Goal: Task Accomplishment & Management: Manage account settings

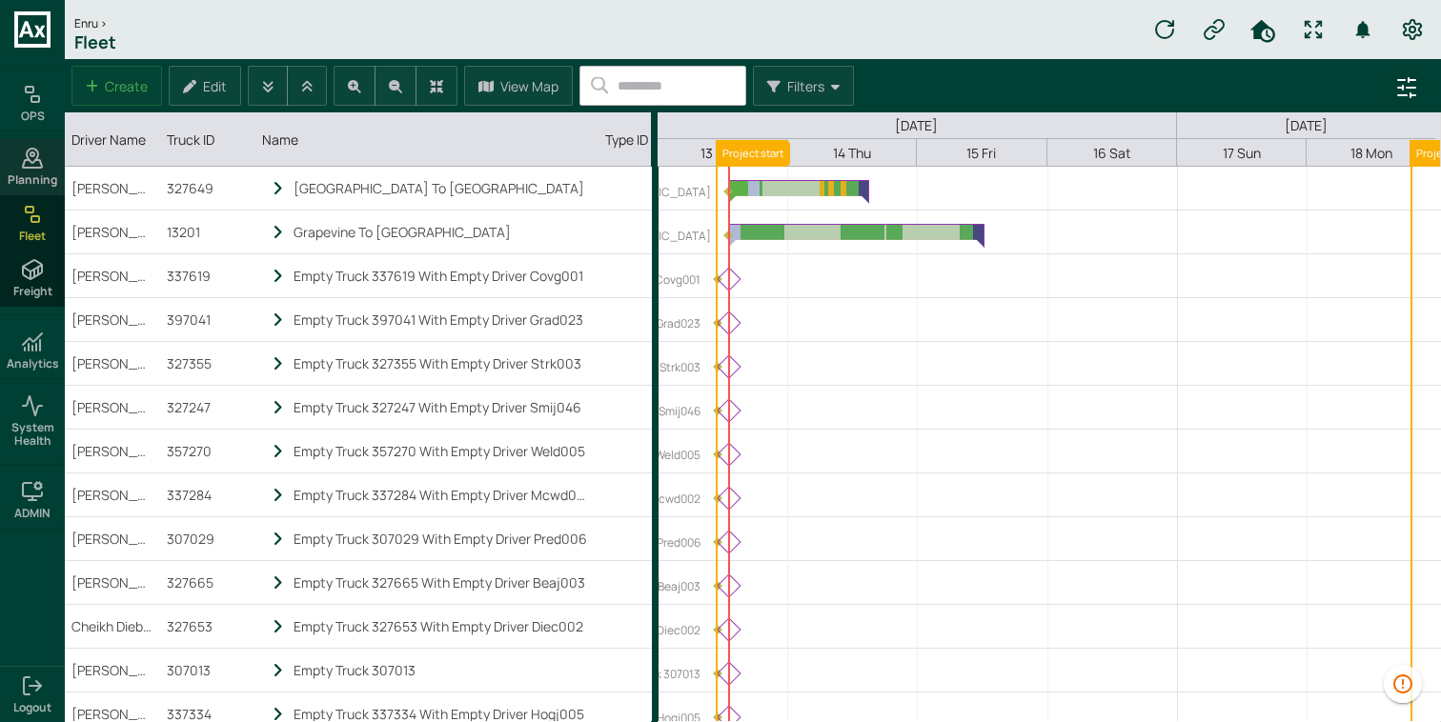
click at [51, 170] on div "Planning" at bounding box center [32, 166] width 65 height 55
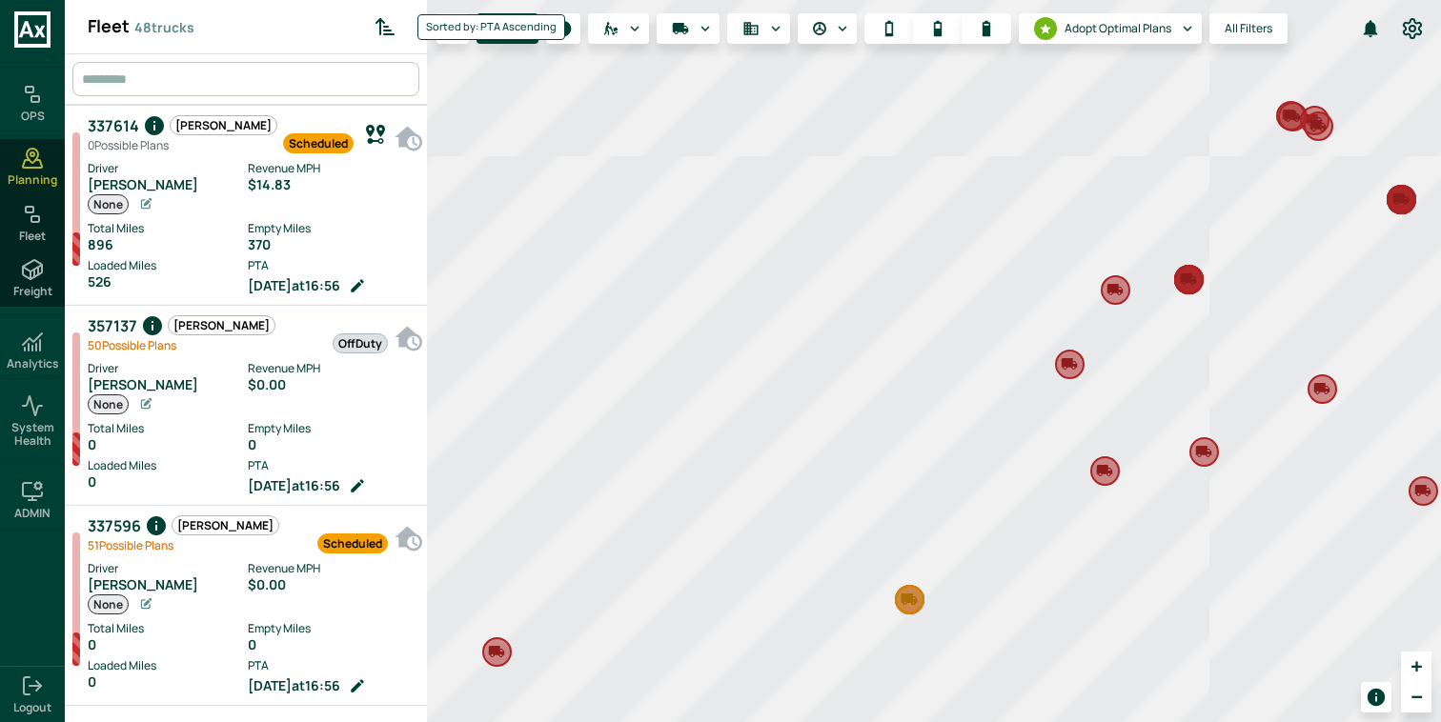
scroll to position [715, 354]
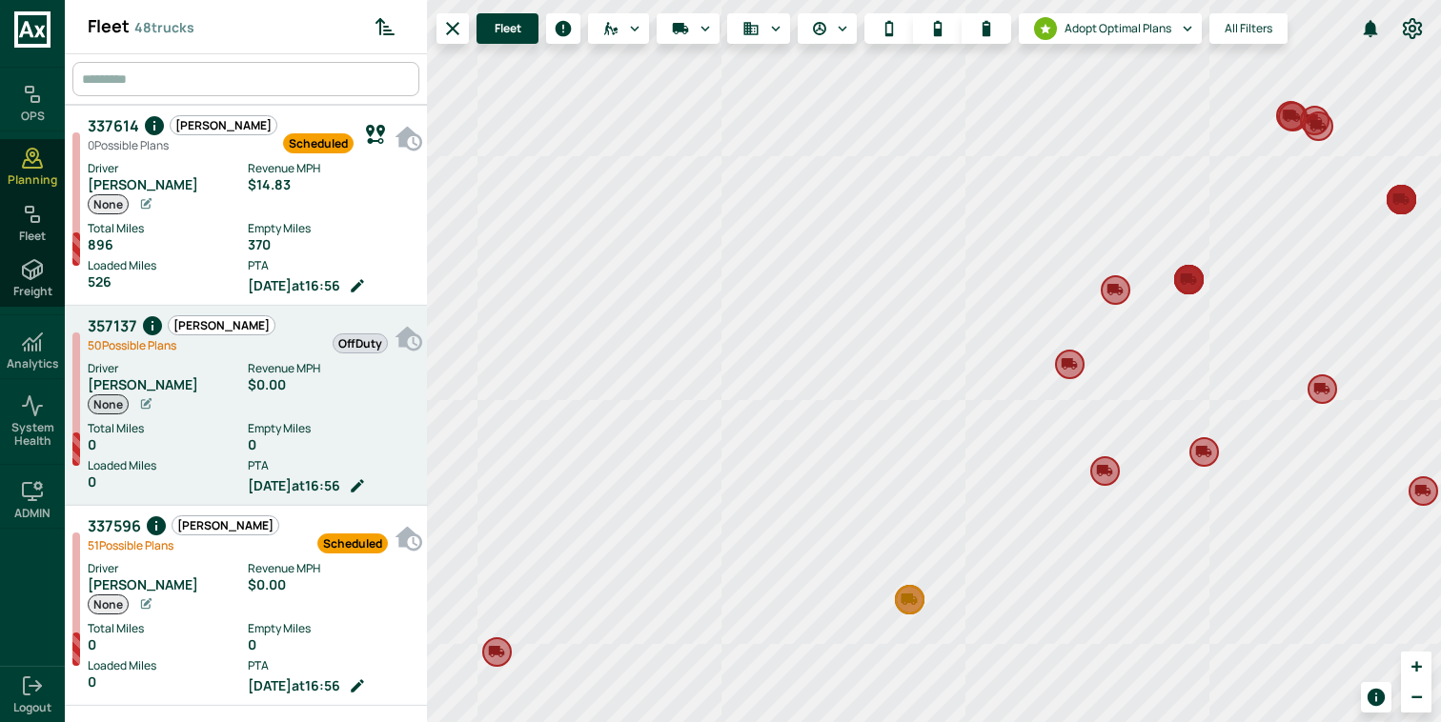
click at [198, 321] on span "[PERSON_NAME]" at bounding box center [222, 325] width 106 height 18
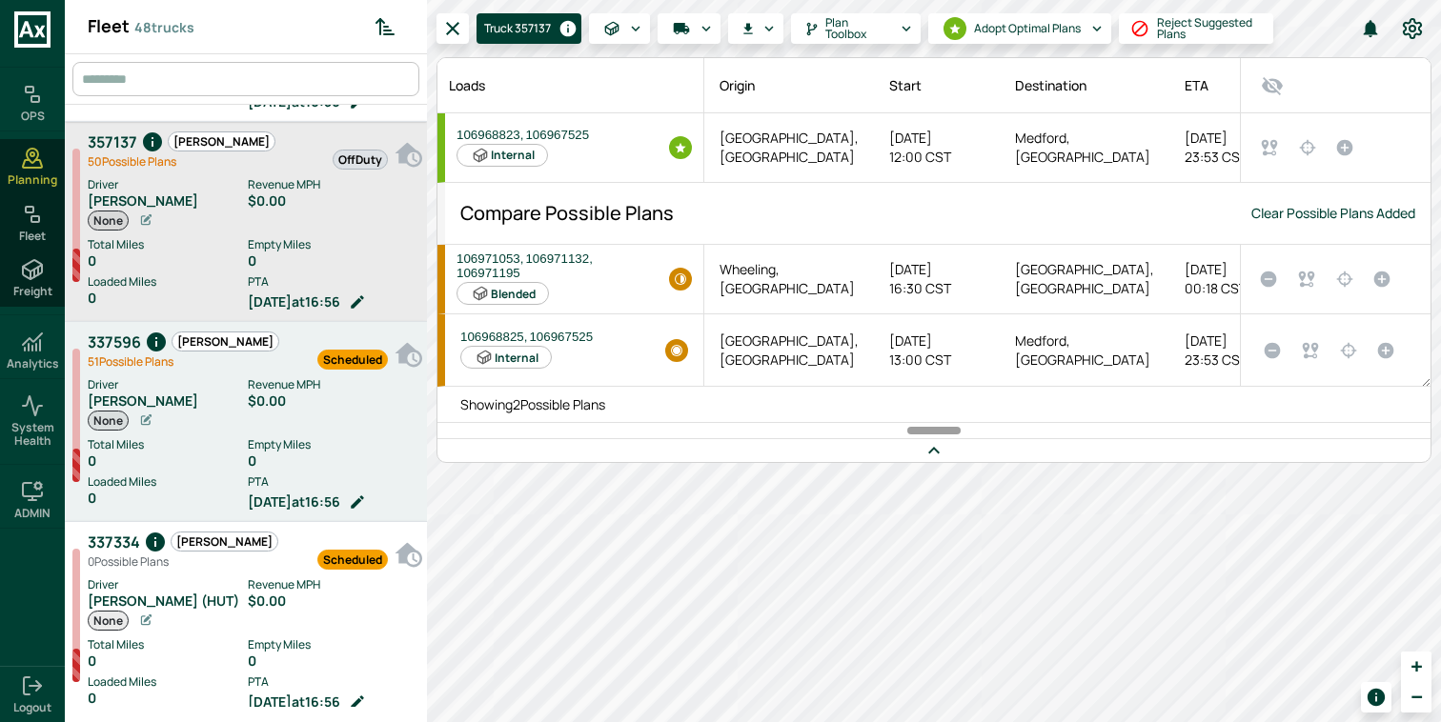
scroll to position [190, 0]
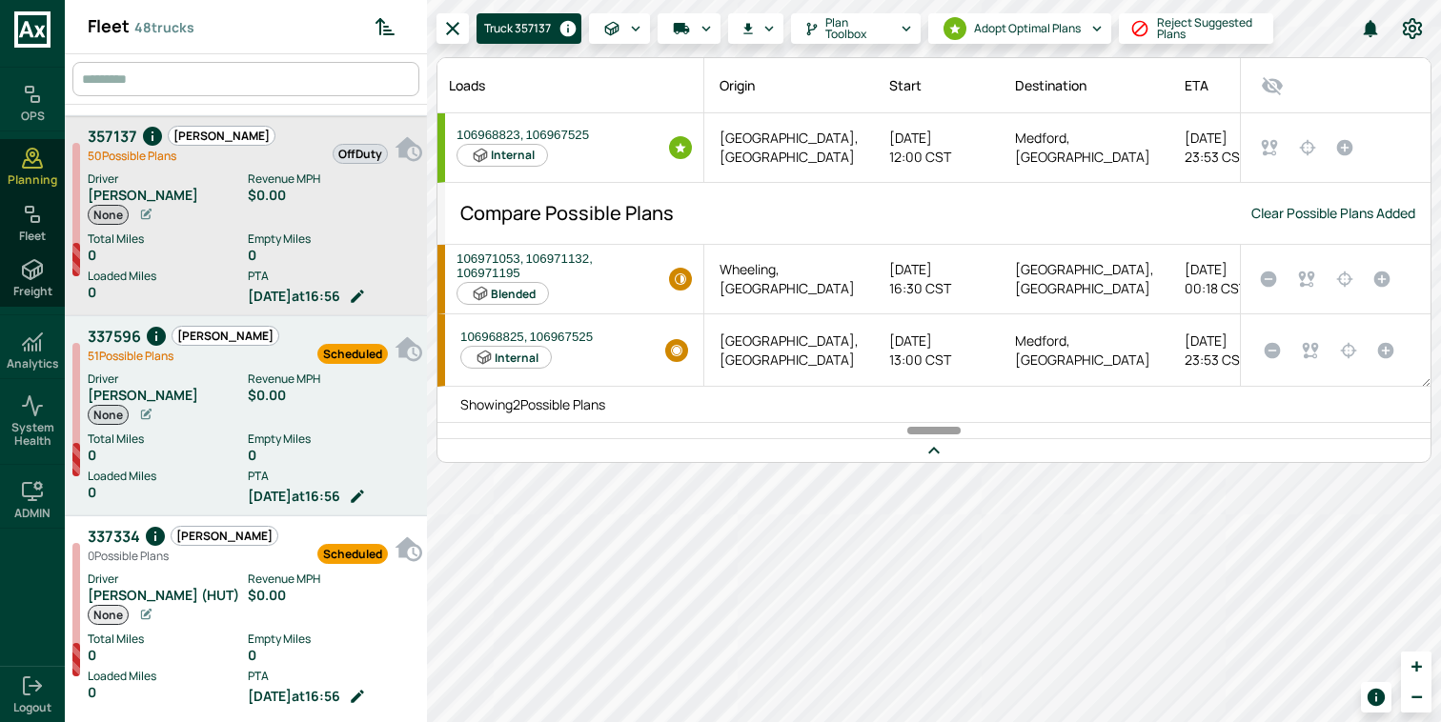
click at [253, 378] on label "Revenue MPH" at bounding box center [333, 379] width 170 height 17
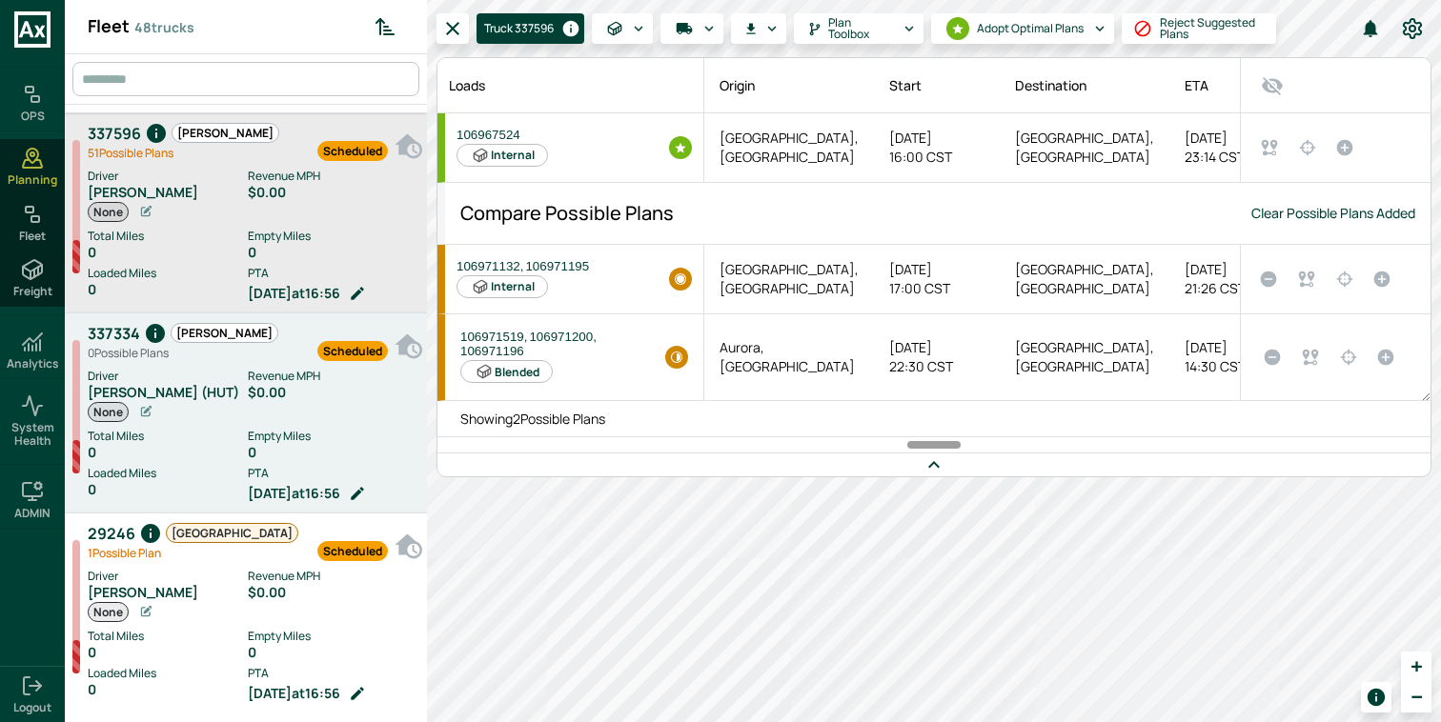
scroll to position [395, 0]
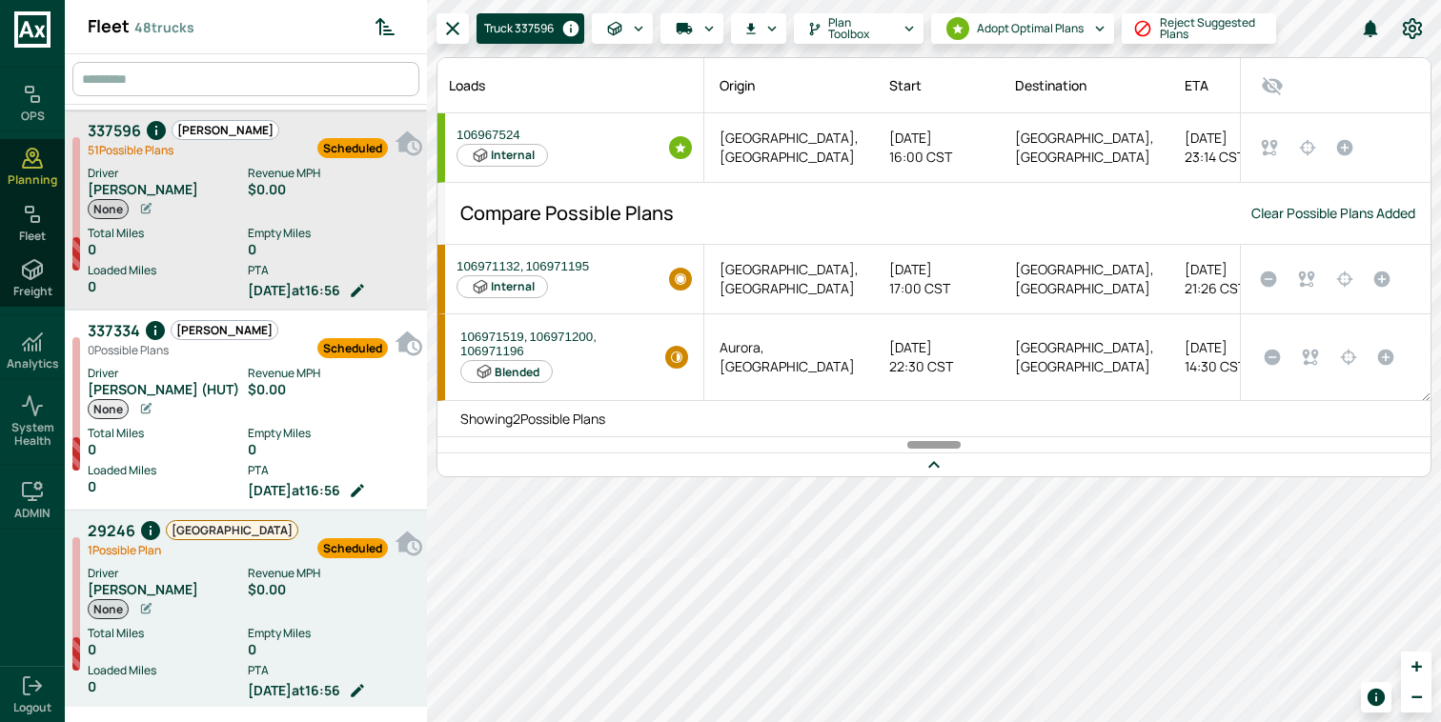
click at [298, 552] on div "Scheduled" at bounding box center [343, 539] width 90 height 42
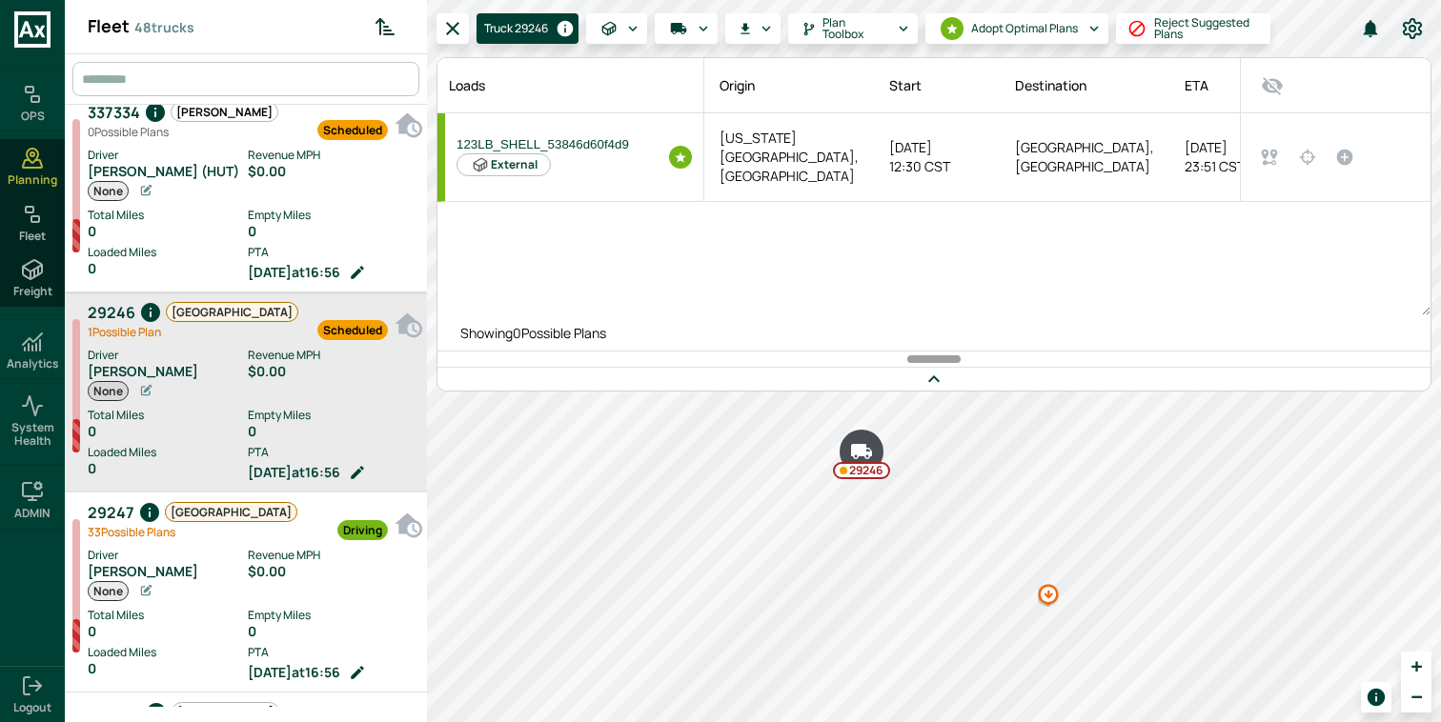
scroll to position [634, 0]
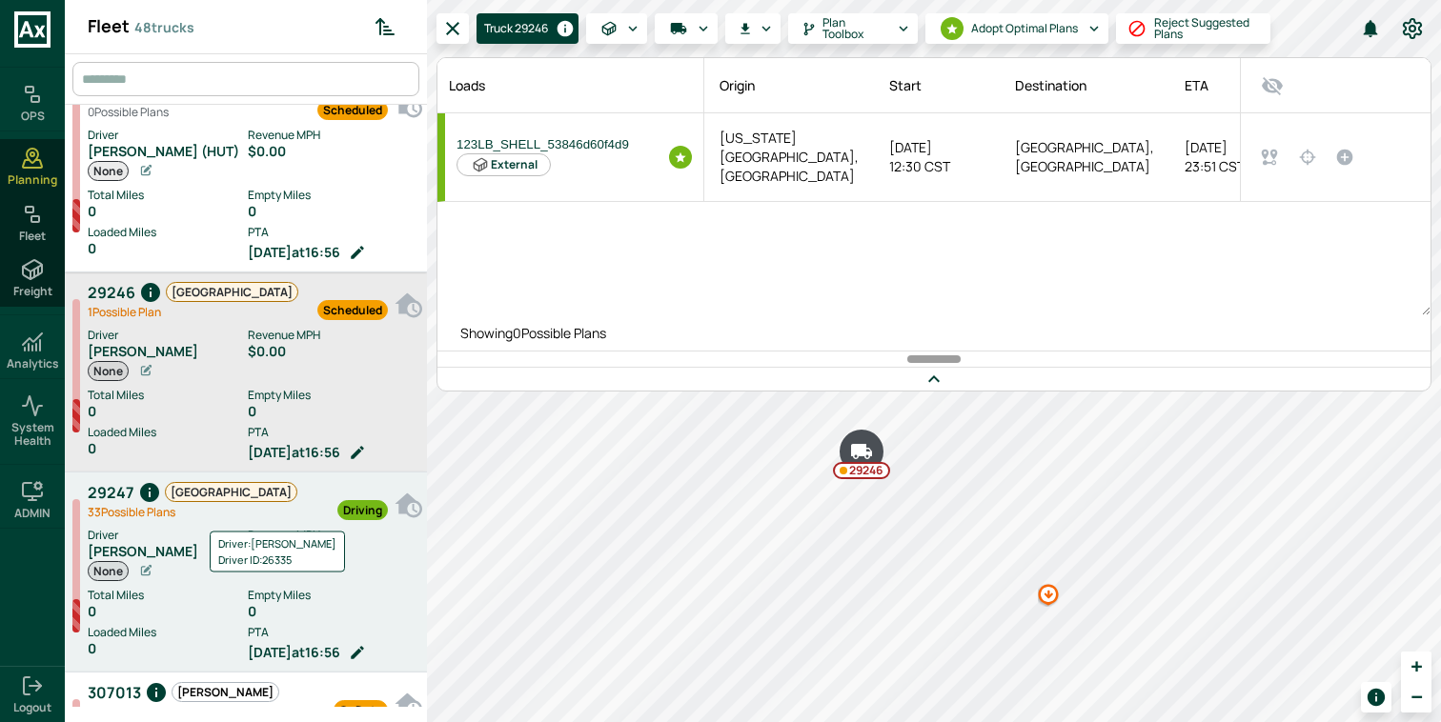
click at [249, 557] on div "Driver ID: 26335" at bounding box center [277, 560] width 118 height 16
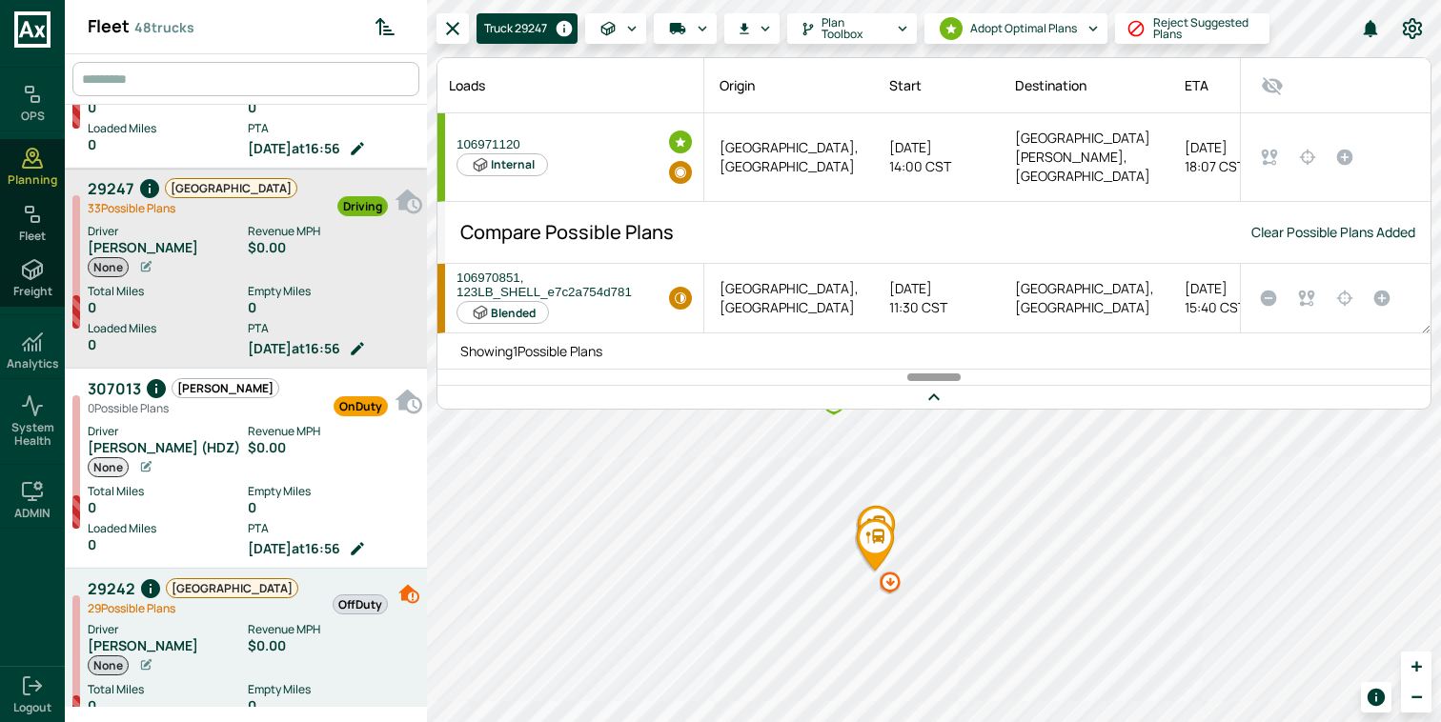
click at [248, 621] on label "Revenue MPH" at bounding box center [333, 629] width 170 height 17
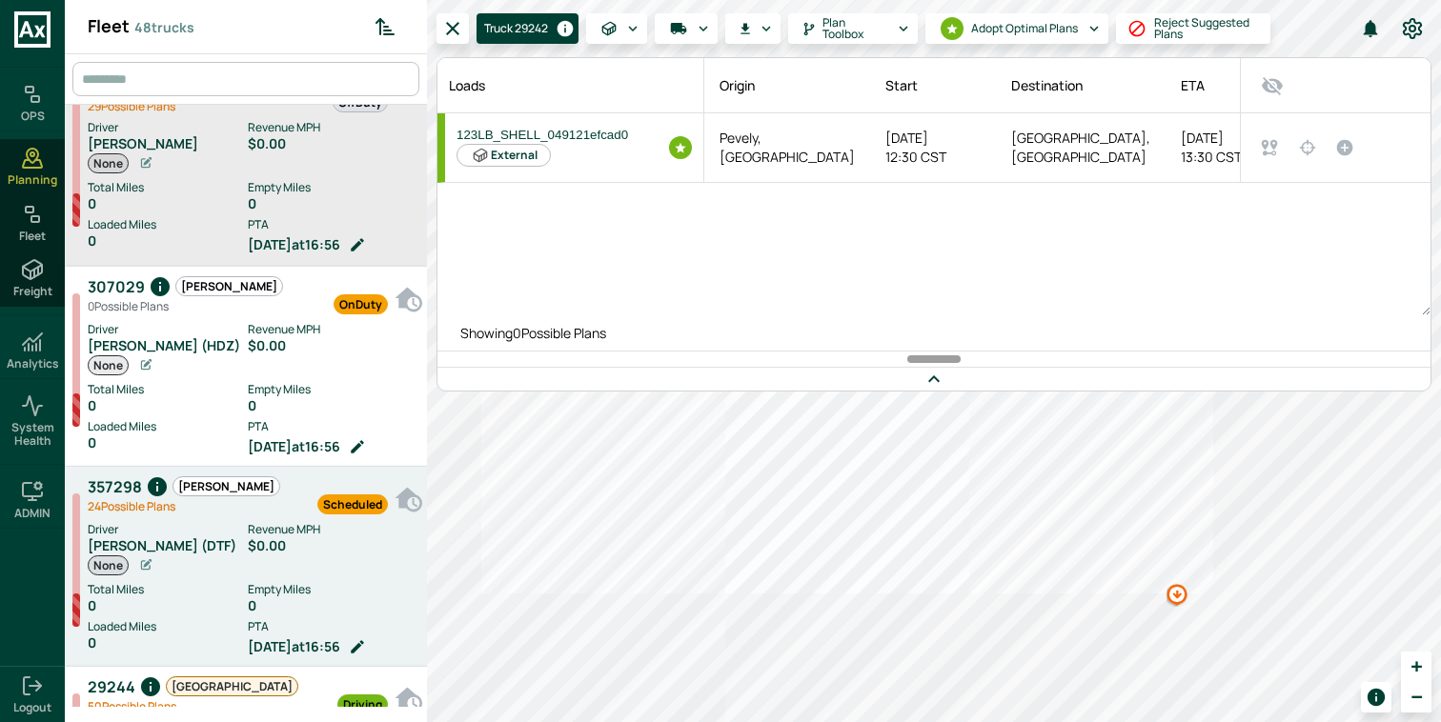
click at [238, 572] on div "Driver Richard Amoo (DTF) None" at bounding box center [168, 548] width 160 height 55
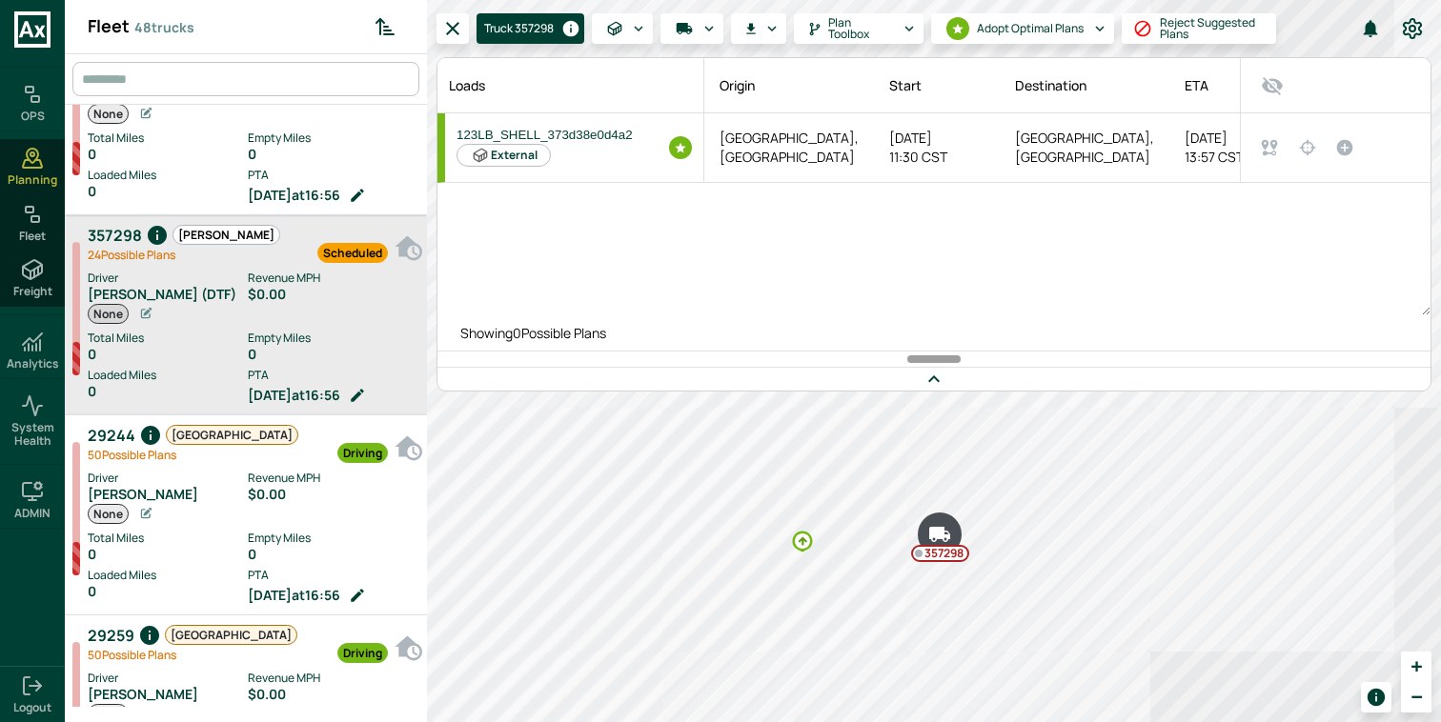
scroll to position [1705, 0]
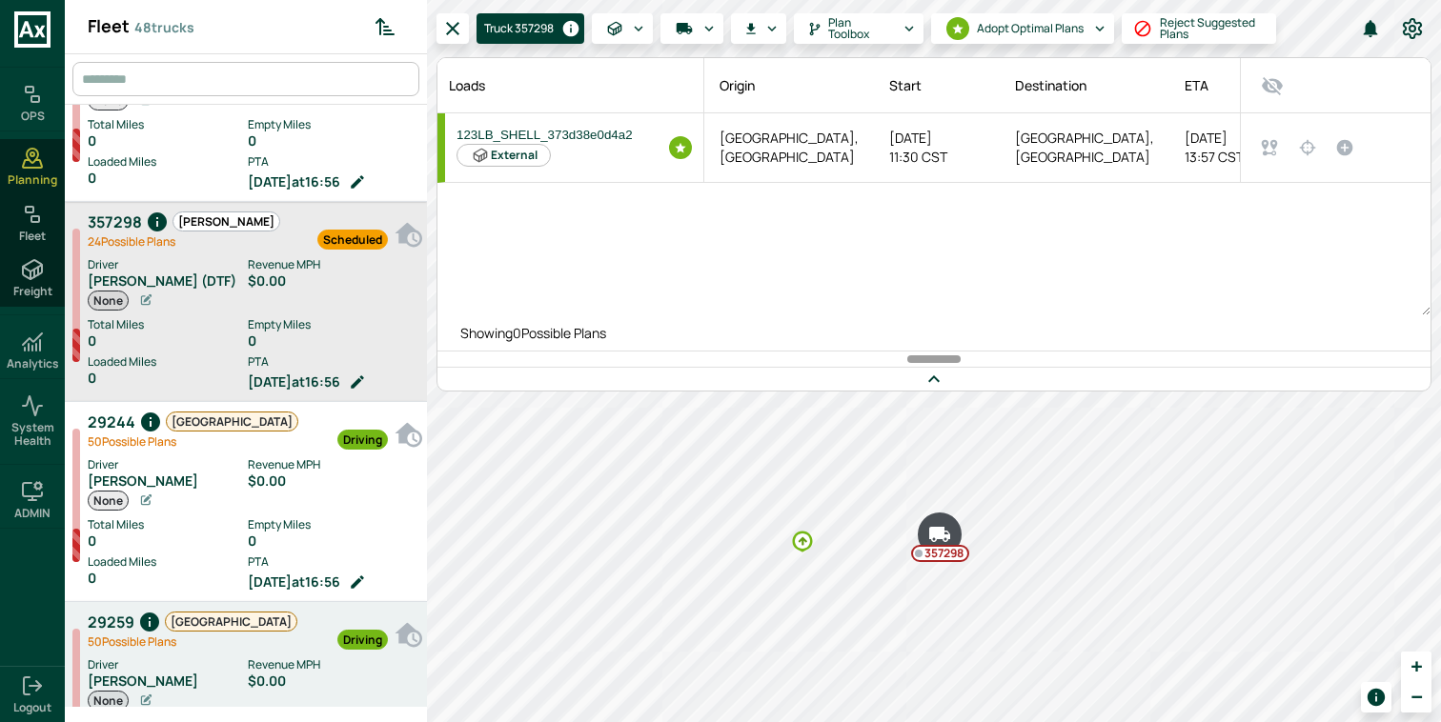
click at [297, 637] on div "Driving" at bounding box center [342, 631] width 91 height 42
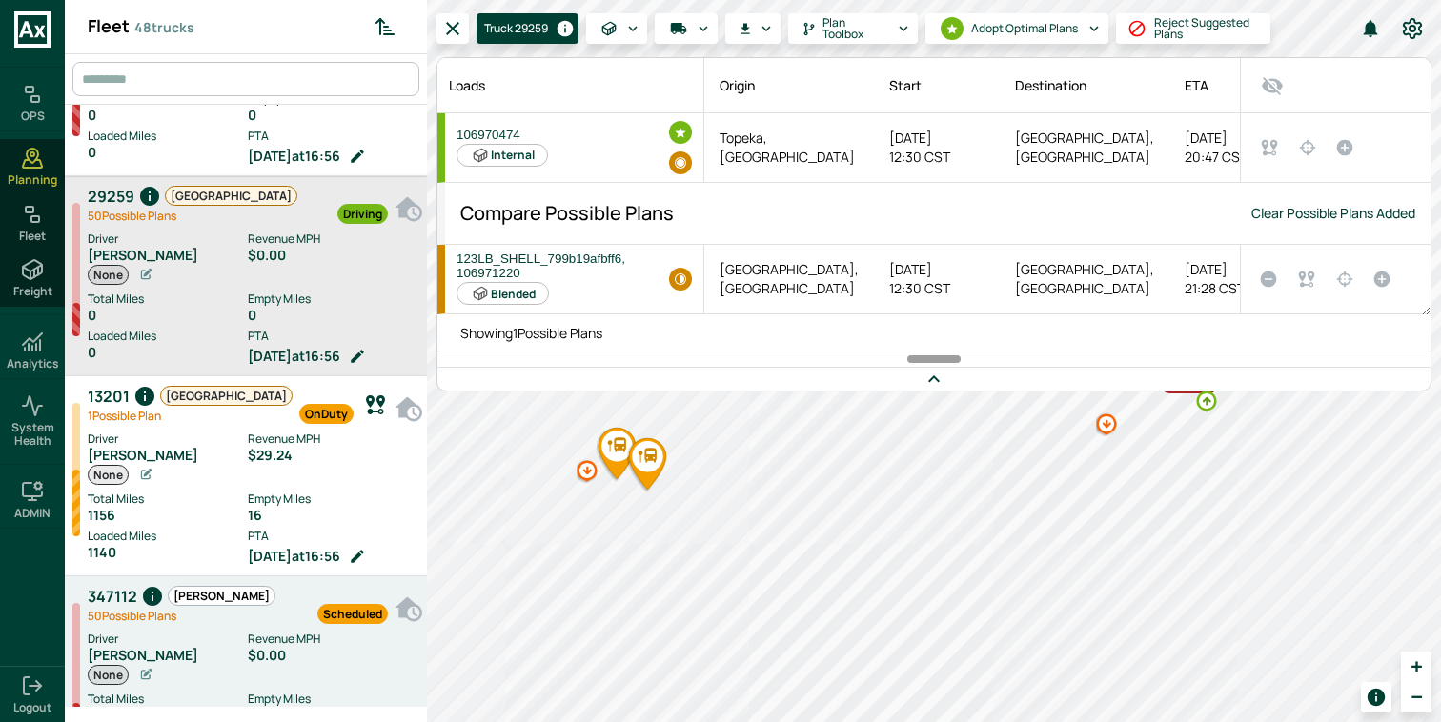
scroll to position [2134, 0]
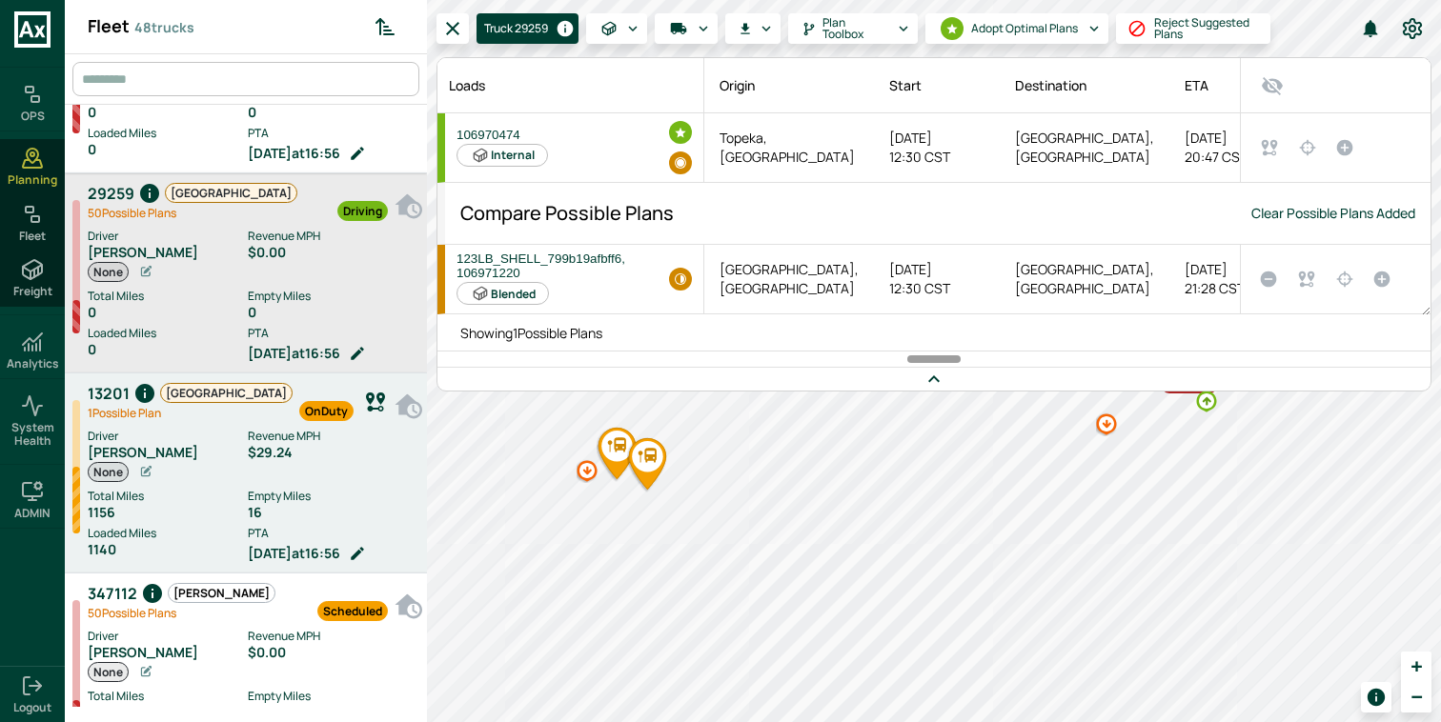
click at [250, 516] on div "16" at bounding box center [333, 512] width 170 height 15
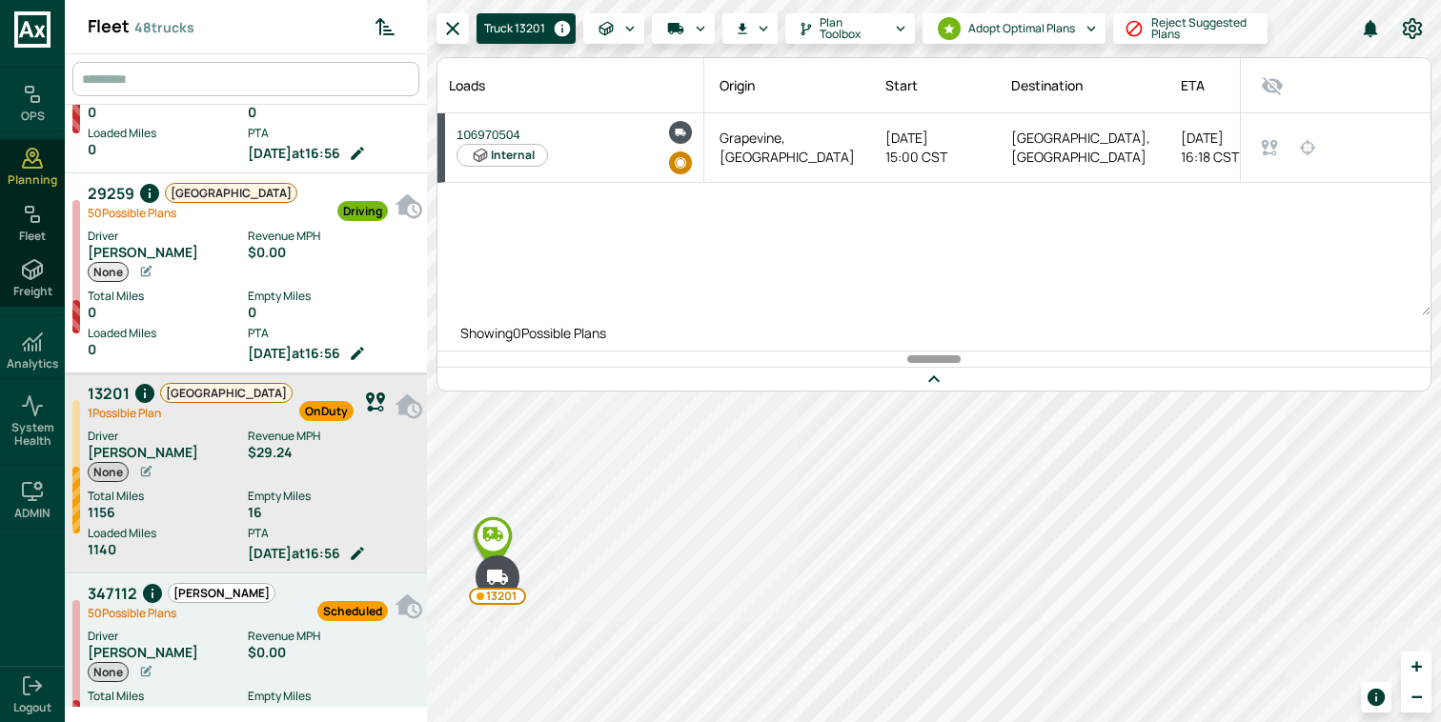
click at [275, 598] on div "Scheduled" at bounding box center [331, 602] width 112 height 42
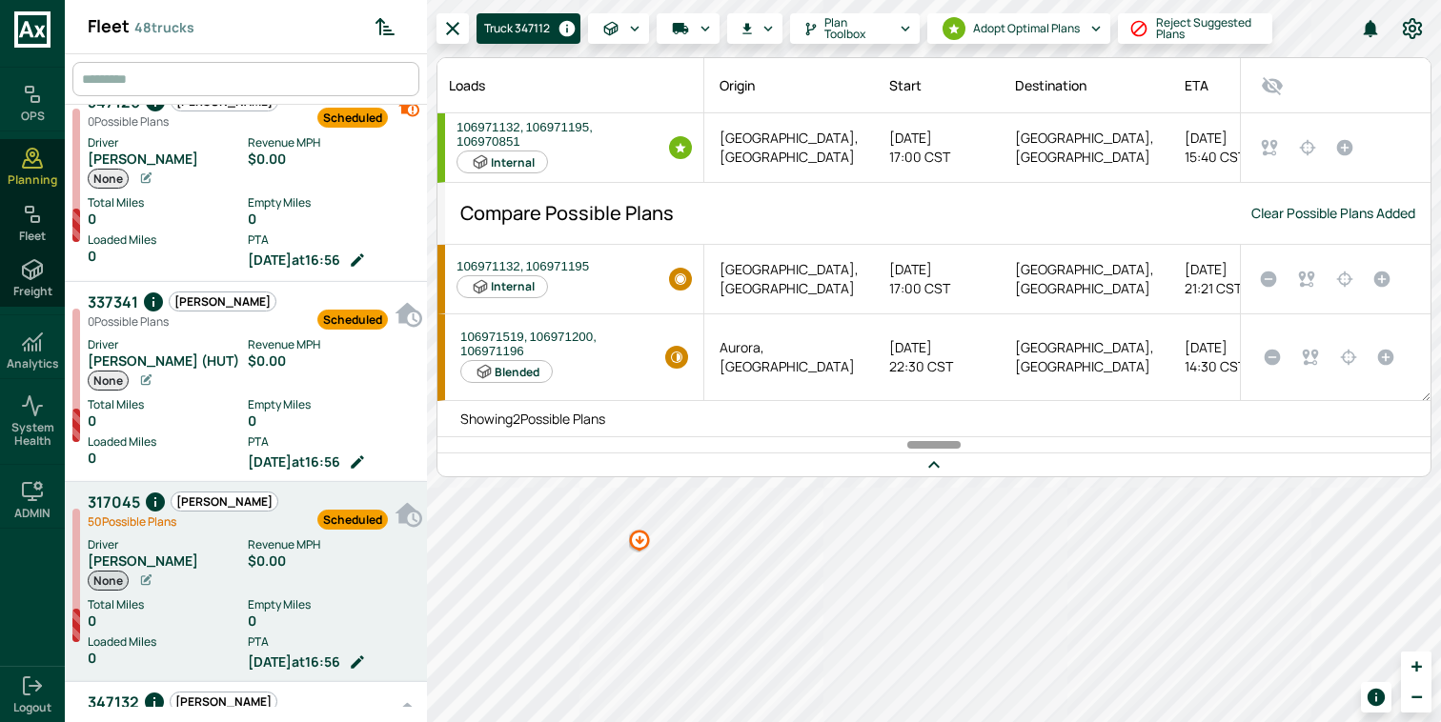
scroll to position [3043, 0]
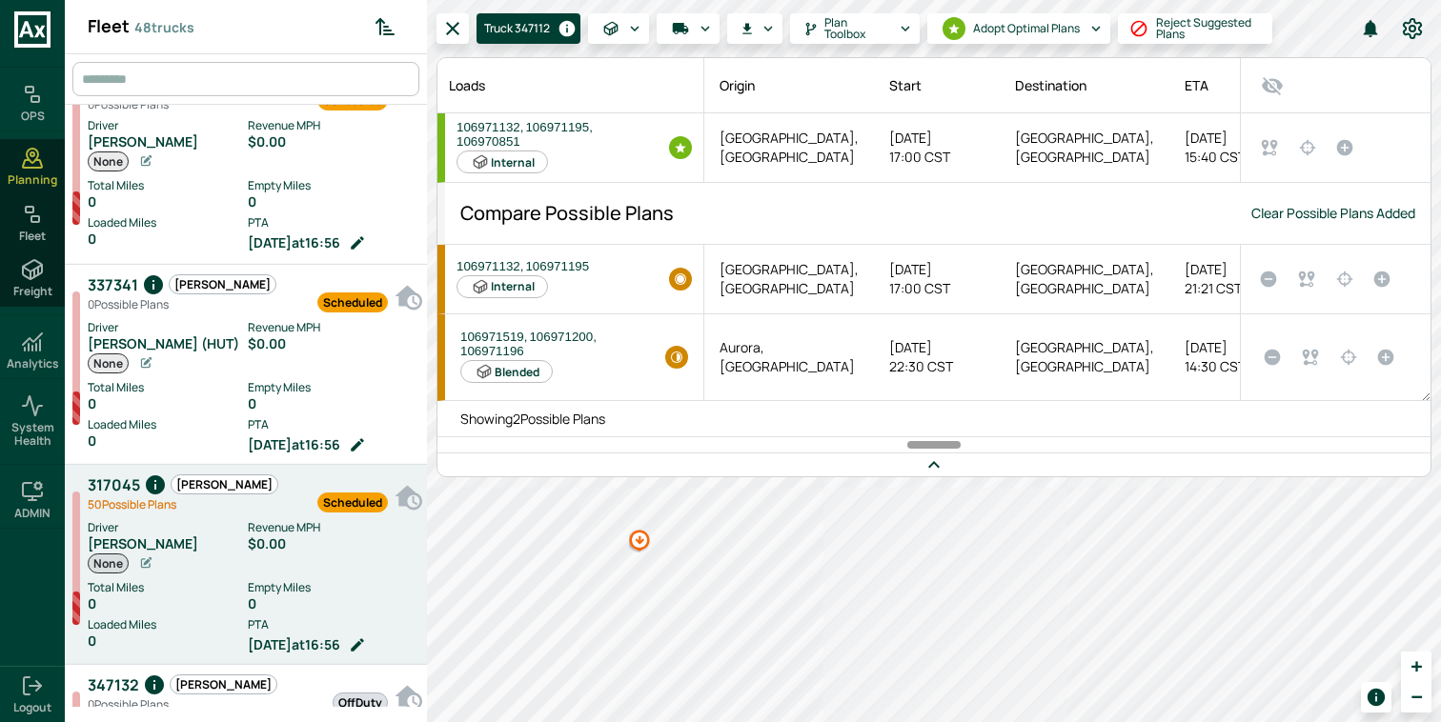
click at [278, 504] on div "Scheduled" at bounding box center [333, 494] width 110 height 42
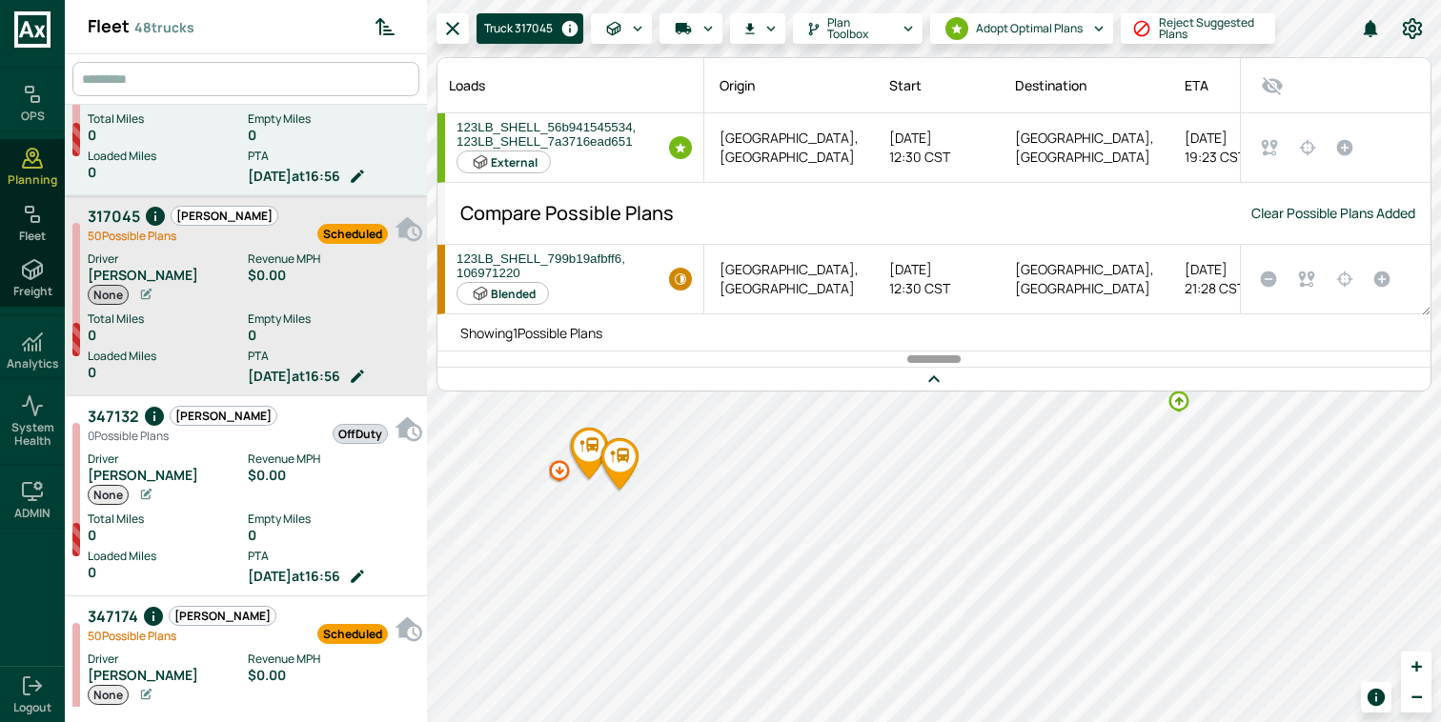
scroll to position [3331, 0]
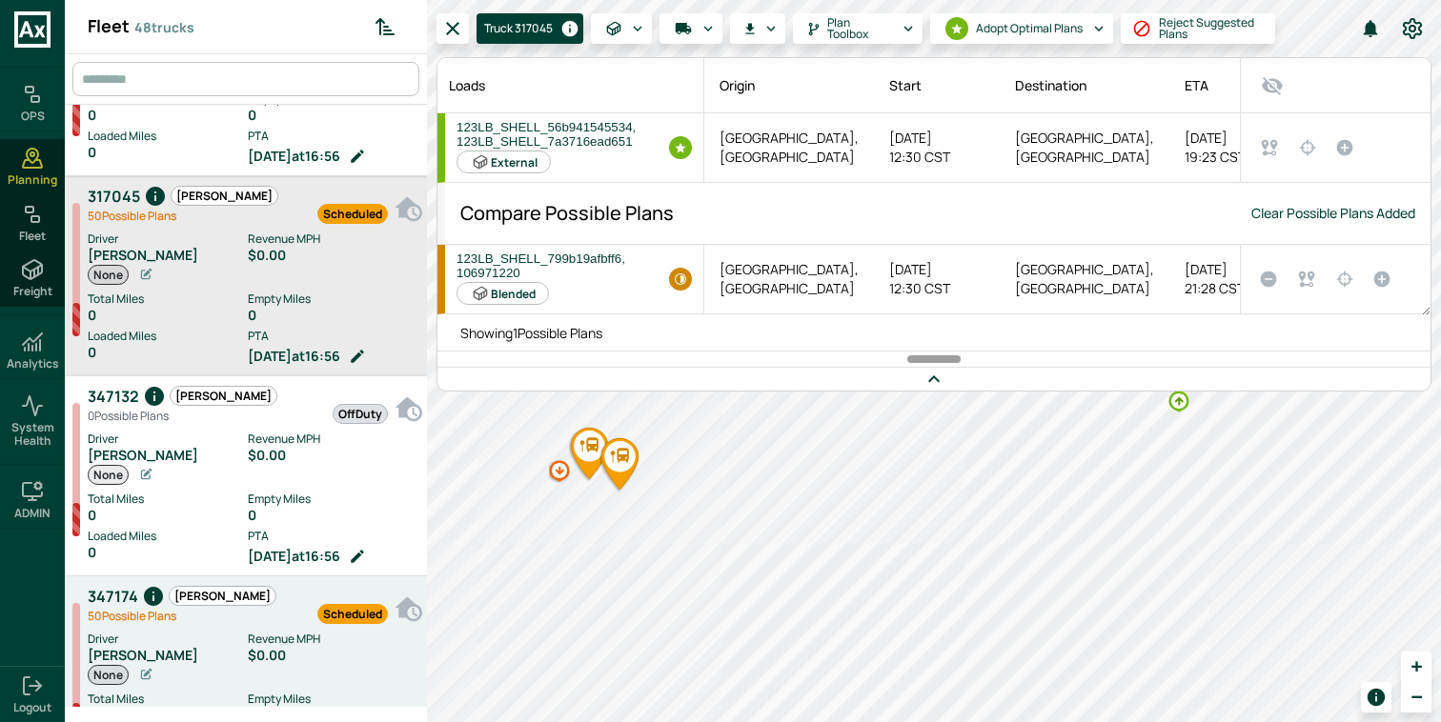
click at [276, 623] on div "Scheduled" at bounding box center [331, 605] width 111 height 42
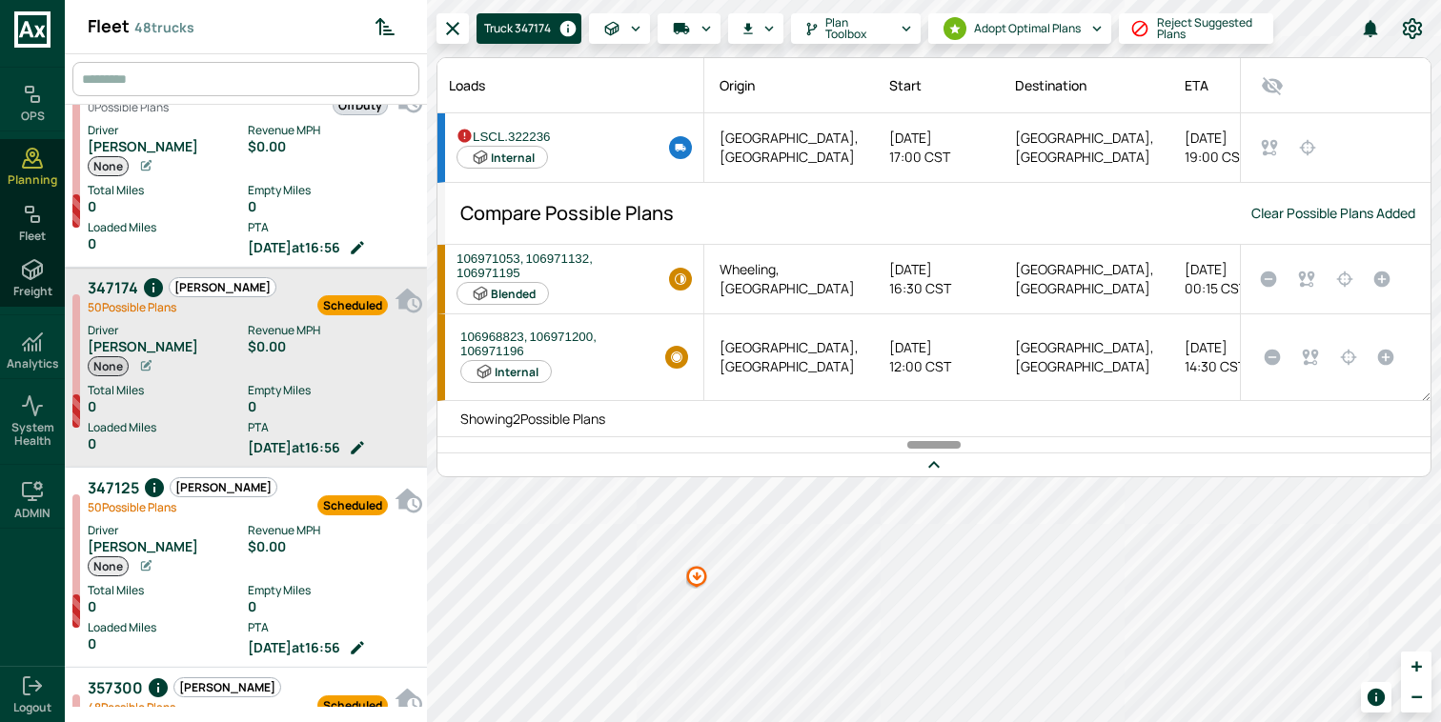
scroll to position [3693, 0]
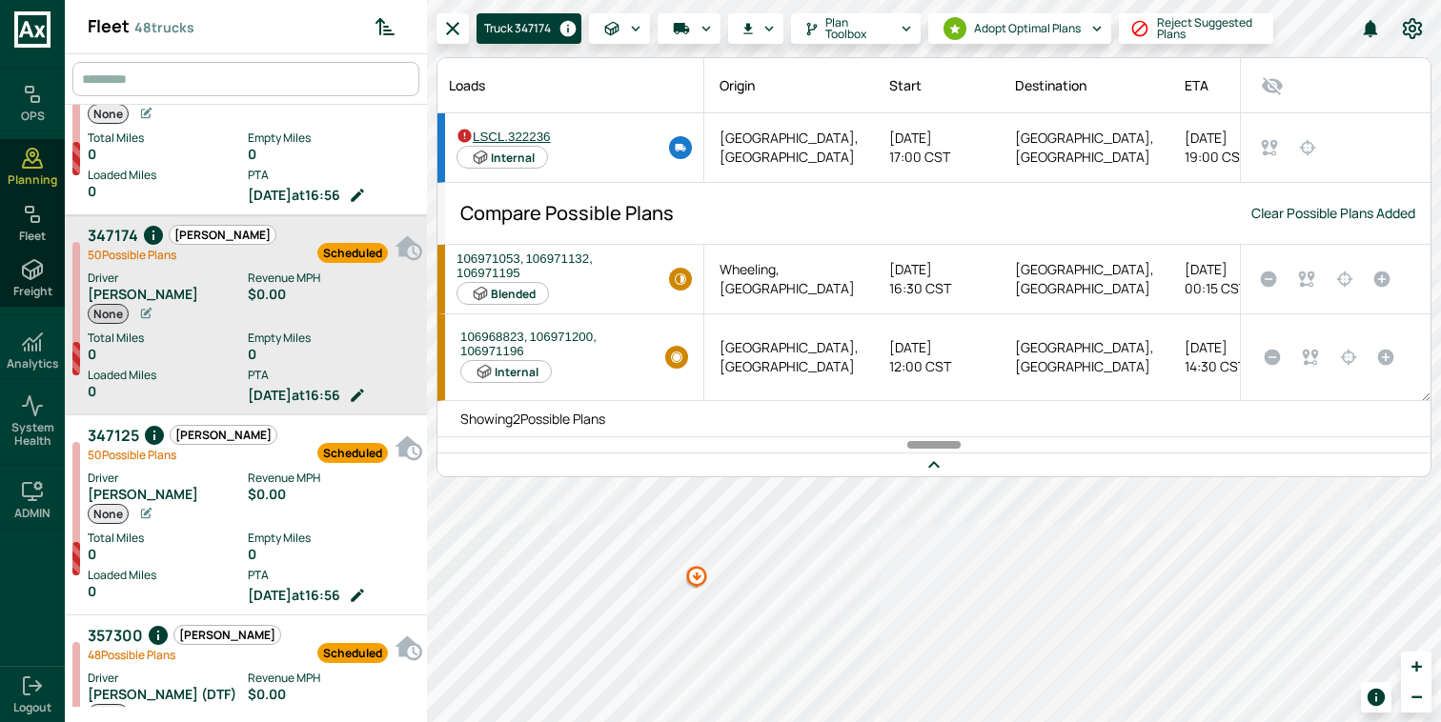
click at [528, 133] on span "LSCL.322236" at bounding box center [503, 134] width 94 height 19
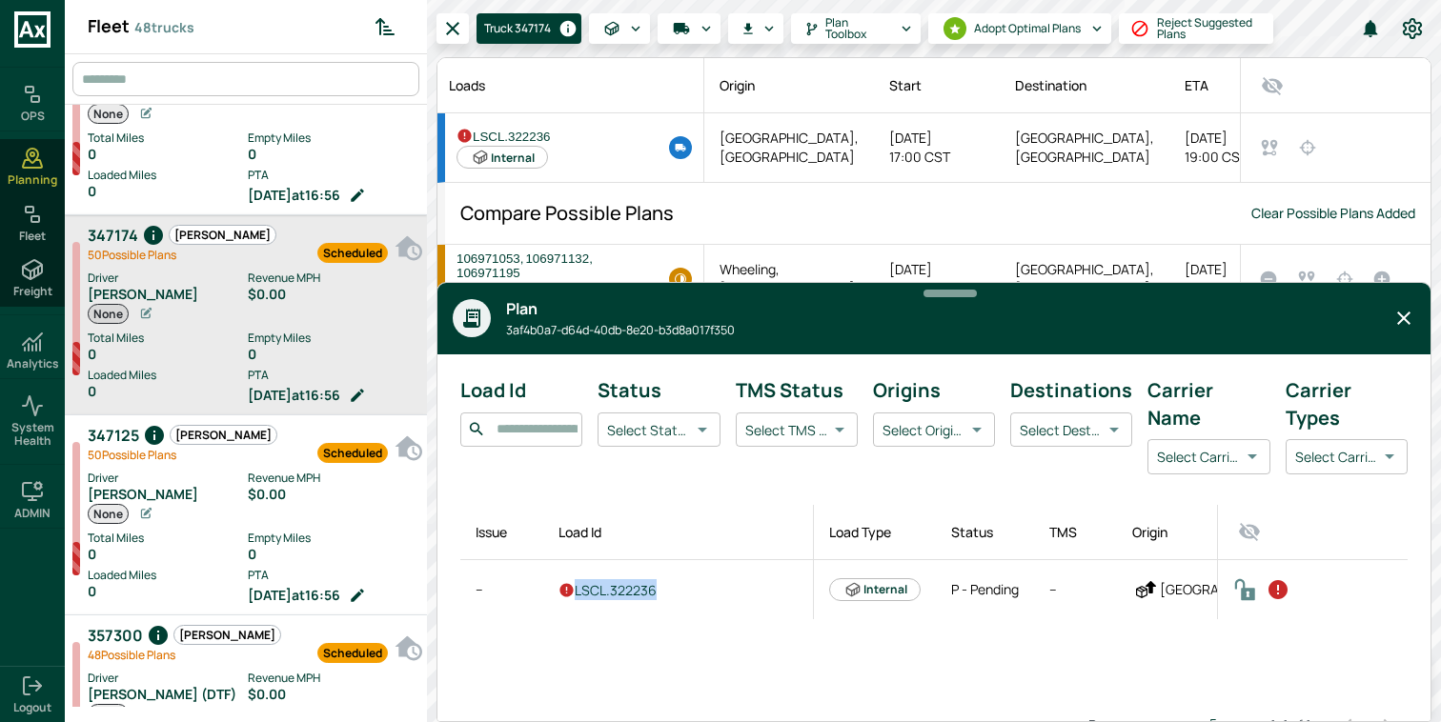
drag, startPoint x: 664, startPoint y: 589, endPoint x: 575, endPoint y: 592, distance: 89.6
click at [575, 592] on td "LSCL.322236" at bounding box center [680, 589] width 267 height 59
copy span "LSCL.322236"
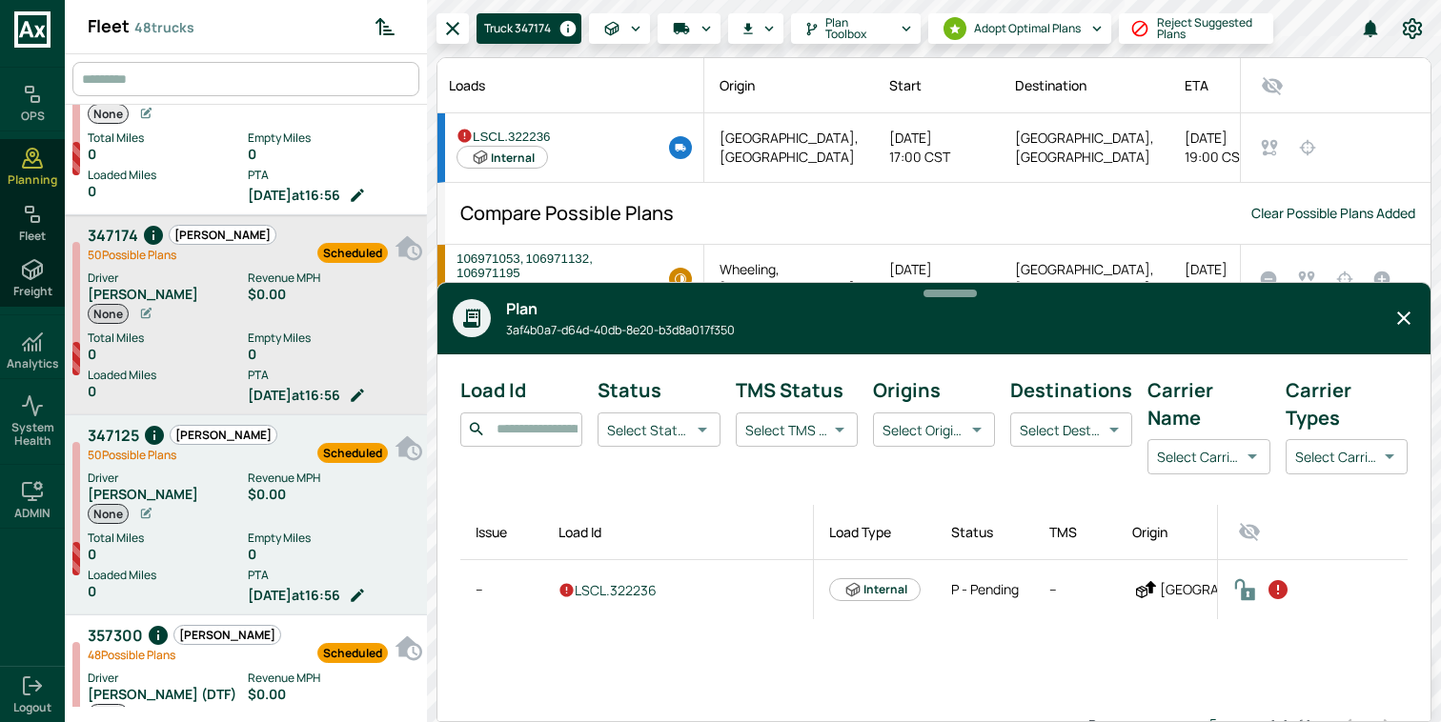
click at [252, 465] on div "Driver Dexter Dewayne Chism None Revenue MPH $0.00 Total Miles 0 Empty Miles 0 …" at bounding box center [257, 536] width 339 height 142
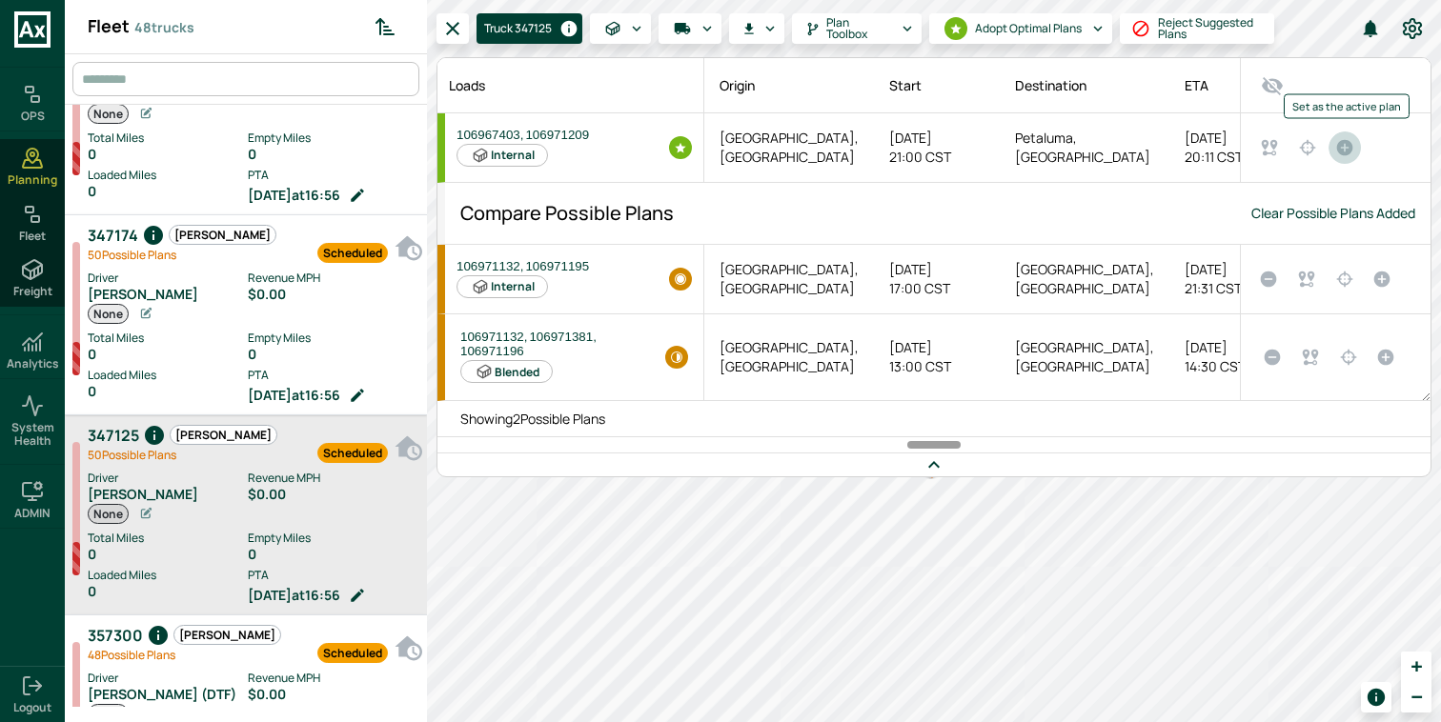
click at [1349, 145] on icon "Set as the active plan" at bounding box center [1345, 148] width 16 height 16
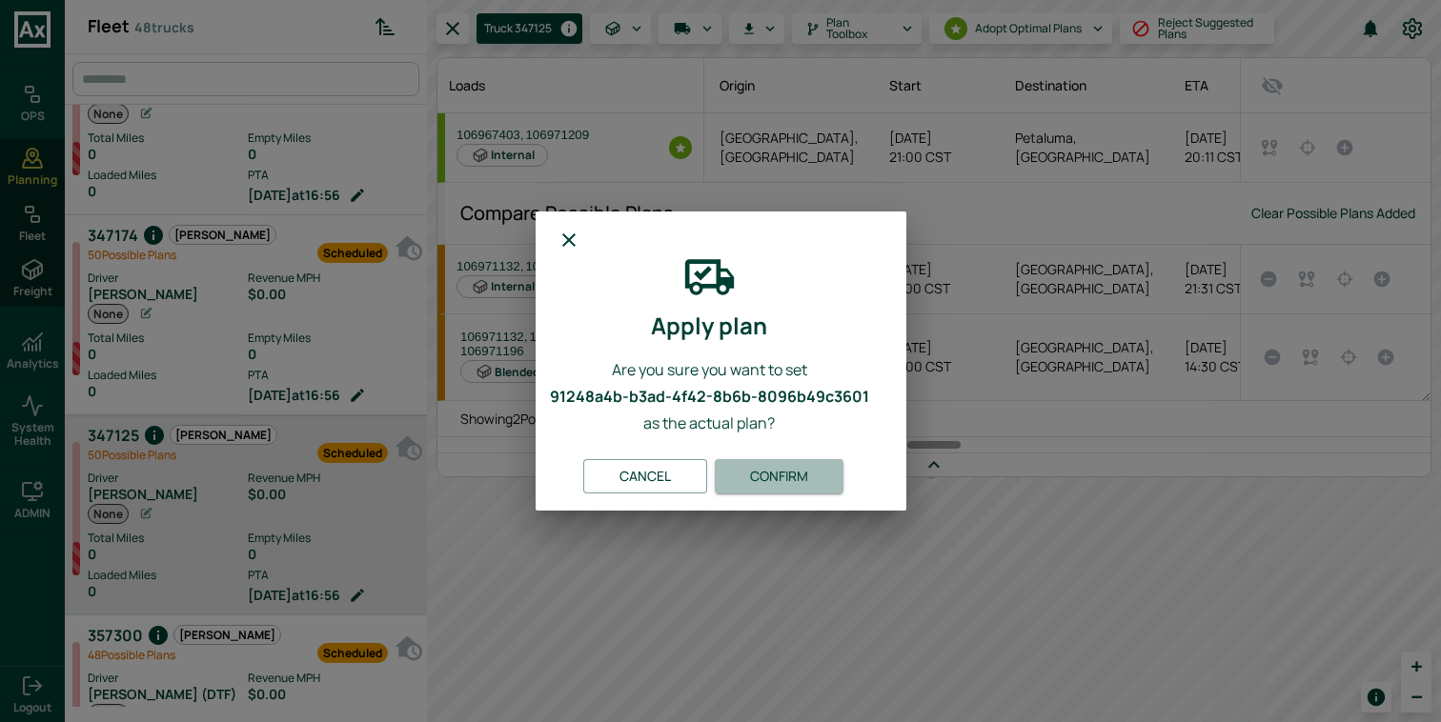
click at [789, 471] on button "Confirm" at bounding box center [779, 476] width 129 height 35
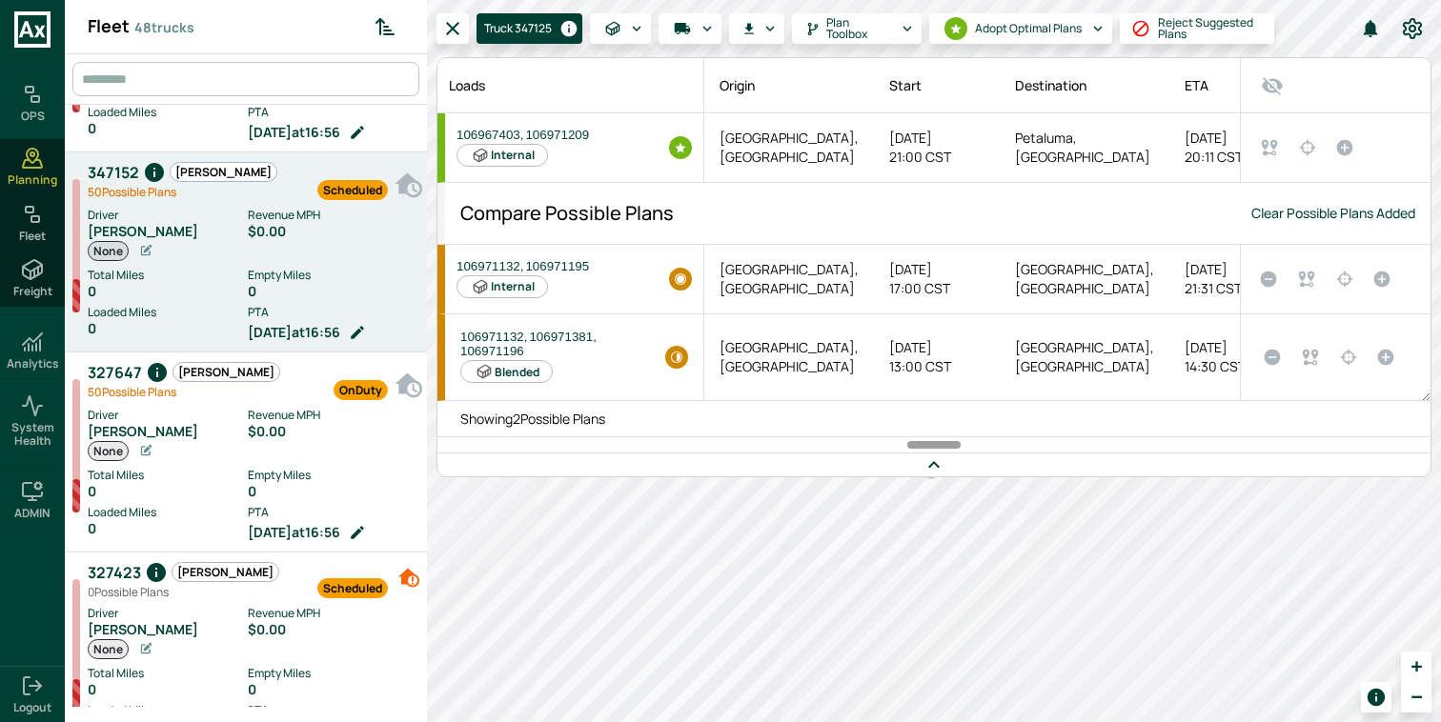
scroll to position [4366, 0]
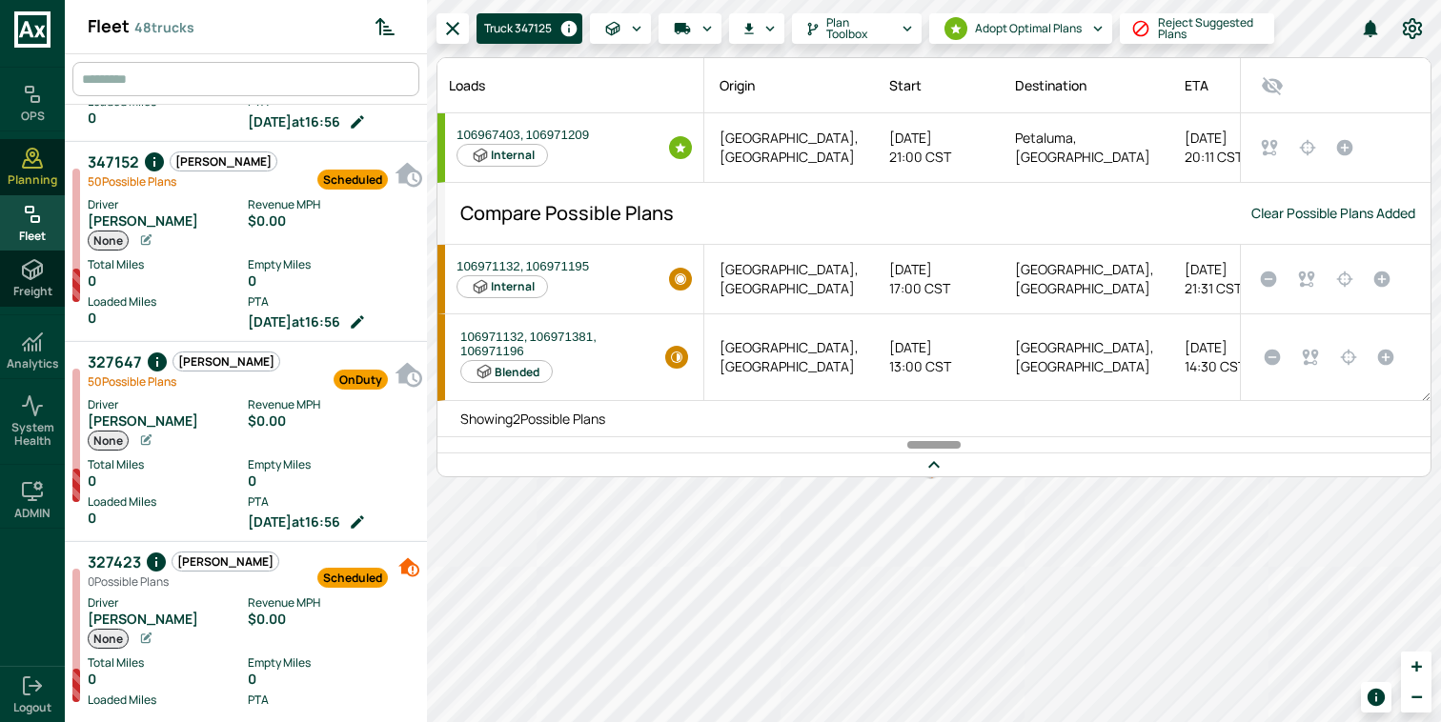
click at [43, 217] on icon at bounding box center [32, 214] width 23 height 23
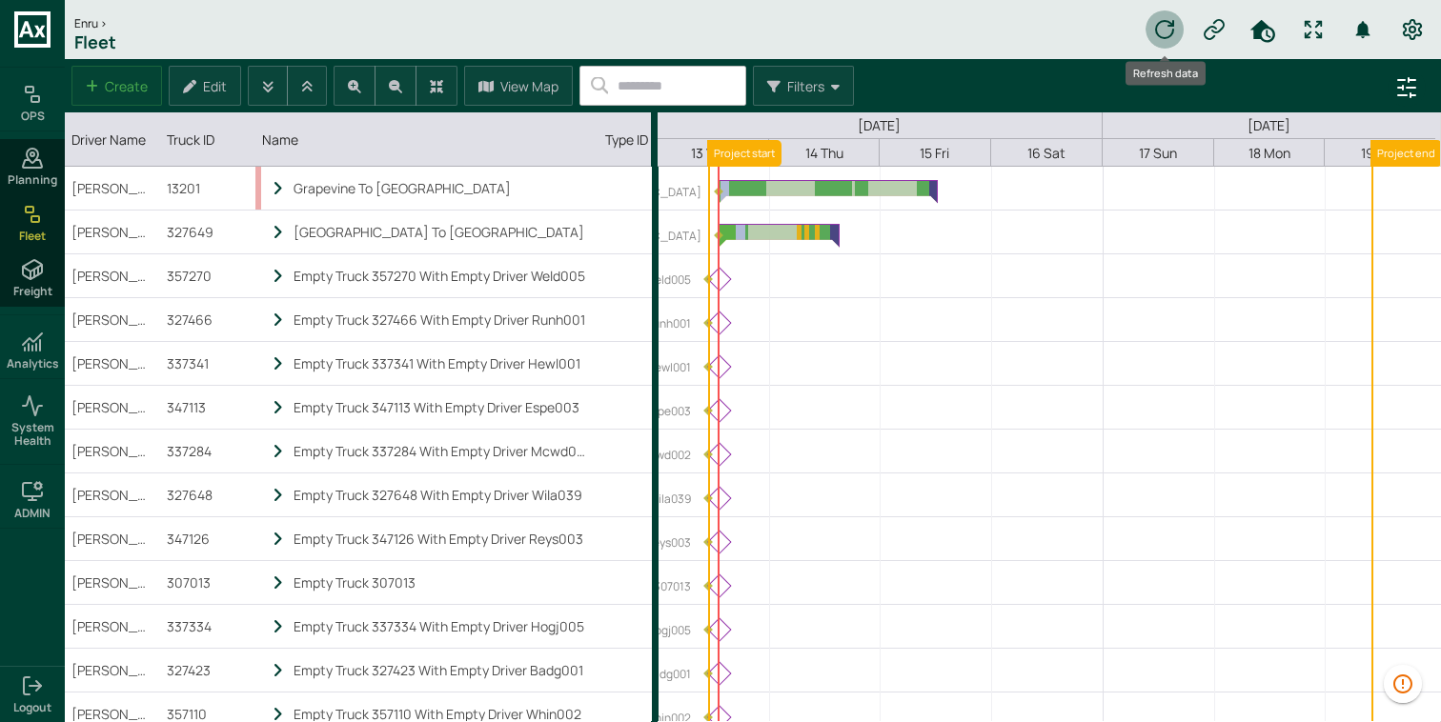
click at [1178, 25] on button "Refresh data" at bounding box center [1164, 29] width 38 height 38
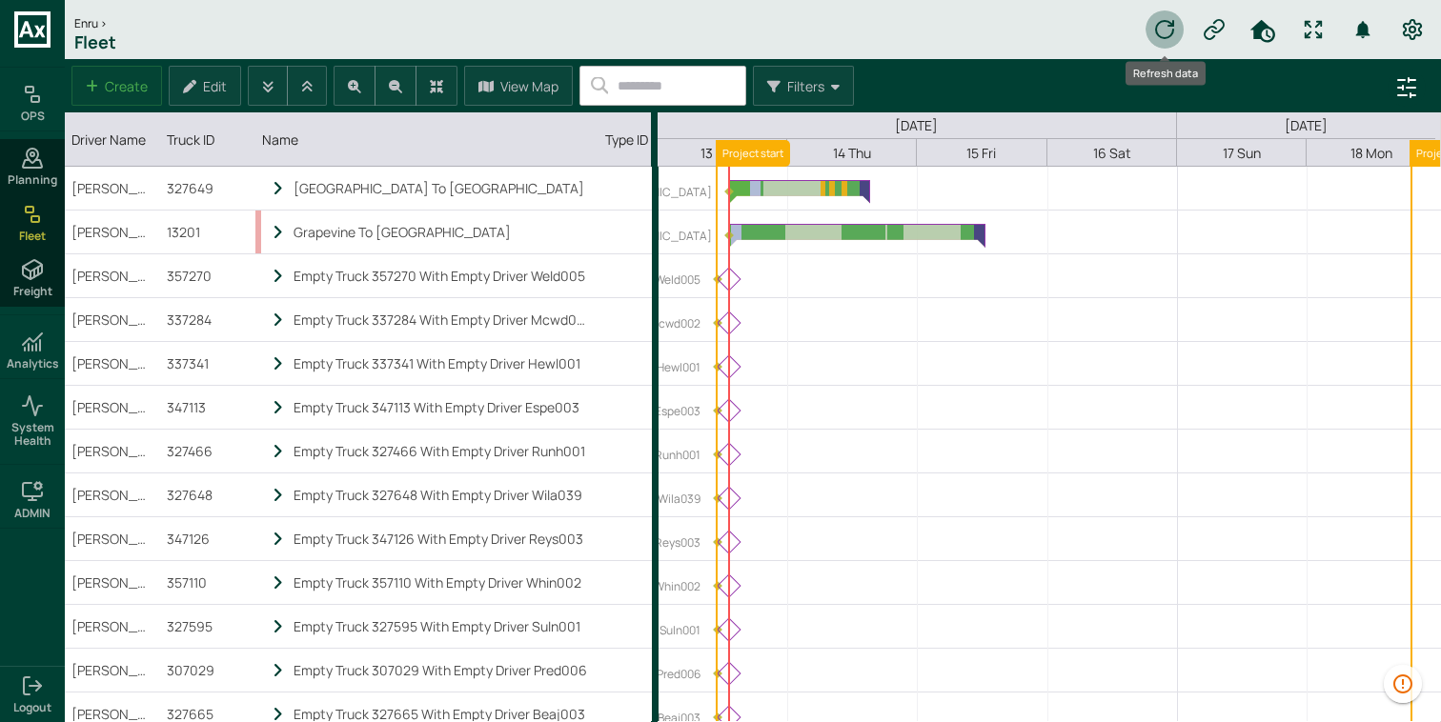
click at [1174, 36] on icon "Refresh data" at bounding box center [1164, 29] width 23 height 23
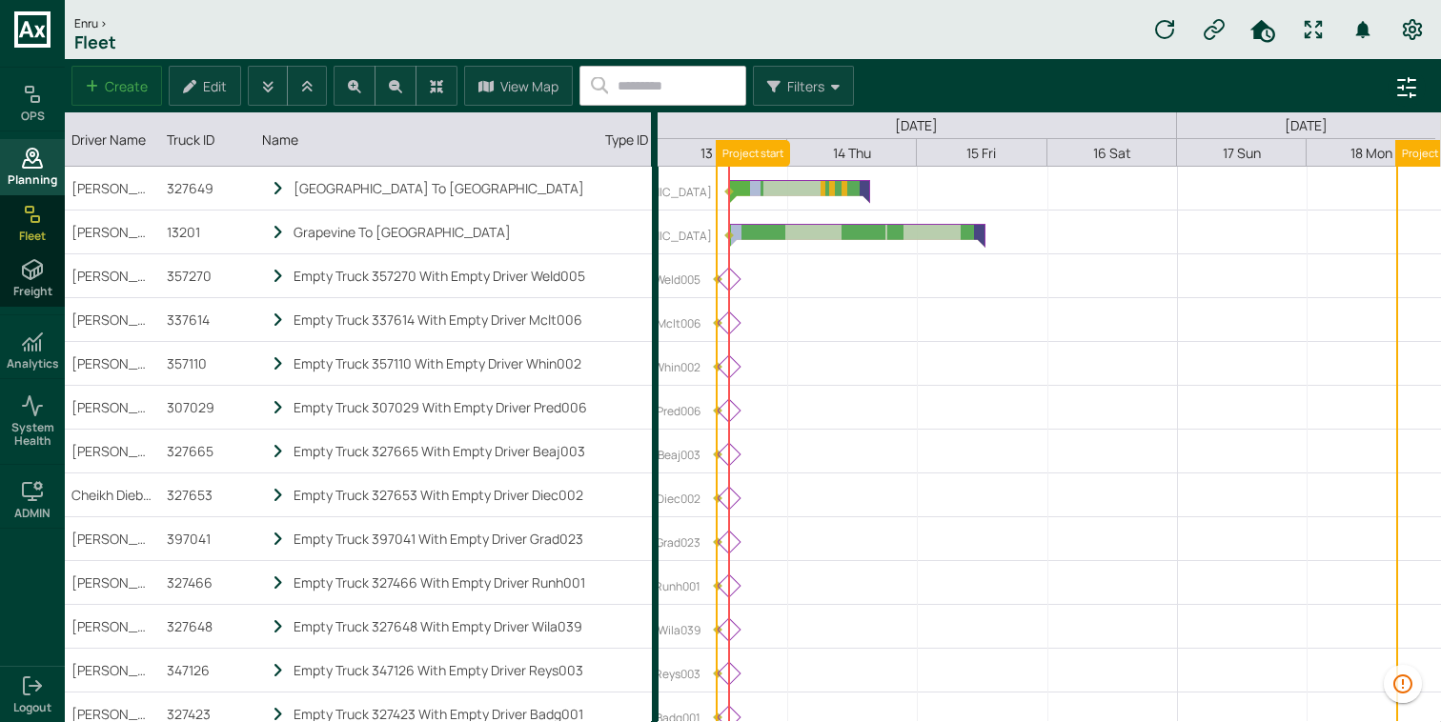
click at [30, 160] on icon at bounding box center [32, 164] width 19 height 8
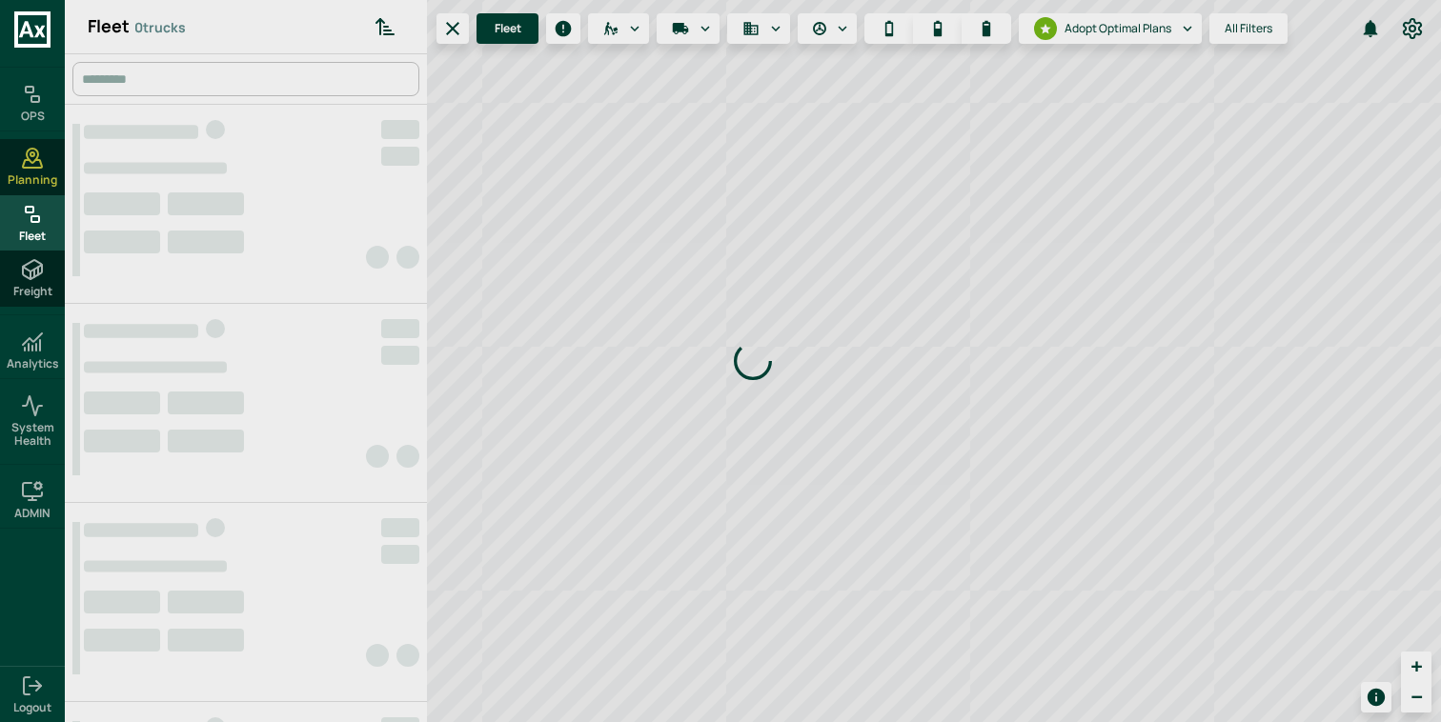
click at [39, 213] on icon at bounding box center [32, 214] width 23 height 23
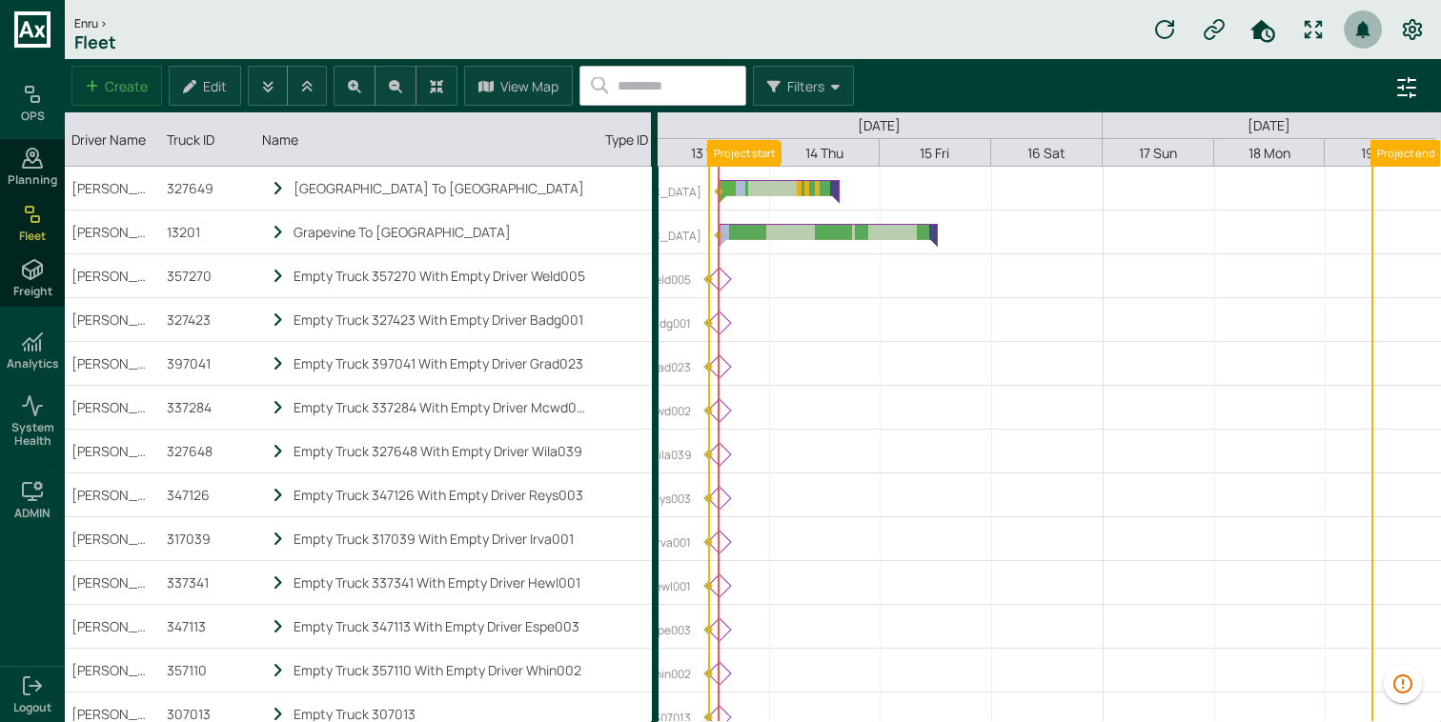
click at [1359, 30] on icon "button" at bounding box center [1363, 29] width 14 height 17
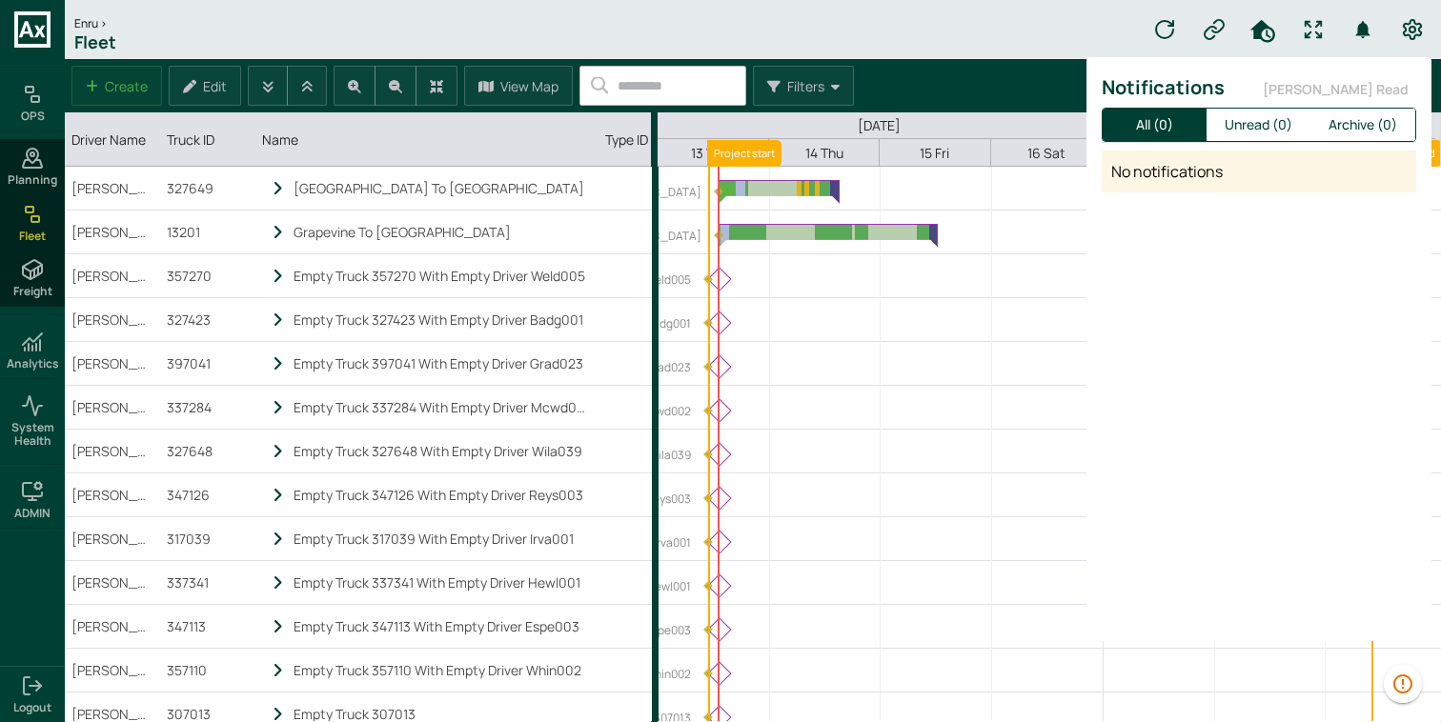
click at [1359, 30] on div at bounding box center [720, 361] width 1441 height 722
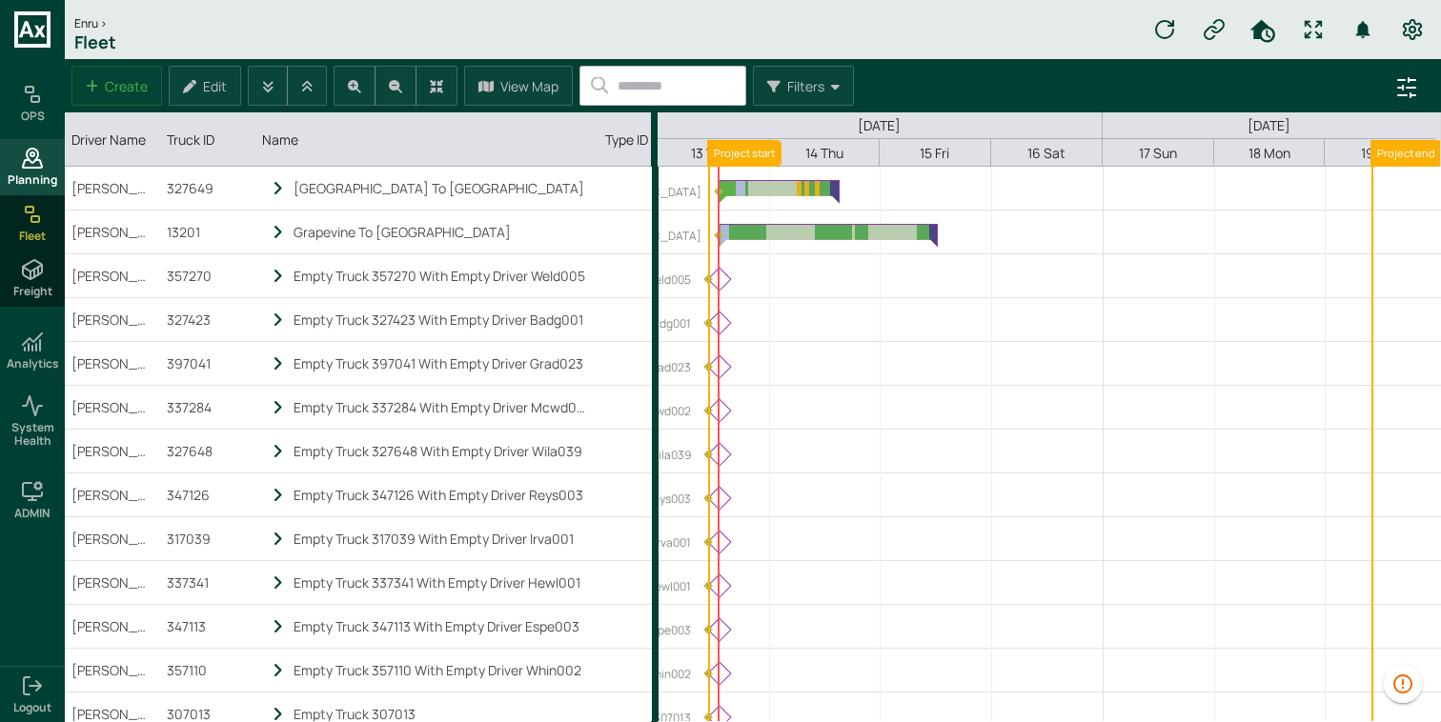
click at [24, 177] on span "Planning" at bounding box center [33, 179] width 50 height 13
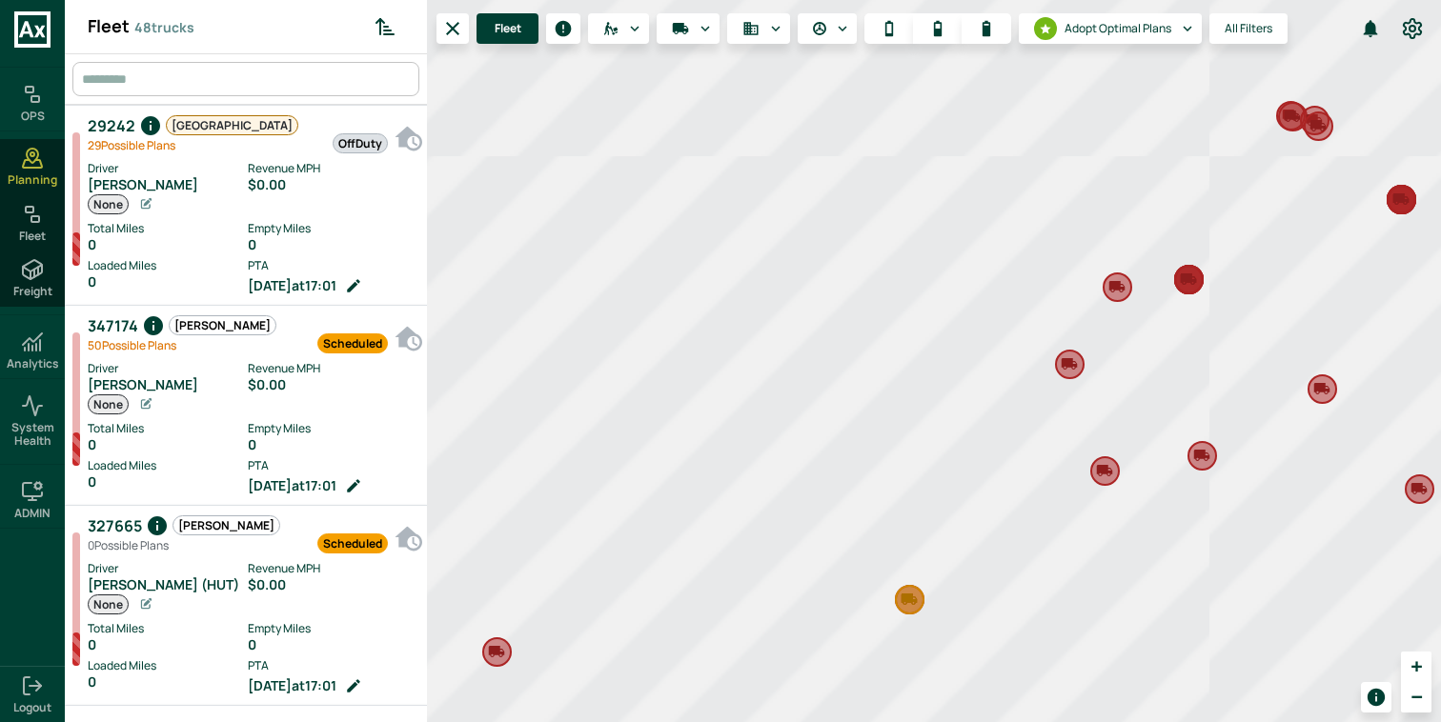
scroll to position [715, 354]
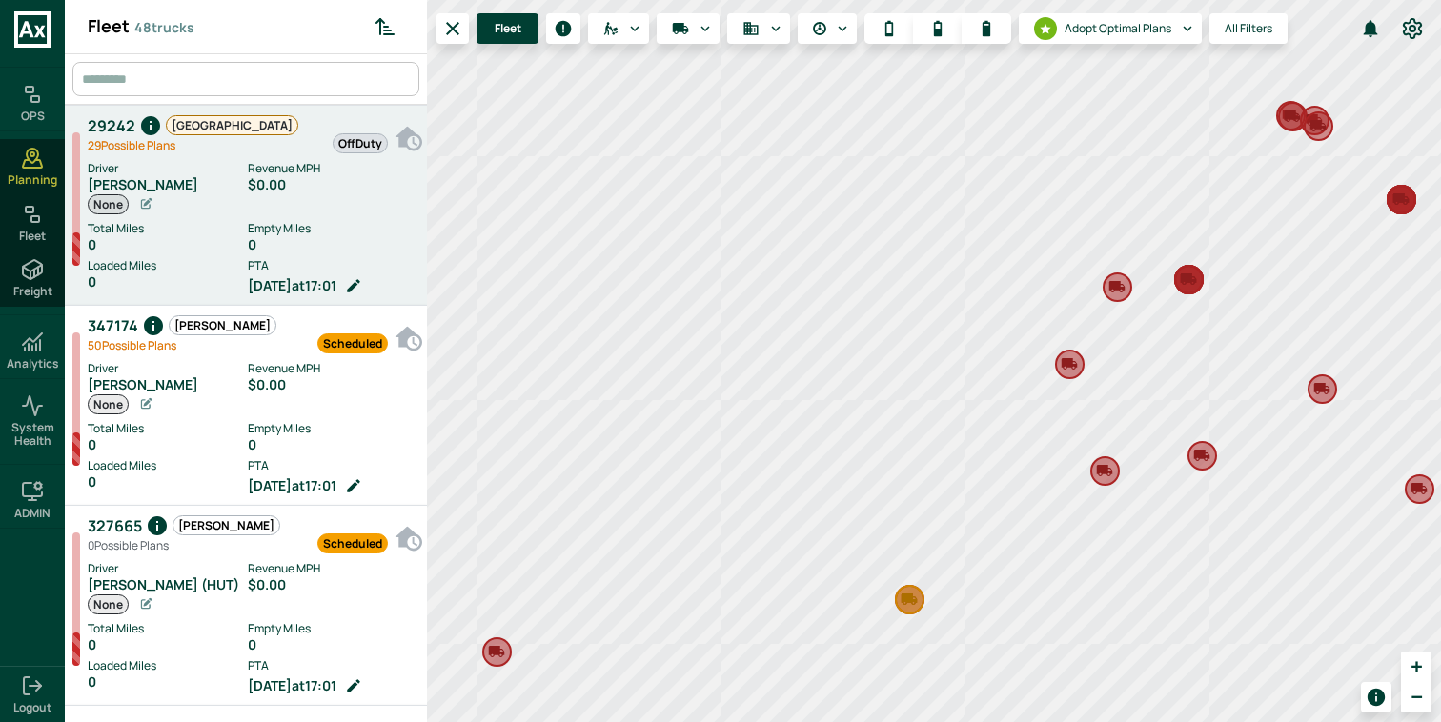
click at [266, 254] on div "Driver Terry Frank None Revenue MPH $0.00 Total Miles 0 Empty Miles 0 Loaded Mi…" at bounding box center [257, 226] width 339 height 142
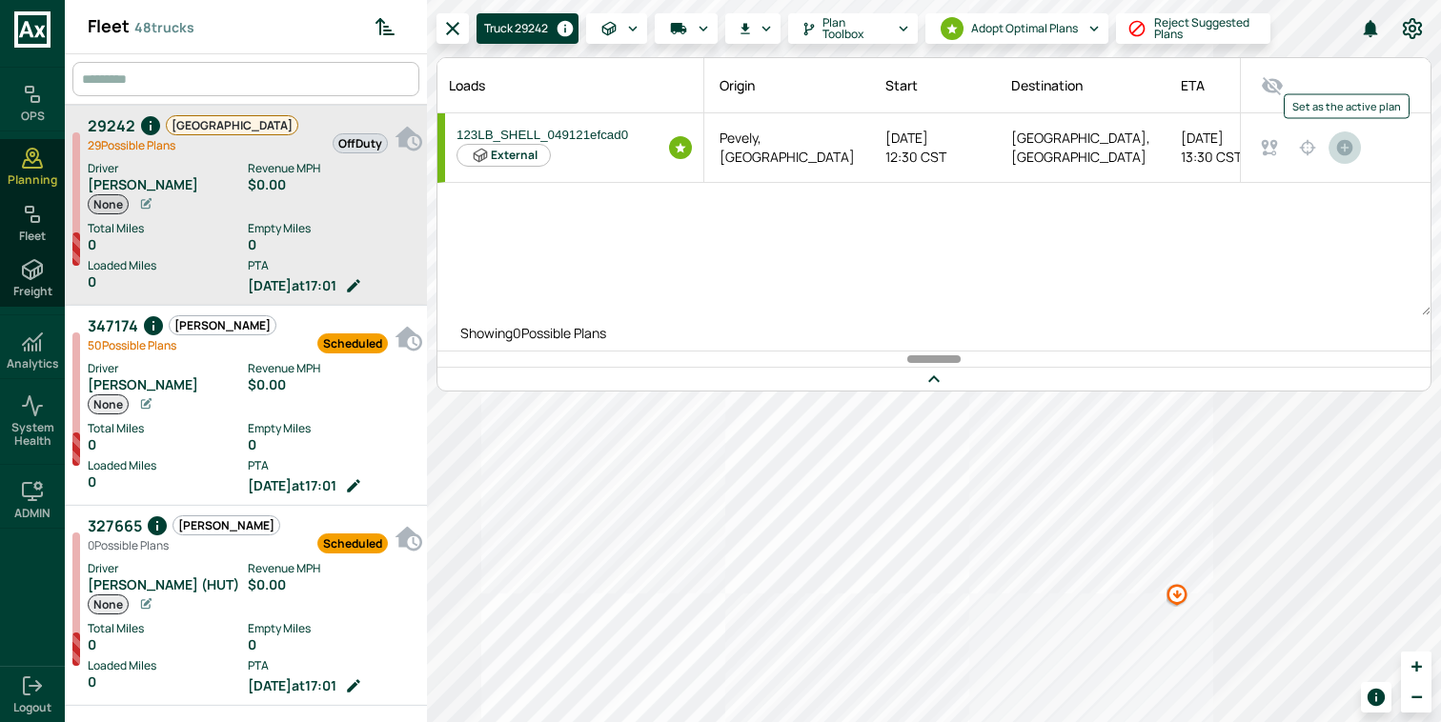
click at [1343, 149] on icon "Set as the active plan" at bounding box center [1344, 147] width 17 height 17
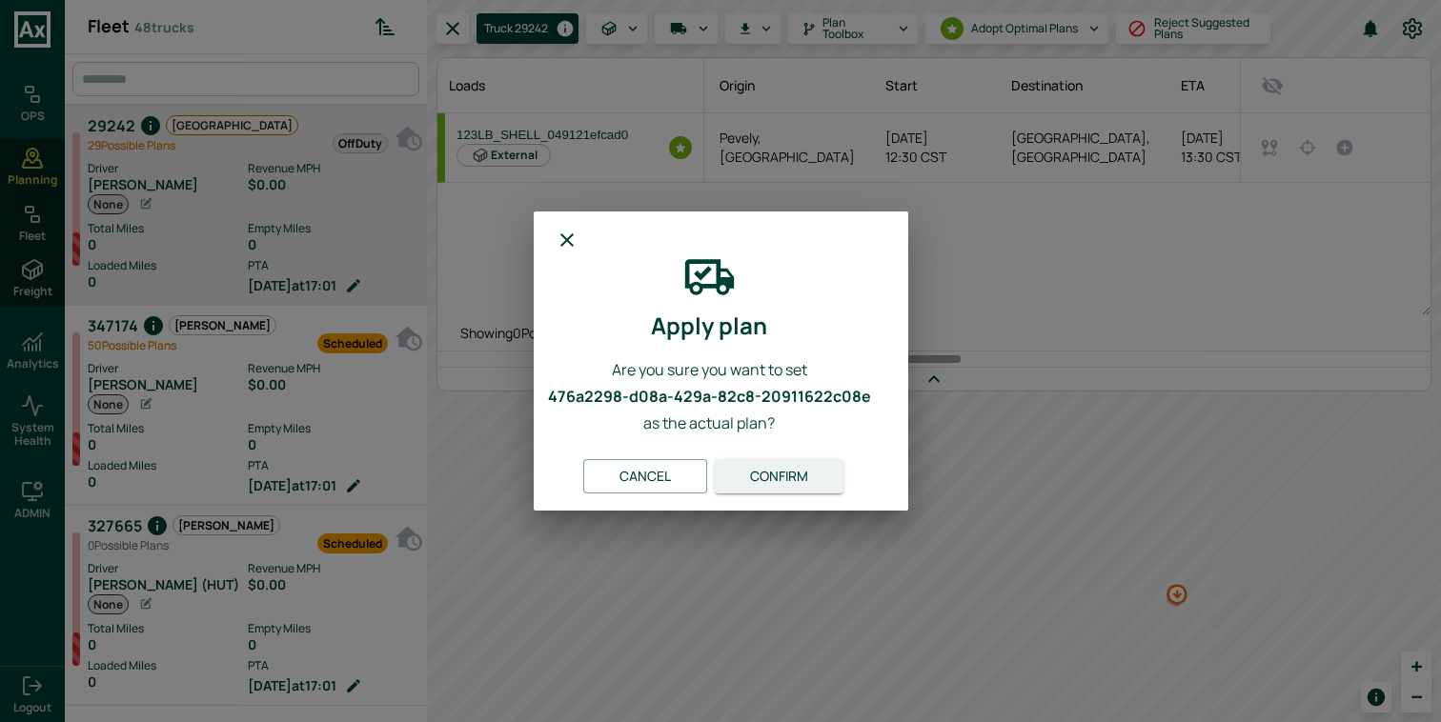
click at [822, 462] on button "Confirm" at bounding box center [779, 476] width 129 height 35
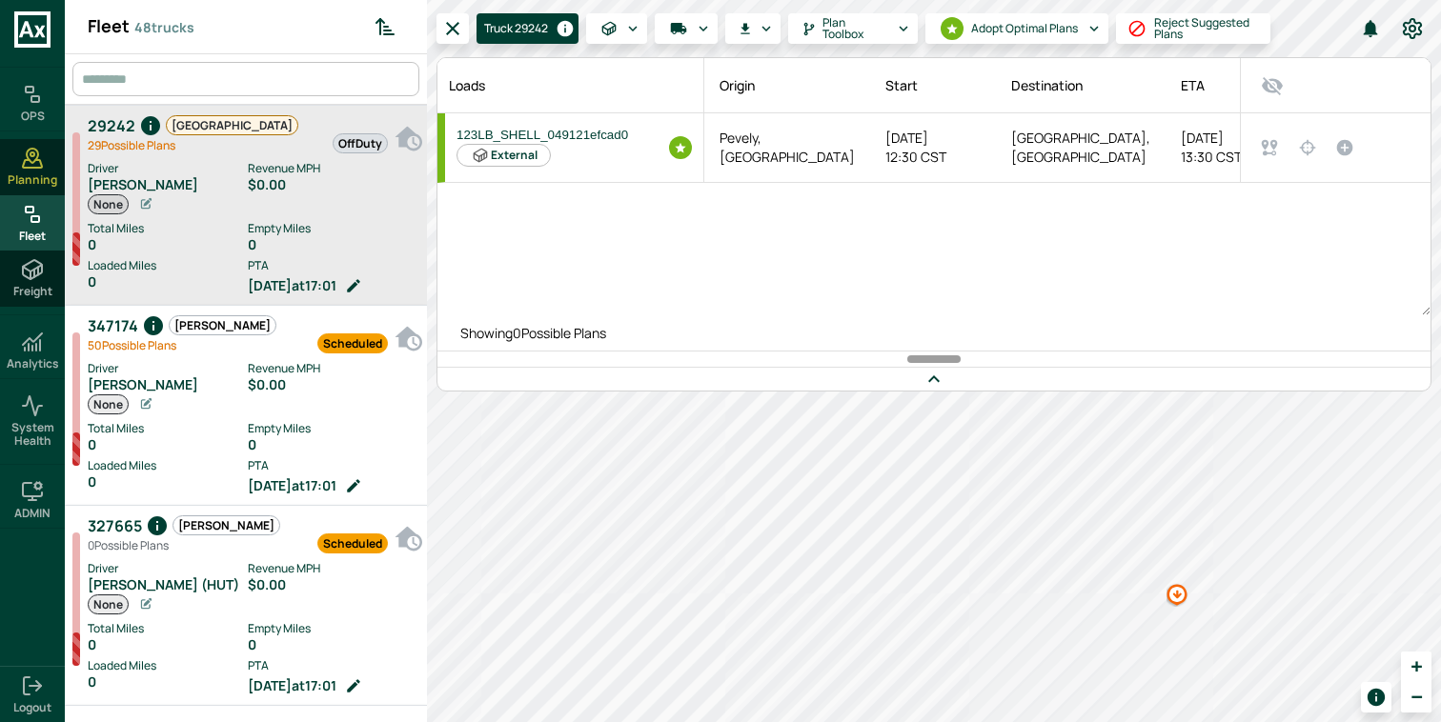
click at [29, 223] on icon at bounding box center [32, 214] width 23 height 23
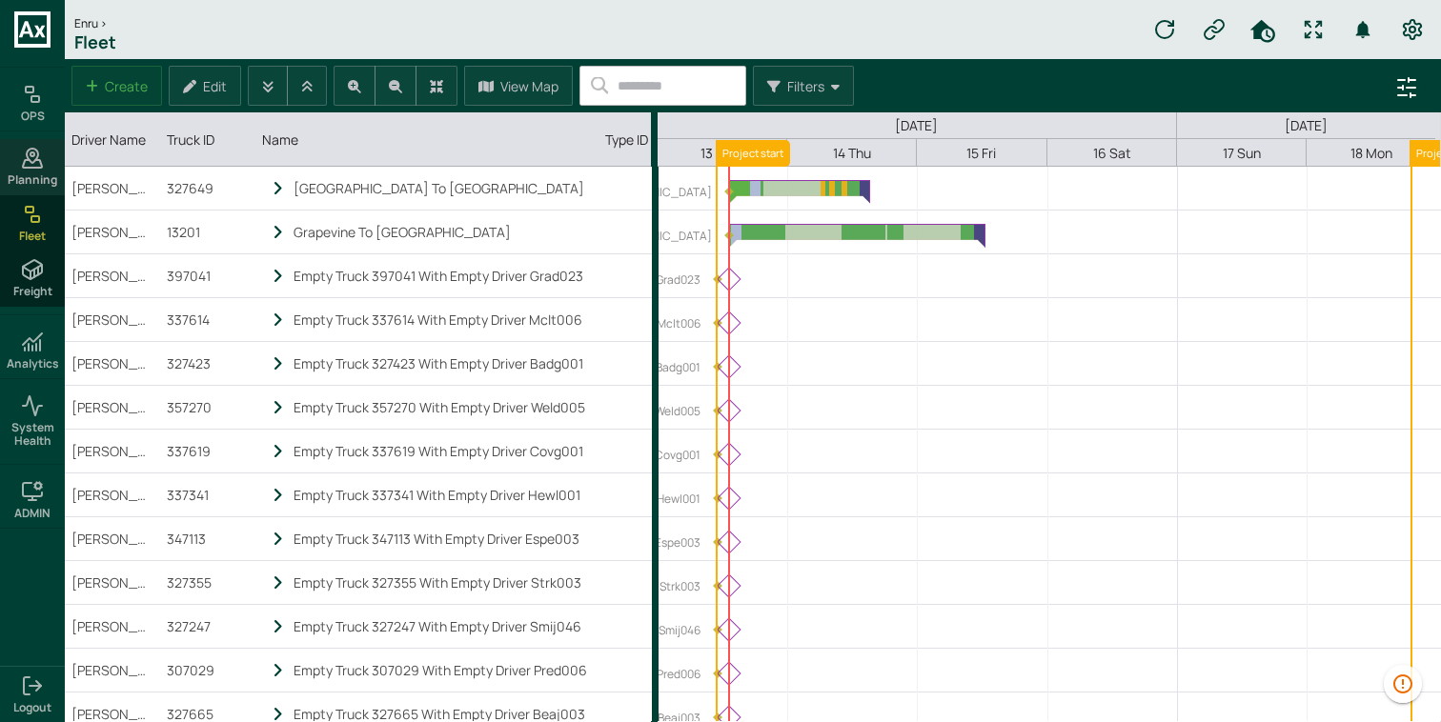
click at [33, 164] on icon at bounding box center [32, 158] width 23 height 23
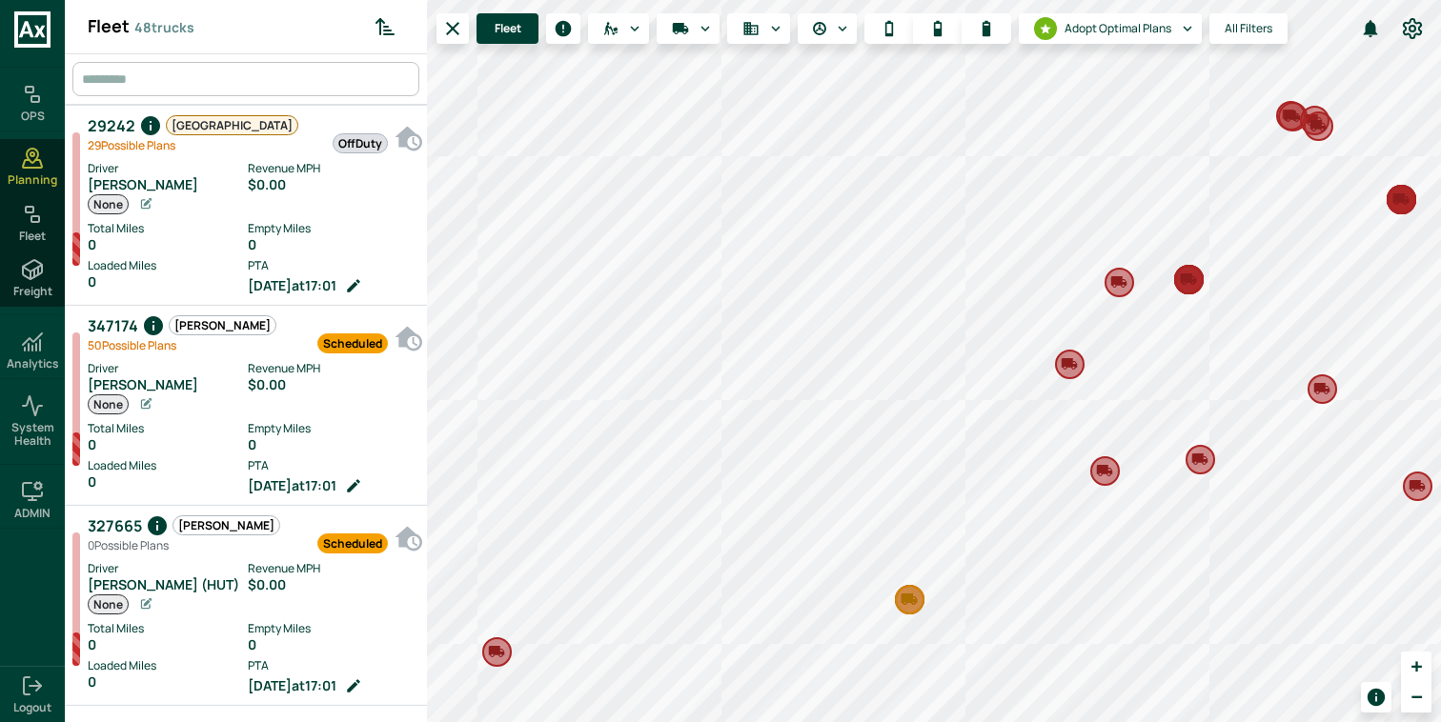
scroll to position [715, 354]
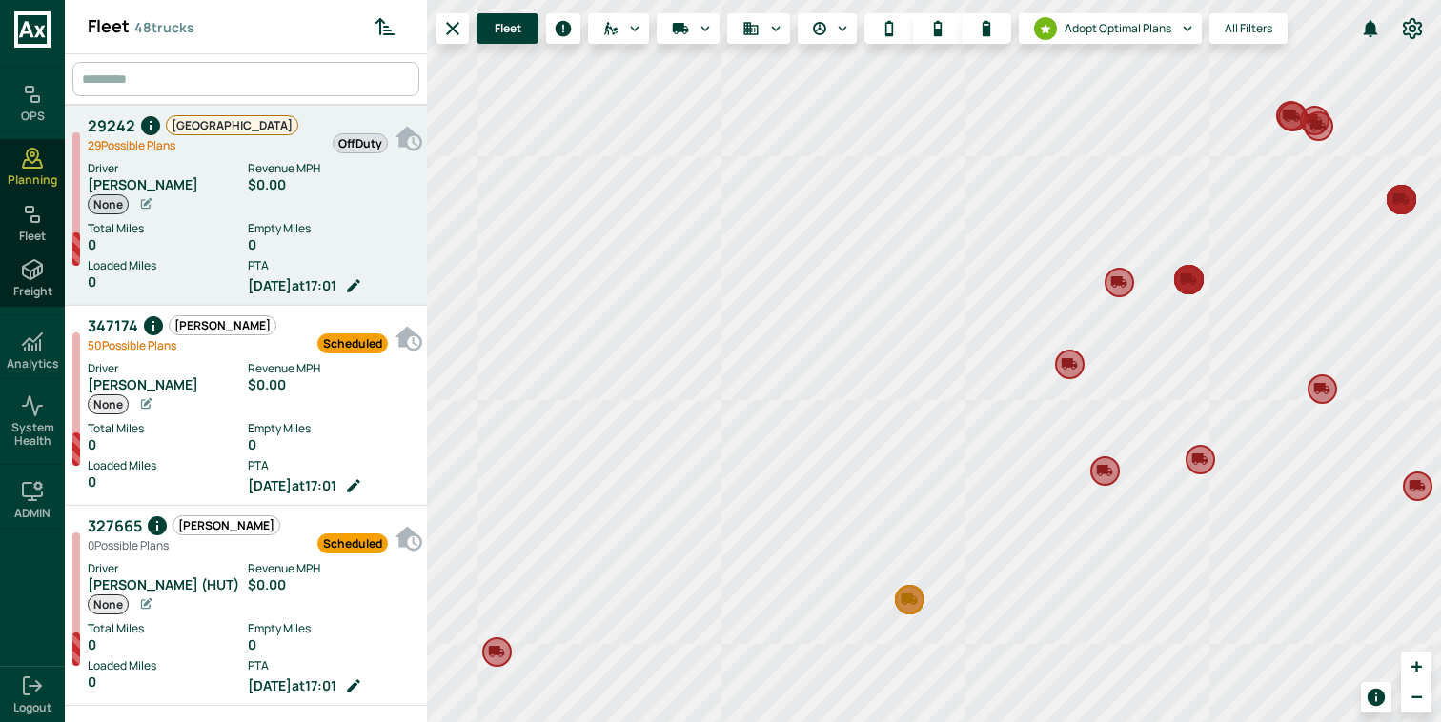
click at [301, 237] on div "0" at bounding box center [333, 244] width 170 height 15
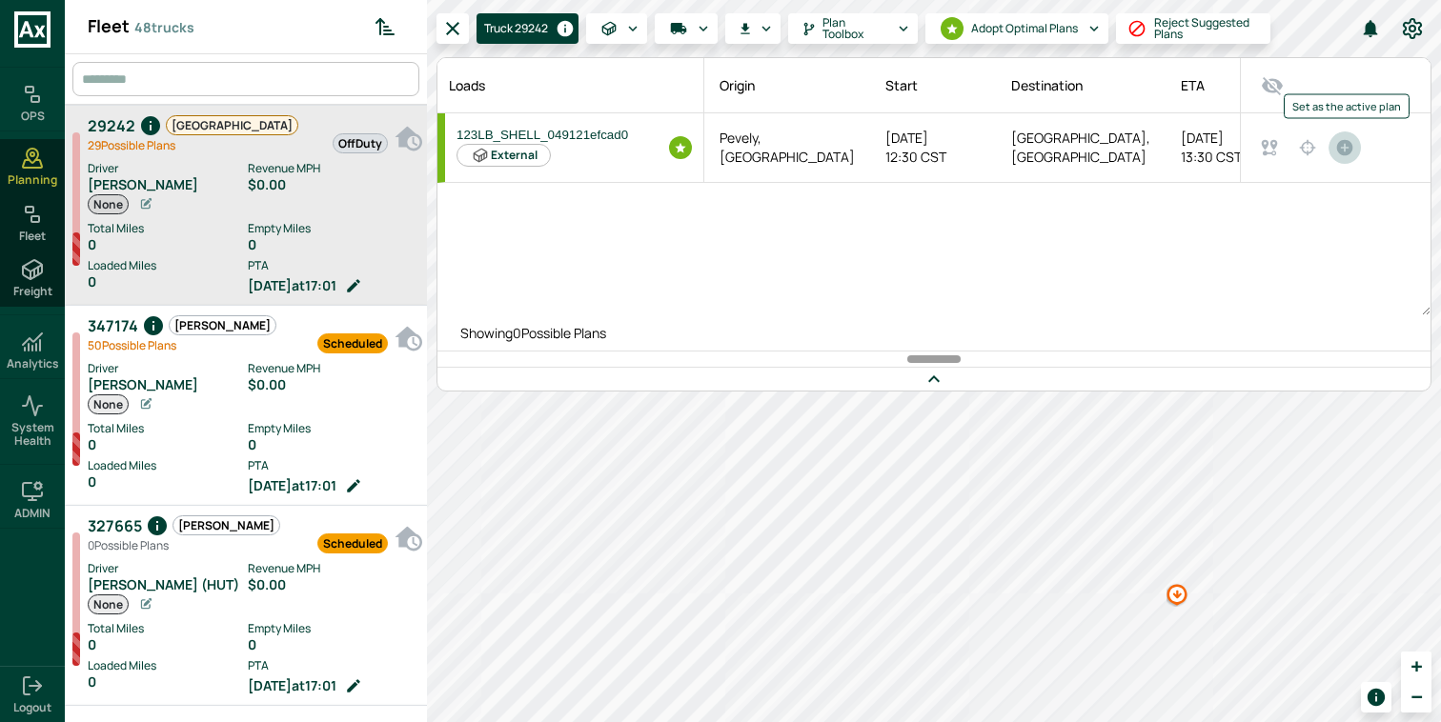
click at [1341, 149] on icon "Set as the active plan" at bounding box center [1344, 147] width 17 height 17
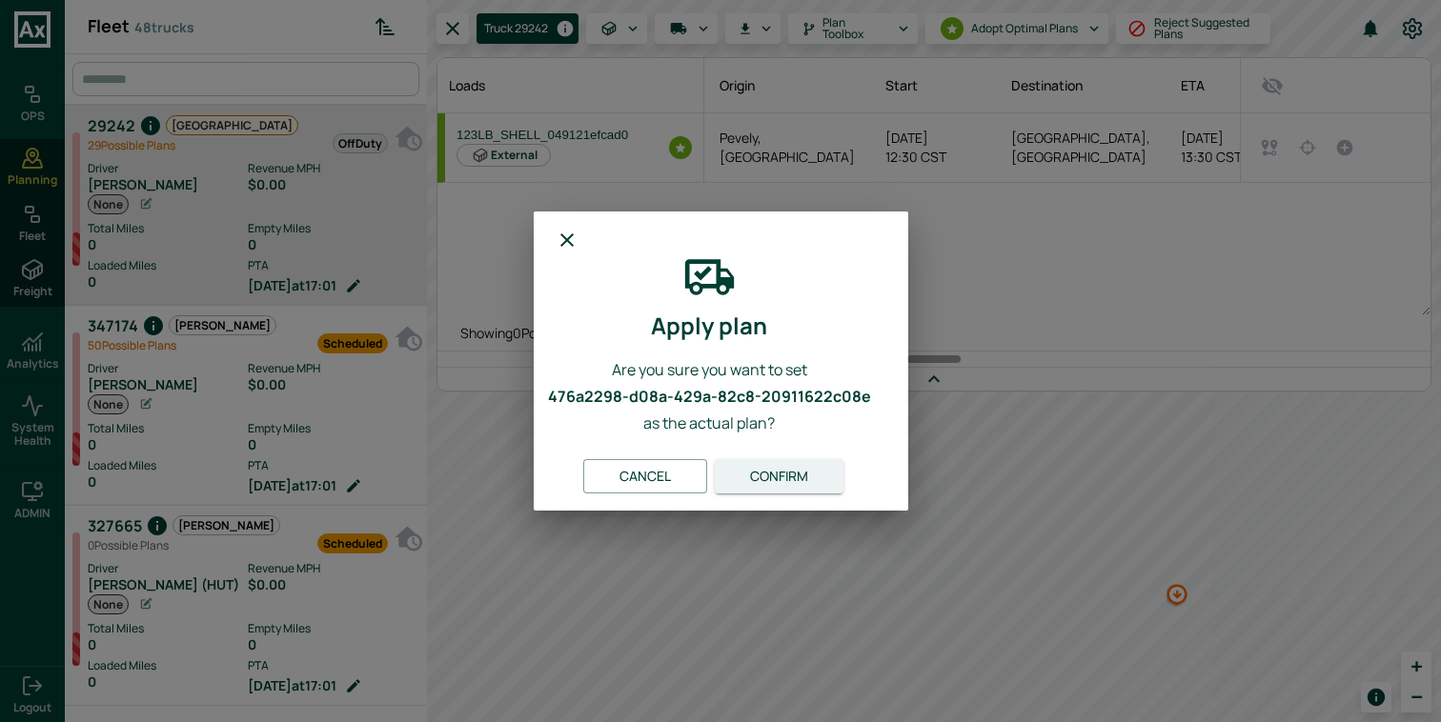
click at [793, 465] on button "Confirm" at bounding box center [779, 476] width 129 height 35
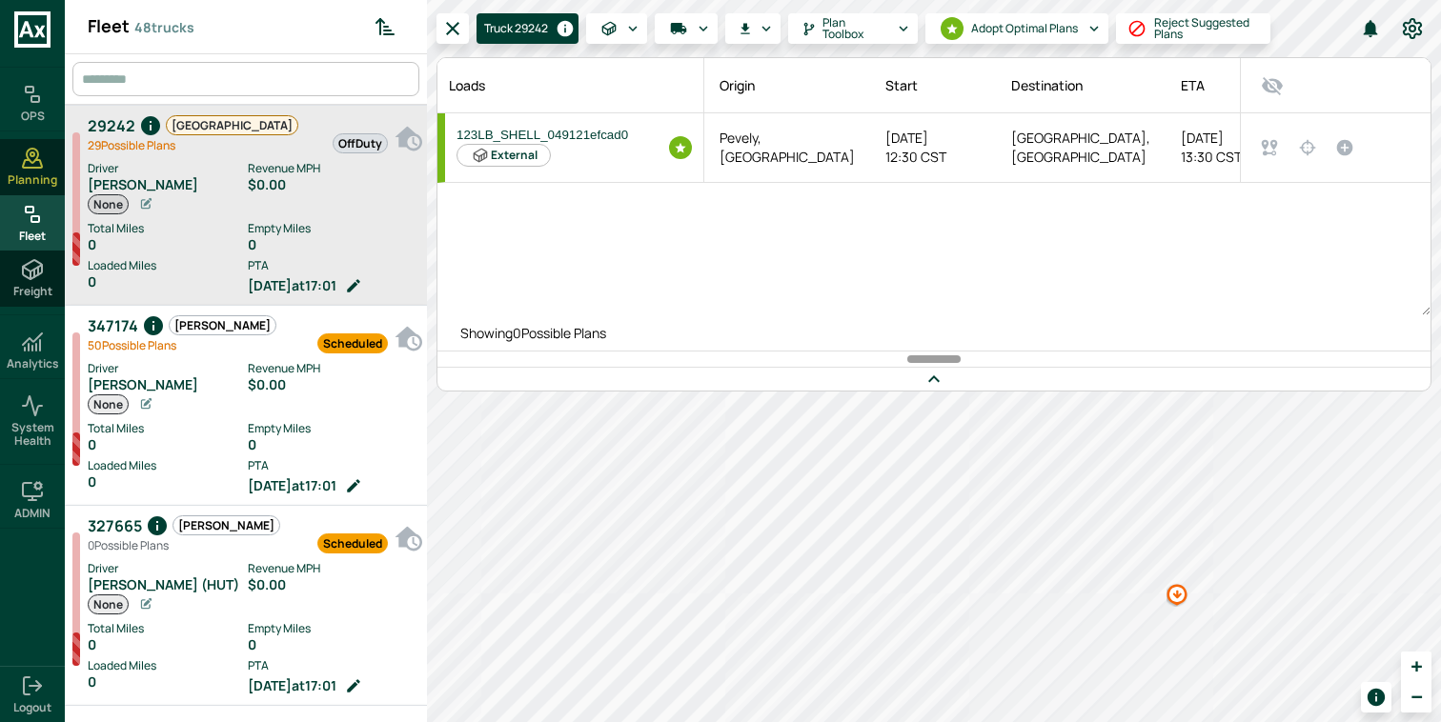
click at [44, 230] on span "Fleet" at bounding box center [32, 236] width 27 height 13
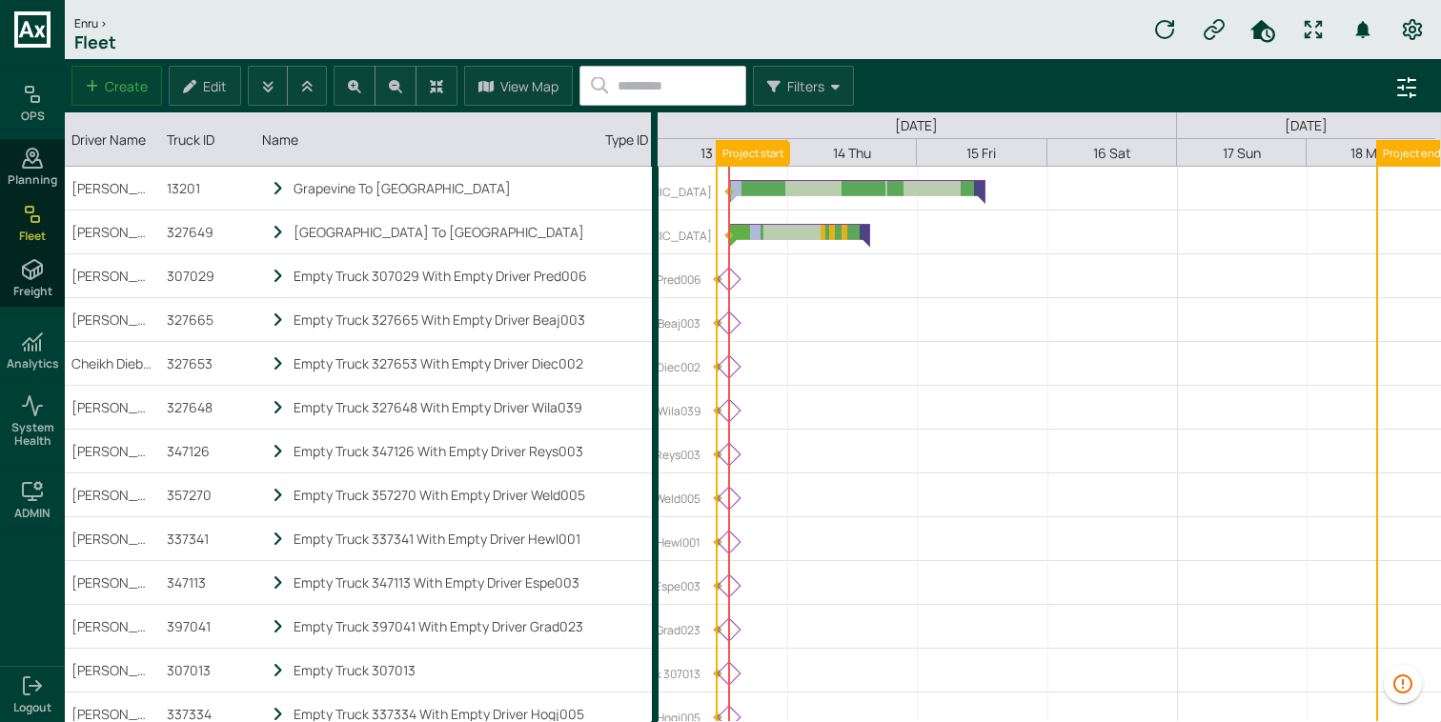
click at [1349, 33] on button "0" at bounding box center [1363, 29] width 38 height 38
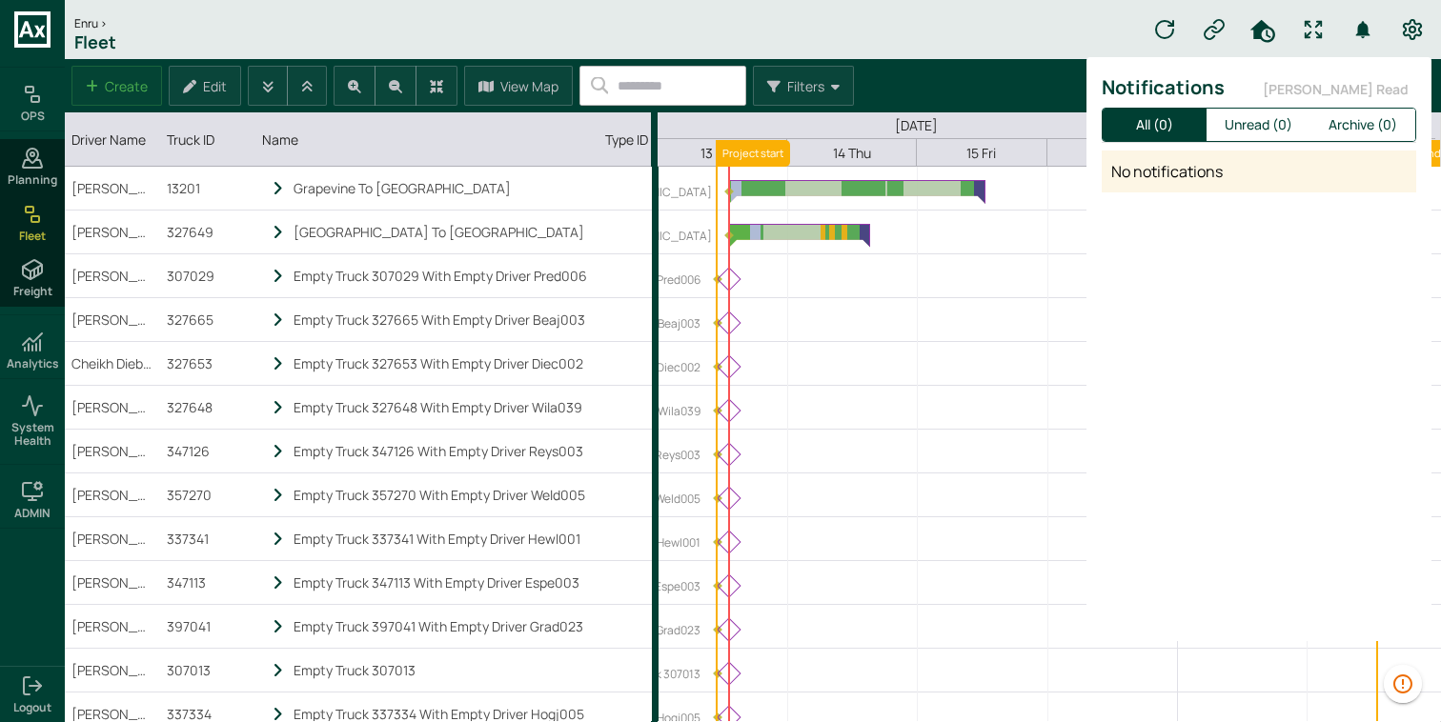
click at [1349, 33] on div at bounding box center [720, 361] width 1441 height 722
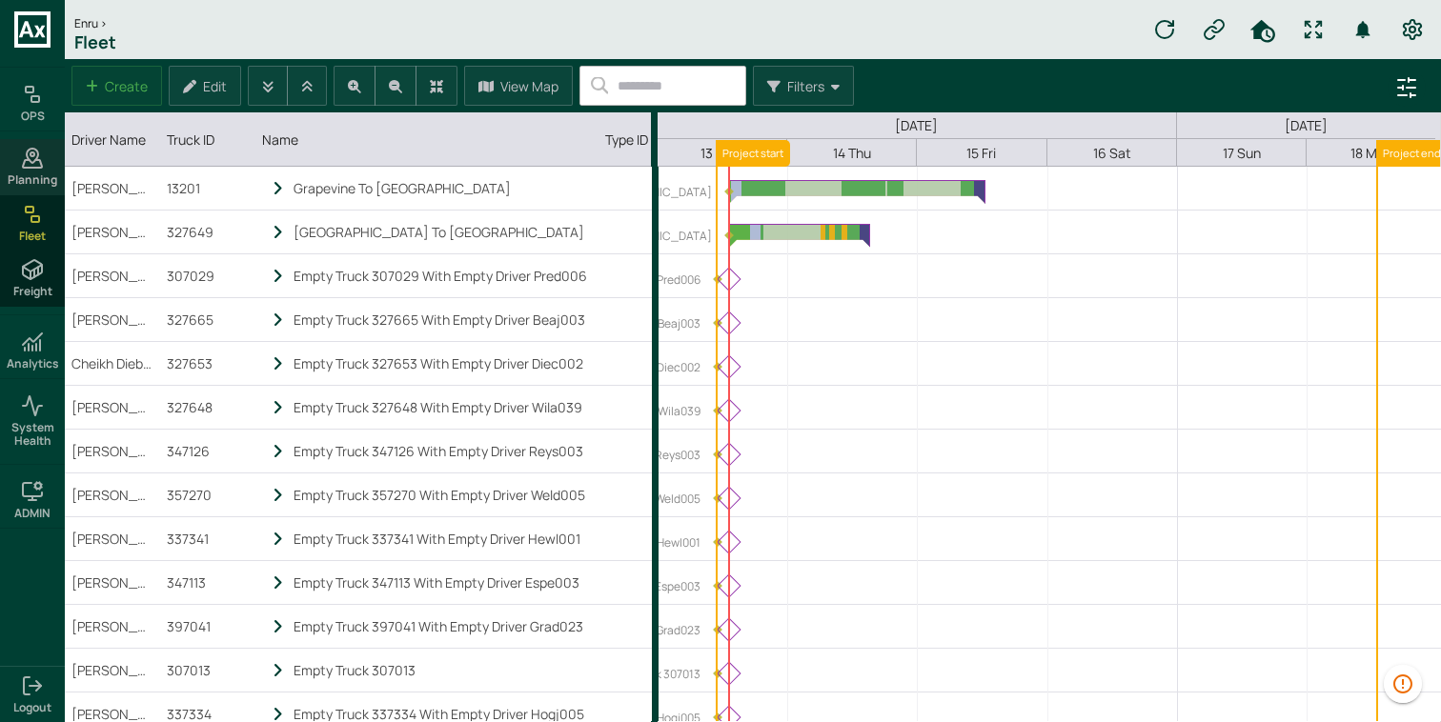
click at [46, 173] on span "Planning" at bounding box center [33, 179] width 50 height 13
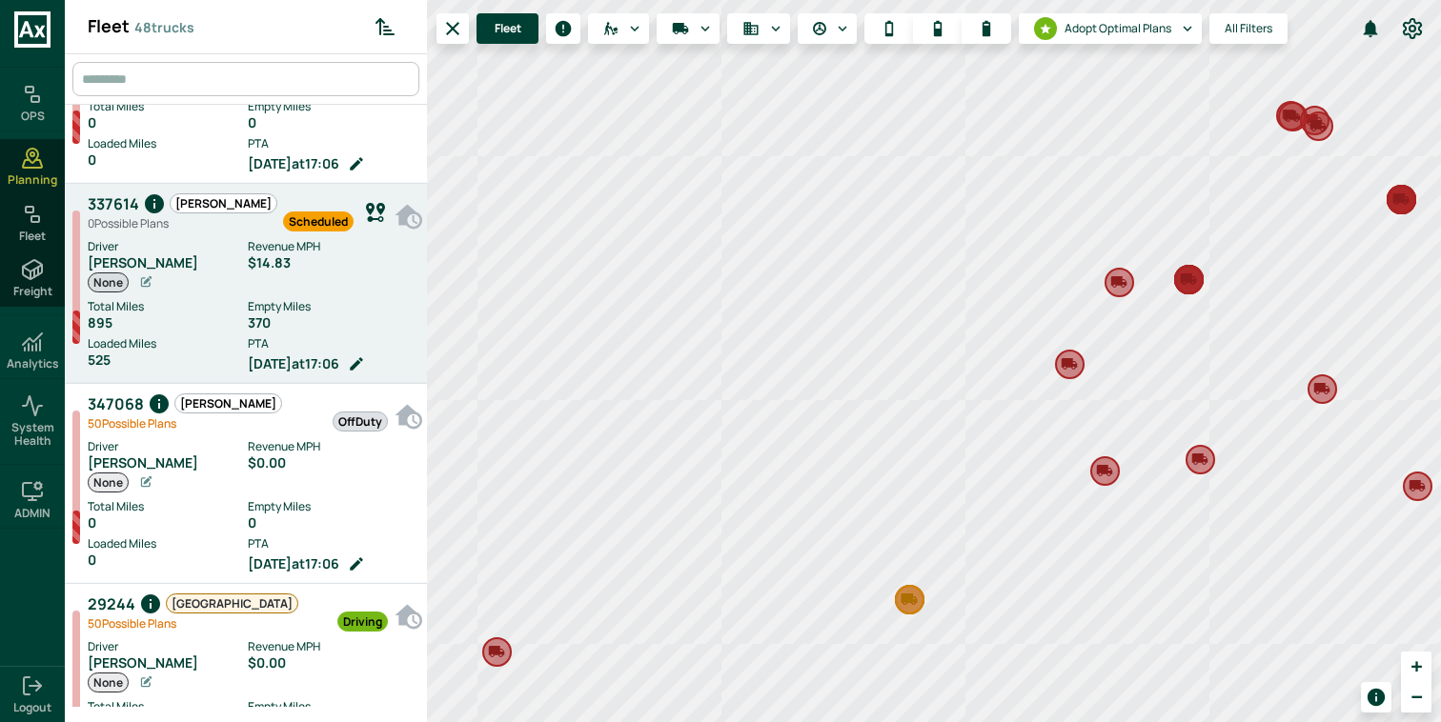
scroll to position [154, 0]
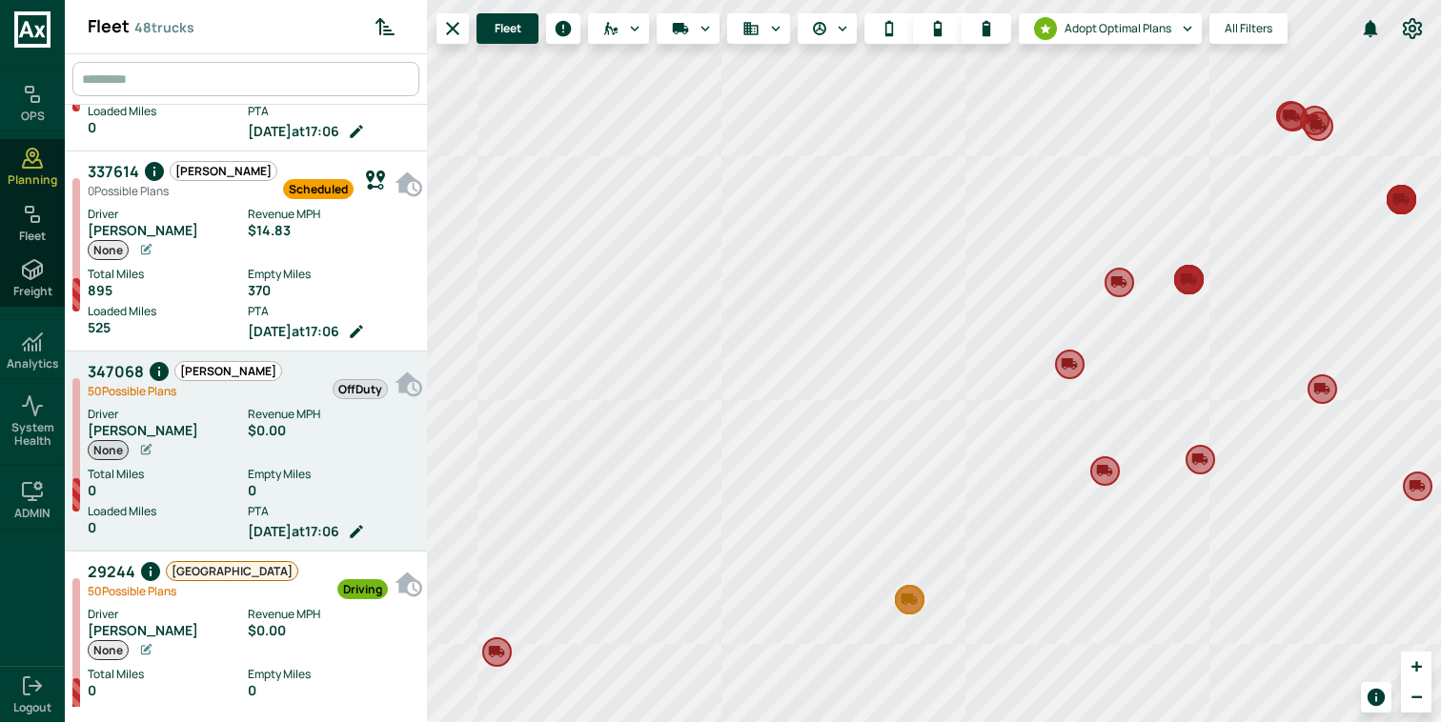
click at [267, 434] on div "$0.00" at bounding box center [333, 430] width 170 height 15
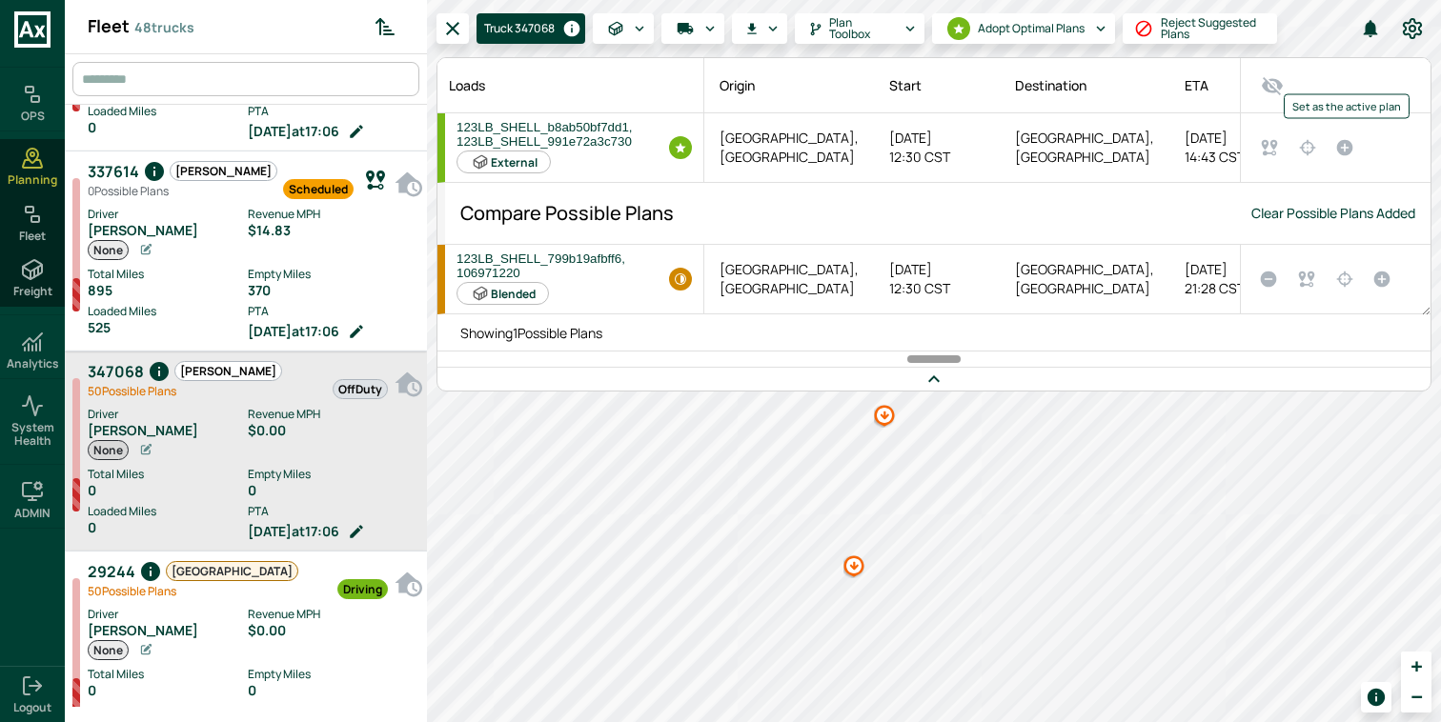
click at [1350, 146] on icon "Set as the active plan" at bounding box center [1345, 148] width 16 height 16
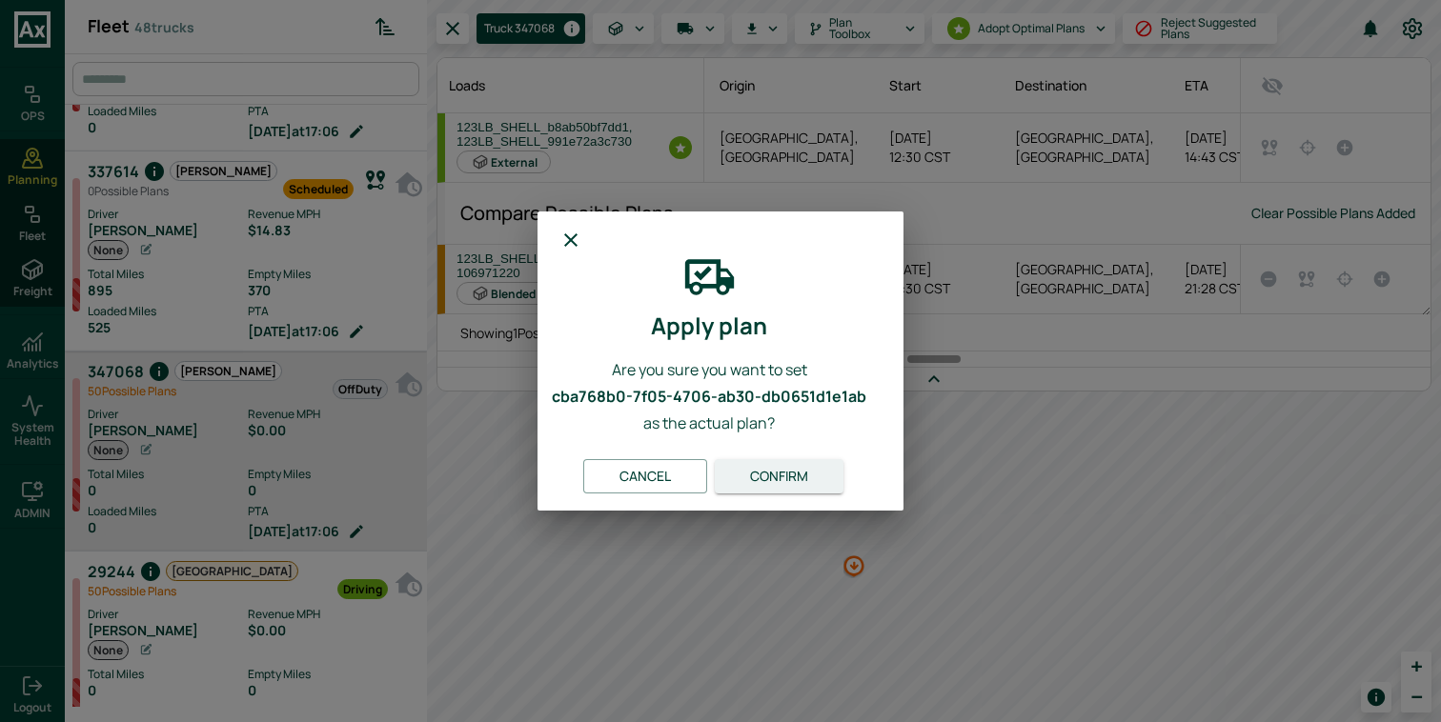
click at [787, 470] on button "Confirm" at bounding box center [779, 476] width 129 height 35
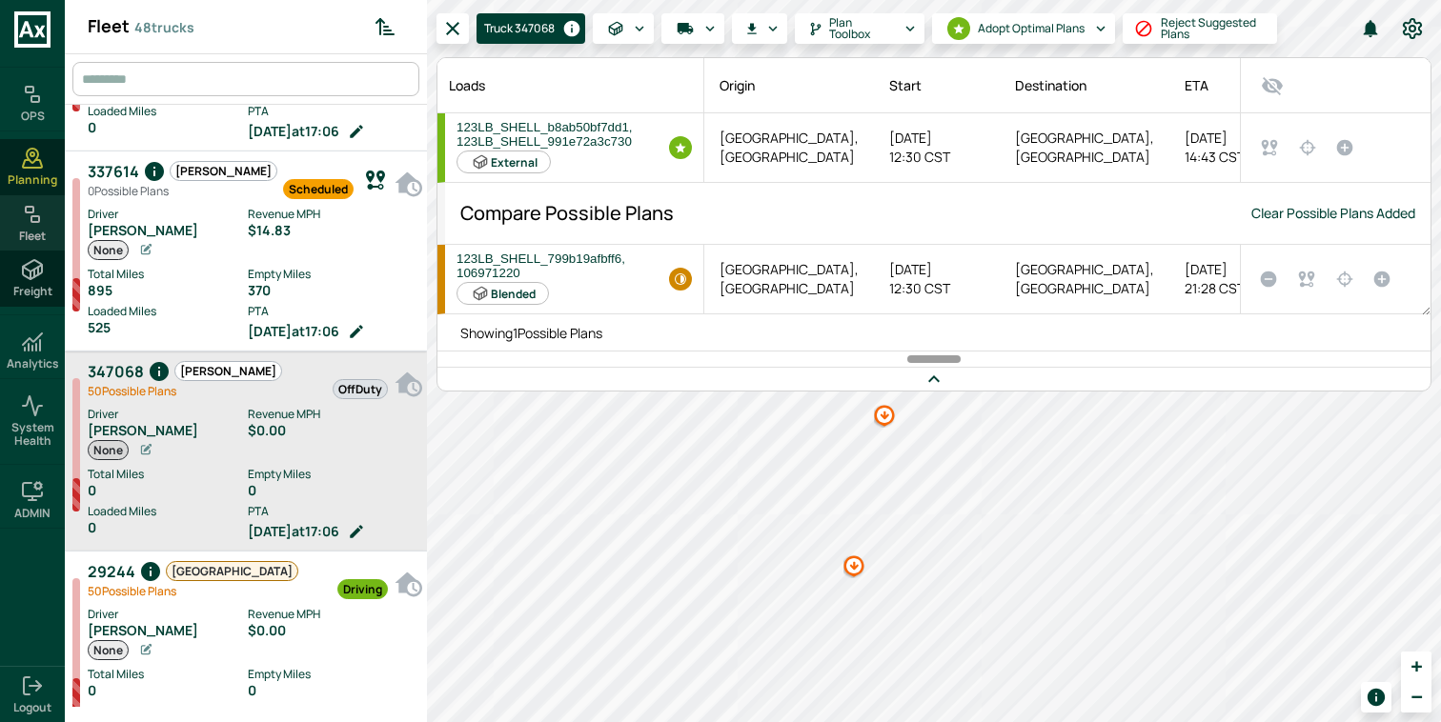
click at [33, 221] on rect at bounding box center [35, 219] width 8 height 6
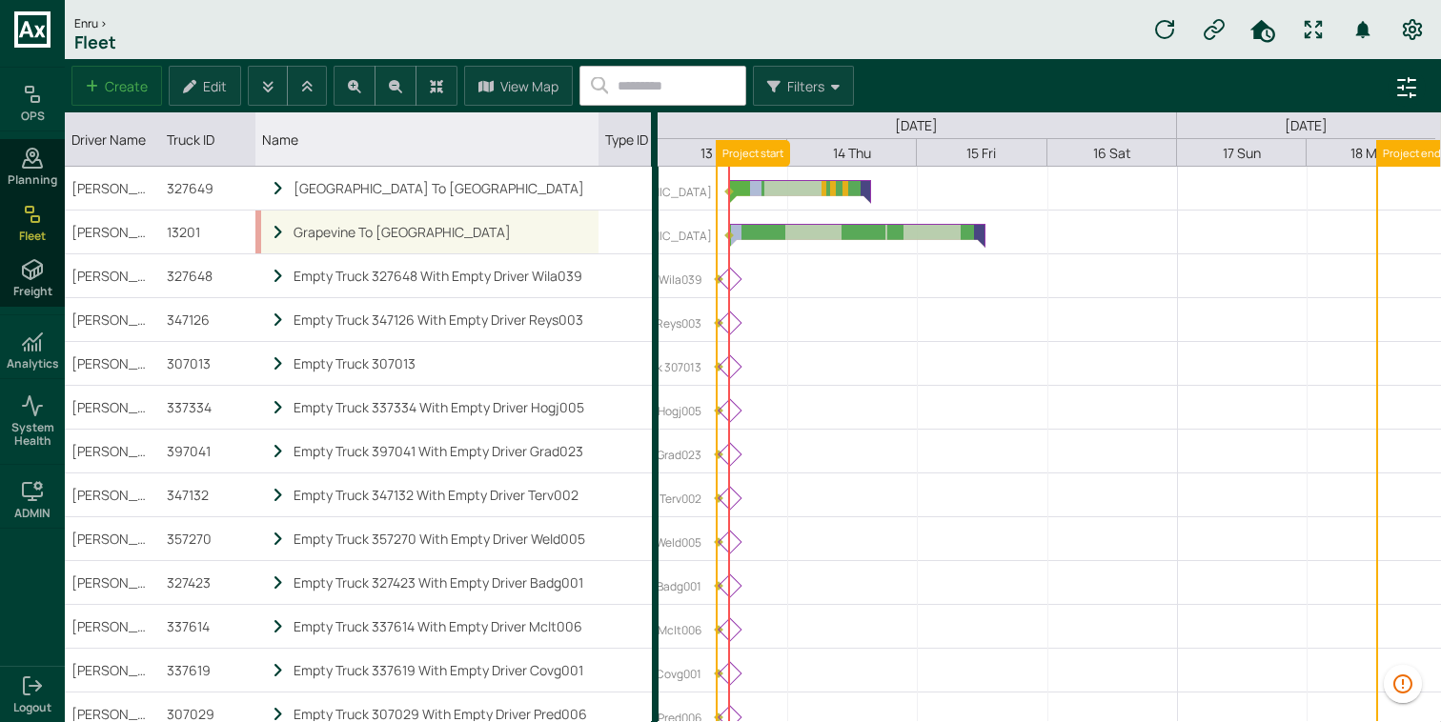
click at [272, 234] on icon "locked subgrid" at bounding box center [278, 233] width 17 height 16
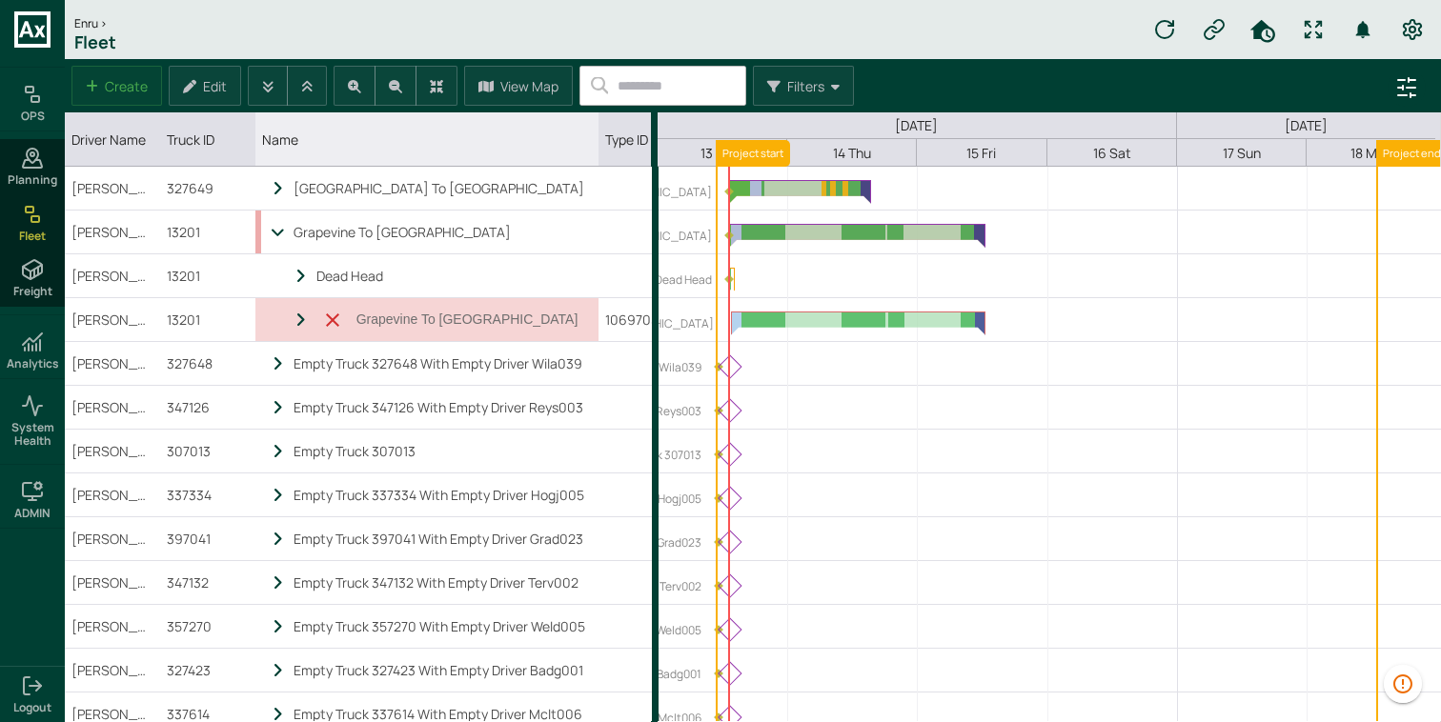
click at [338, 316] on icon "locked subgrid" at bounding box center [332, 320] width 23 height 23
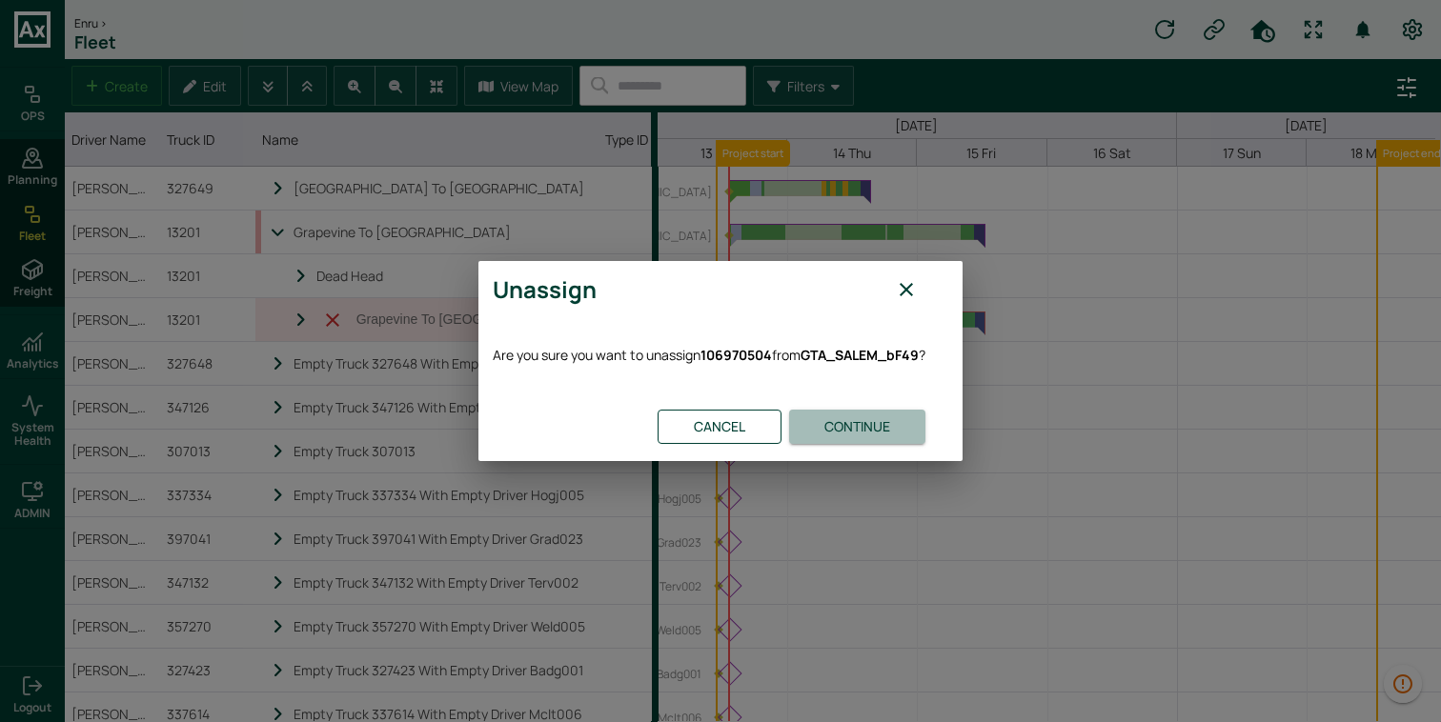
click at [848, 412] on button "Continue" at bounding box center [857, 427] width 136 height 35
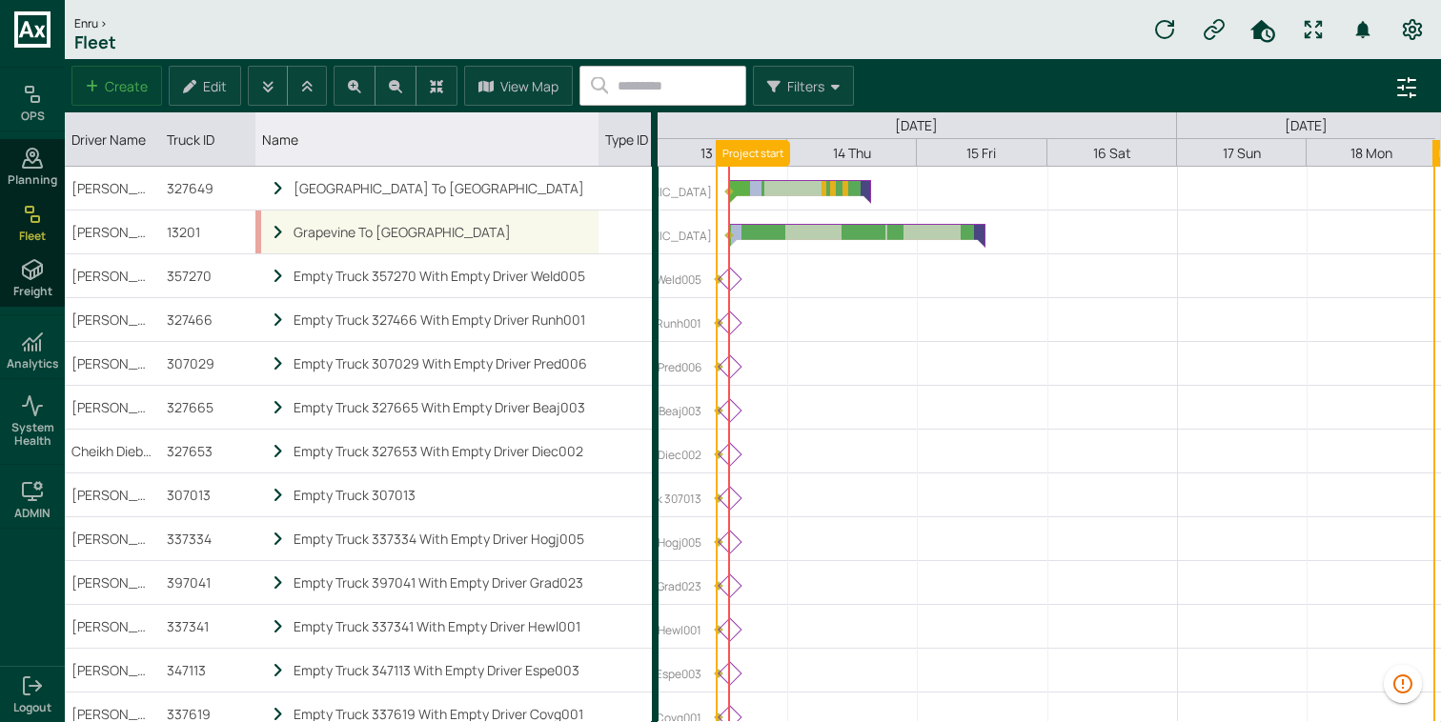
click at [275, 237] on icon "locked subgrid" at bounding box center [278, 233] width 17 height 16
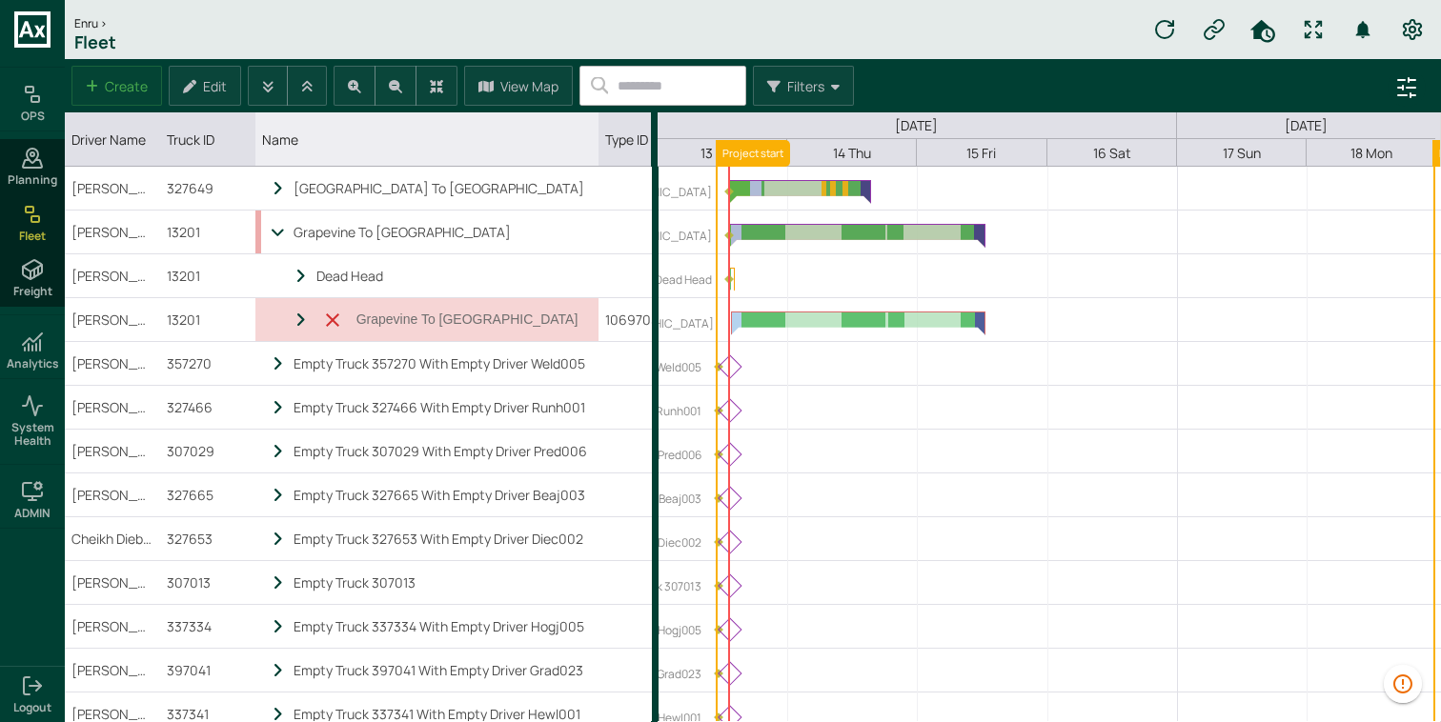
click at [338, 319] on icon "locked subgrid" at bounding box center [332, 320] width 23 height 23
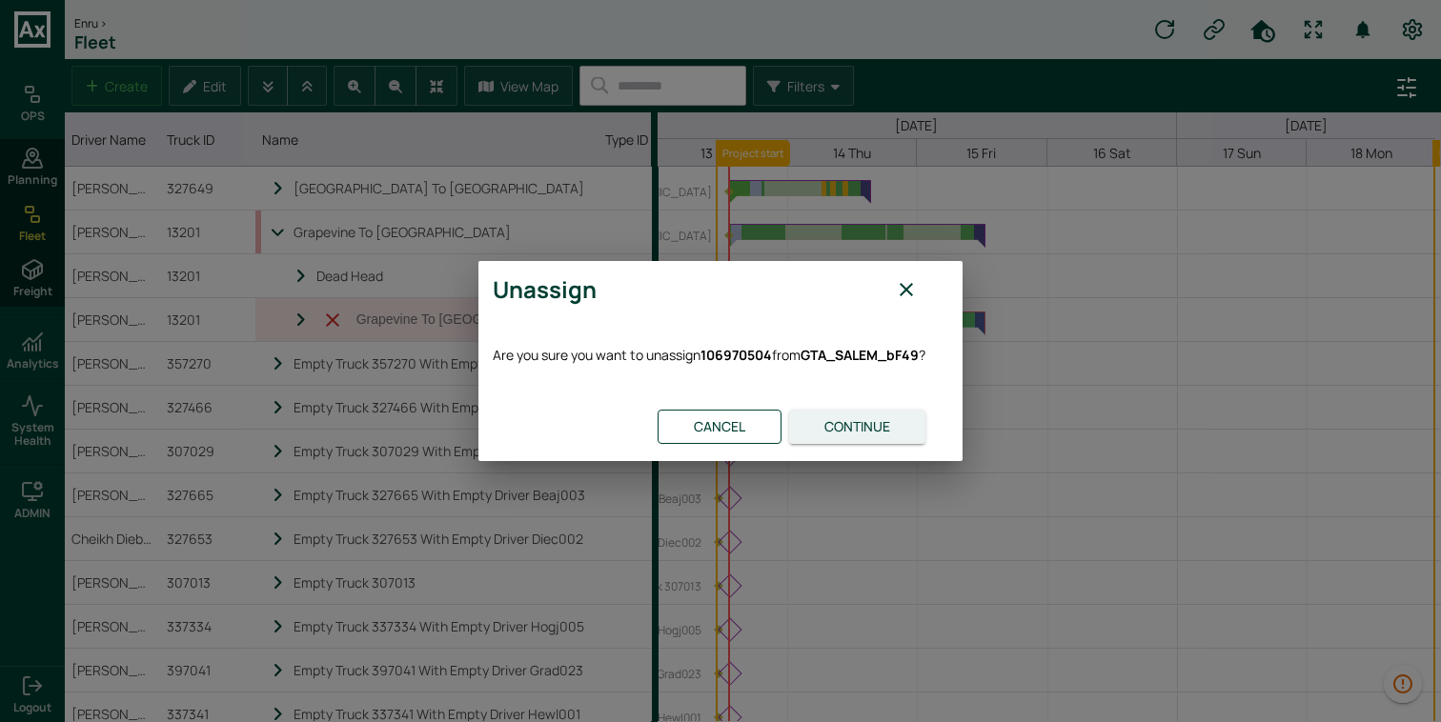
click at [830, 411] on button "Continue" at bounding box center [857, 427] width 136 height 35
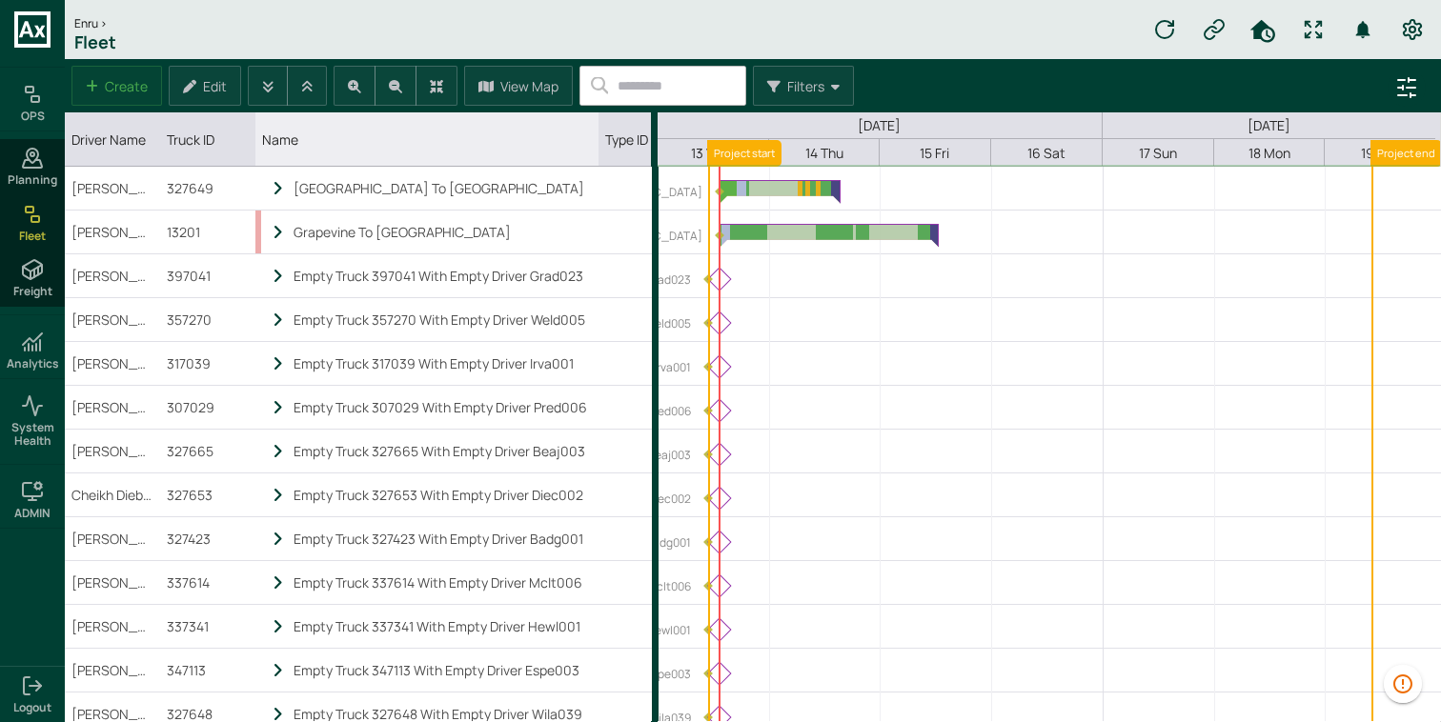
click at [277, 232] on icon "locked subgrid" at bounding box center [278, 233] width 17 height 16
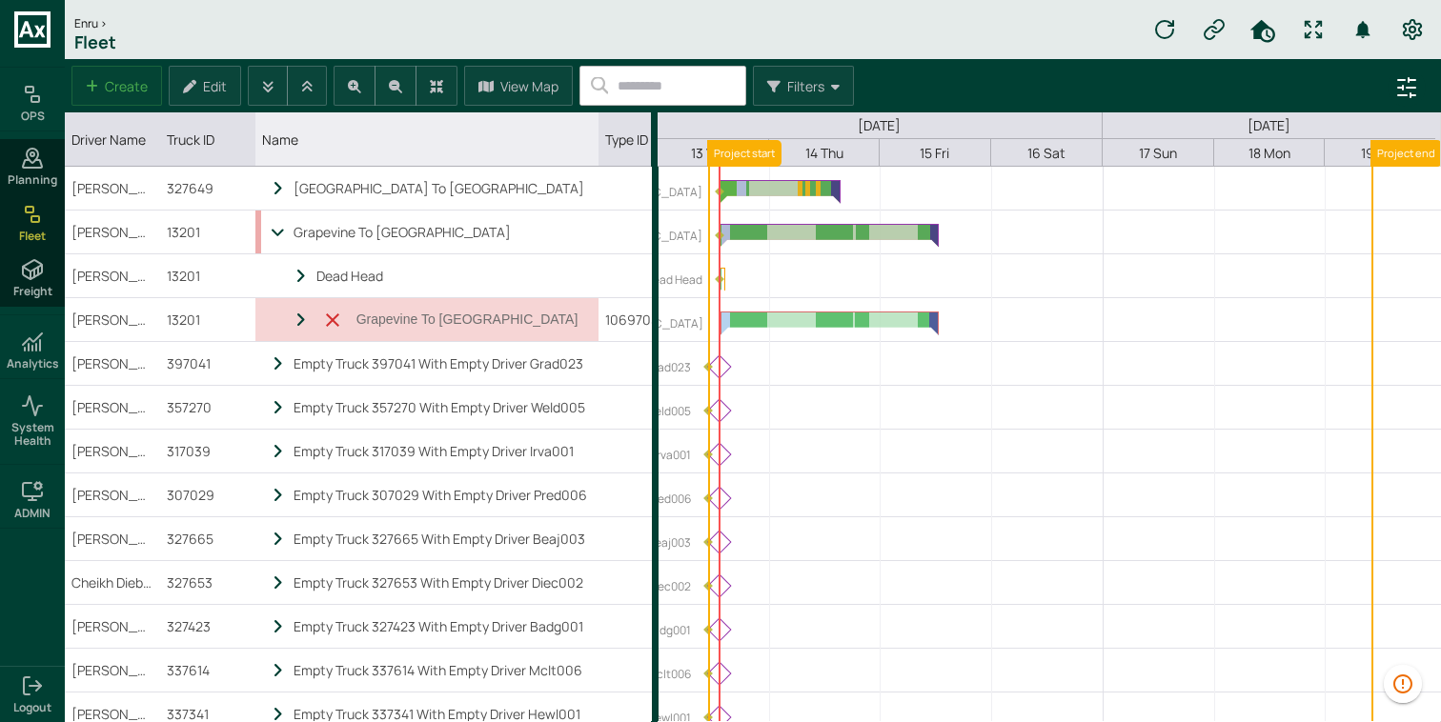
click at [337, 312] on icon "locked subgrid" at bounding box center [332, 320] width 23 height 23
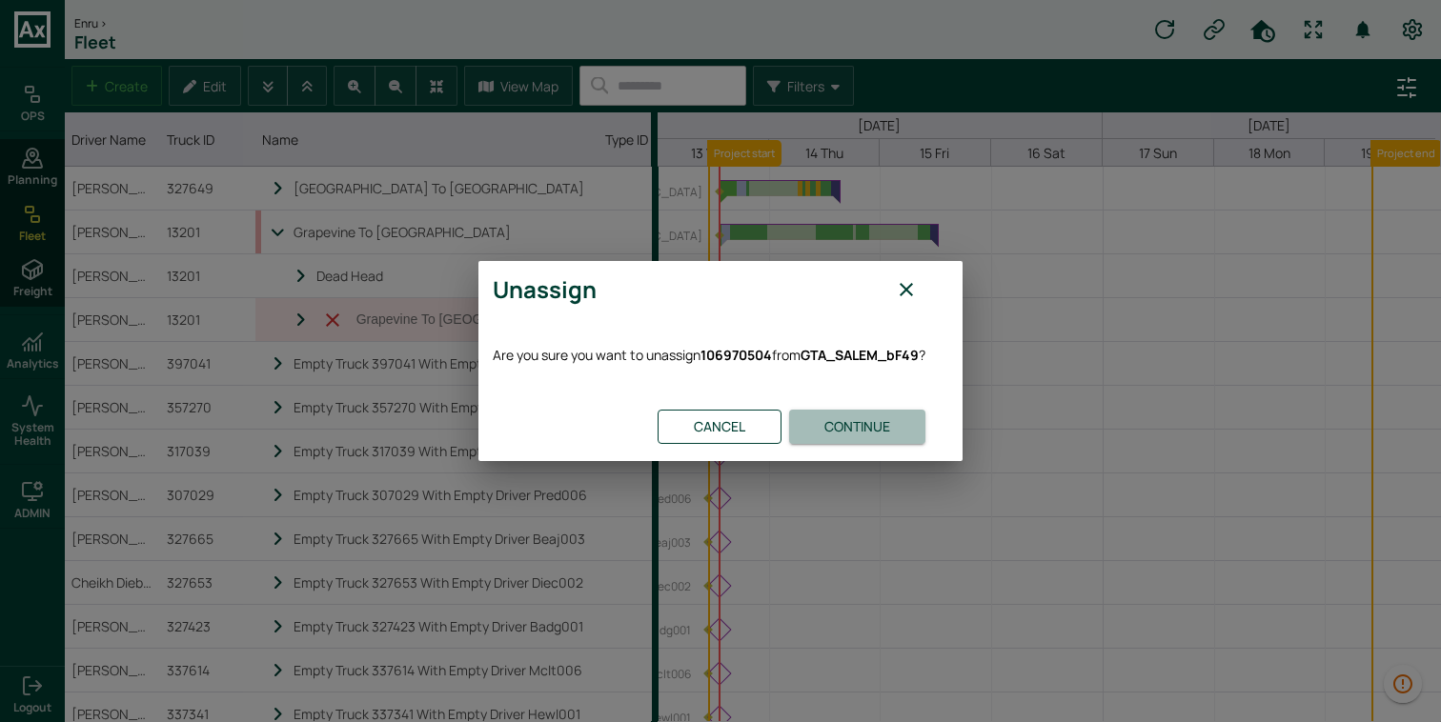
click at [840, 413] on button "Continue" at bounding box center [857, 427] width 136 height 35
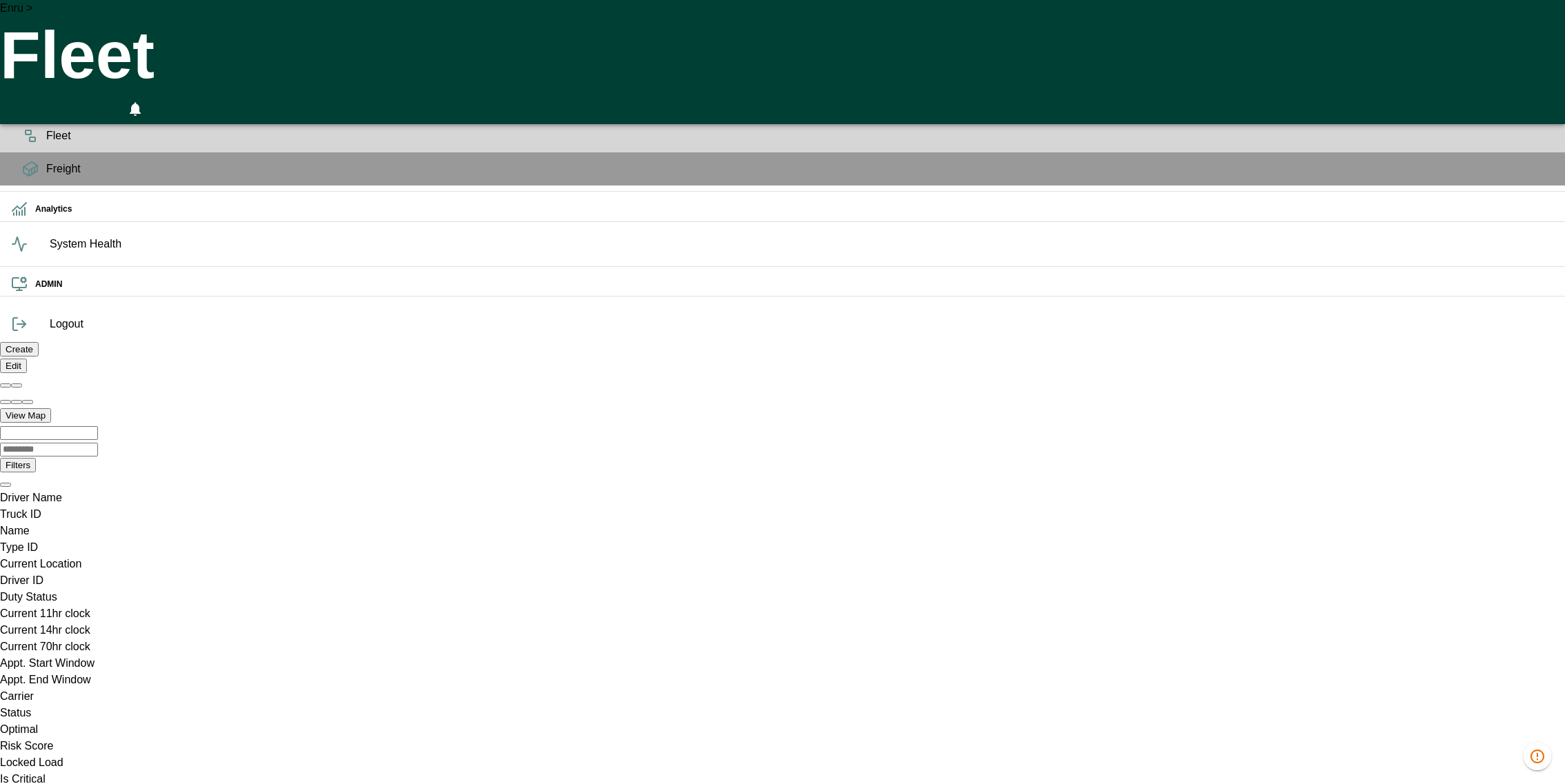
scroll to position [172, 0]
drag, startPoint x: 500, startPoint y: 96, endPoint x: 623, endPoint y: 96, distance: 123.0
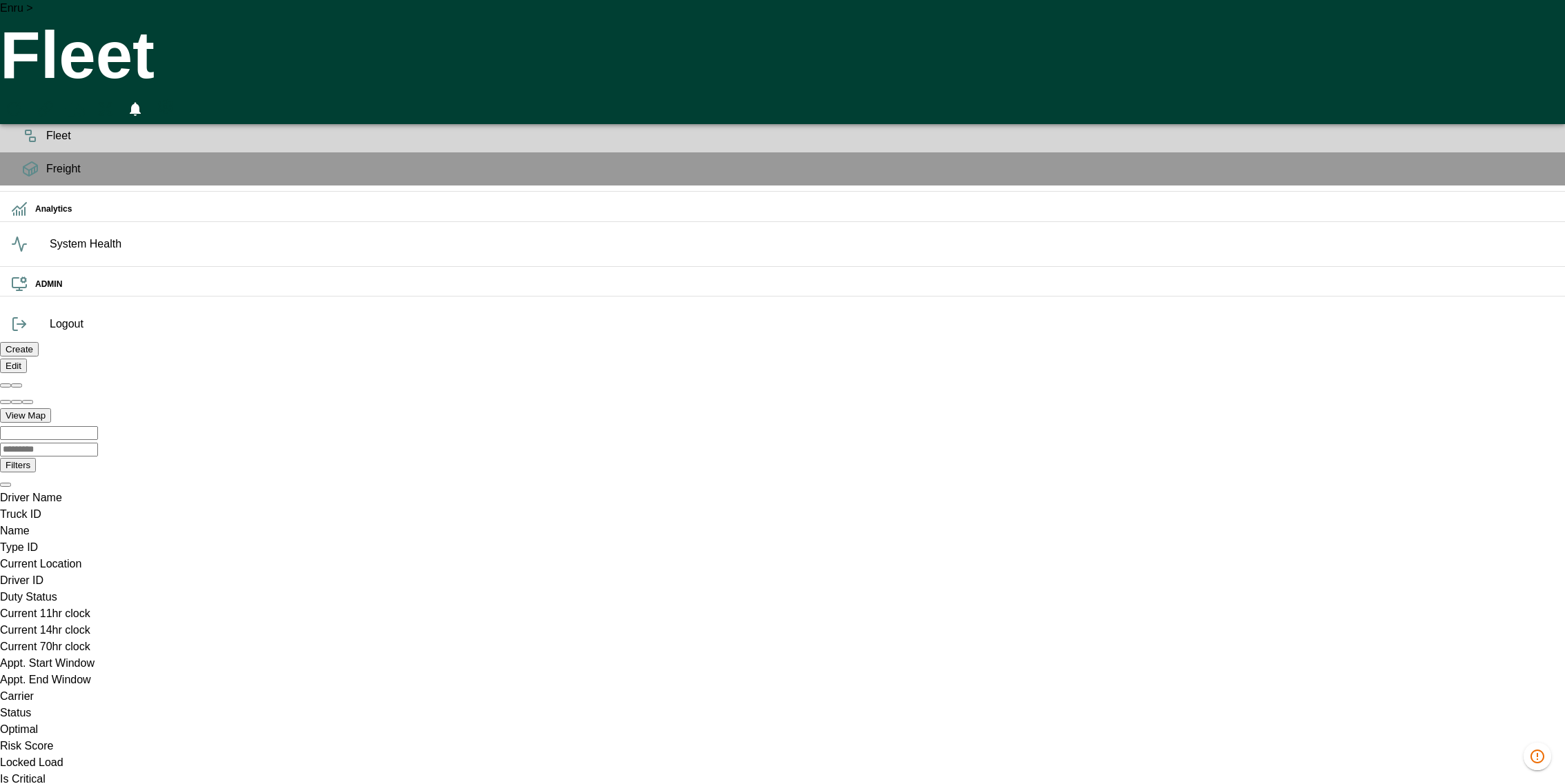
click at [192, 556] on div "Type ID column. SPACE for context menu, ENTER to sort" at bounding box center [96, 556] width 192 height 0
click at [46, 111] on span "Planning" at bounding box center [800, 103] width 1508 height 17
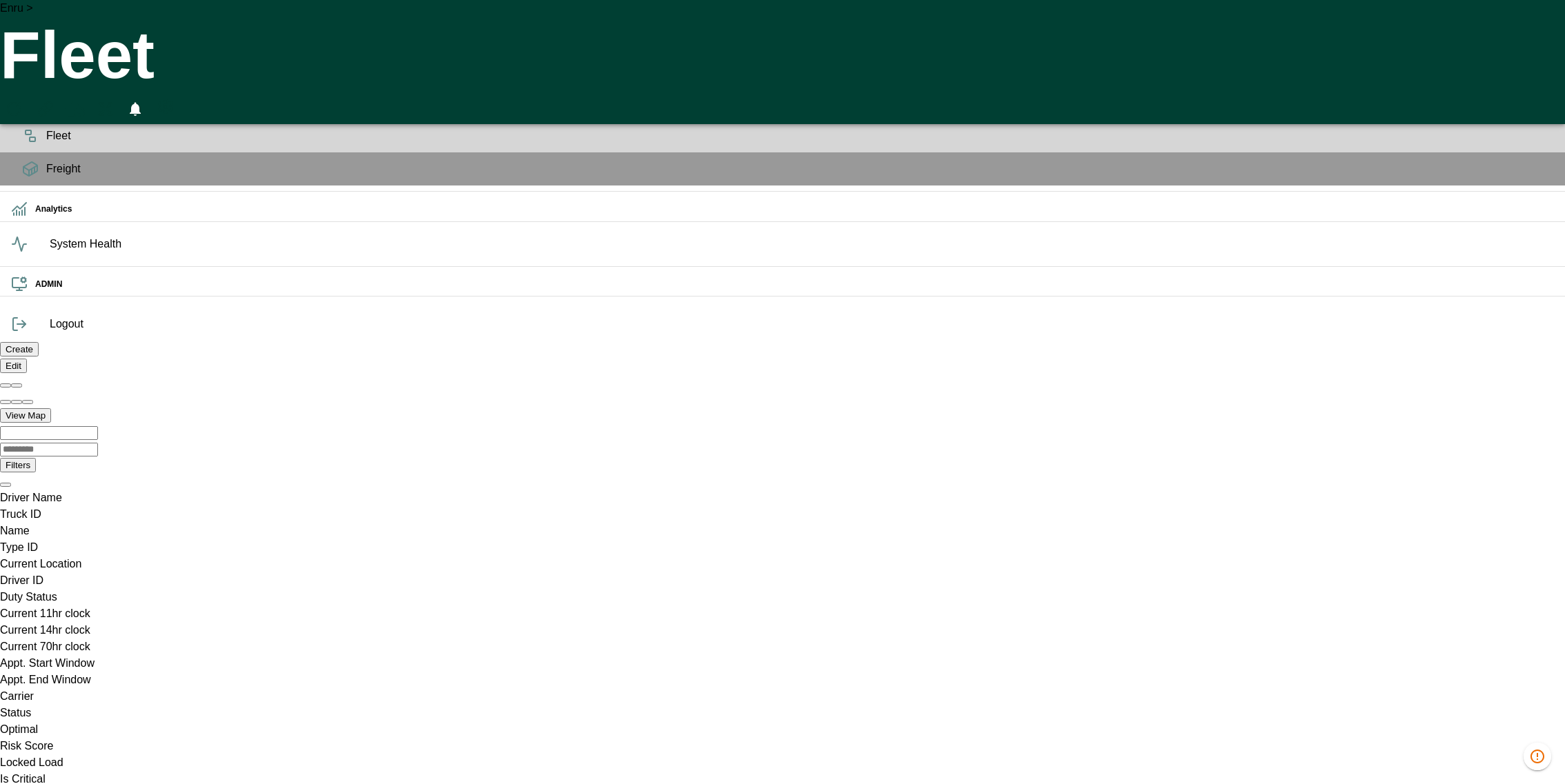
click at [46, 111] on span "Planning" at bounding box center [800, 103] width 1508 height 17
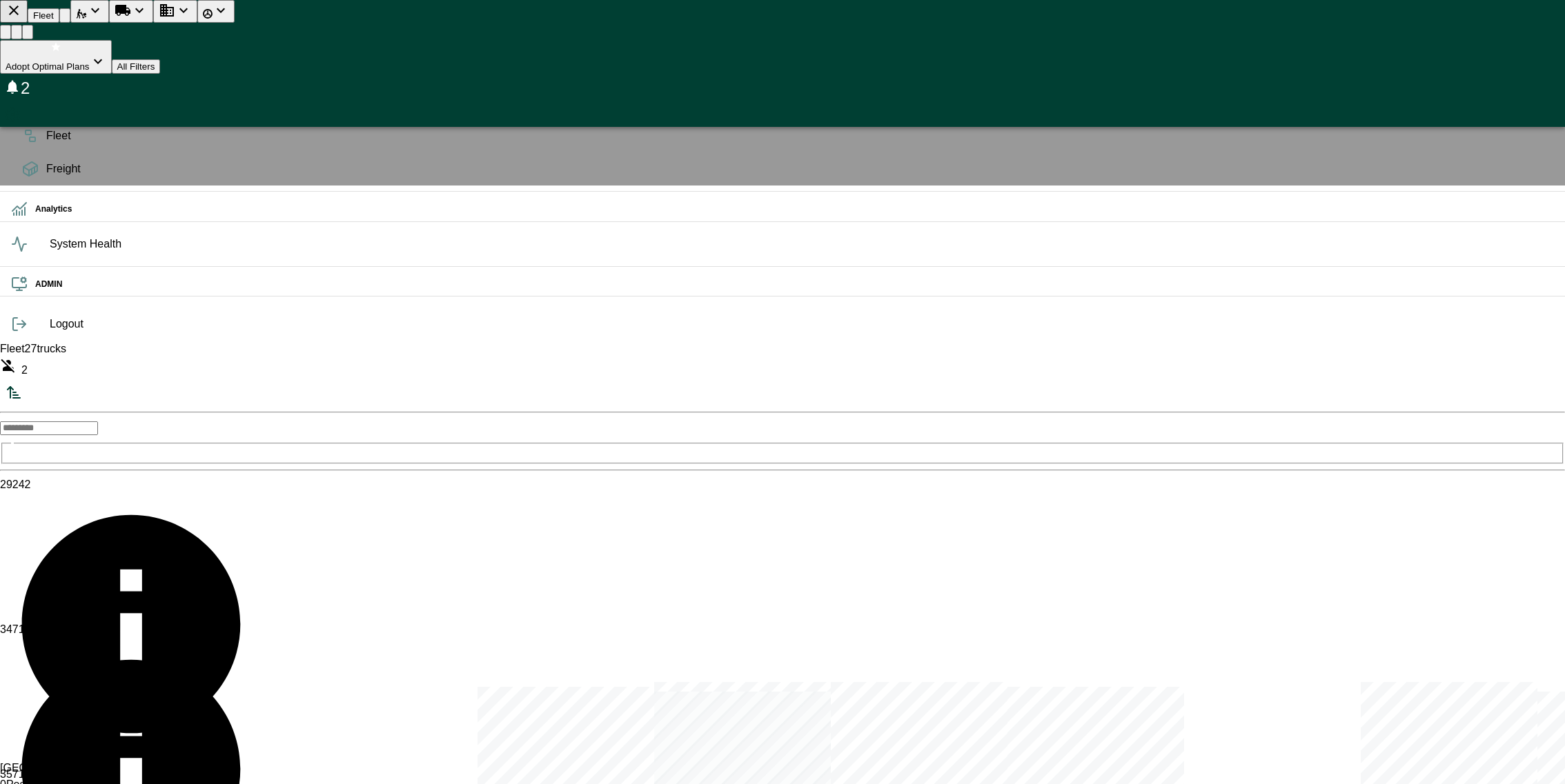
scroll to position [6, 6]
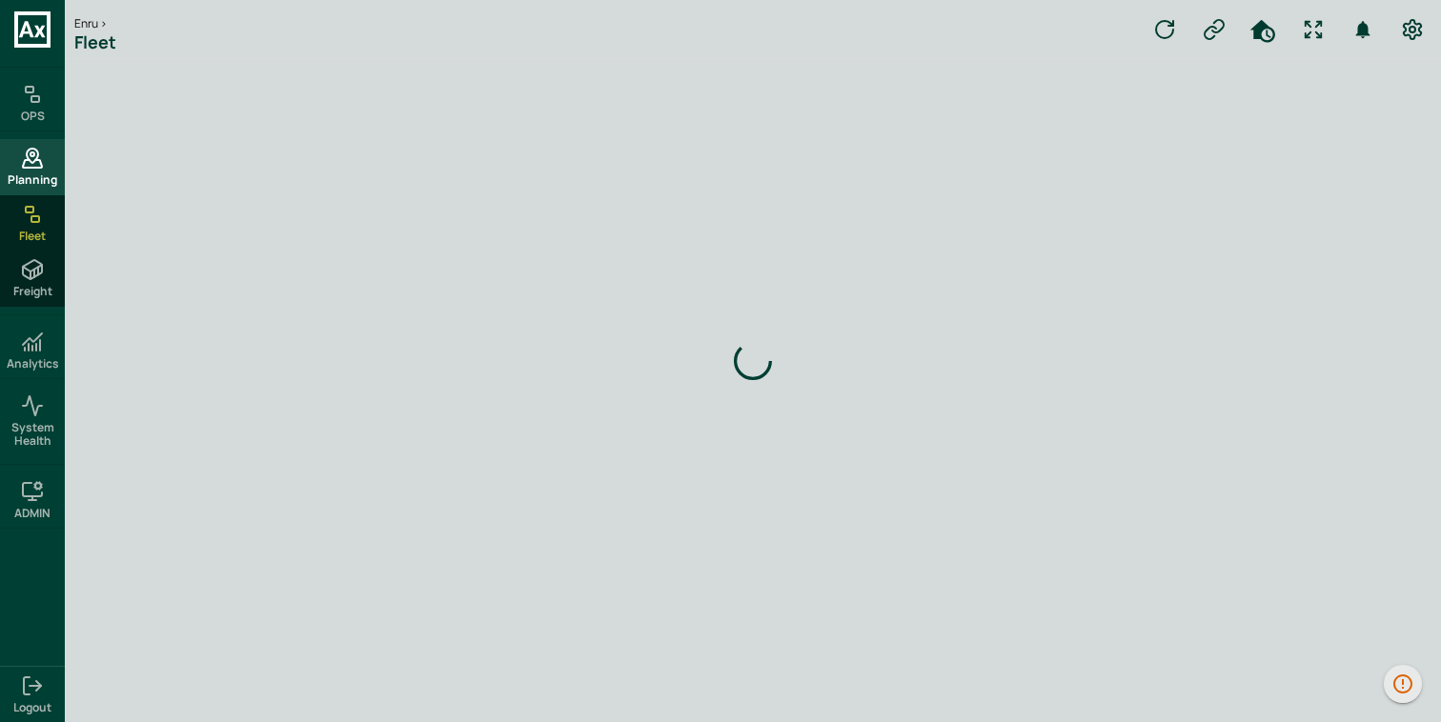
click at [63, 175] on div "Planning" at bounding box center [32, 166] width 65 height 55
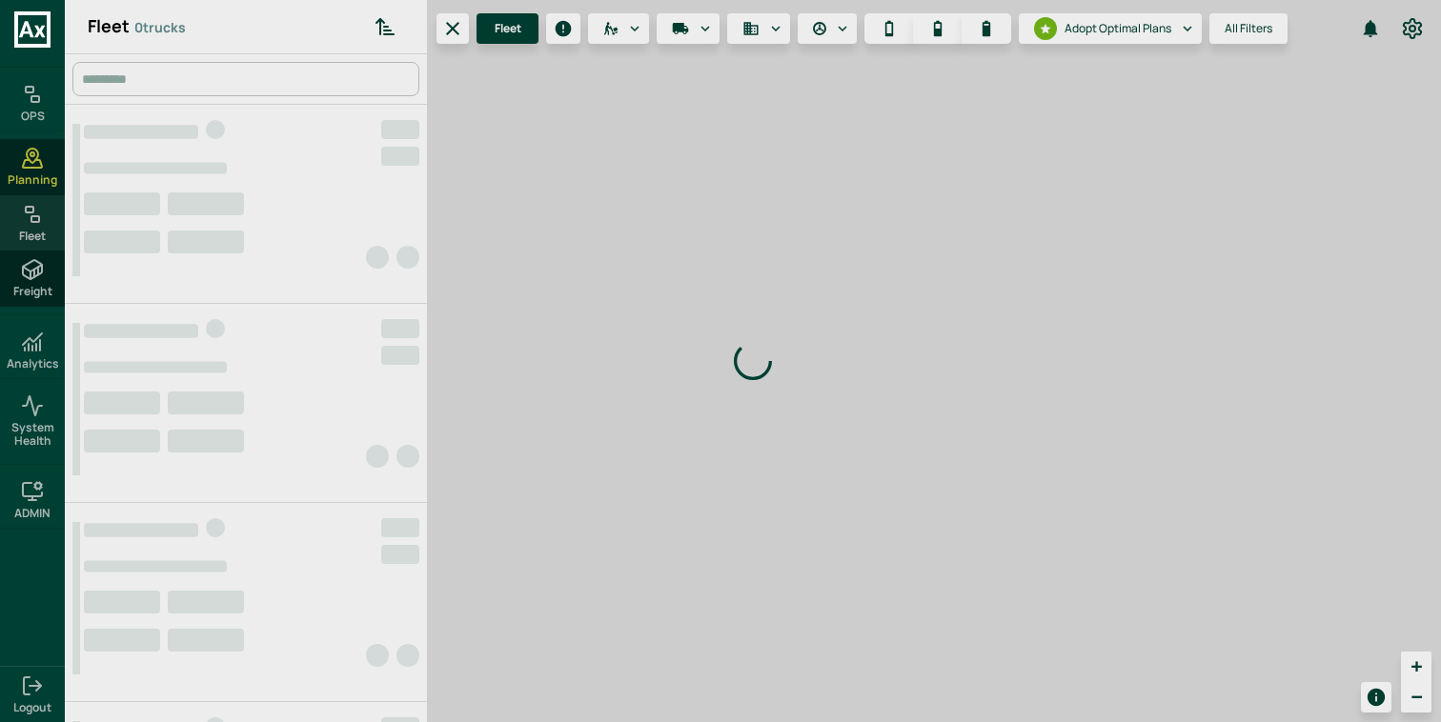
click at [51, 208] on div "Fleet" at bounding box center [32, 222] width 65 height 55
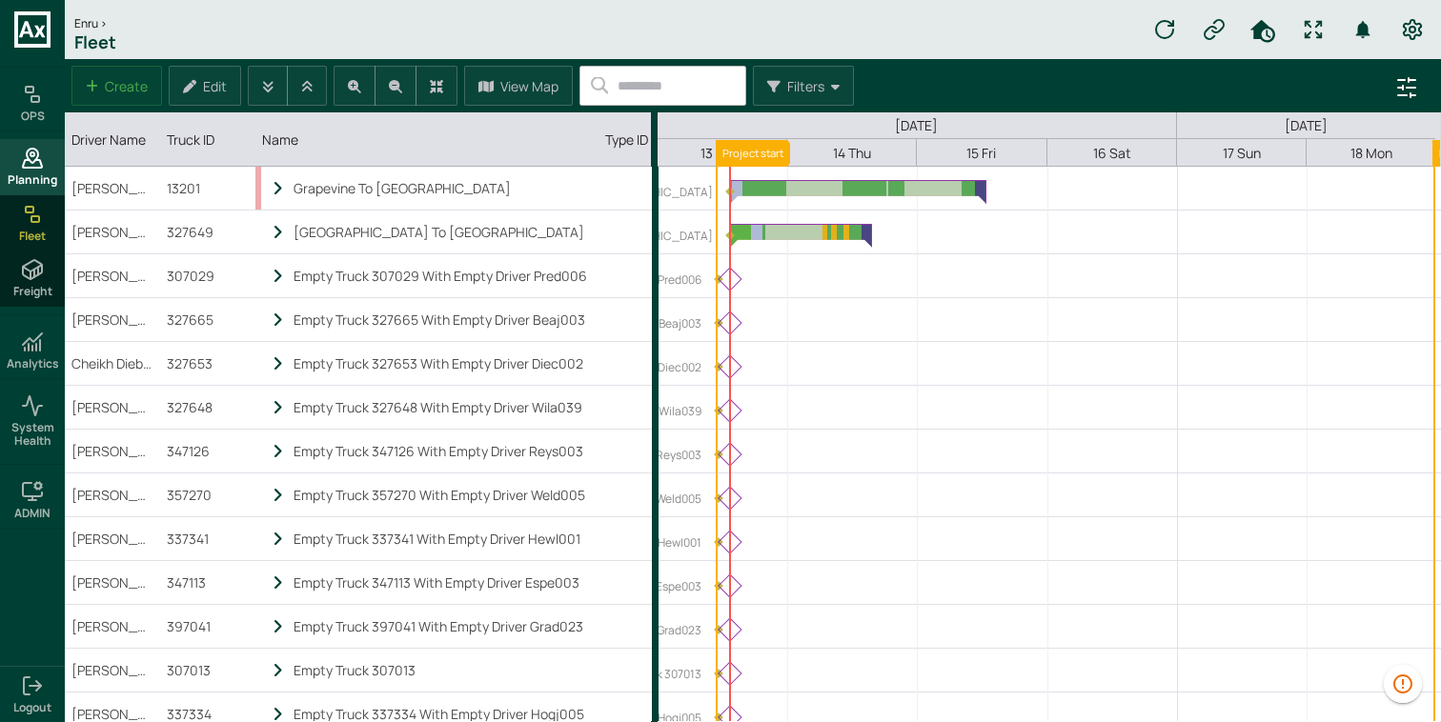
click at [51, 173] on span "Planning" at bounding box center [33, 179] width 50 height 13
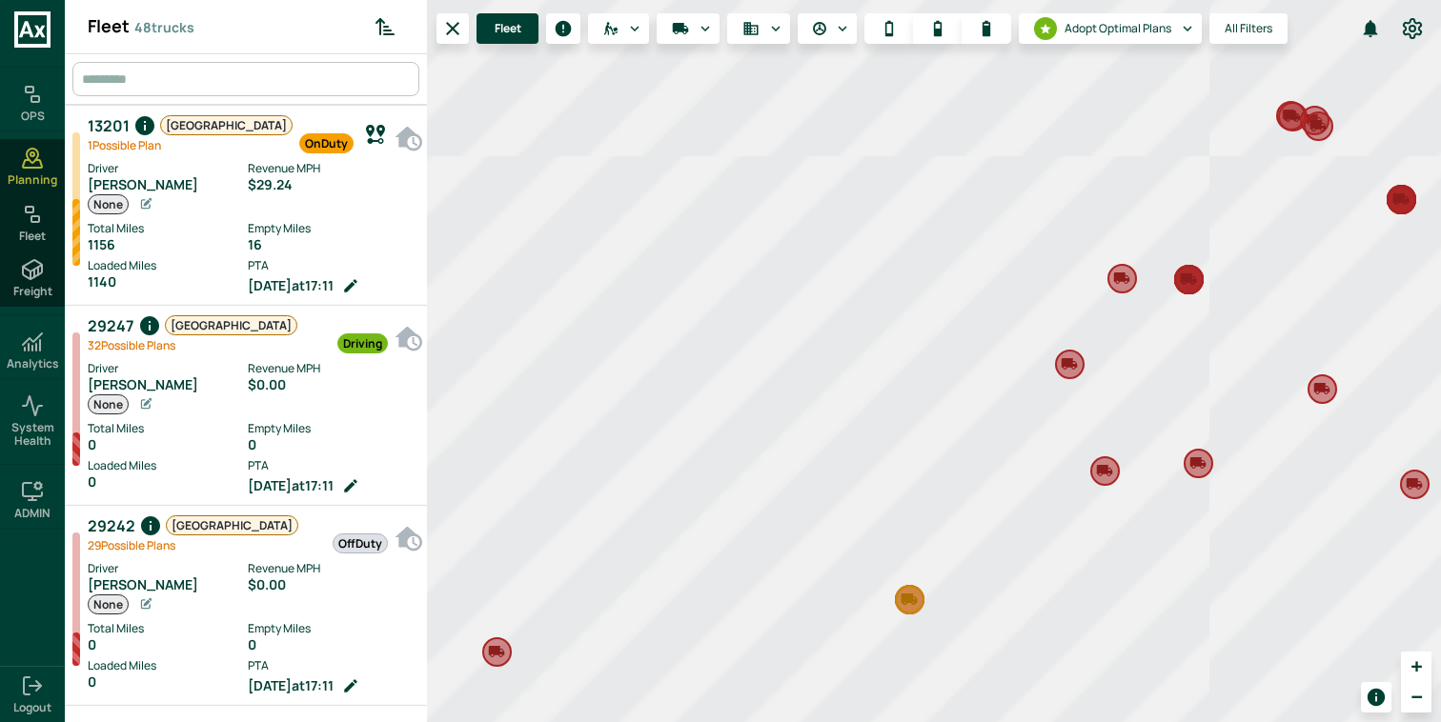
scroll to position [715, 354]
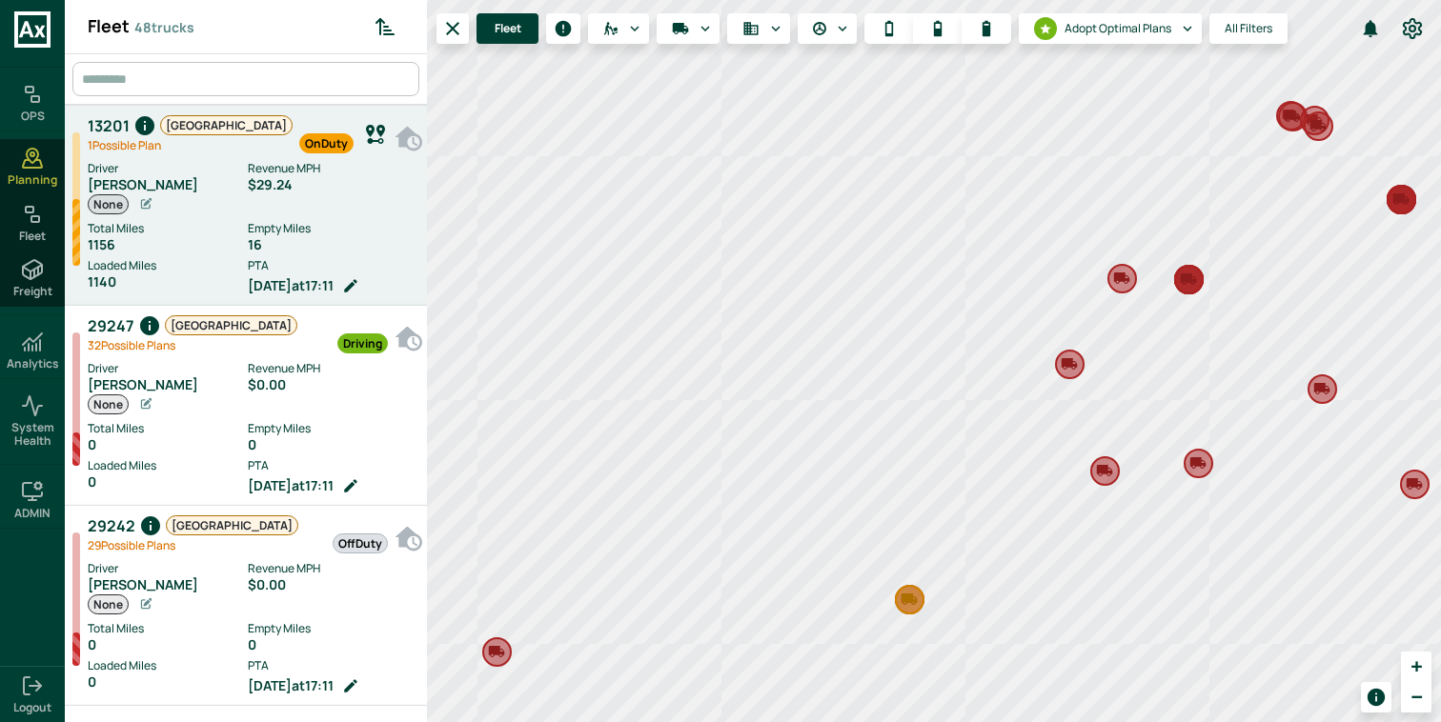
click at [248, 226] on label "Empty Miles" at bounding box center [333, 228] width 170 height 17
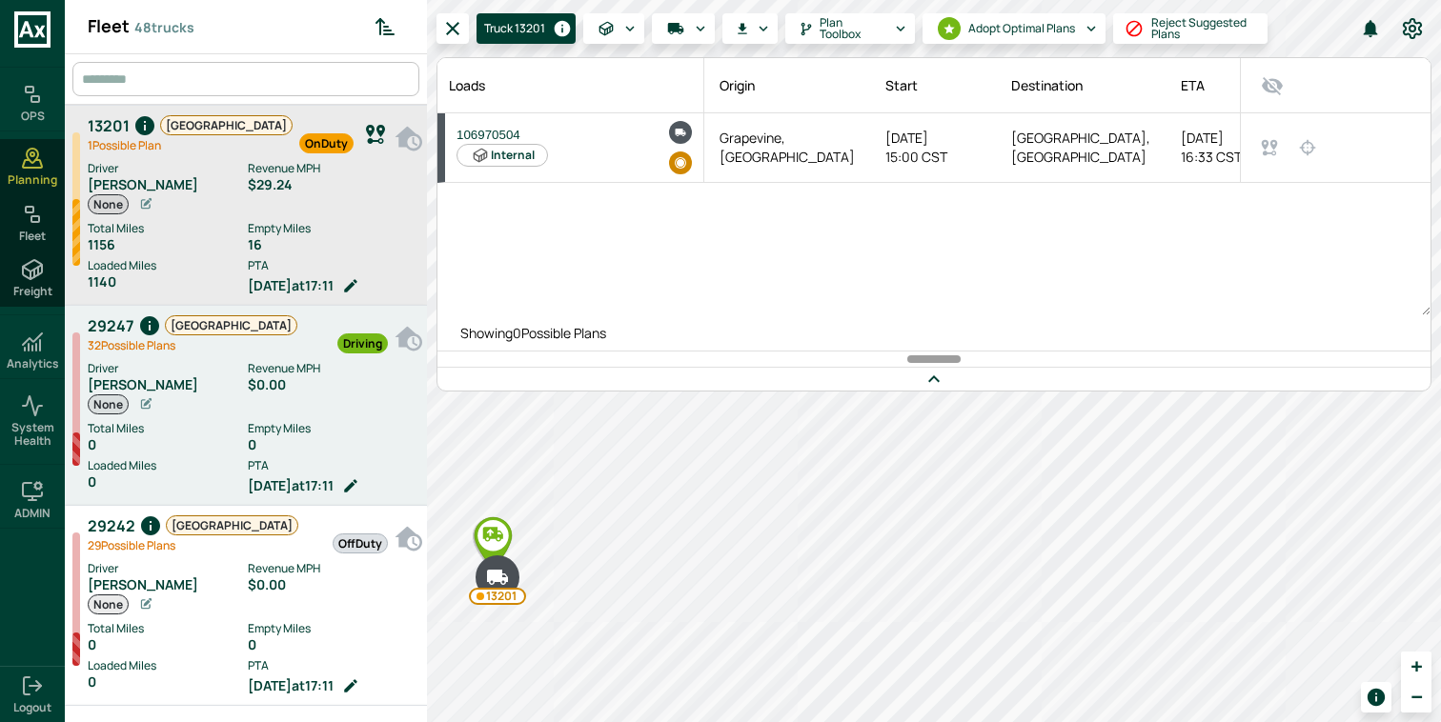
click at [297, 347] on div "Driving" at bounding box center [342, 335] width 91 height 42
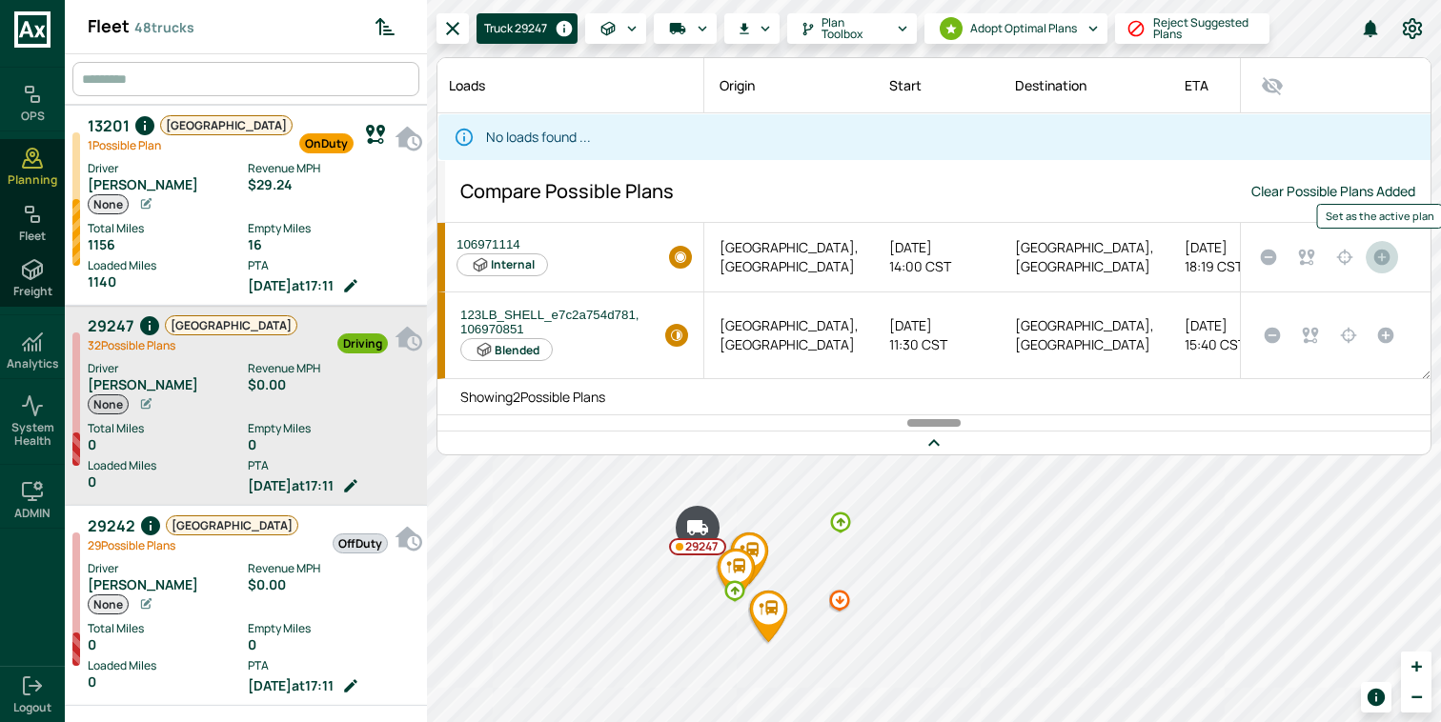
click at [1394, 253] on button "Set as the active plan" at bounding box center [1382, 257] width 32 height 32
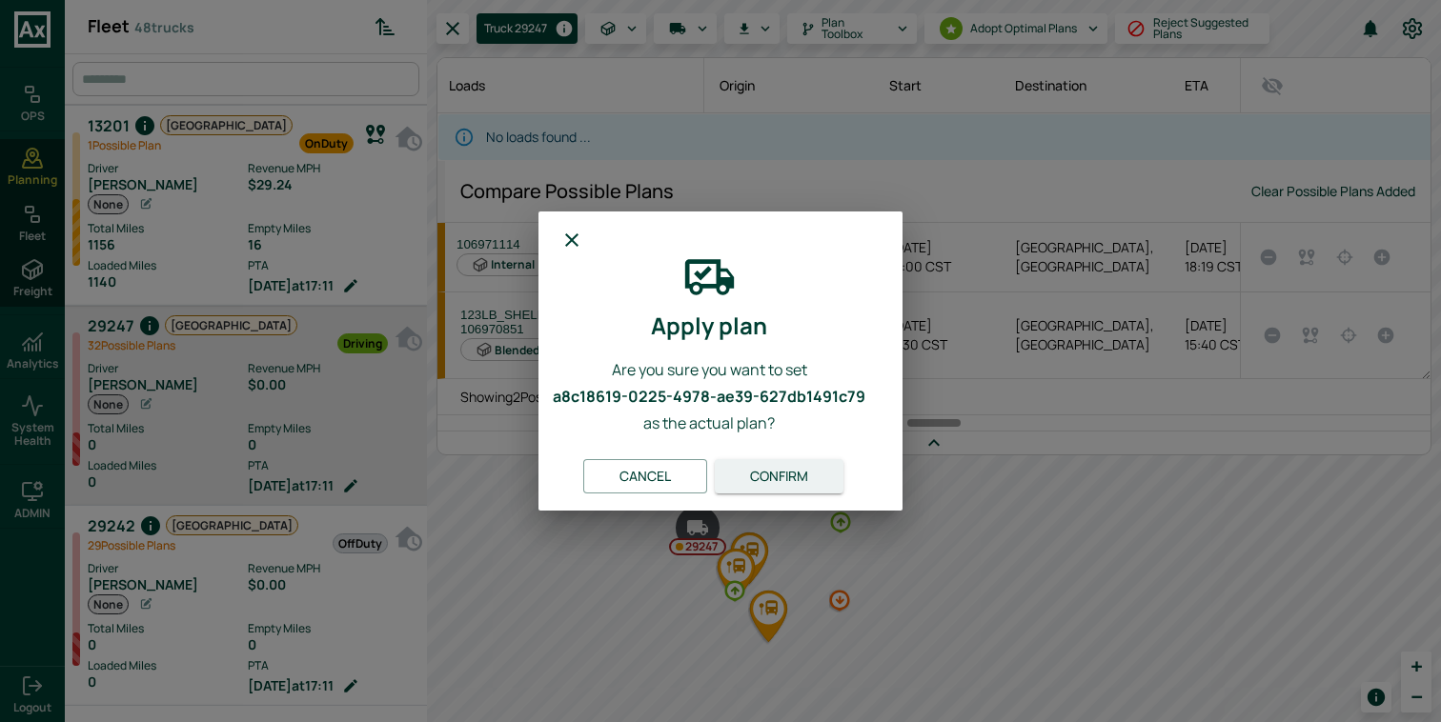
click at [783, 472] on button "Confirm" at bounding box center [779, 476] width 129 height 35
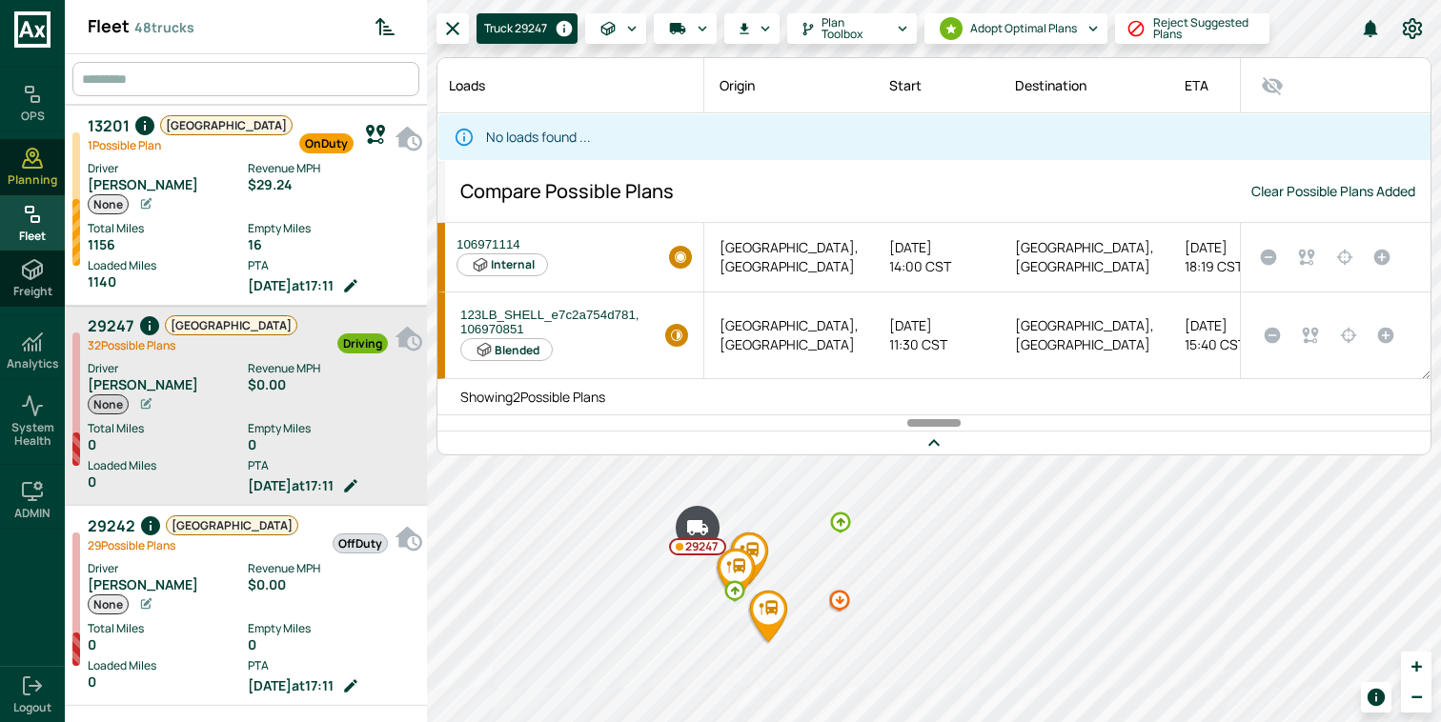
click at [31, 236] on span "Fleet" at bounding box center [32, 236] width 27 height 13
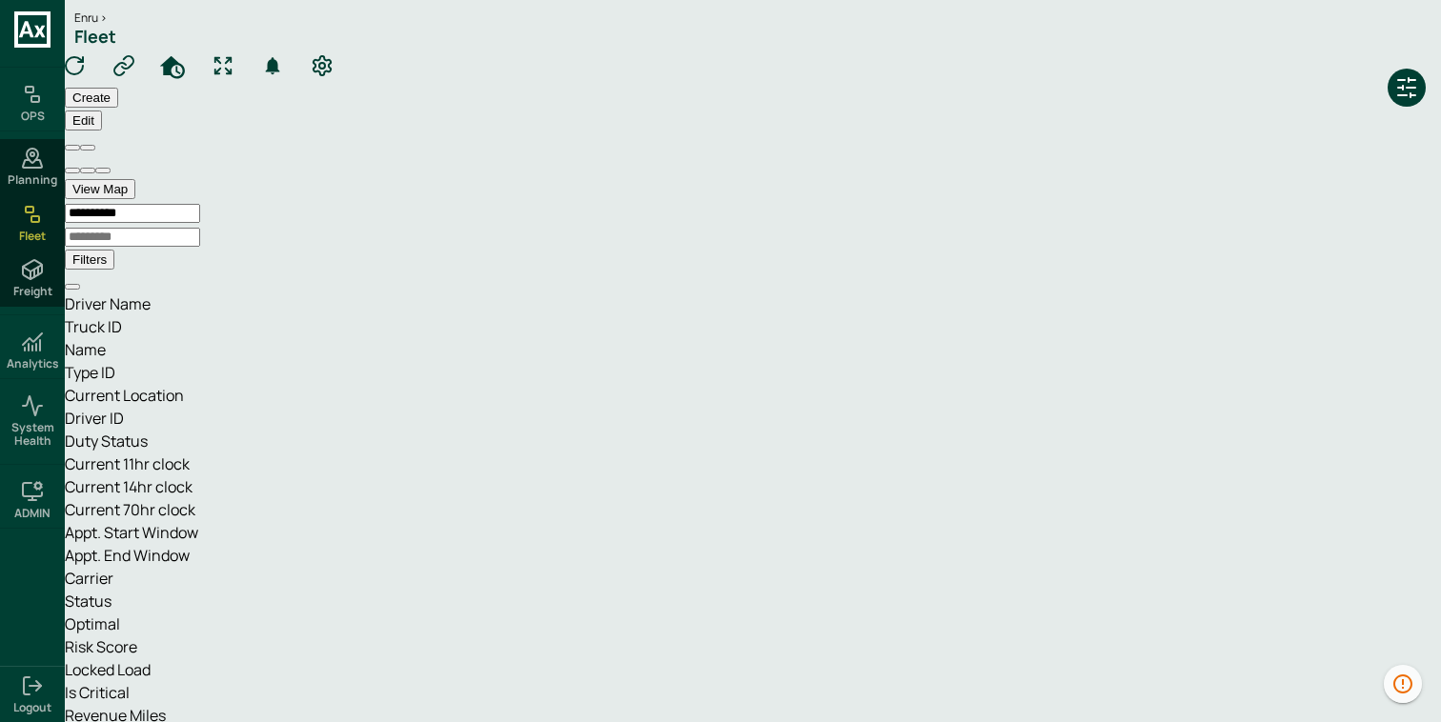
click at [65, 338] on icon "Truck ID column. SPACE for context menu, ENTER to sort" at bounding box center [65, 338] width 0 height 0
type input "*****"
click at [65, 338] on icon "Truck ID column. SPACE for context menu, ENTER to sort" at bounding box center [65, 338] width 0 height 0
click at [336, 275] on div "******** ****** 29247 Case-sensitive Add filter" at bounding box center [720, 161] width 1441 height 230
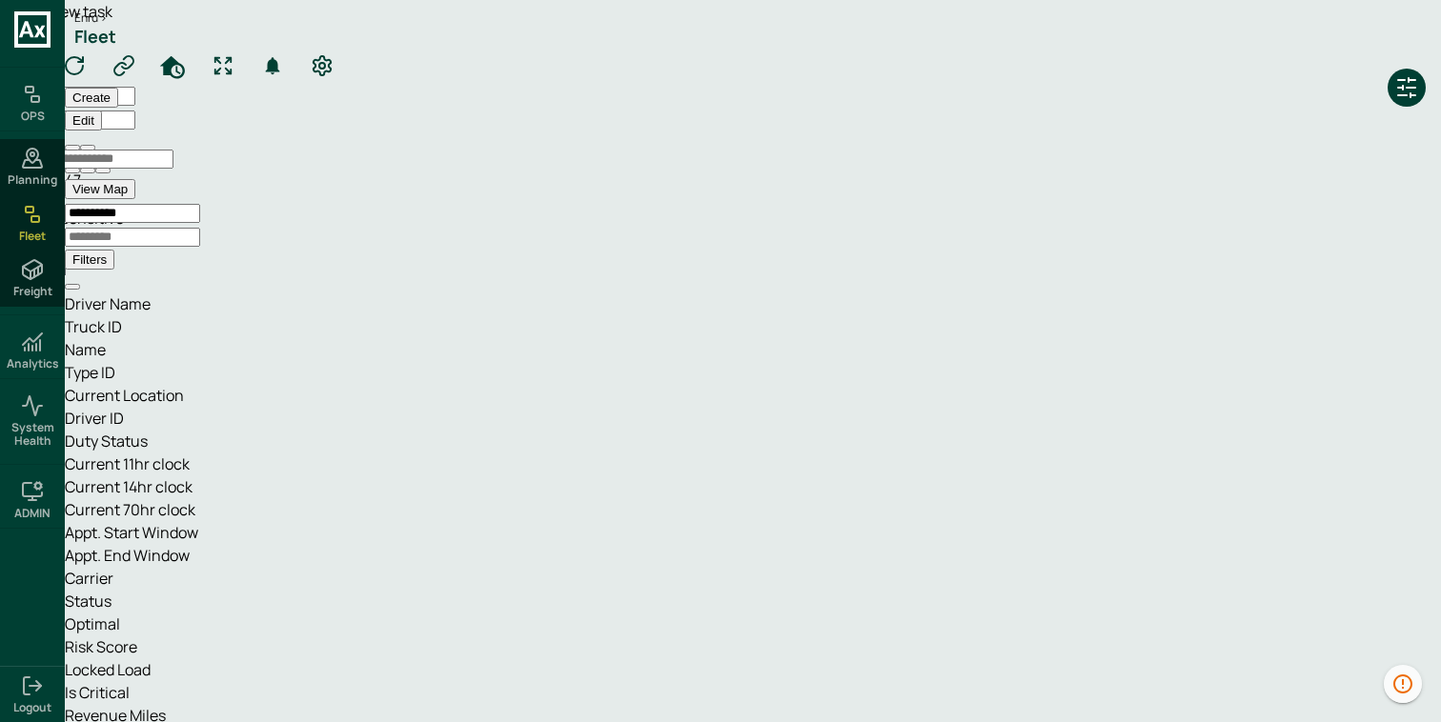
click at [111, 192] on div at bounding box center [739, 192] width 1403 height 0
click at [429, 253] on div "******** ****** Case-sensitive Add filter" at bounding box center [720, 149] width 1441 height 207
click at [8, 224] on icon "button" at bounding box center [8, 224] width 0 height 0
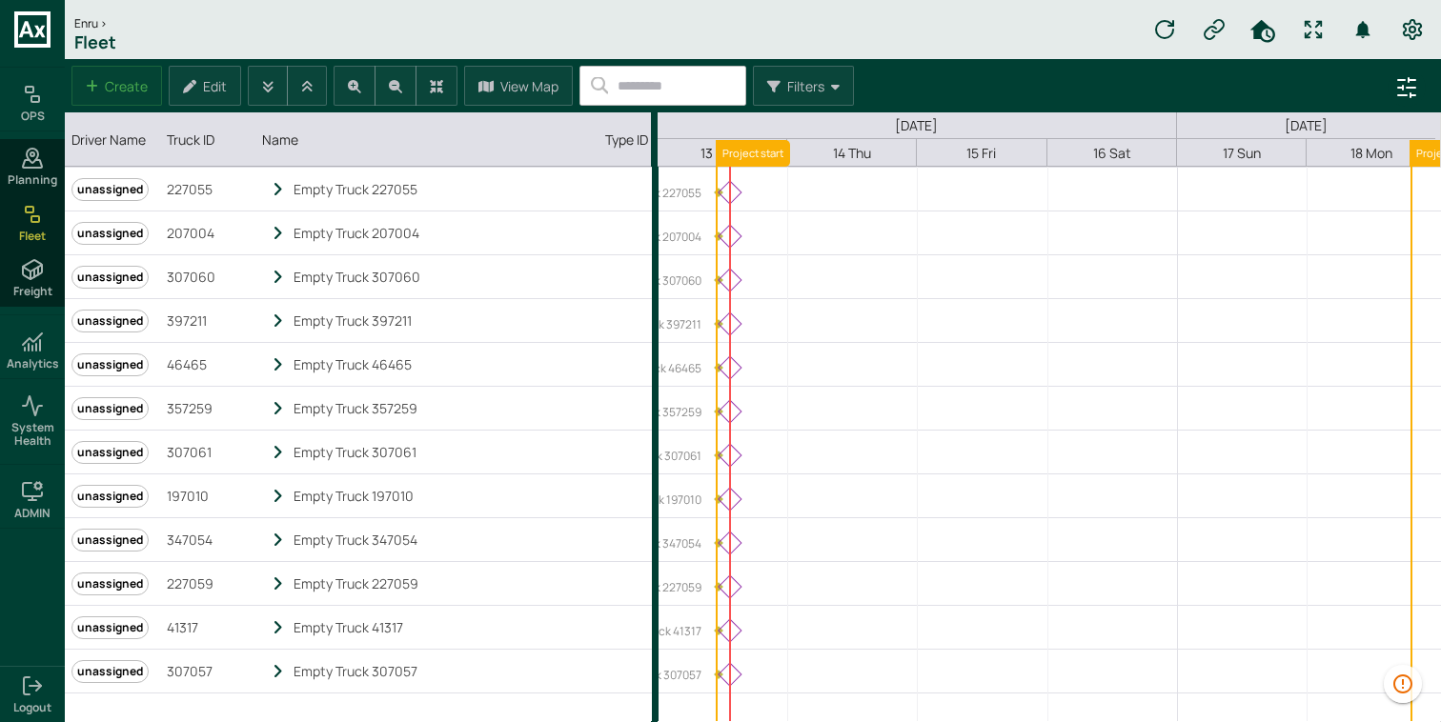
scroll to position [4495, 0]
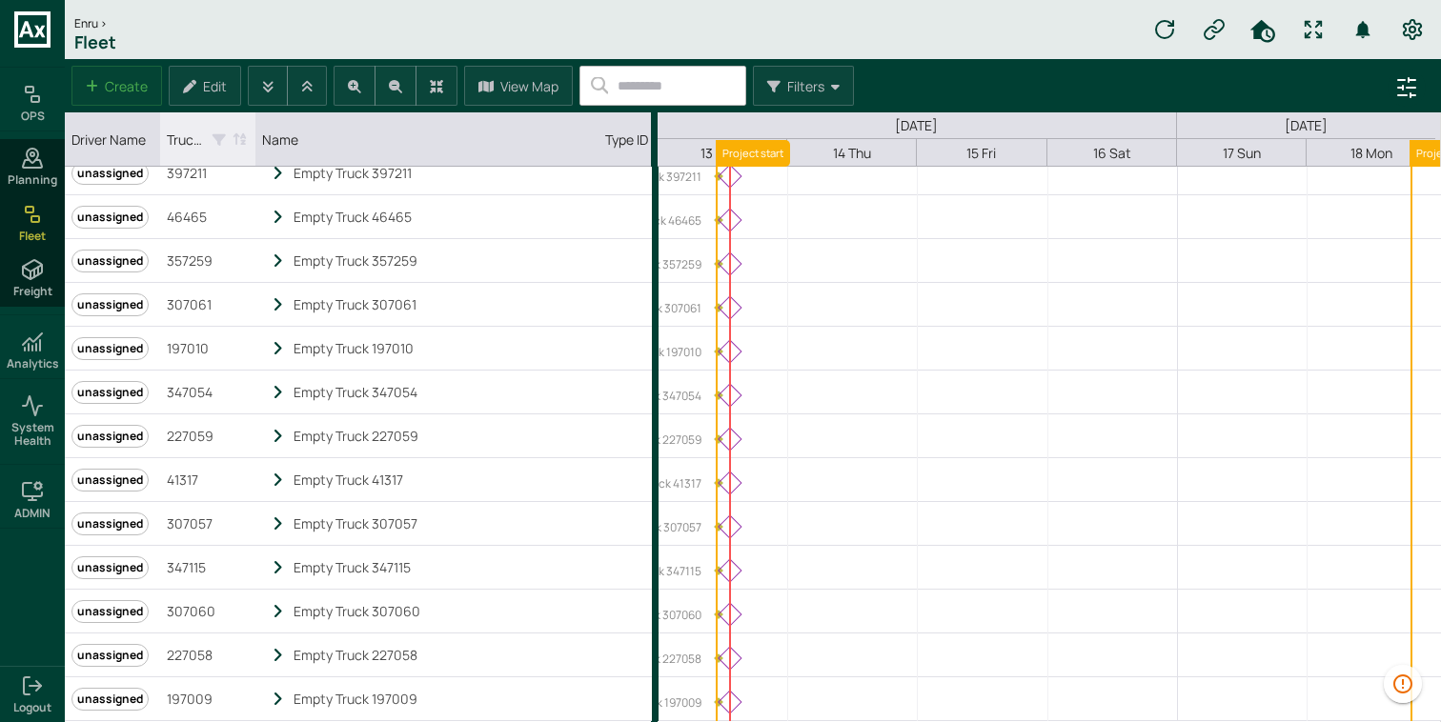
click at [217, 148] on div "Truck ID" at bounding box center [207, 139] width 81 height 45
click at [223, 138] on icon "Truck ID column. SPACE for context menu, ENTER to sort" at bounding box center [223, 139] width 13 height 14
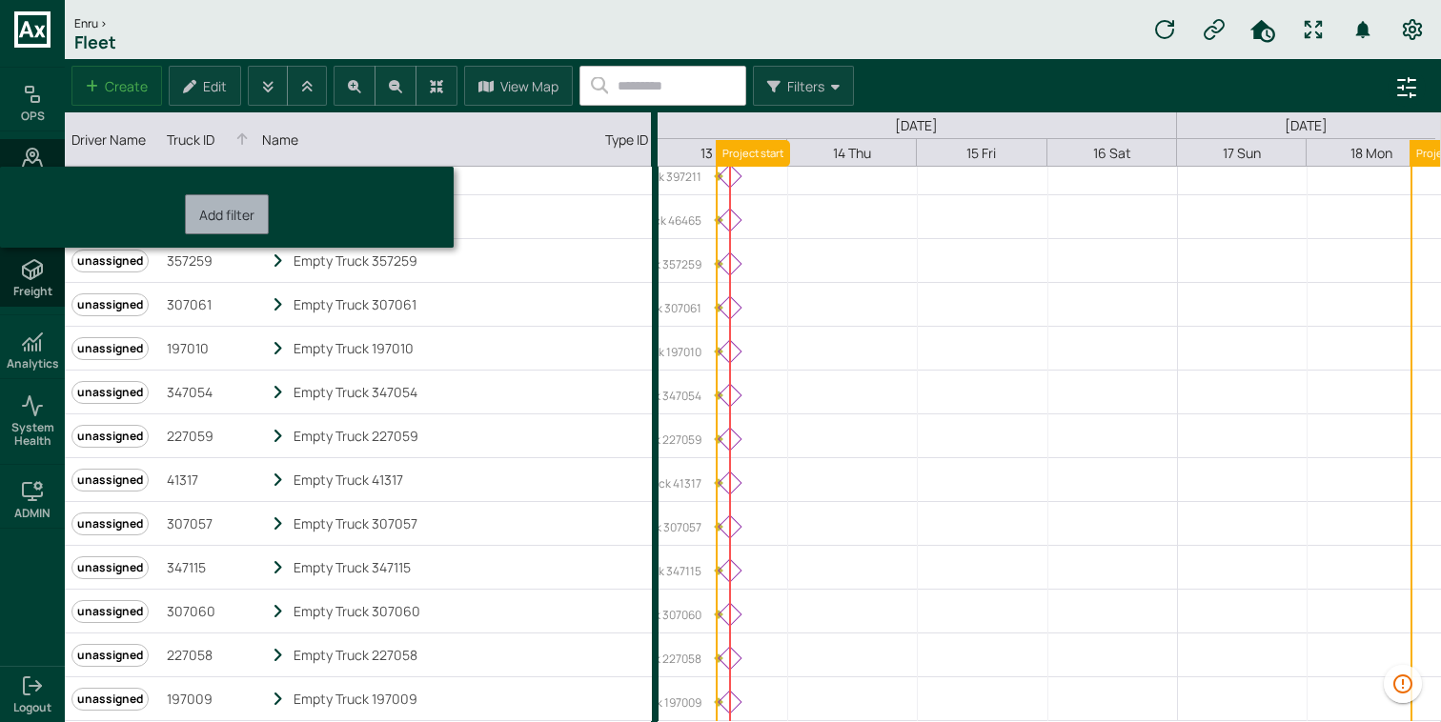
click at [243, 211] on label "Add filter" at bounding box center [226, 215] width 55 height 18
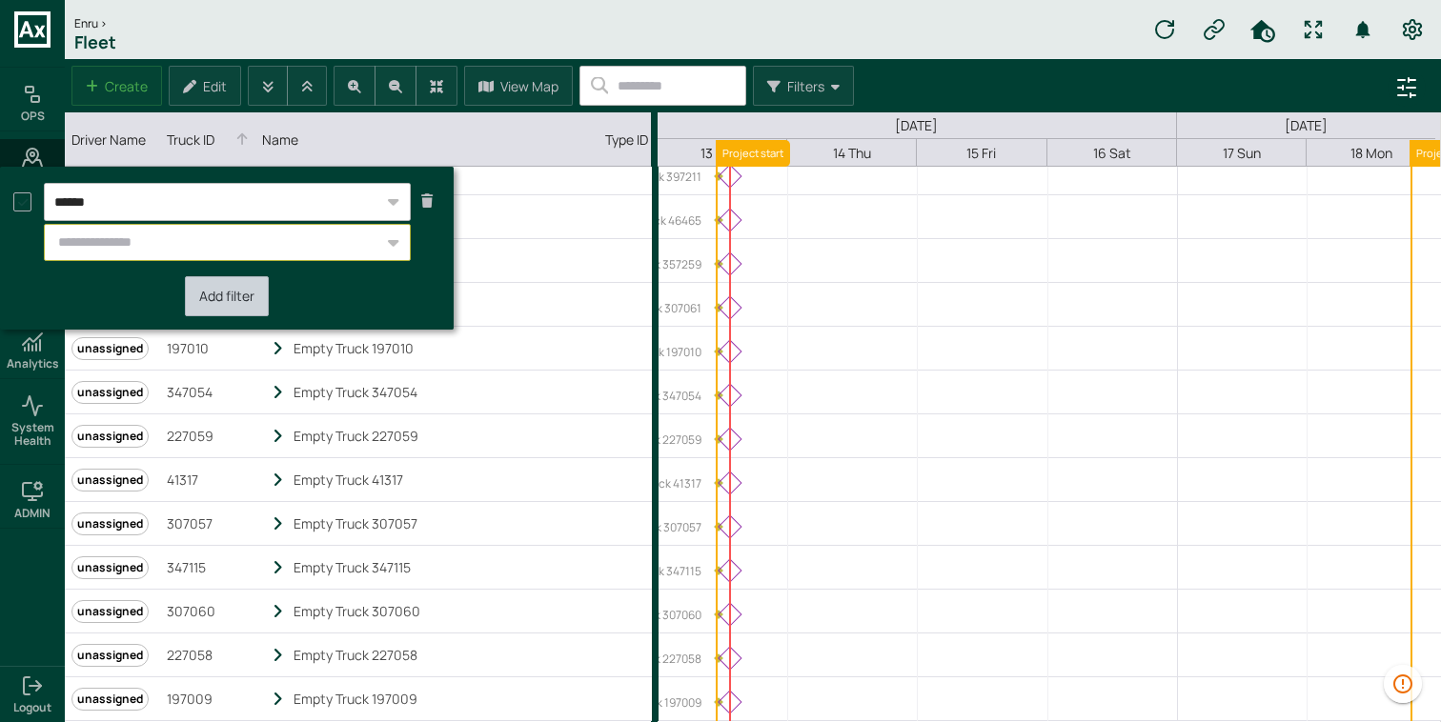
click at [233, 242] on input "Select value(s)" at bounding box center [216, 243] width 335 height 31
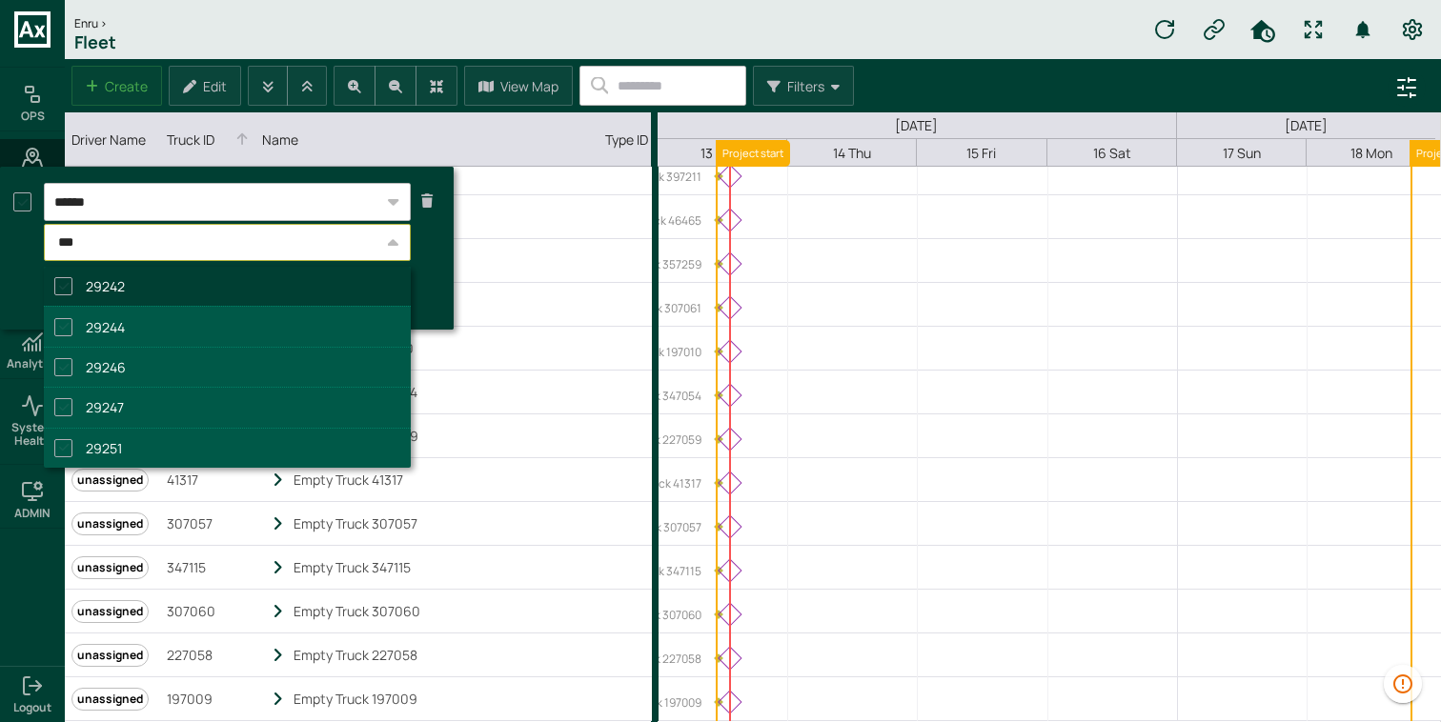
type input "****"
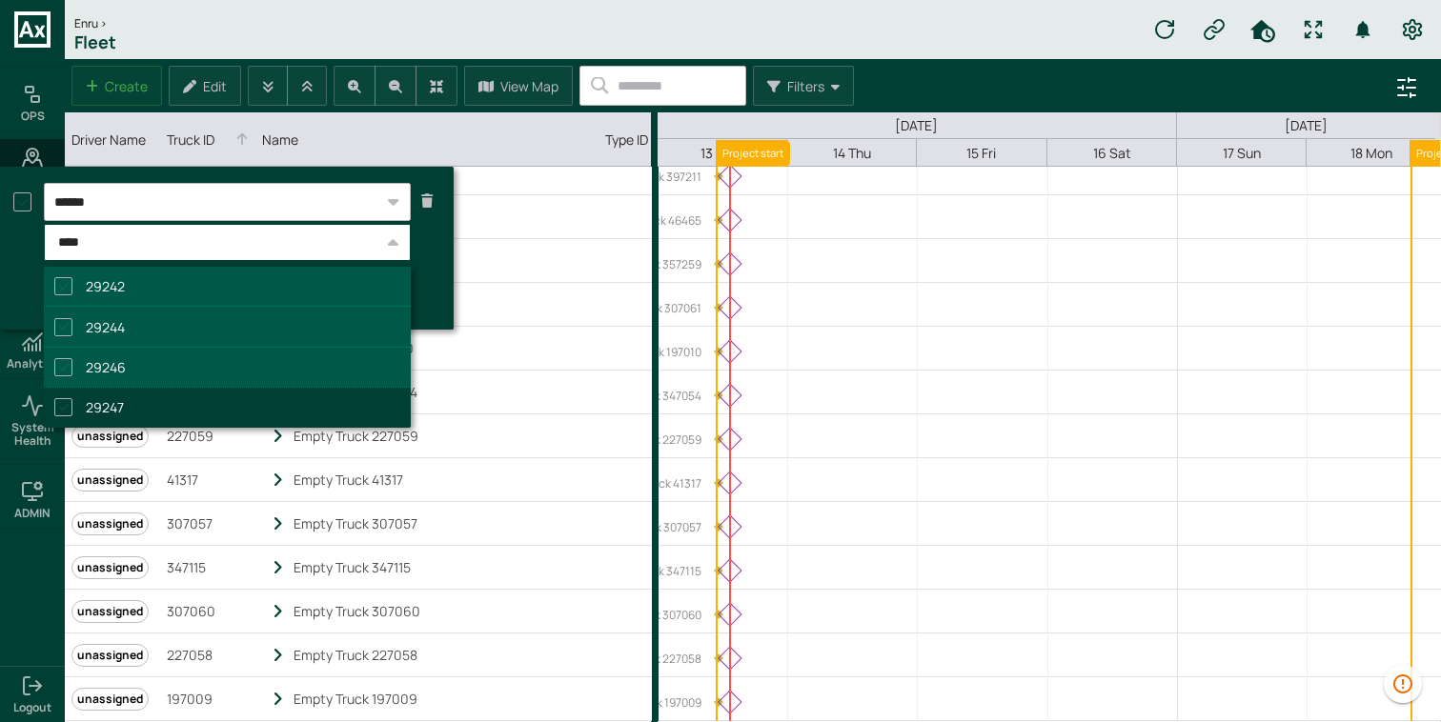
click at [215, 417] on li "29247" at bounding box center [227, 407] width 367 height 40
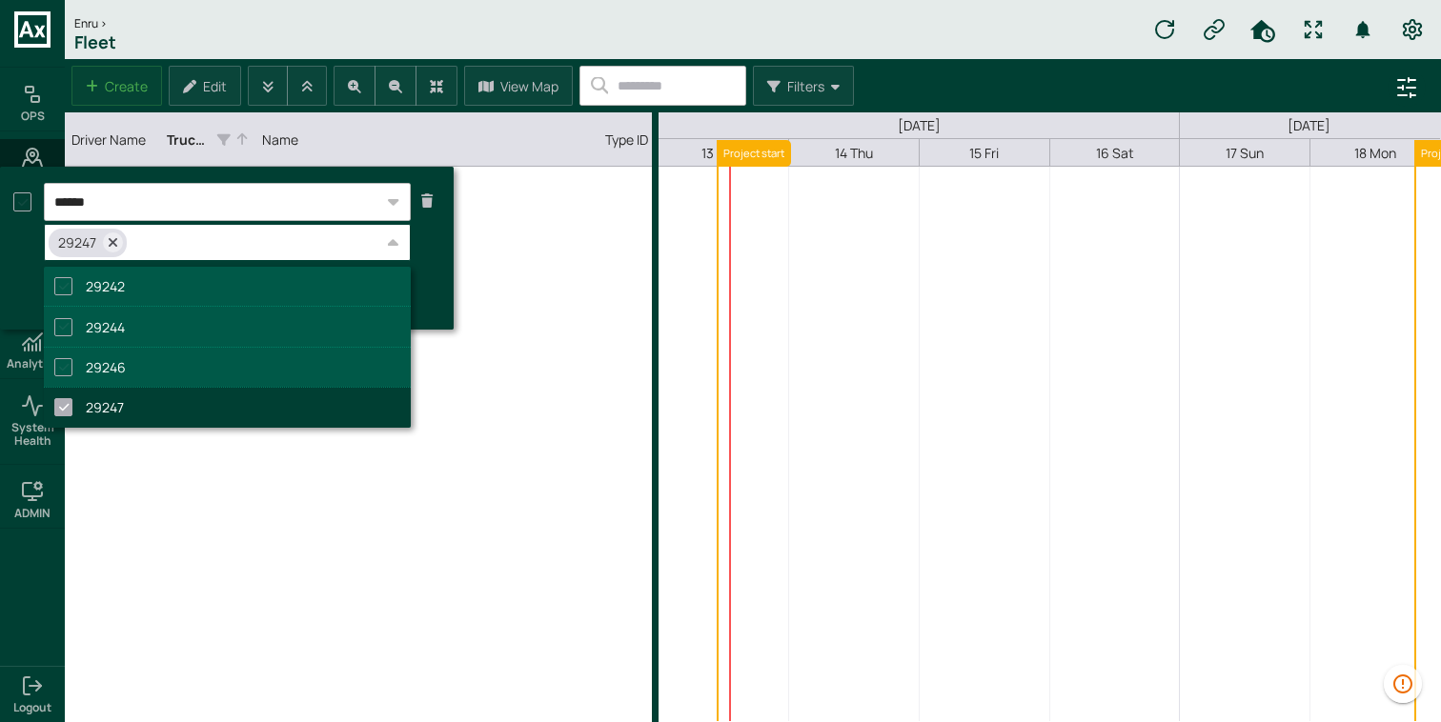
scroll to position [0, 0]
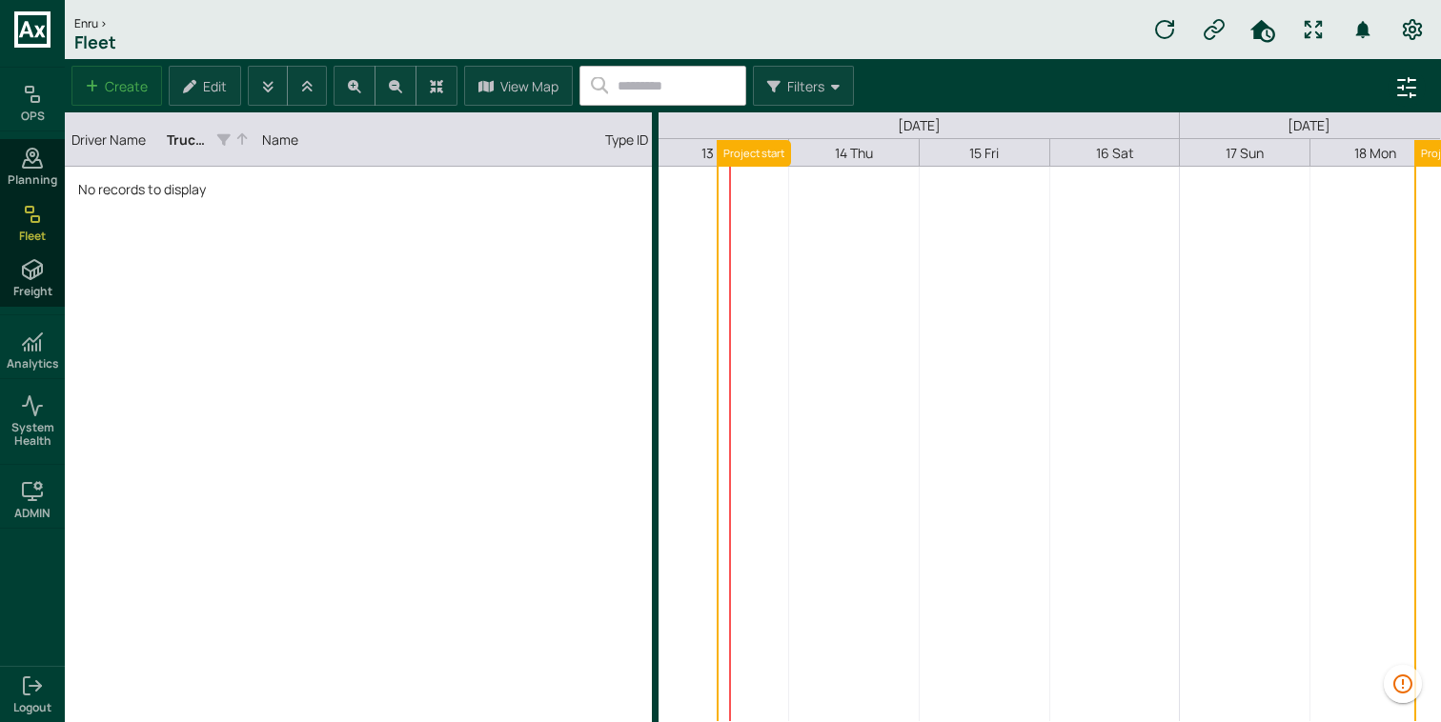
click at [488, 268] on div "No records to display" at bounding box center [358, 444] width 587 height 555
drag, startPoint x: 254, startPoint y: 144, endPoint x: 399, endPoint y: 144, distance: 144.8
click at [259, 144] on div "Truck ID column. SPACE for context menu, ENTER to sort" at bounding box center [255, 138] width 10 height 53
click at [364, 142] on icon "Truck ID column. SPACE for context menu, ENTER to sort" at bounding box center [368, 139] width 13 height 14
click at [233, 135] on div "Truck ID" at bounding box center [207, 139] width 81 height 45
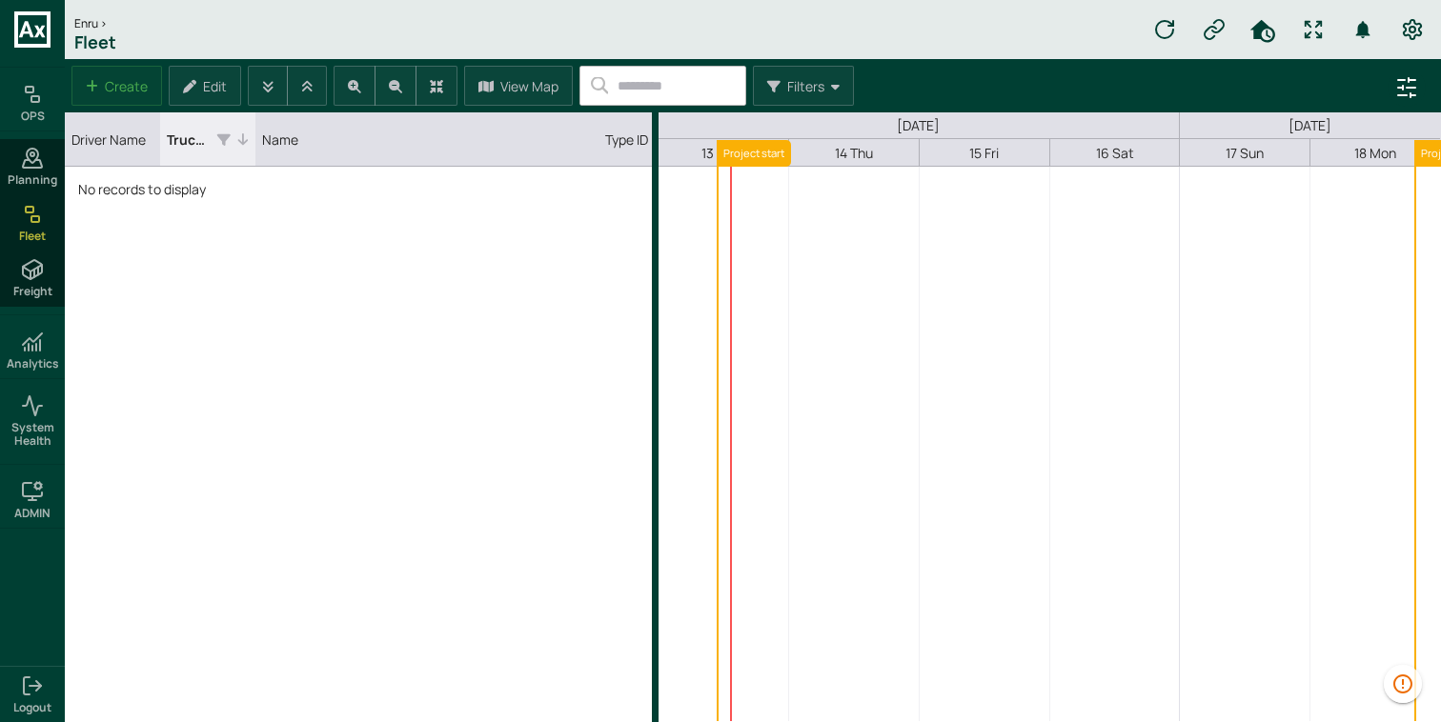
click at [220, 139] on icon "Truck ID column. SPACE for context menu, ENTER to sort" at bounding box center [223, 139] width 13 height 14
click at [42, 160] on icon at bounding box center [32, 158] width 23 height 23
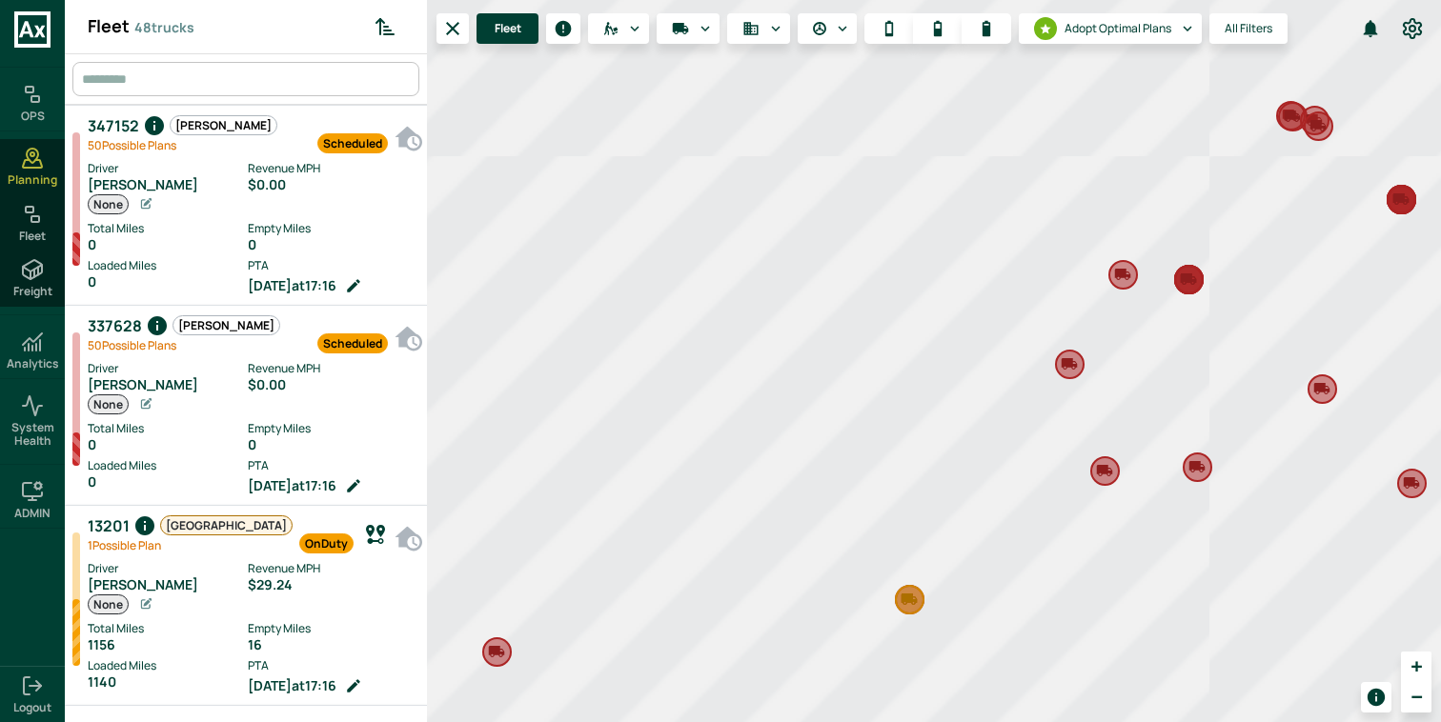
scroll to position [715, 354]
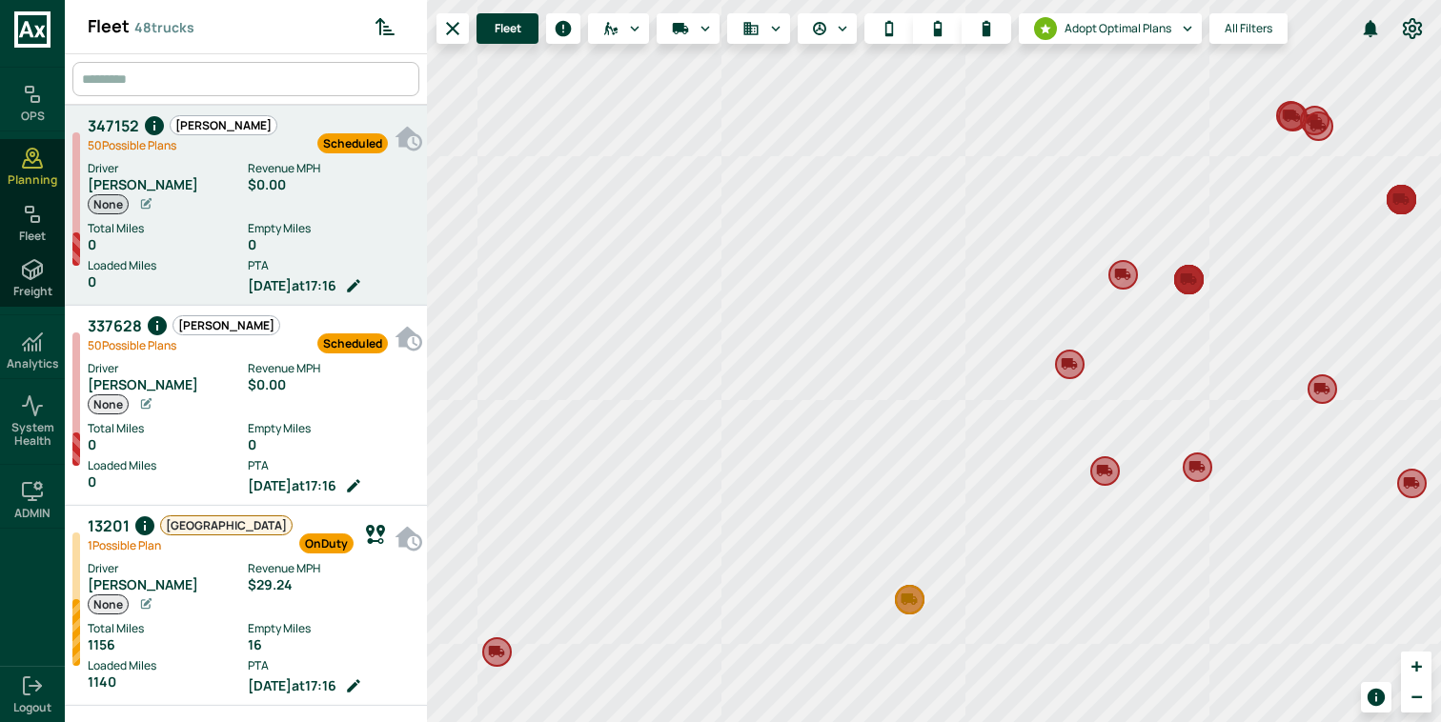
click at [257, 243] on div "0" at bounding box center [333, 244] width 170 height 15
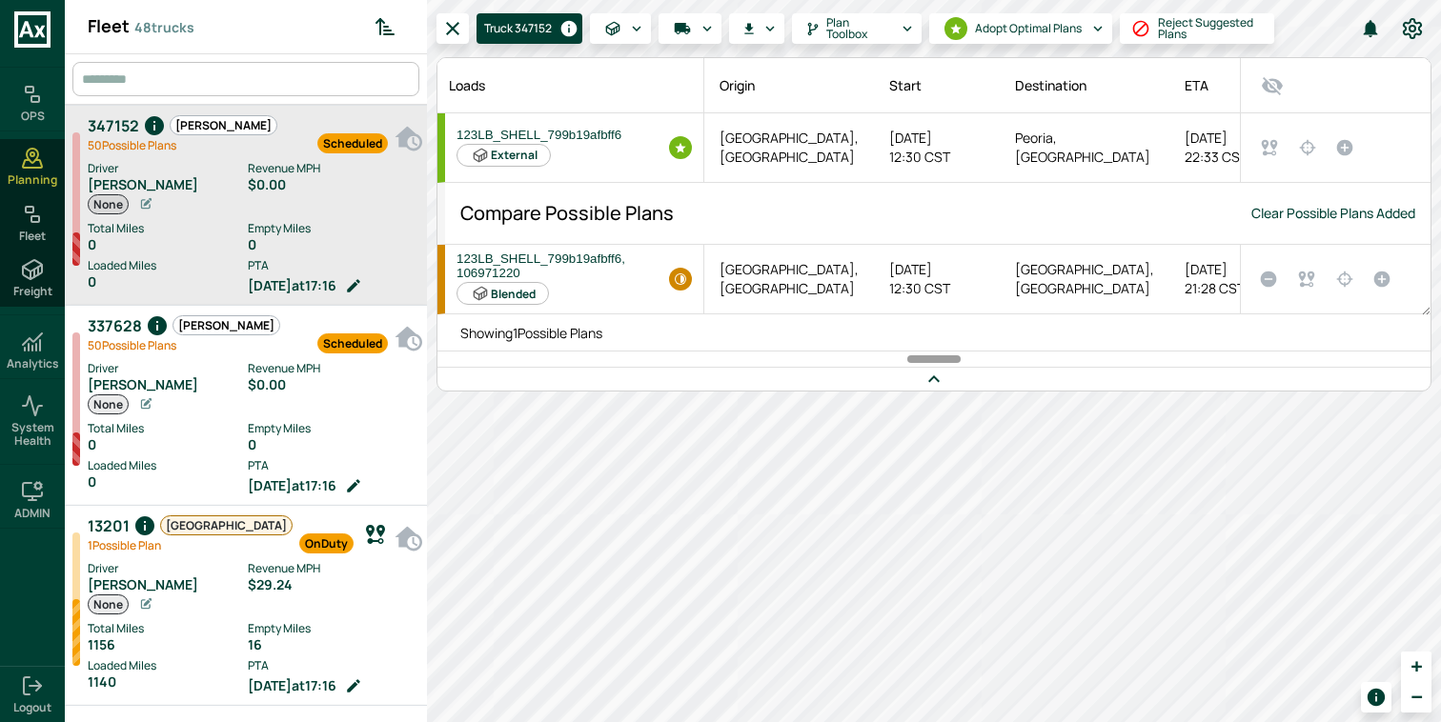
click at [189, 76] on input "text" at bounding box center [248, 79] width 342 height 34
paste input "******"
type input "******"
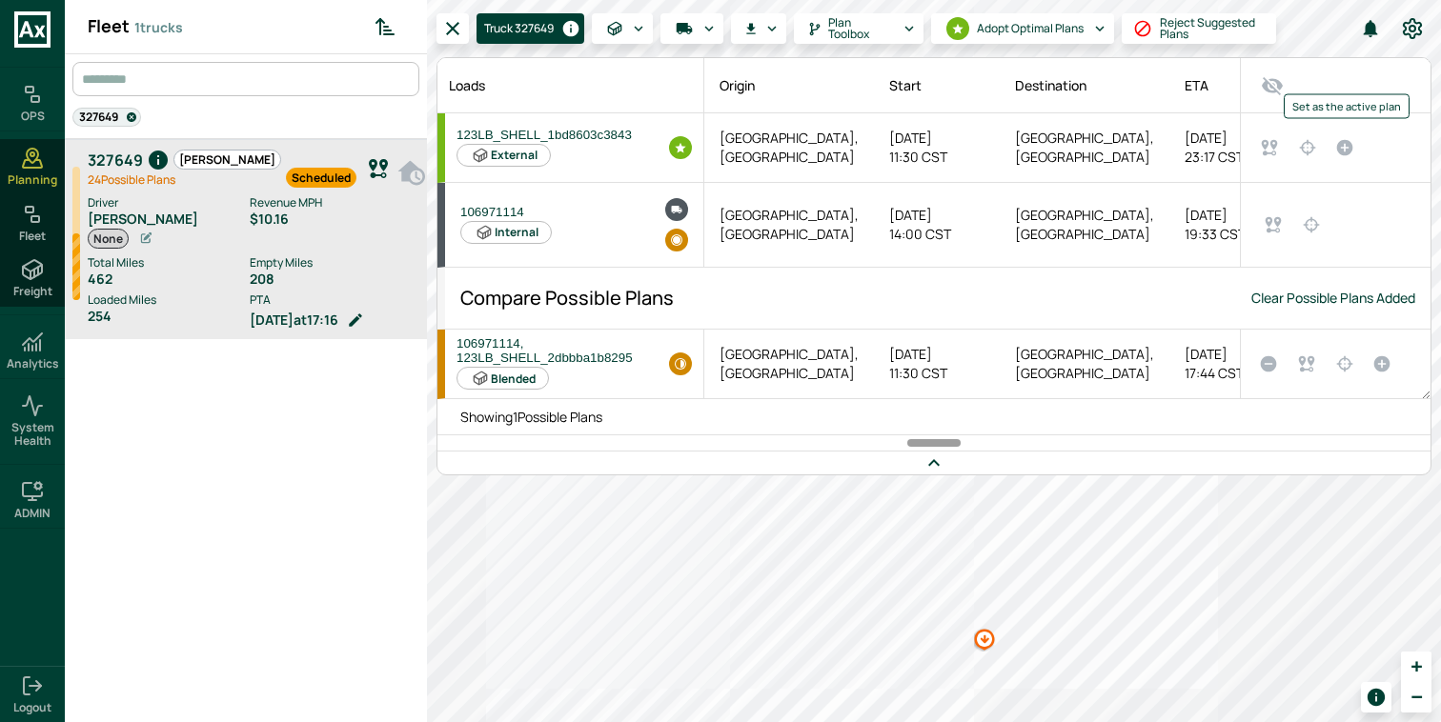
click at [1342, 149] on icon "Set as the active plan" at bounding box center [1345, 148] width 16 height 16
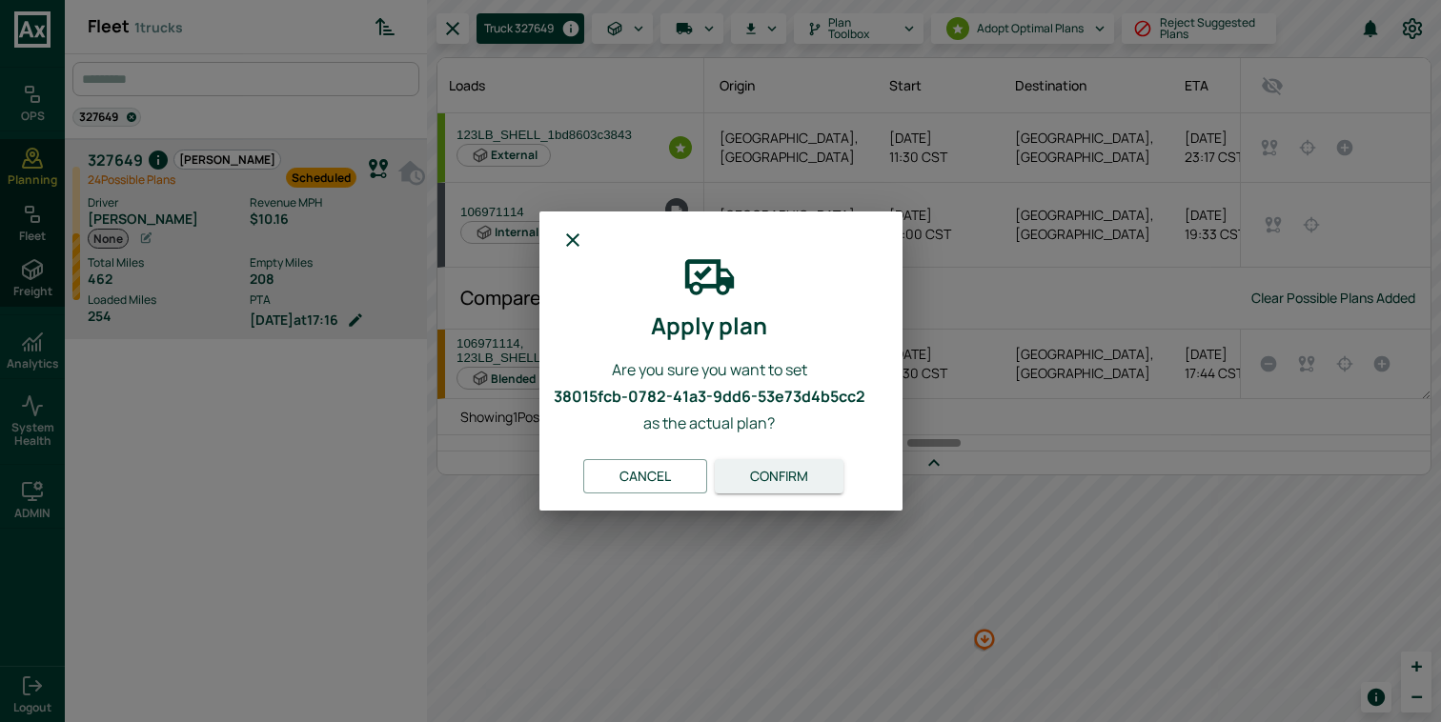
click at [799, 463] on button "Confirm" at bounding box center [779, 476] width 129 height 35
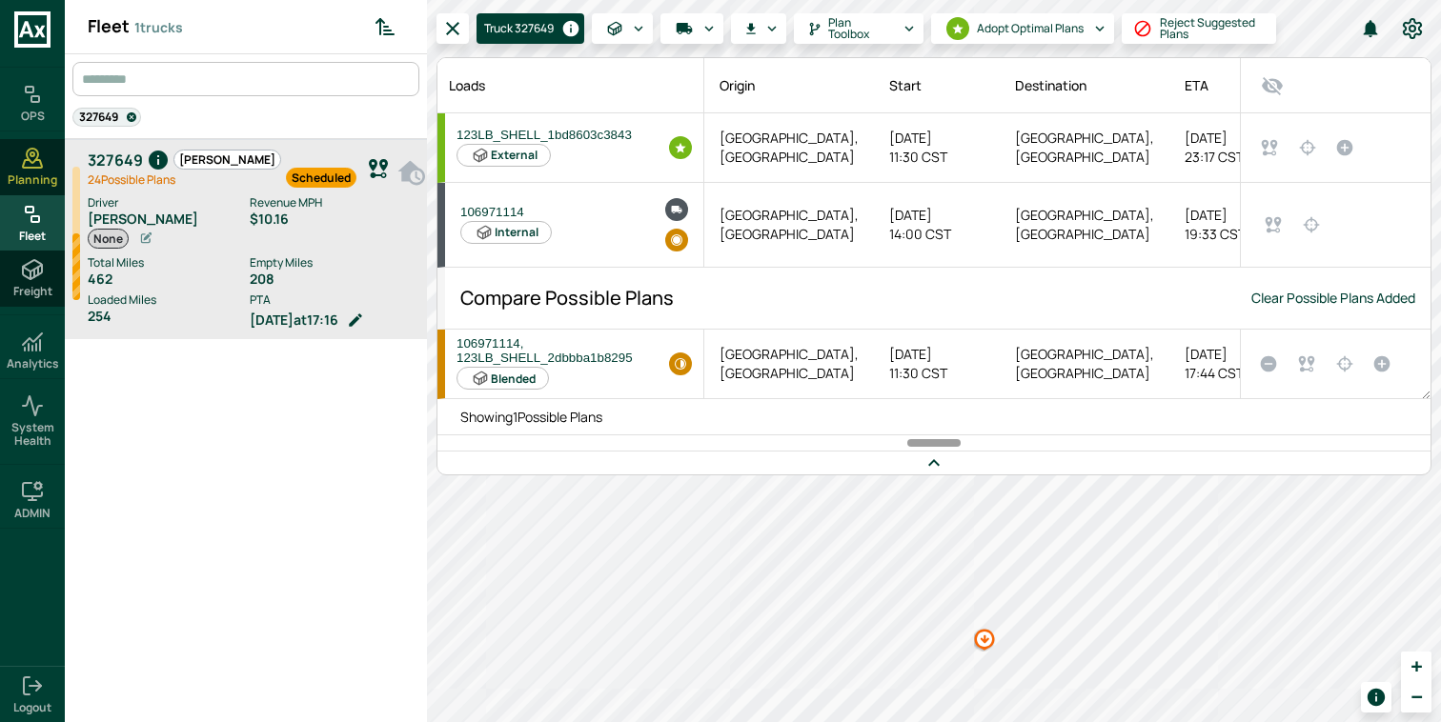
click at [29, 217] on icon at bounding box center [32, 214] width 23 height 23
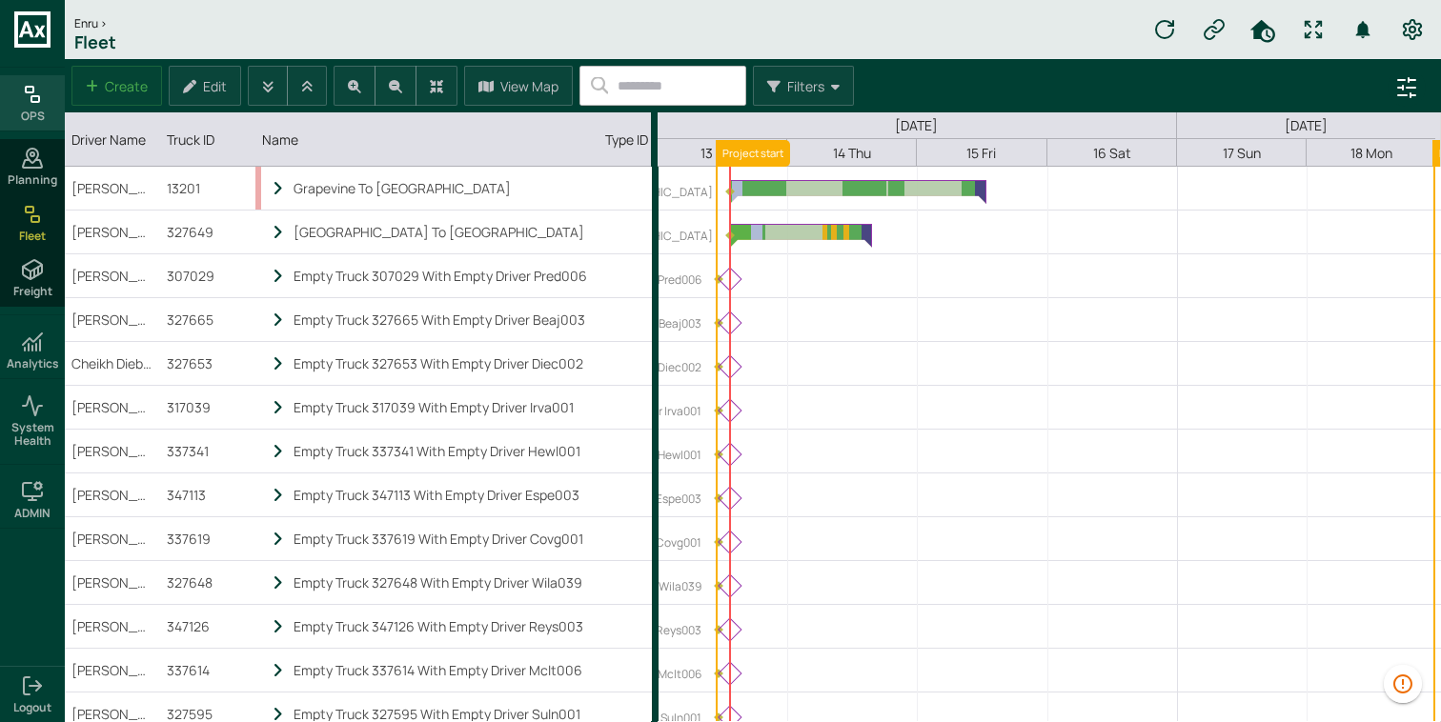
click at [47, 107] on div "OPS" at bounding box center [32, 102] width 65 height 55
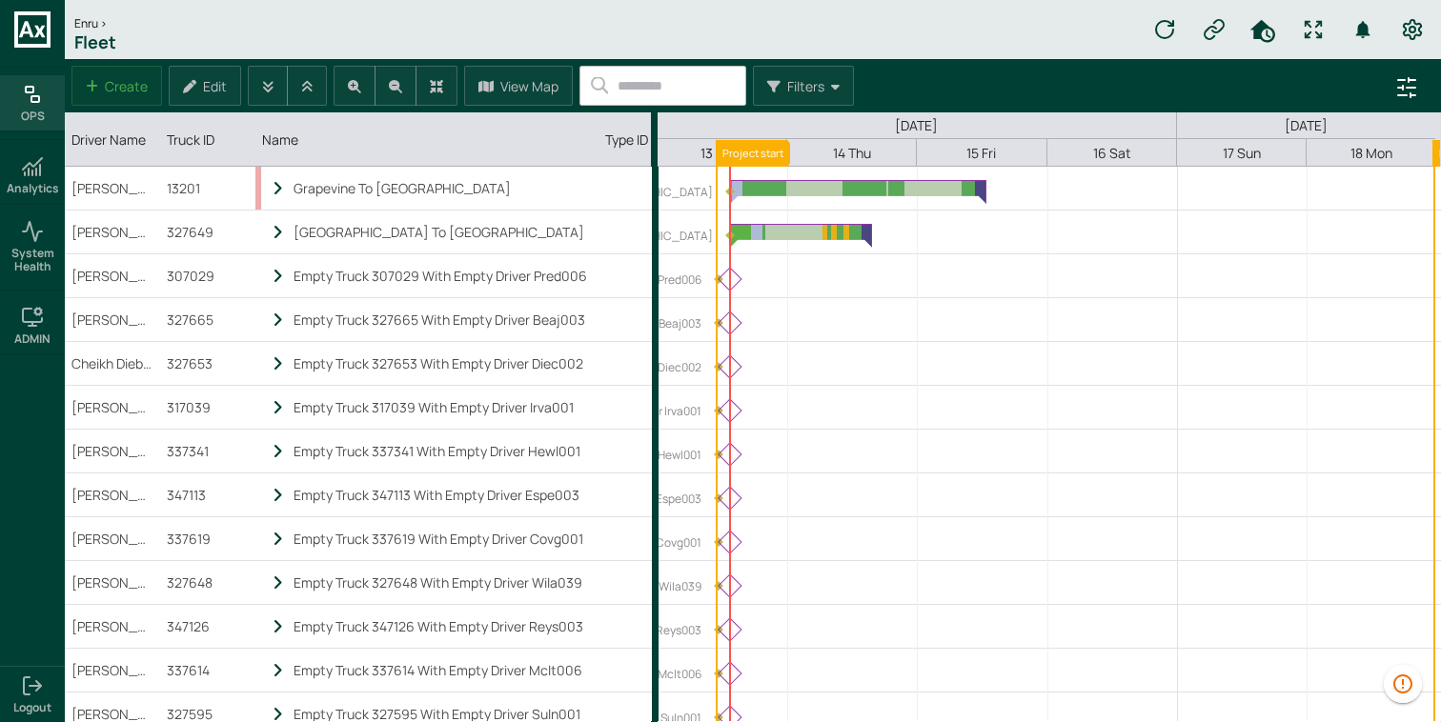
click at [41, 122] on h6 "OPS" at bounding box center [33, 116] width 24 height 13
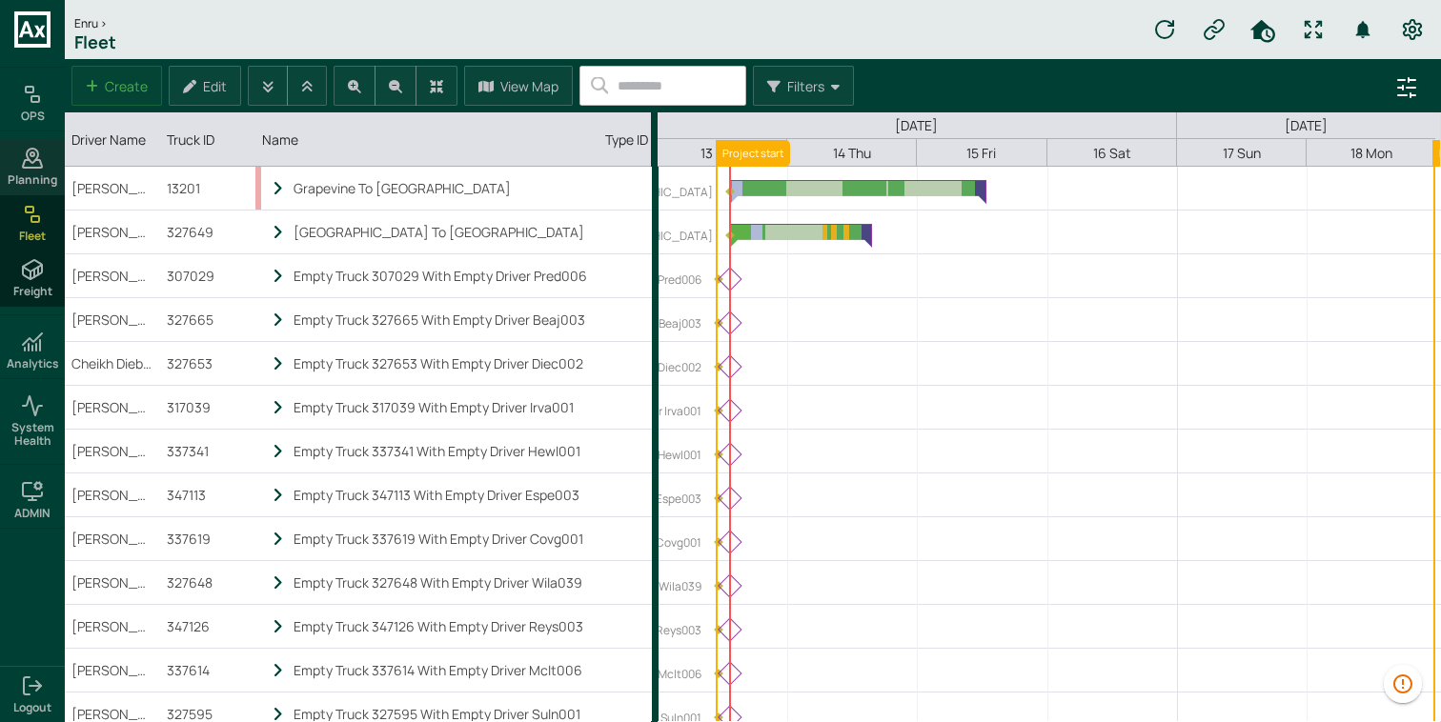
click at [45, 163] on div "Planning" at bounding box center [32, 166] width 65 height 55
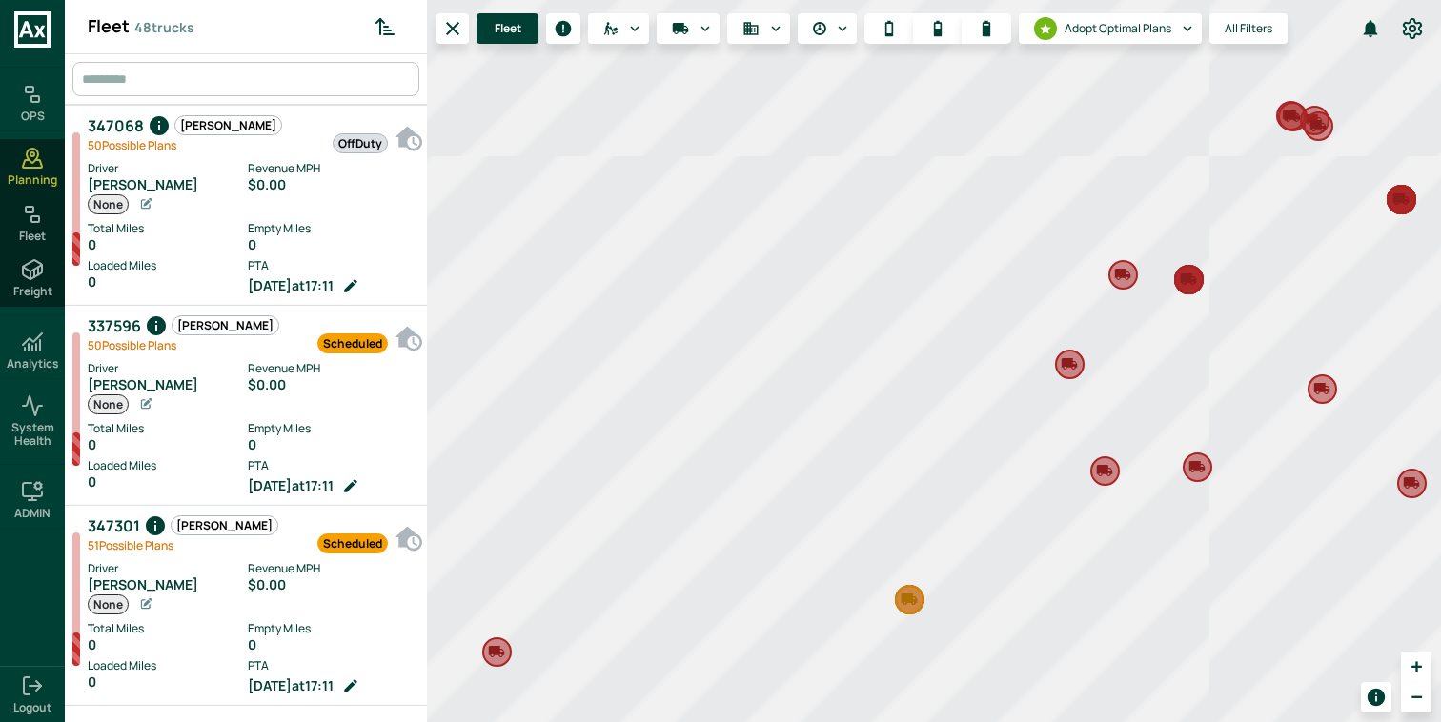
scroll to position [715, 354]
click at [269, 76] on input "text" at bounding box center [248, 79] width 342 height 34
type input "*****"
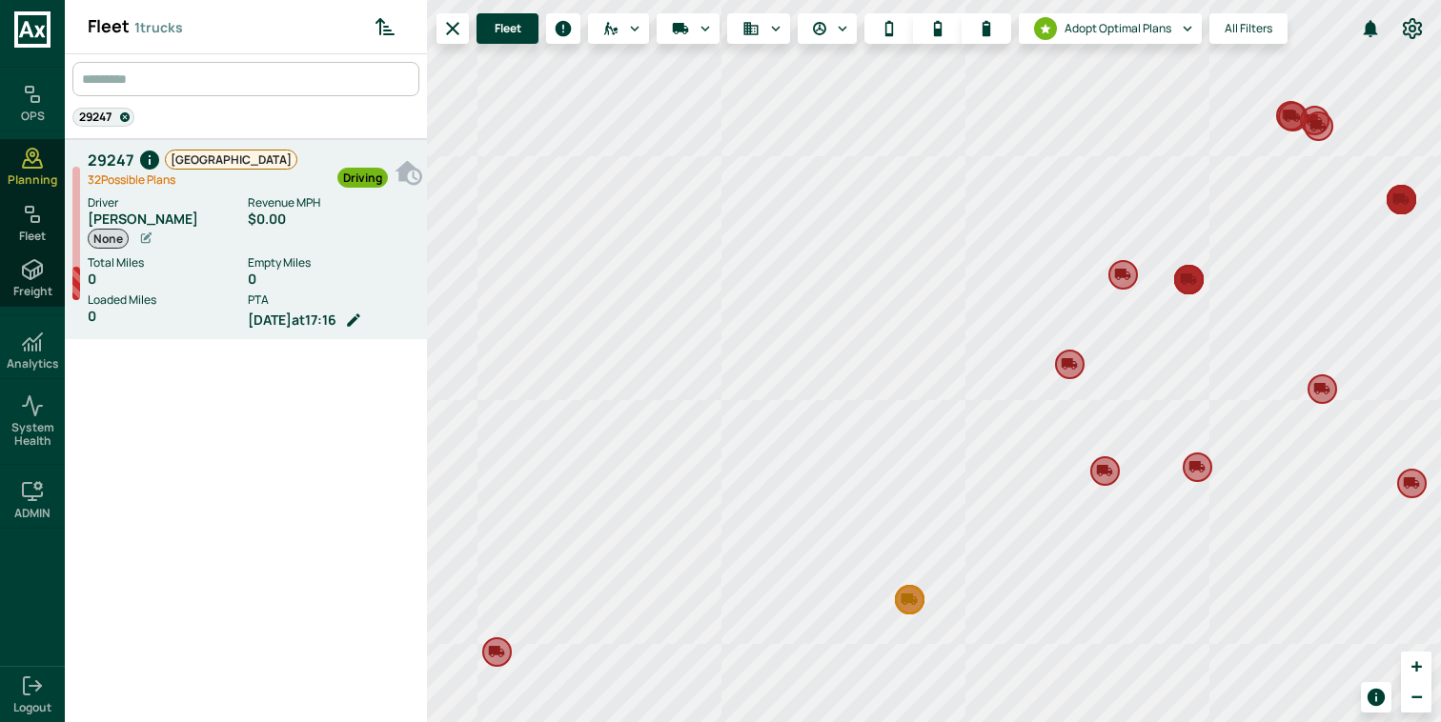
click at [240, 205] on label "Driver" at bounding box center [168, 202] width 160 height 17
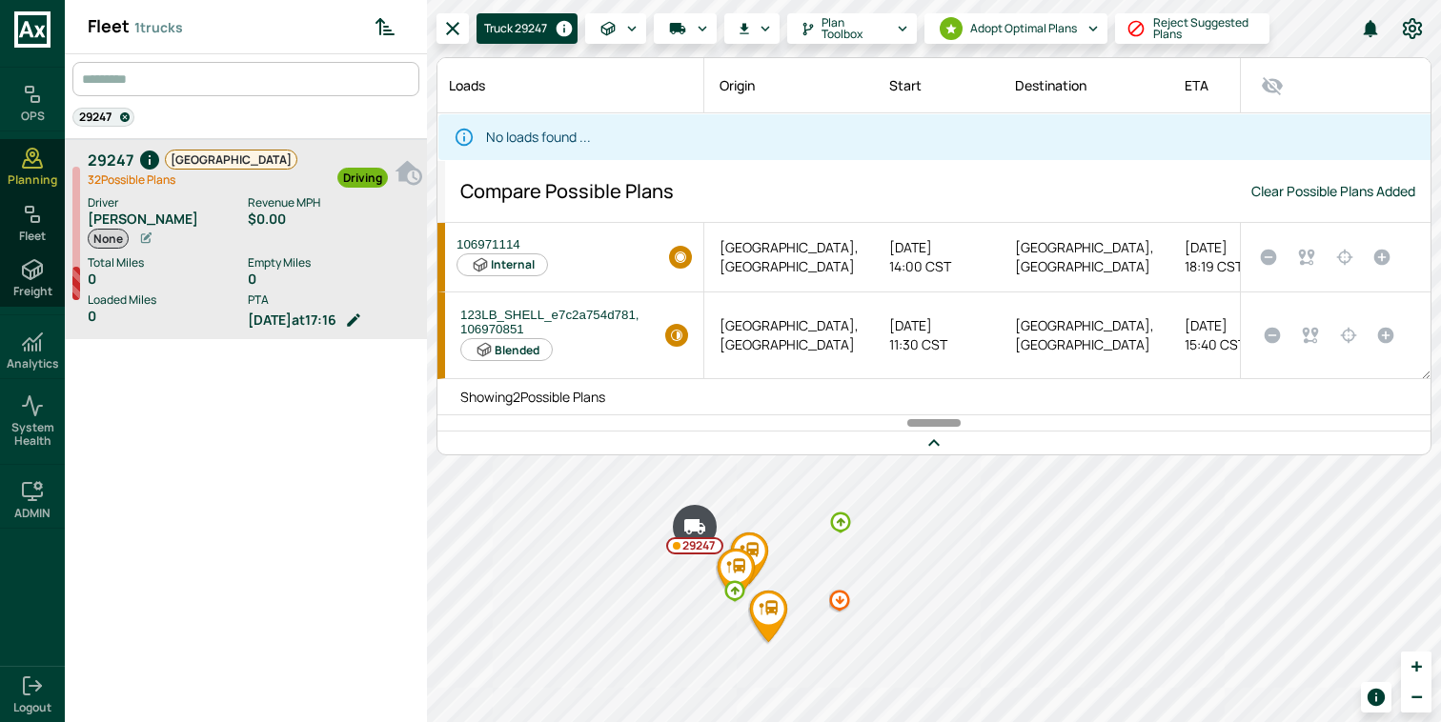
click at [244, 440] on div "29247 Salem 32 Possible Plan s Driving Driver David Fowler None Revenue MPH $0.…" at bounding box center [246, 440] width 362 height 602
click at [39, 227] on div "Fleet" at bounding box center [32, 222] width 65 height 55
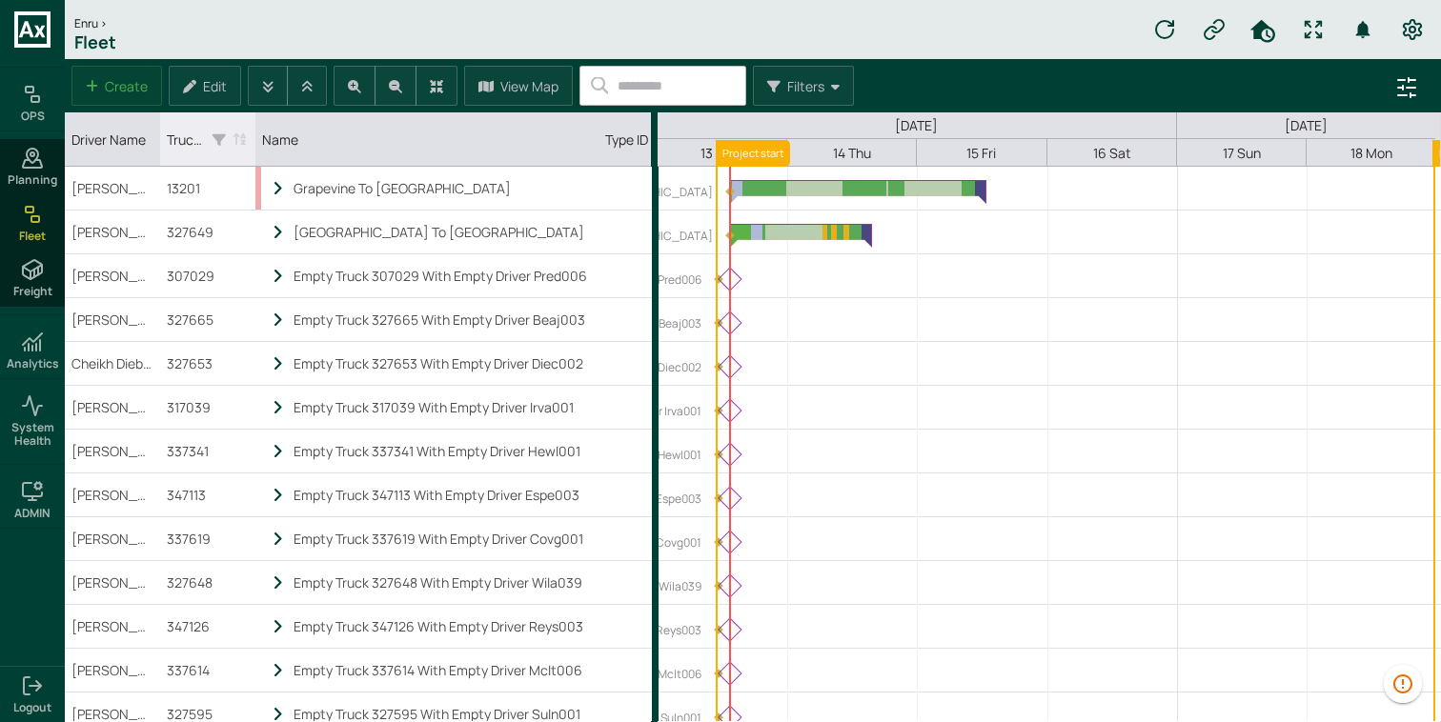
click at [217, 139] on icon "Truck ID column. SPACE for context menu, ENTER to sort" at bounding box center [219, 139] width 13 height 14
click at [222, 141] on icon "Truck ID column. SPACE for context menu, ENTER to sort" at bounding box center [219, 139] width 13 height 14
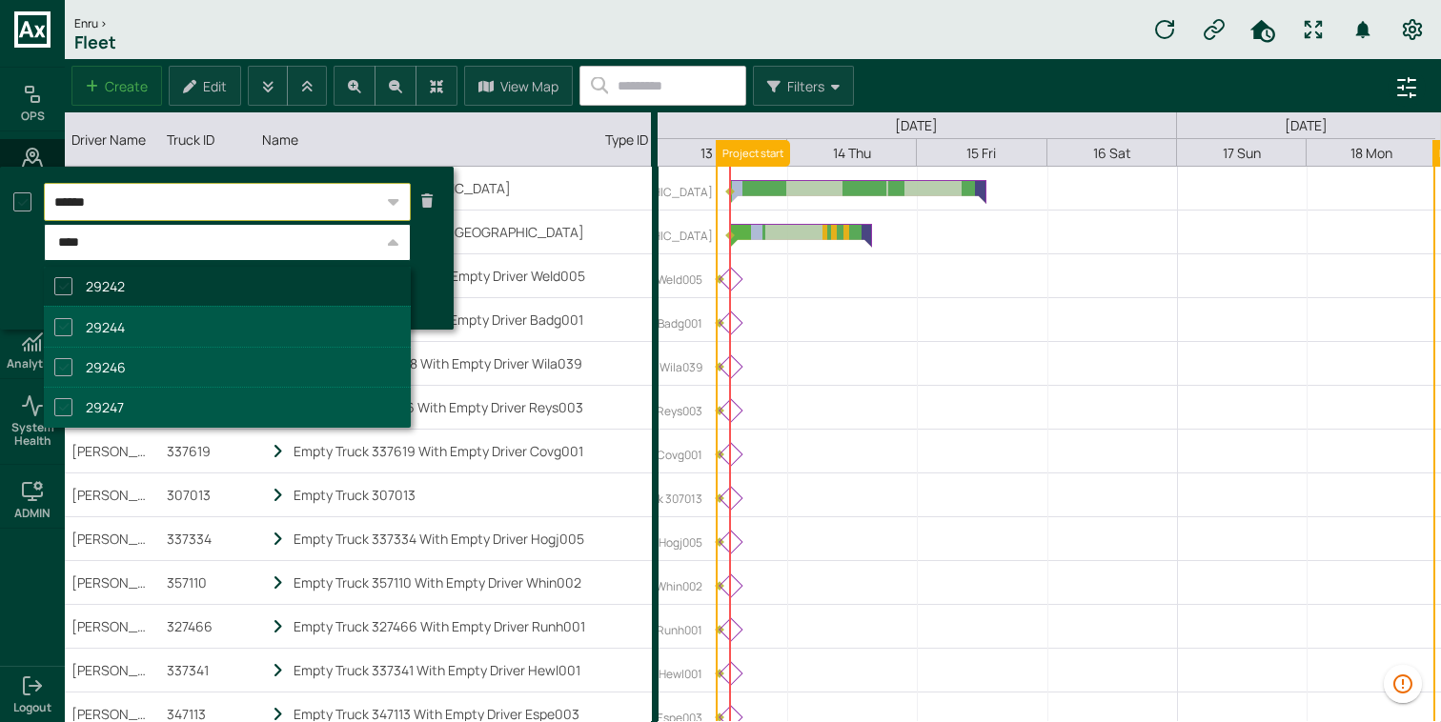
type input "*****"
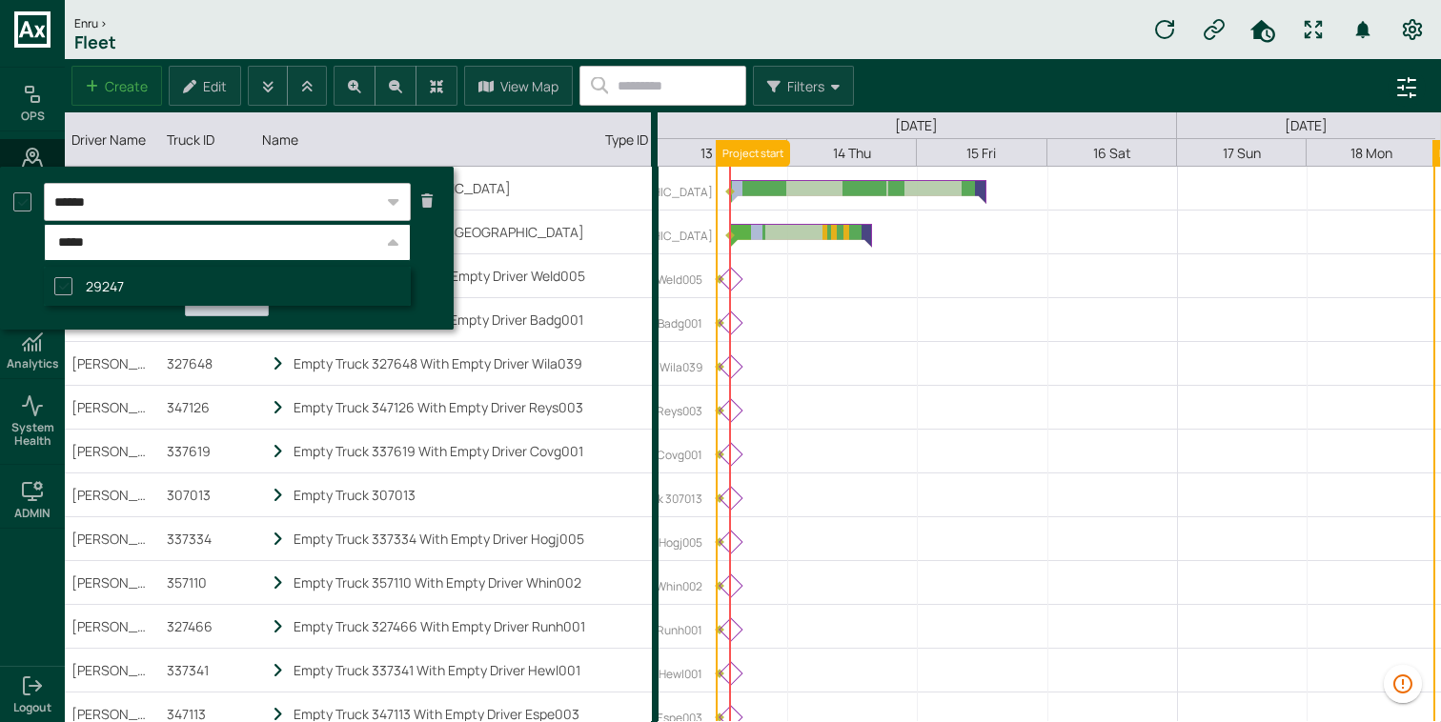
click at [212, 289] on li "29247" at bounding box center [227, 286] width 367 height 39
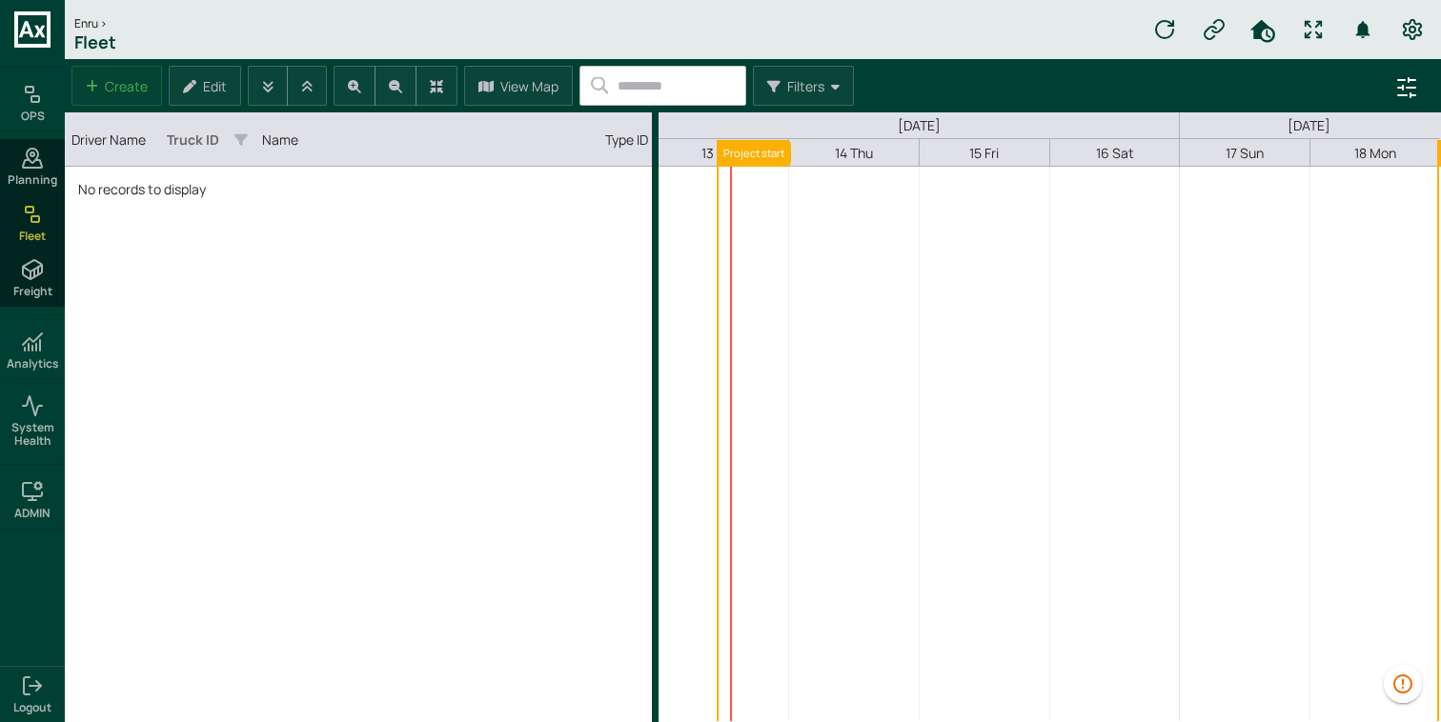
click at [386, 362] on div "No records to display" at bounding box center [358, 444] width 587 height 555
click at [38, 170] on div "Planning" at bounding box center [32, 166] width 65 height 55
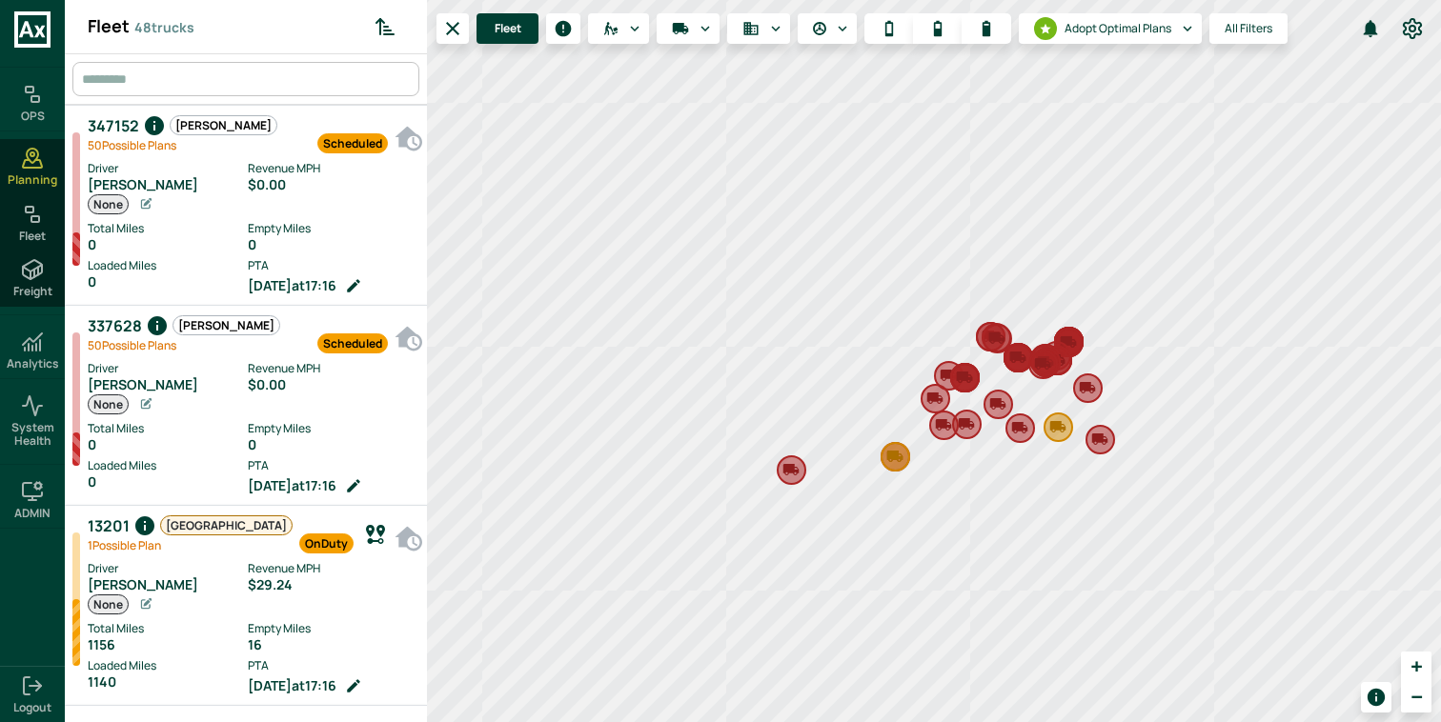
scroll to position [9, 9]
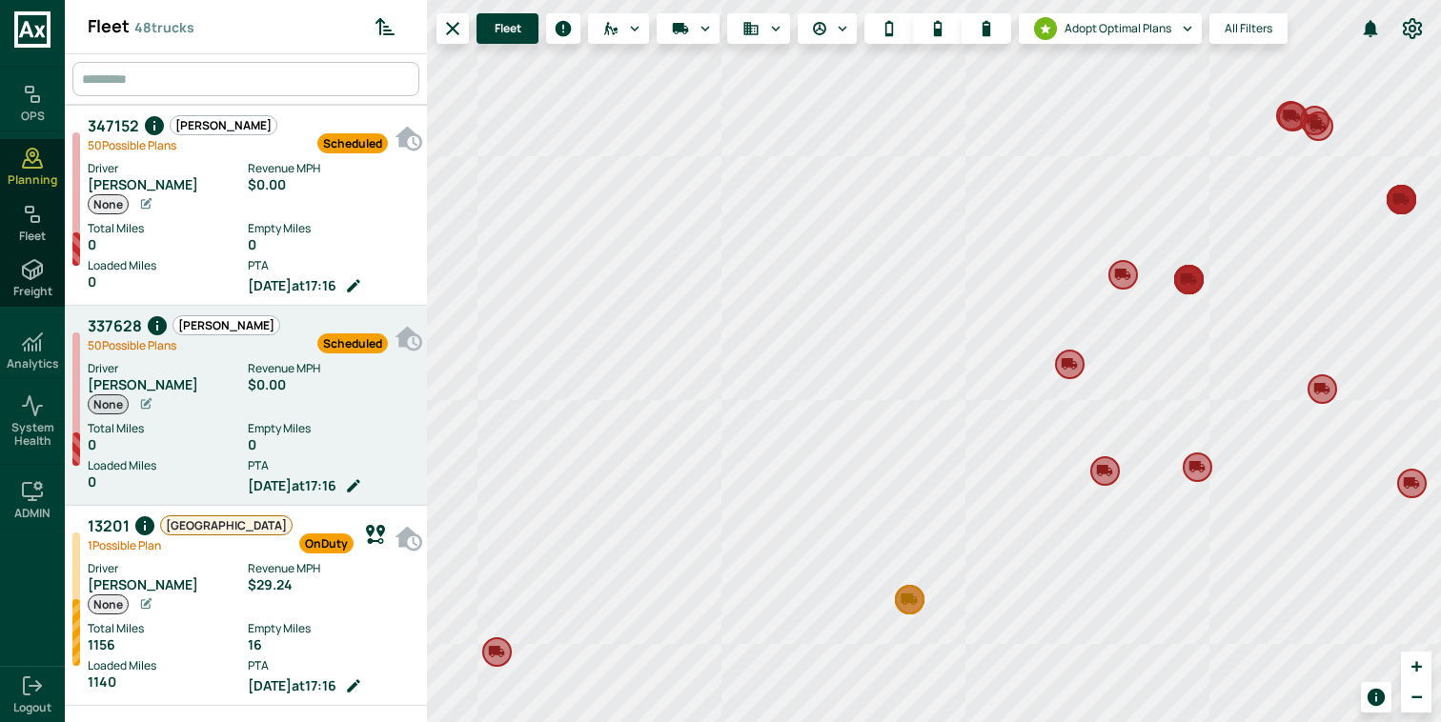
click at [359, 443] on div "0" at bounding box center [333, 444] width 170 height 15
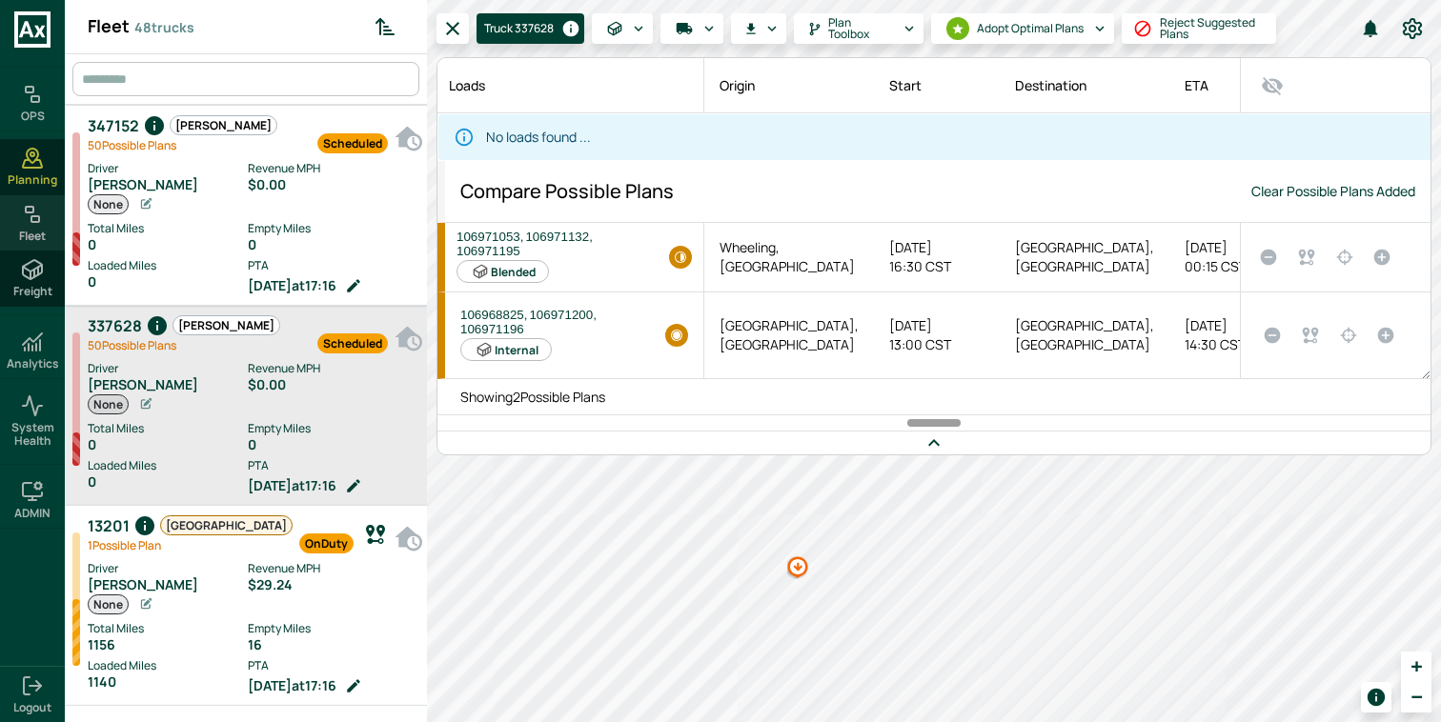
click at [37, 225] on div "Fleet" at bounding box center [32, 222] width 65 height 55
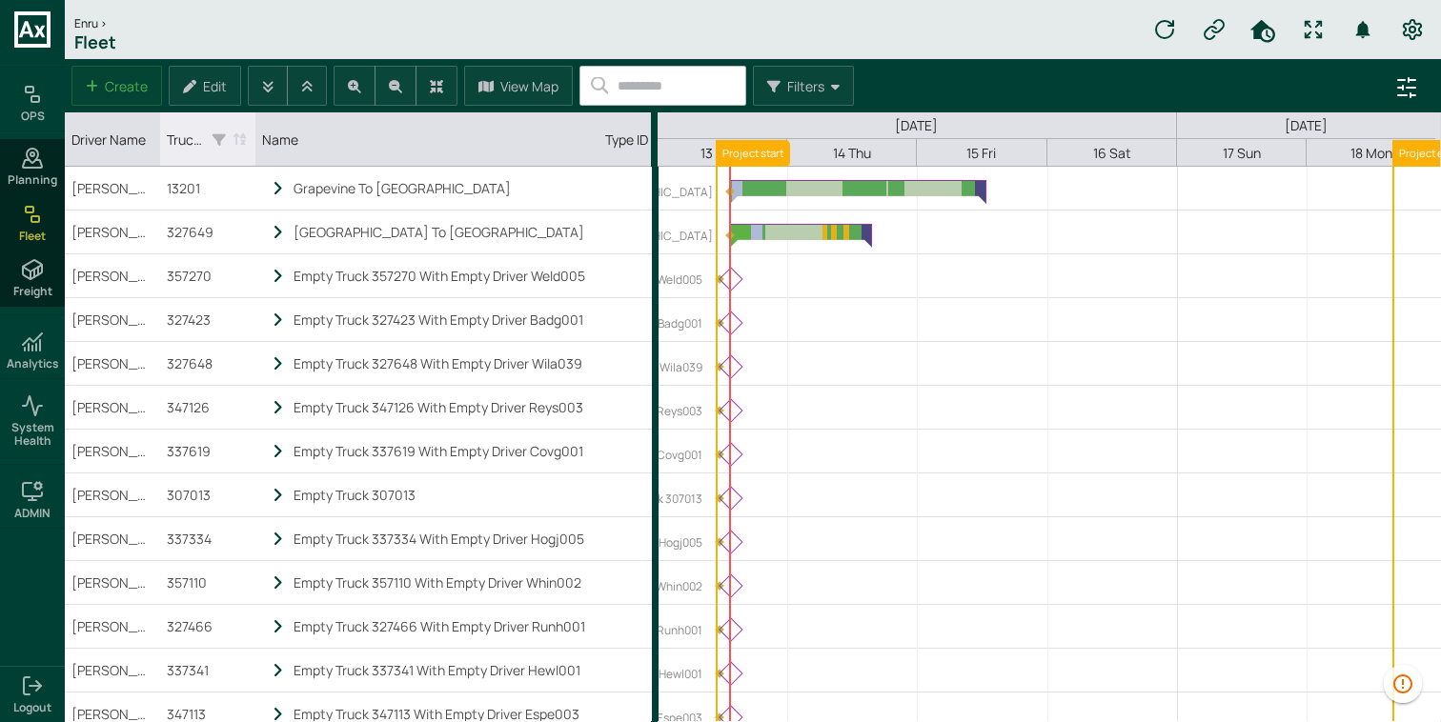
click at [218, 139] on icon "Truck ID column. SPACE for context menu, ENTER to sort" at bounding box center [219, 139] width 13 height 14
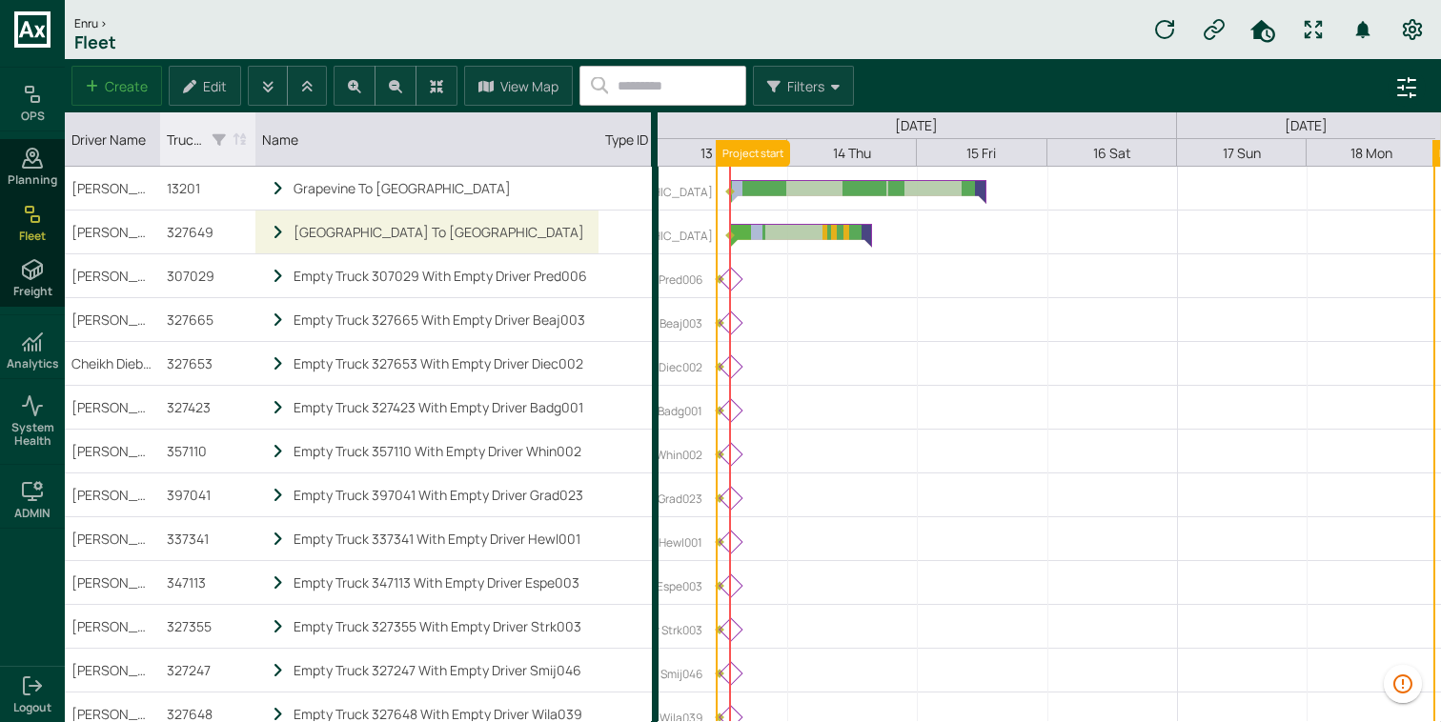
click at [222, 142] on icon "Truck ID column. SPACE for context menu, ENTER to sort" at bounding box center [219, 139] width 13 height 14
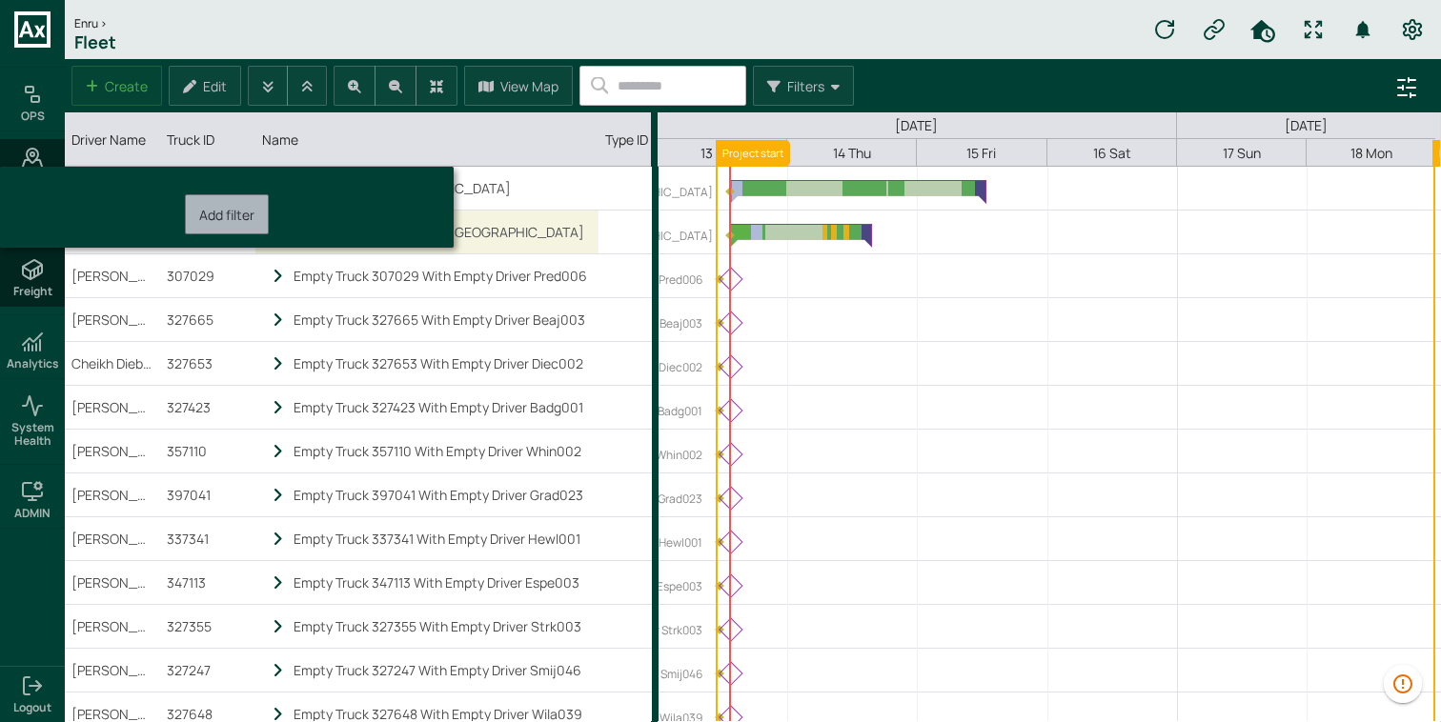
click at [228, 202] on button "Add filter" at bounding box center [227, 215] width 84 height 40
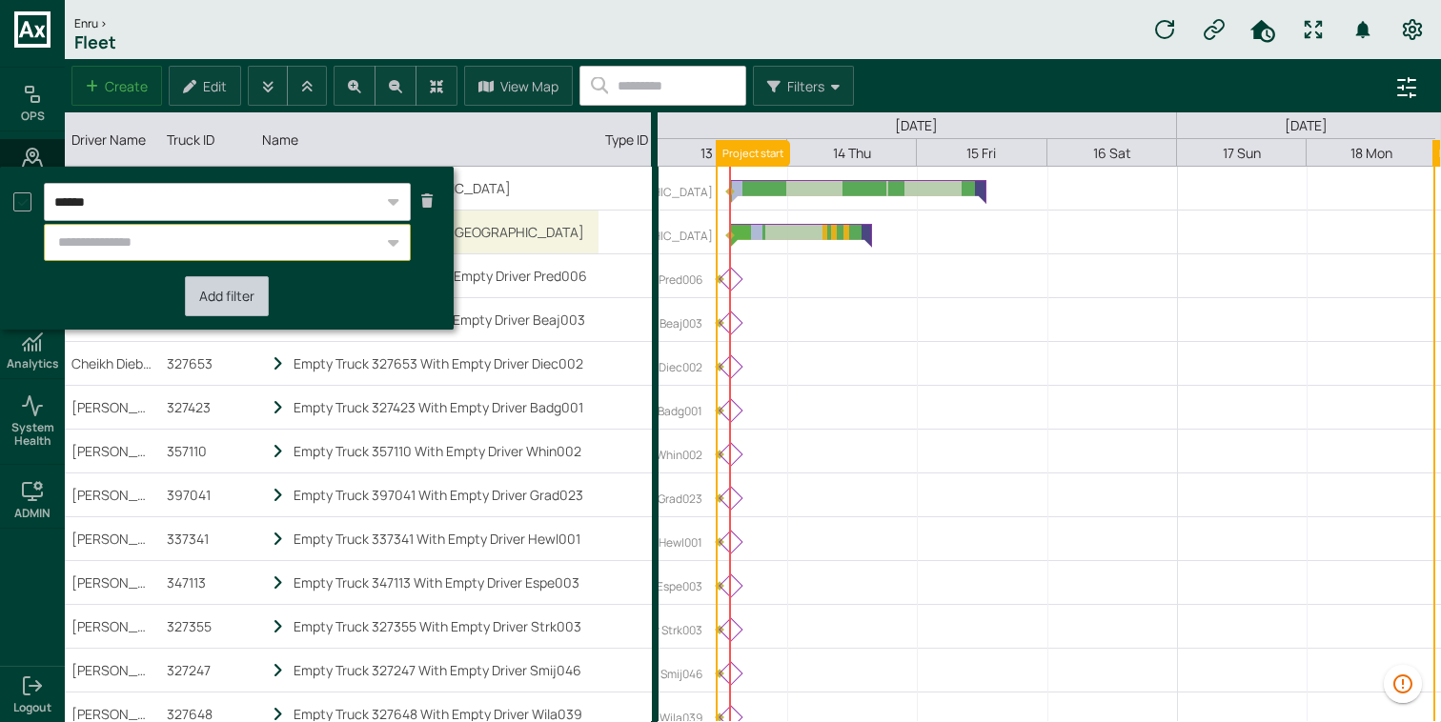
click at [224, 236] on input "Select value(s)" at bounding box center [216, 243] width 335 height 31
paste input "**********"
type input "**********"
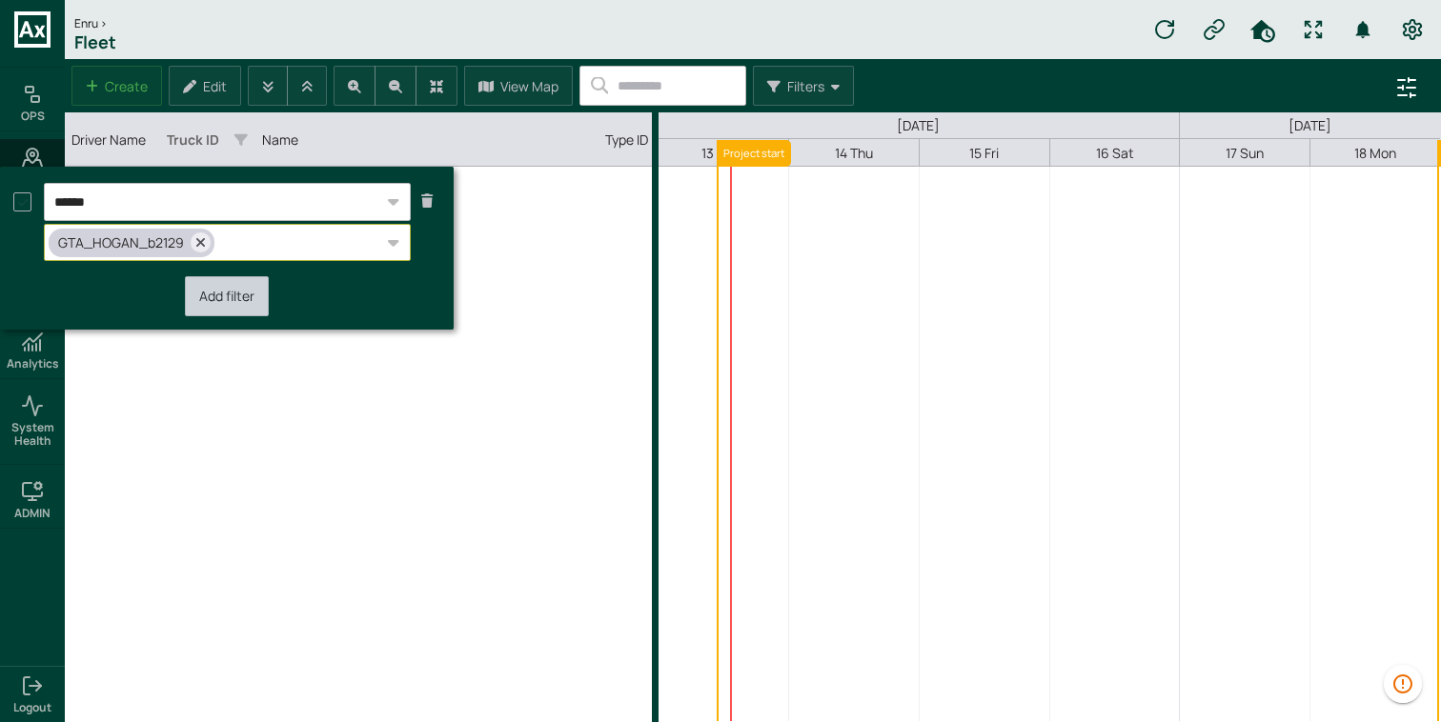
click at [194, 245] on div at bounding box center [201, 243] width 20 height 20
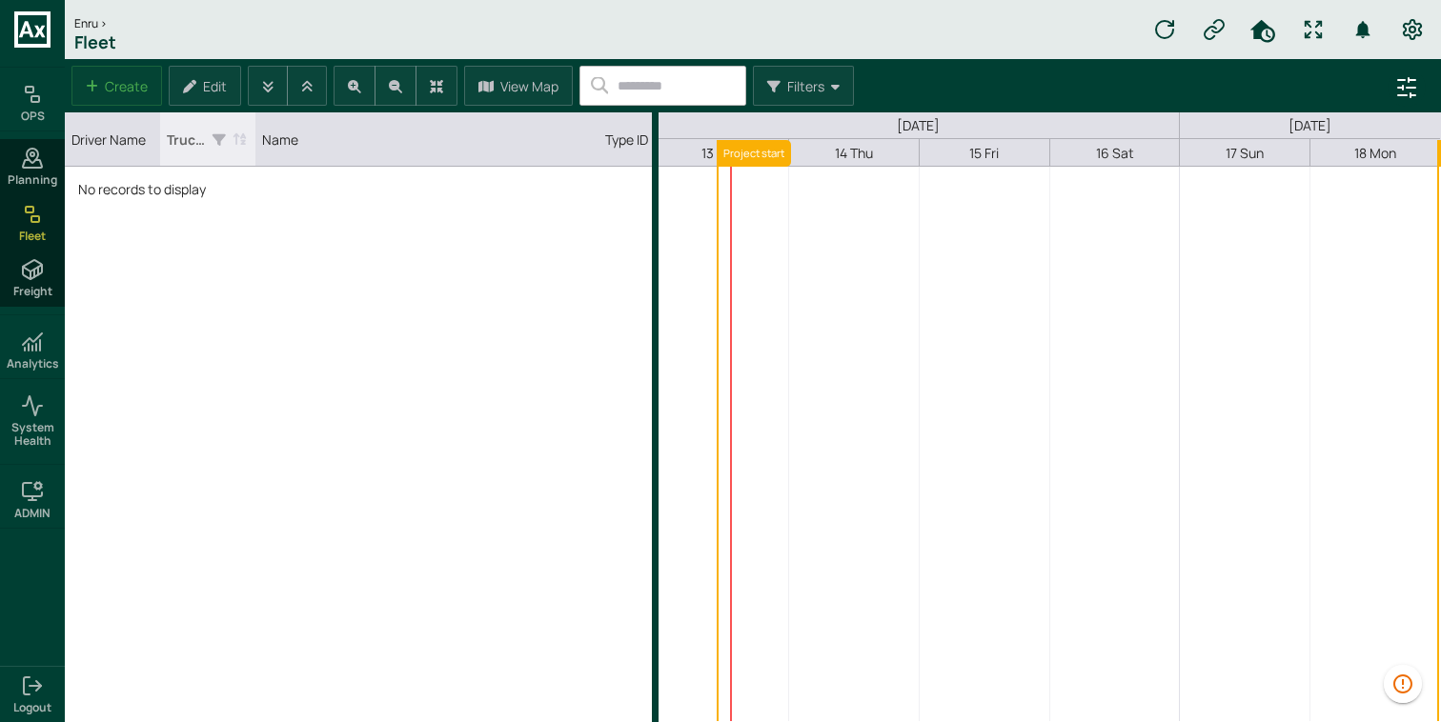
click at [222, 142] on icon "Truck ID column. SPACE for context menu, ENTER to sort" at bounding box center [219, 139] width 13 height 14
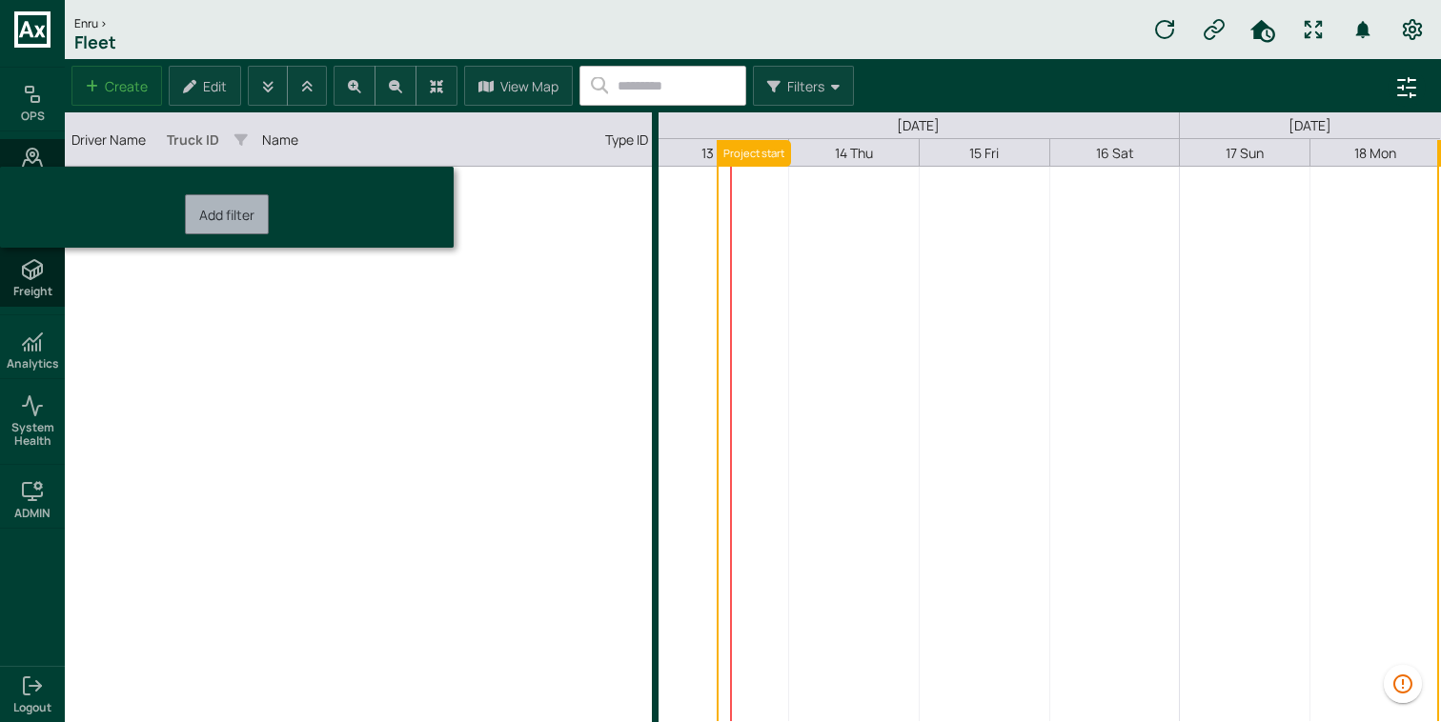
click at [243, 226] on button "Add filter" at bounding box center [227, 215] width 84 height 40
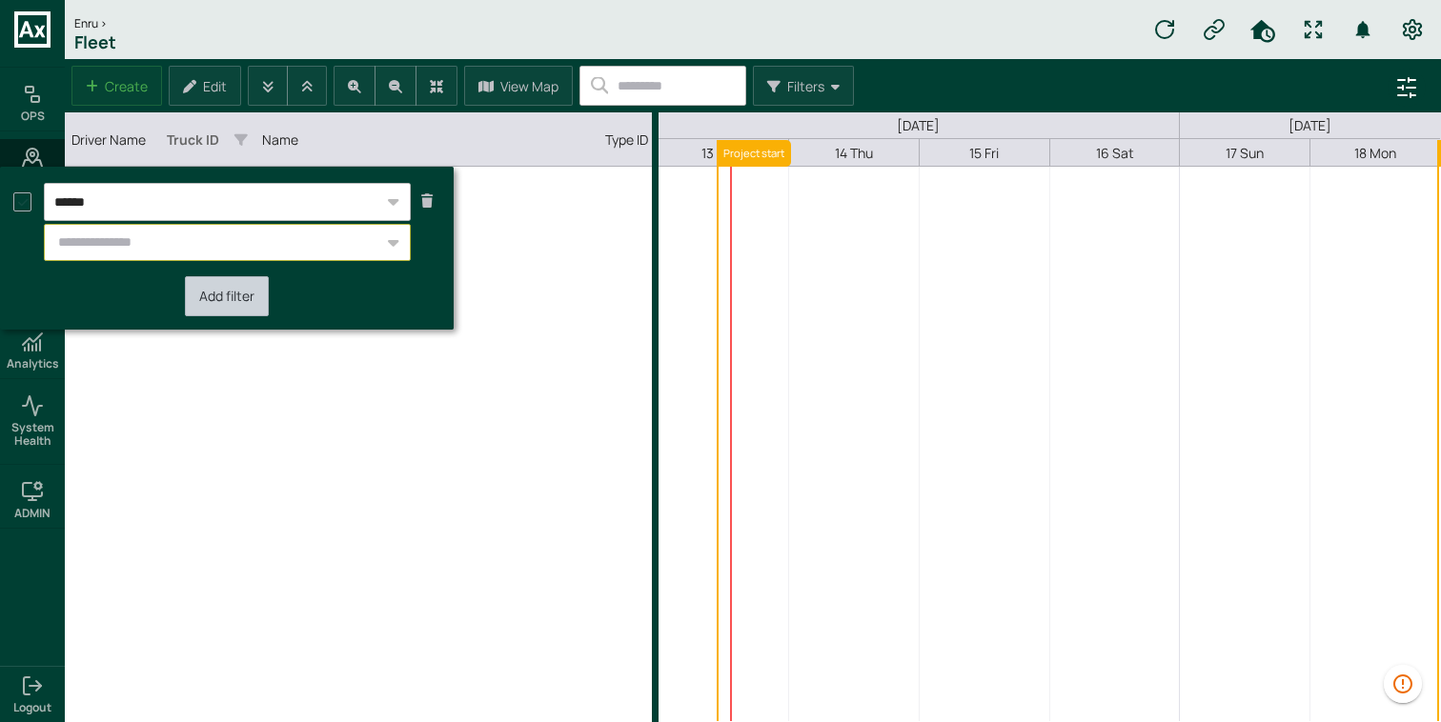
click at [206, 239] on input "Select value(s)" at bounding box center [216, 243] width 335 height 31
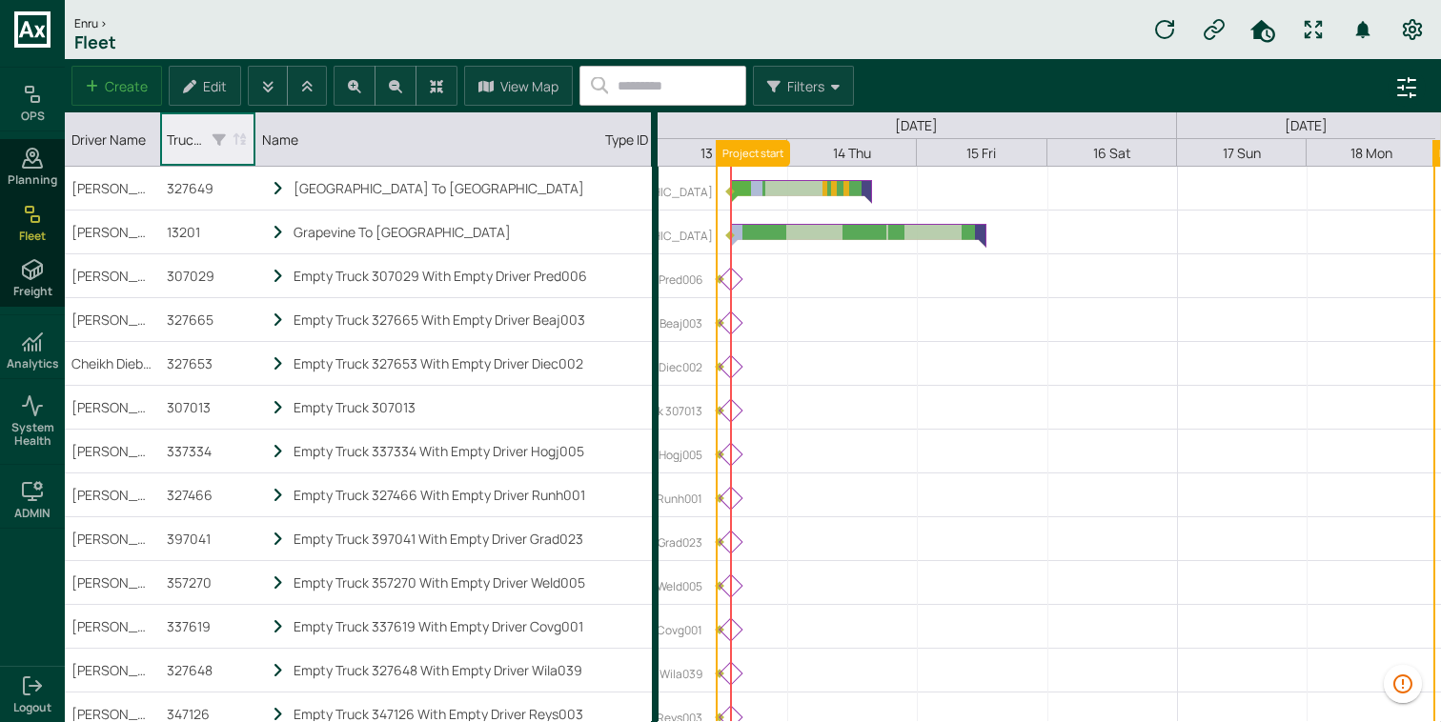
click at [226, 142] on div "Truck ID" at bounding box center [207, 139] width 81 height 45
click at [222, 141] on icon "Truck ID column. SPACE for context menu, ENTER to sort" at bounding box center [223, 139] width 13 height 14
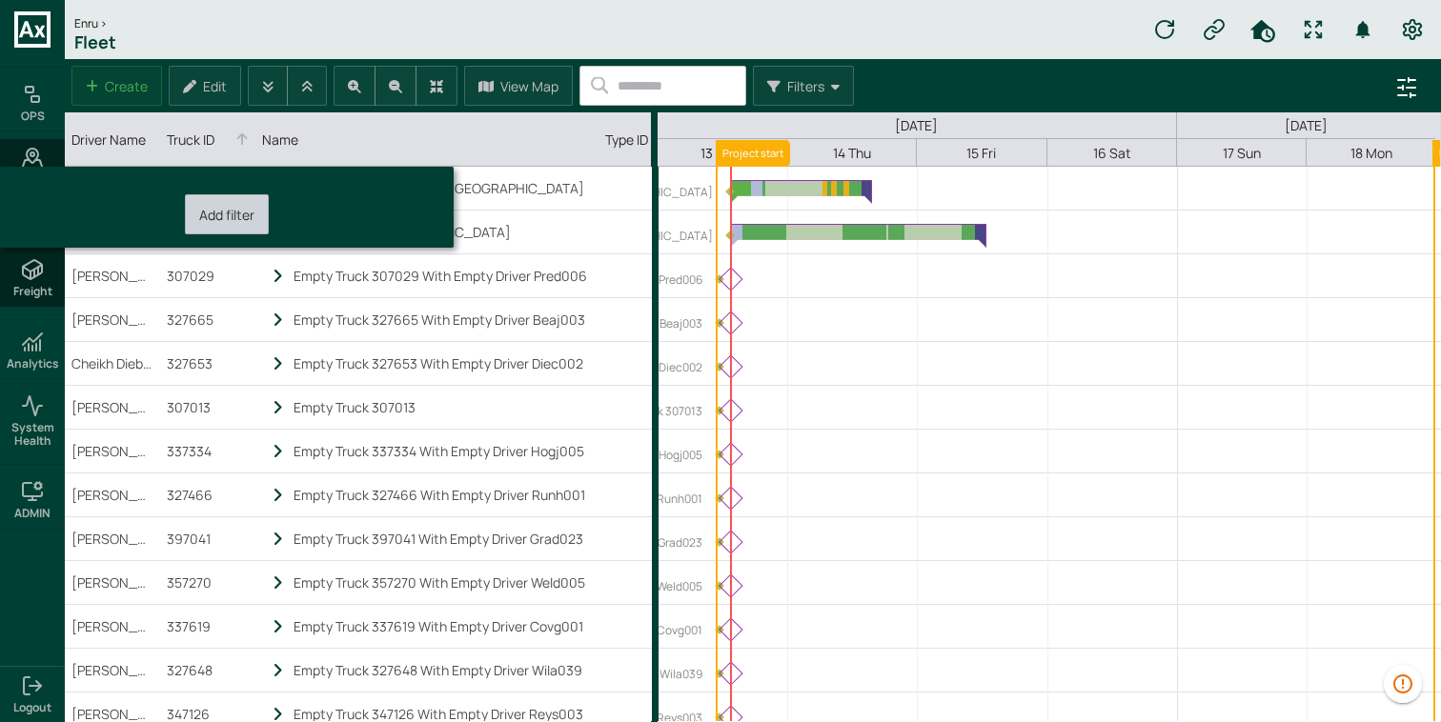
click at [226, 193] on div "Add filter" at bounding box center [226, 207] width 427 height 54
click at [226, 213] on label "Add filter" at bounding box center [226, 215] width 55 height 18
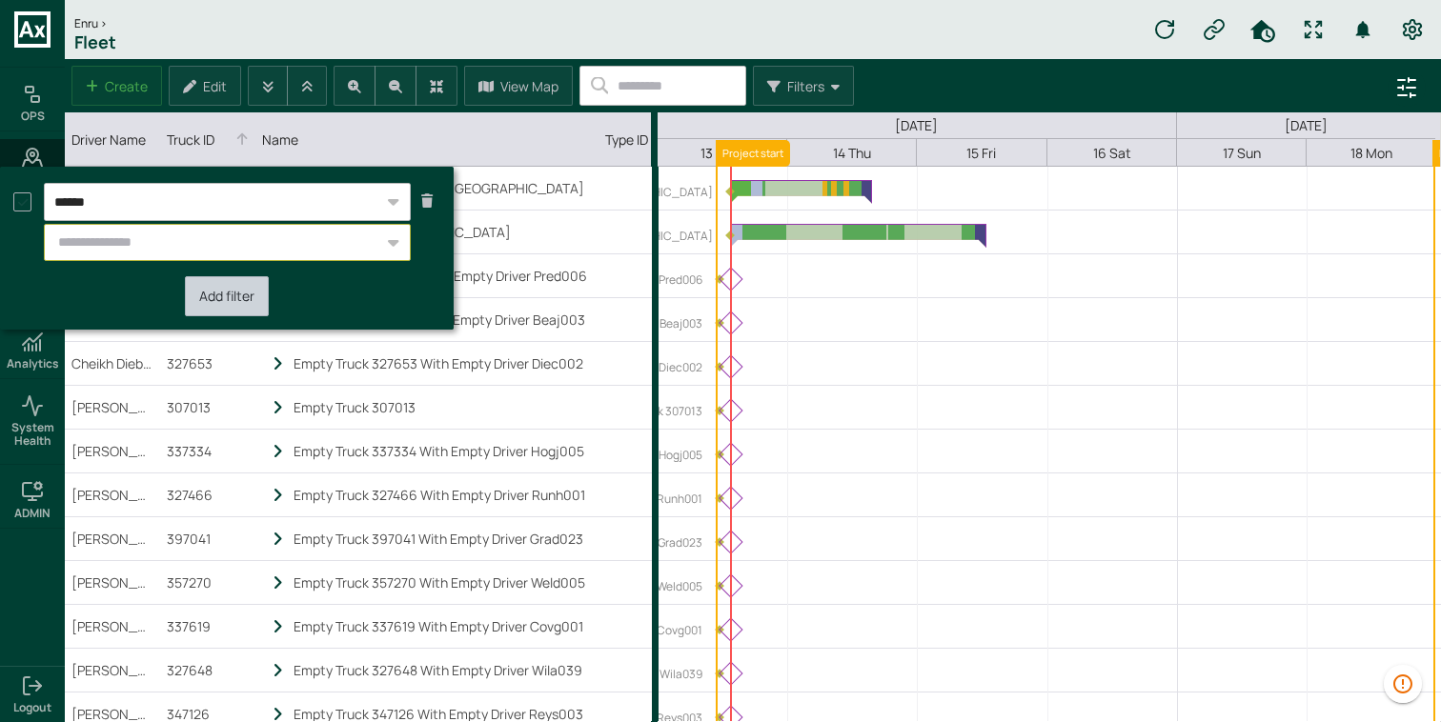
click at [191, 246] on input "text" at bounding box center [216, 243] width 335 height 31
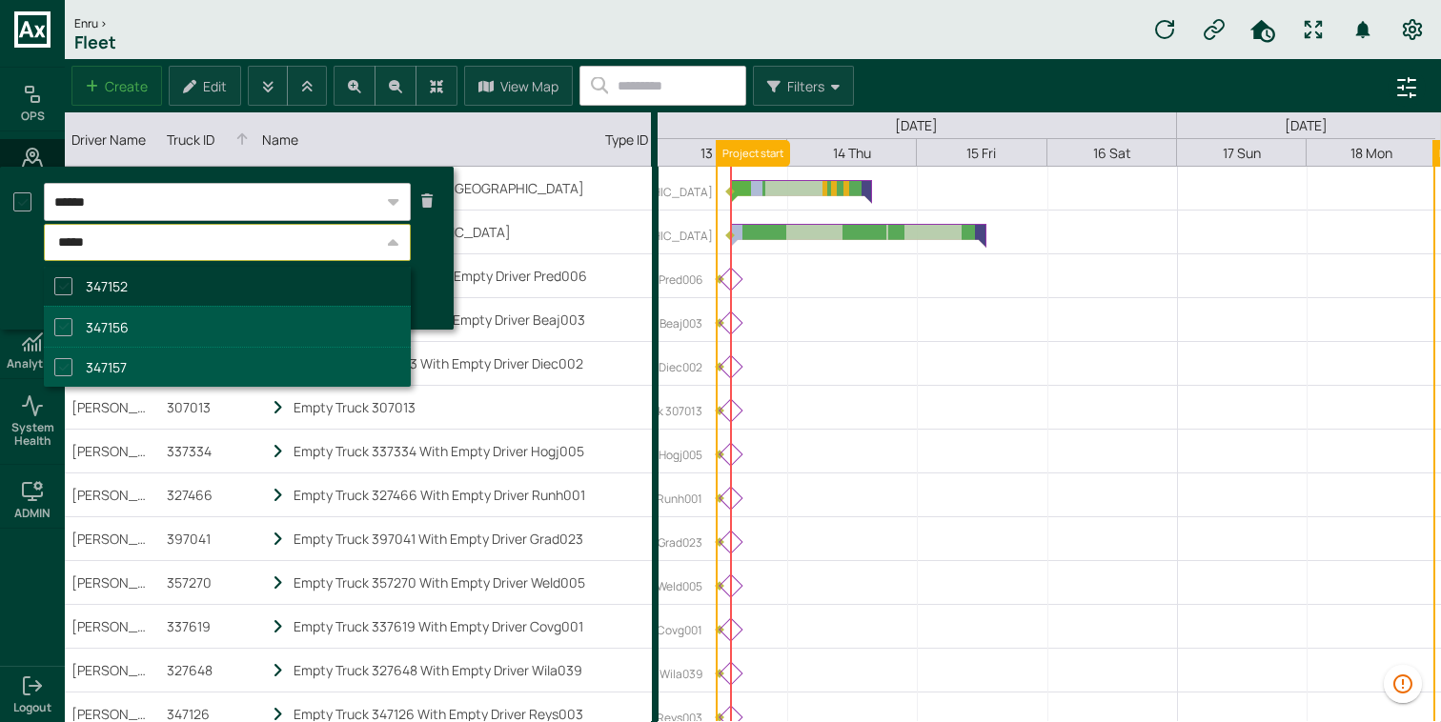
type input "******"
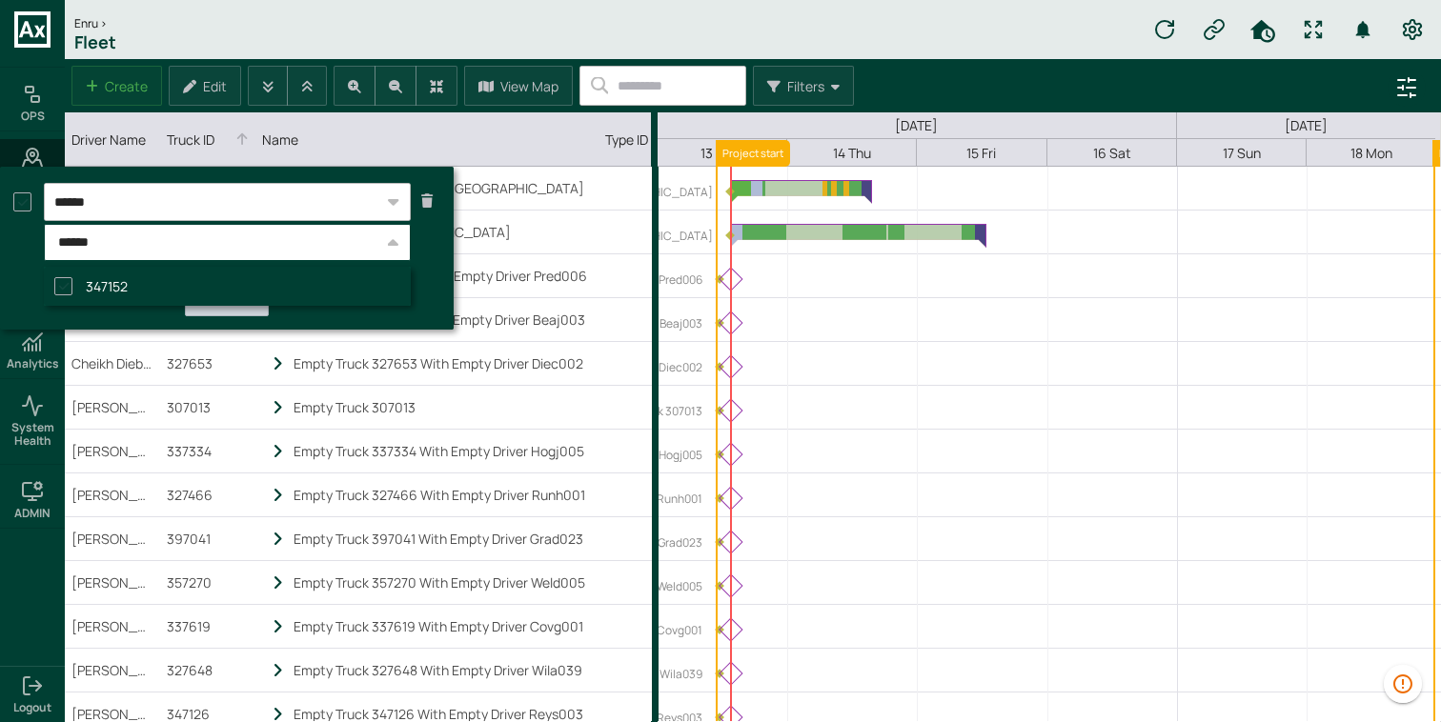
click at [168, 284] on li "347152" at bounding box center [227, 286] width 367 height 39
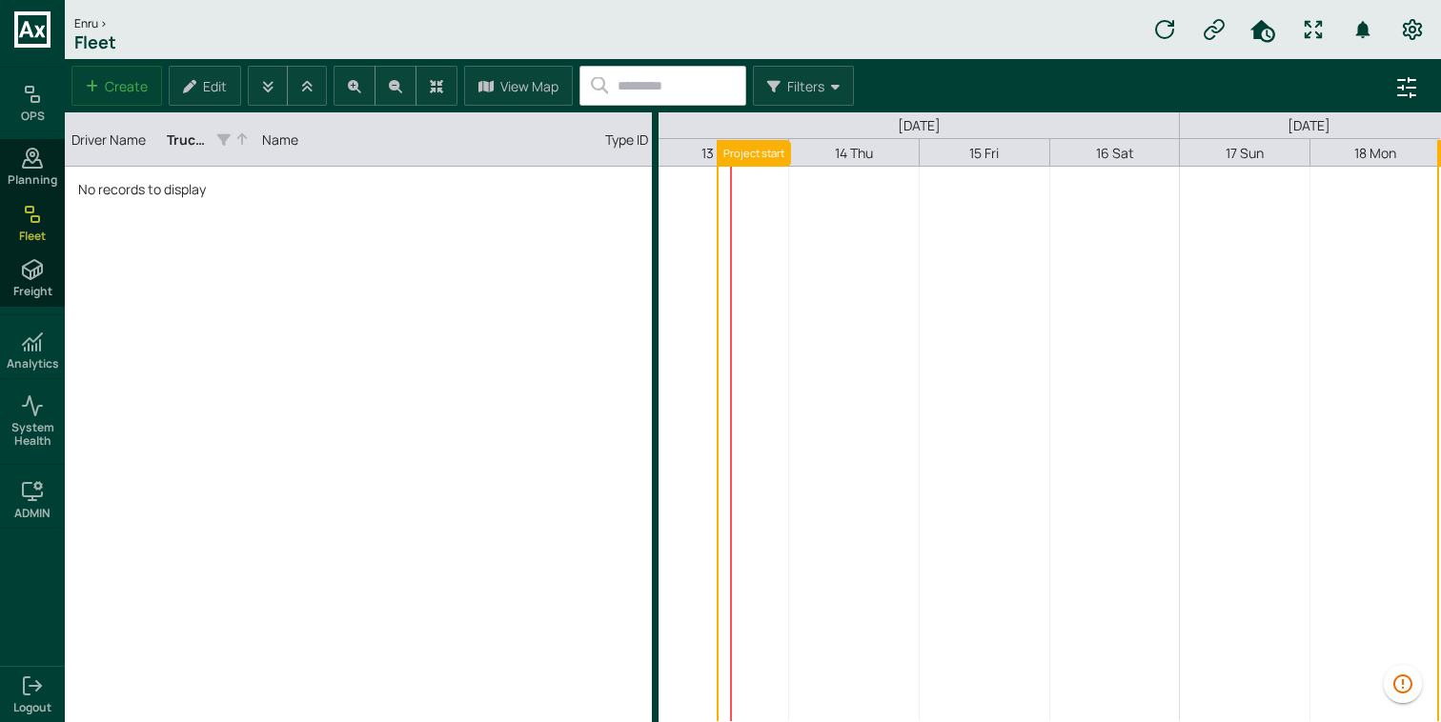
click at [582, 365] on div "No records to display" at bounding box center [358, 444] width 587 height 555
click at [223, 145] on icon "Truck ID column. SPACE for context menu, ENTER to sort" at bounding box center [223, 139] width 13 height 14
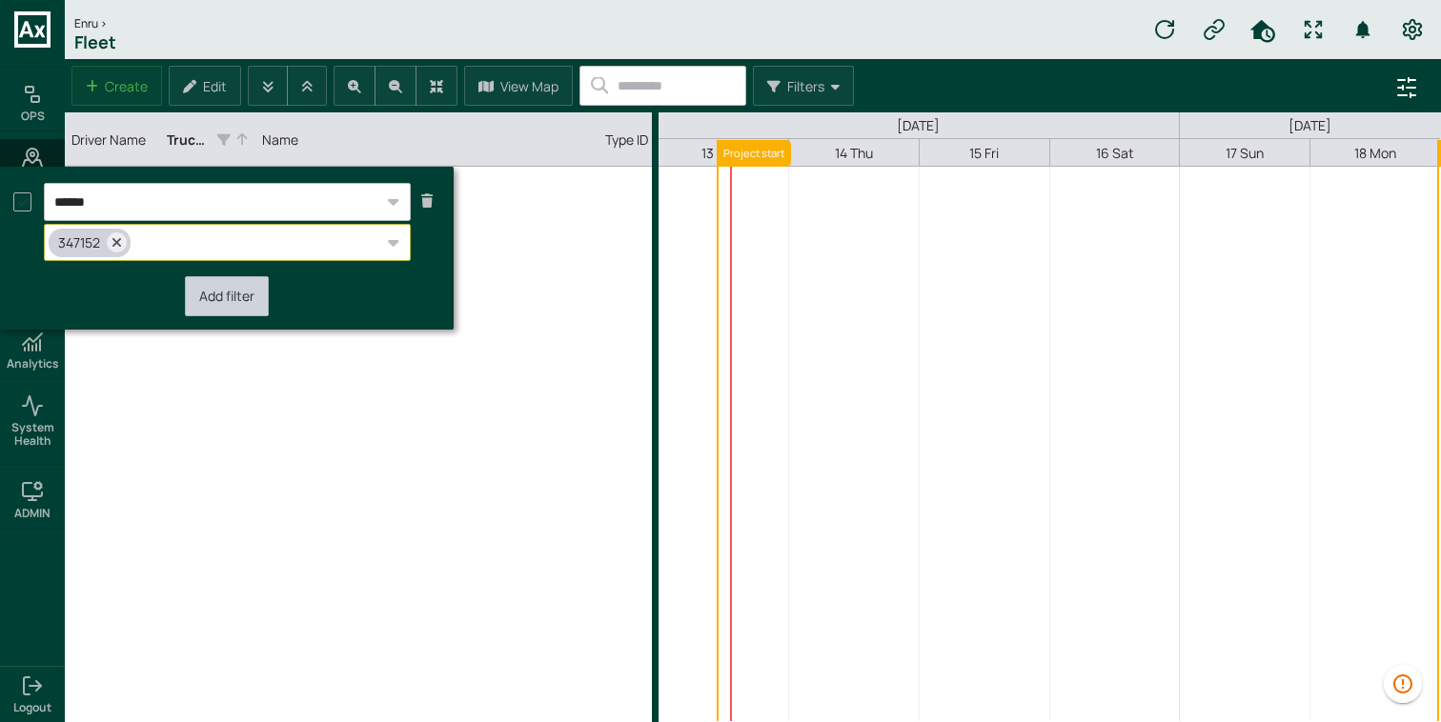
click at [119, 246] on div at bounding box center [117, 243] width 20 height 20
click at [484, 279] on div "No records to display" at bounding box center [358, 444] width 587 height 555
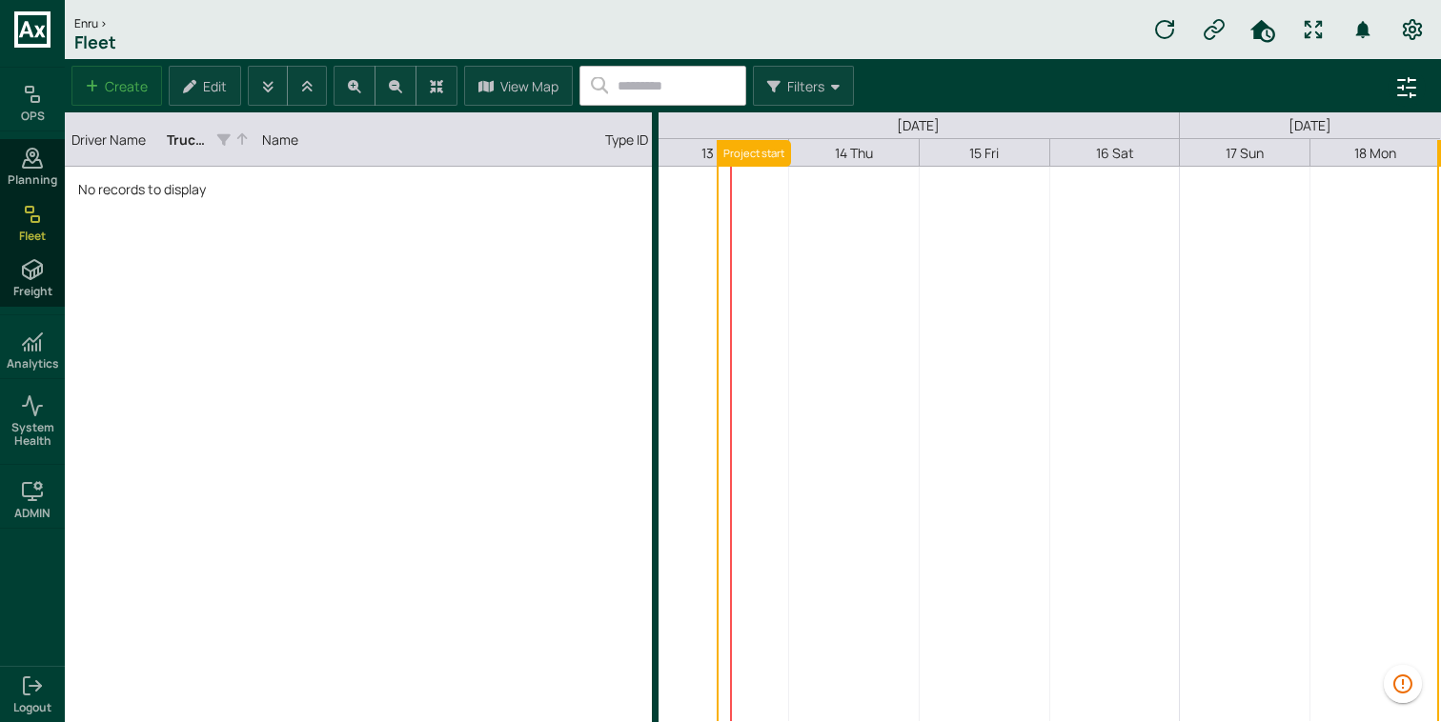
click at [42, 225] on icon at bounding box center [32, 214] width 23 height 23
click at [225, 132] on div "Truck ID" at bounding box center [207, 139] width 81 height 45
click at [229, 147] on icon "Truck ID column. SPACE for context menu, ENTER to sort" at bounding box center [223, 139] width 13 height 14
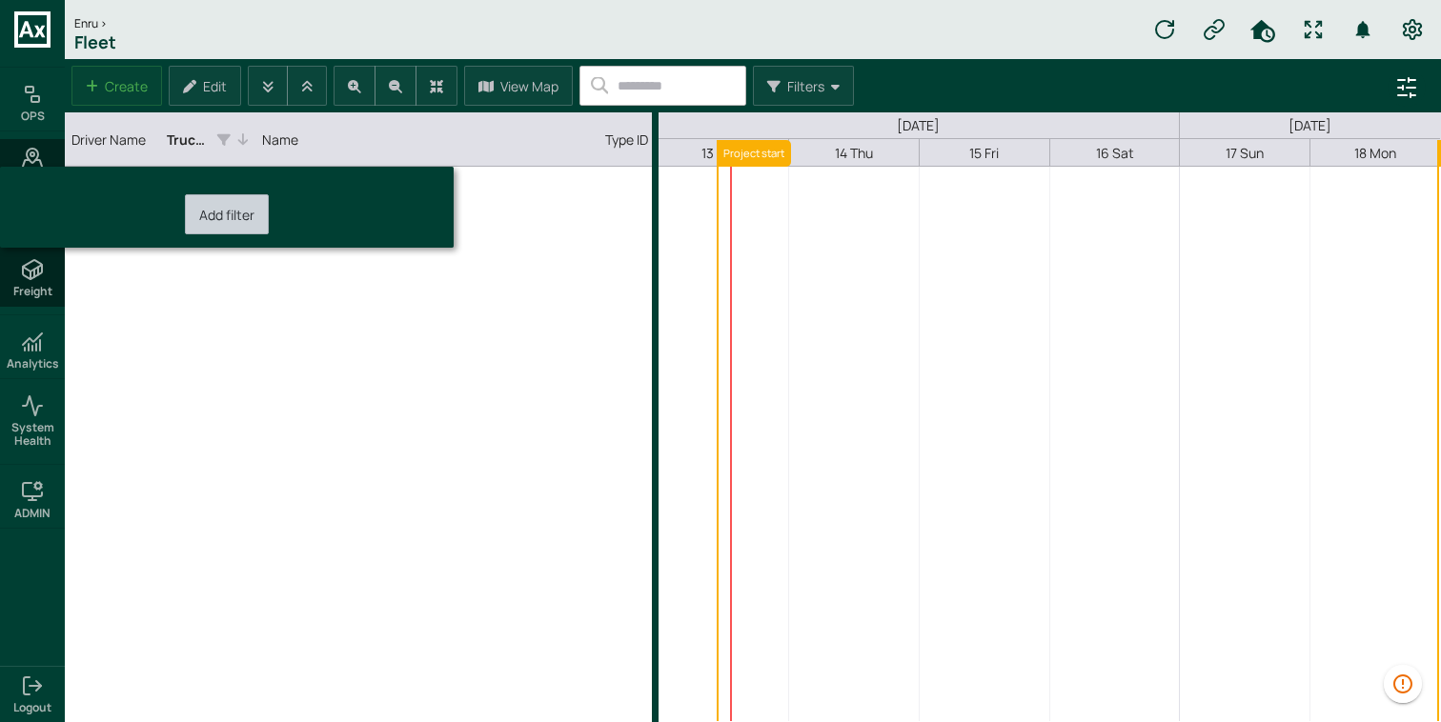
click at [300, 281] on div "No records to display" at bounding box center [358, 444] width 587 height 555
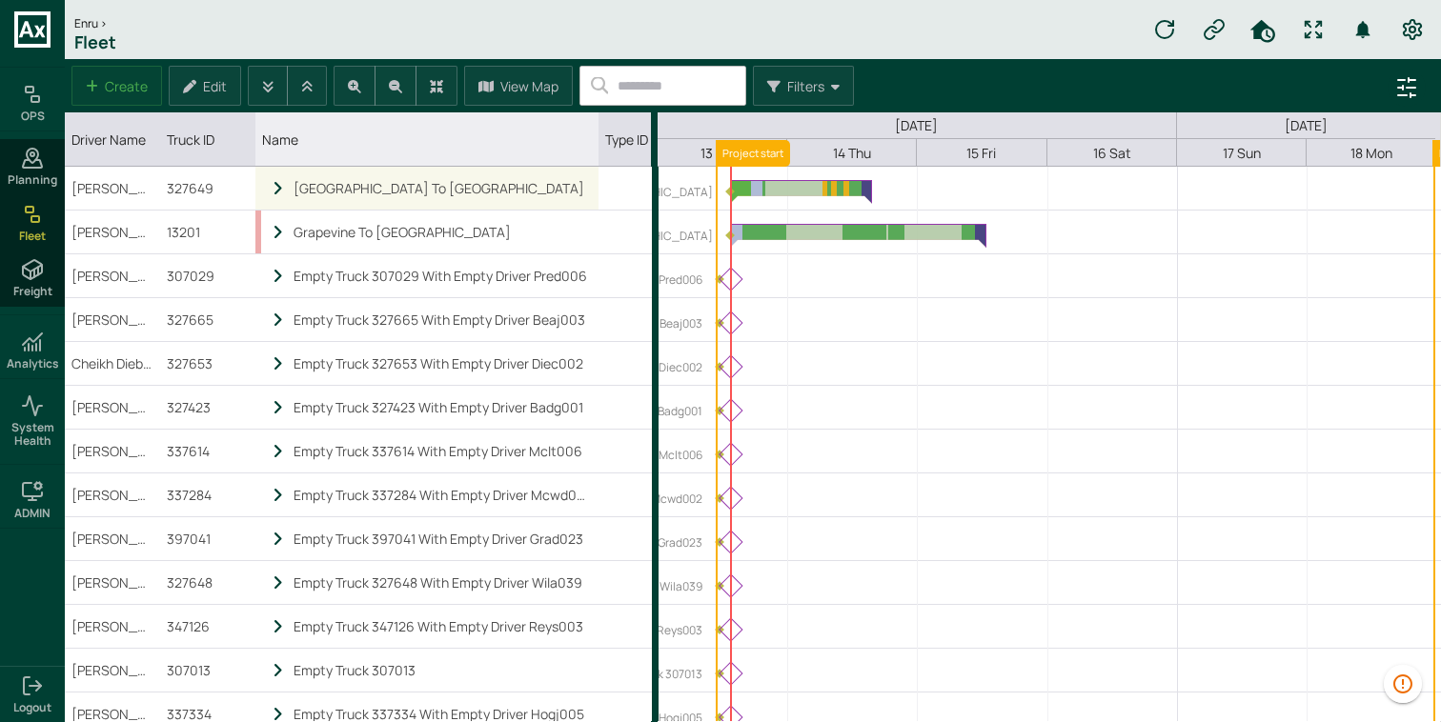
click at [277, 185] on icon "locked subgrid" at bounding box center [278, 189] width 17 height 16
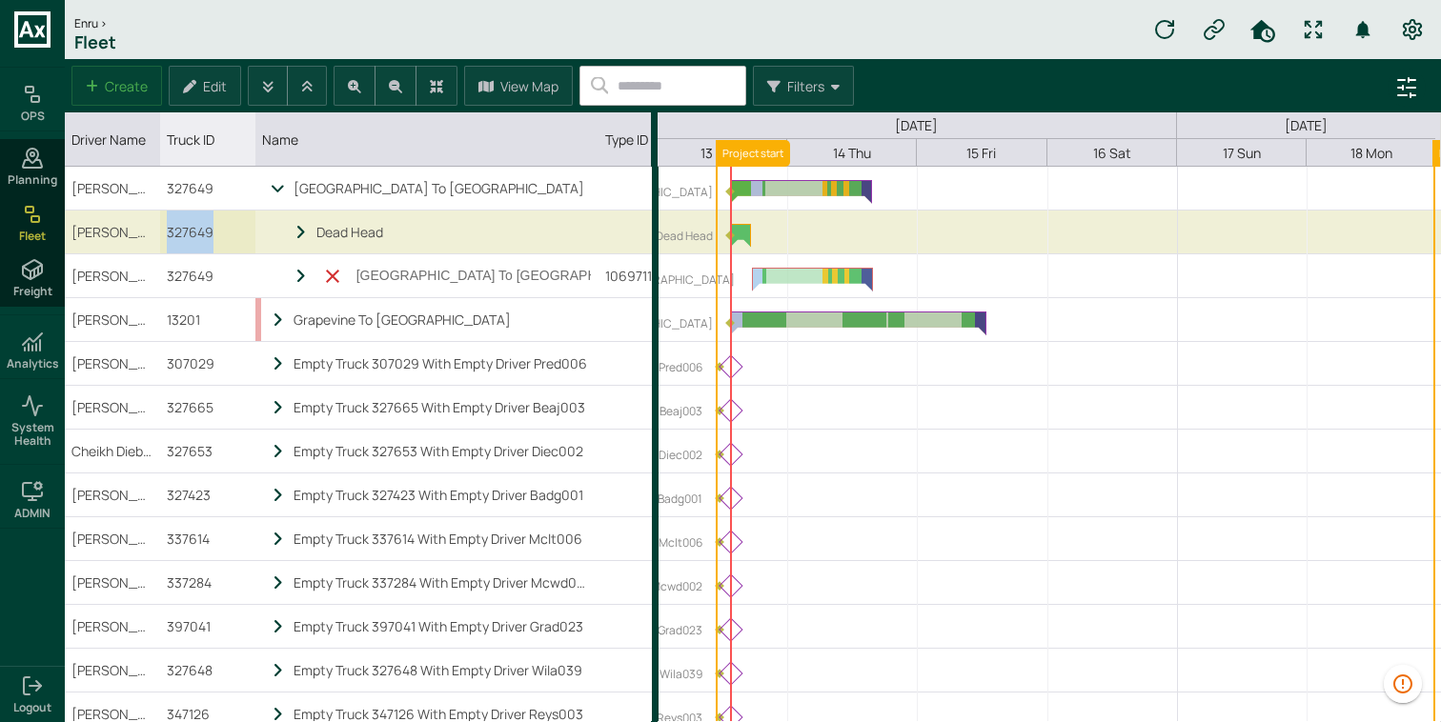
drag, startPoint x: 165, startPoint y: 233, endPoint x: 226, endPoint y: 235, distance: 61.1
click at [226, 235] on div "327649" at bounding box center [207, 232] width 95 height 43
copy div "327649"
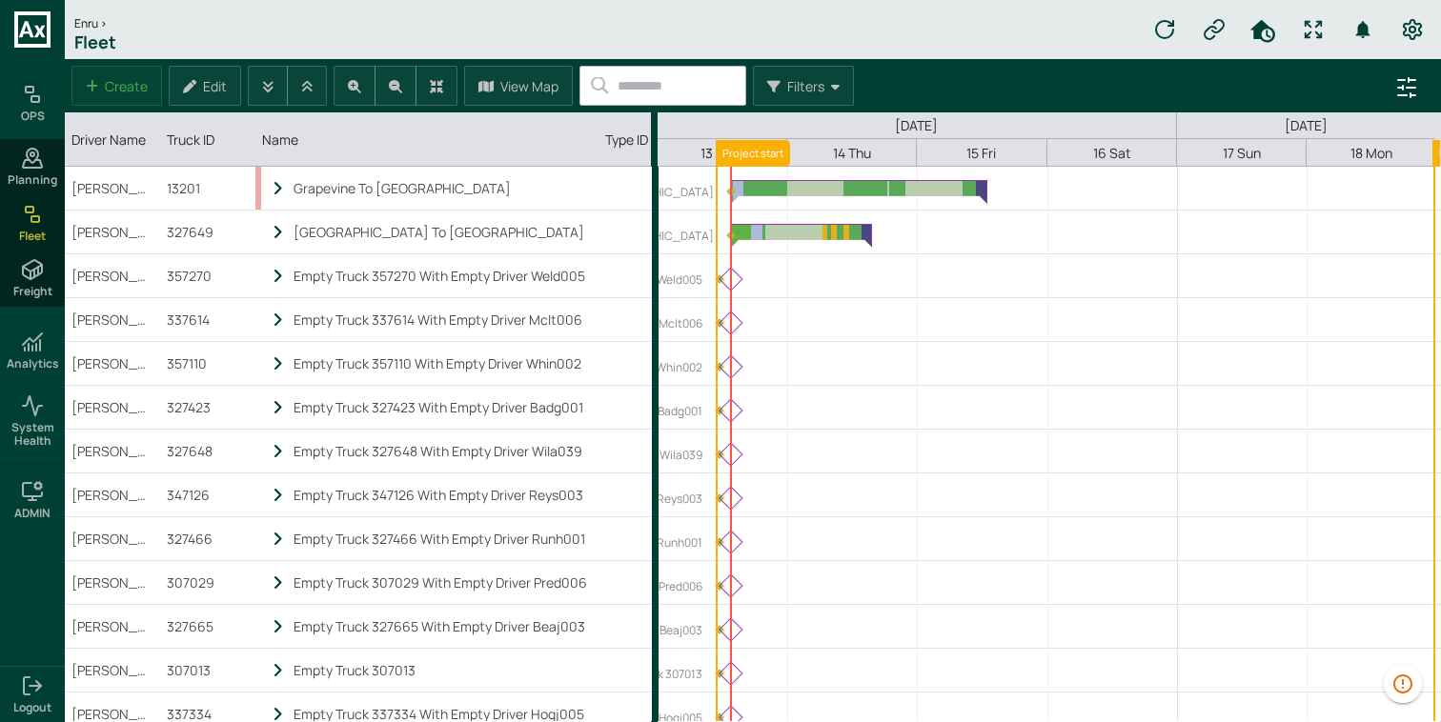
click at [1414, 38] on icon "Preferences" at bounding box center [1412, 29] width 23 height 23
click at [1369, 83] on li "User Settings" at bounding box center [1355, 76] width 152 height 32
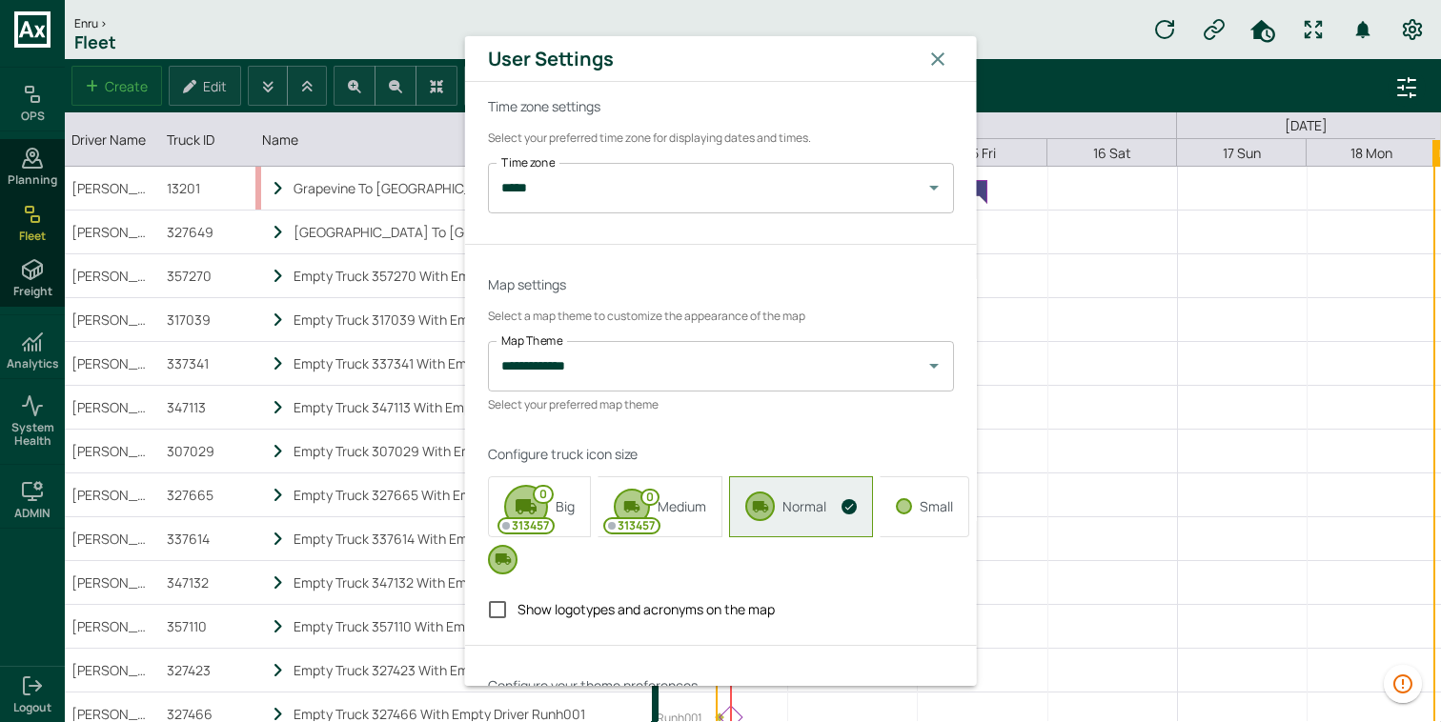
click at [933, 65] on icon "button" at bounding box center [937, 58] width 23 height 23
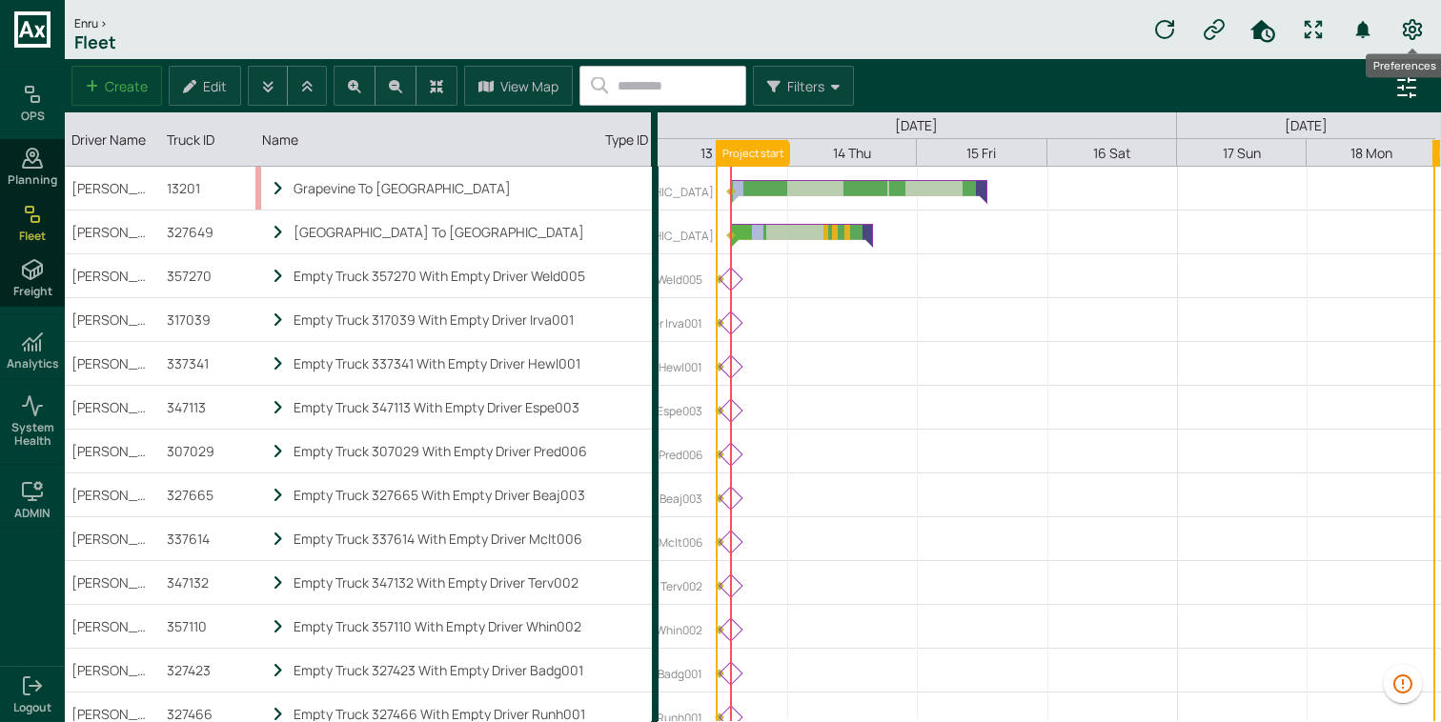
click at [1416, 30] on icon "Preferences" at bounding box center [1412, 29] width 23 height 23
click at [1352, 77] on li "User Settings" at bounding box center [1355, 76] width 152 height 32
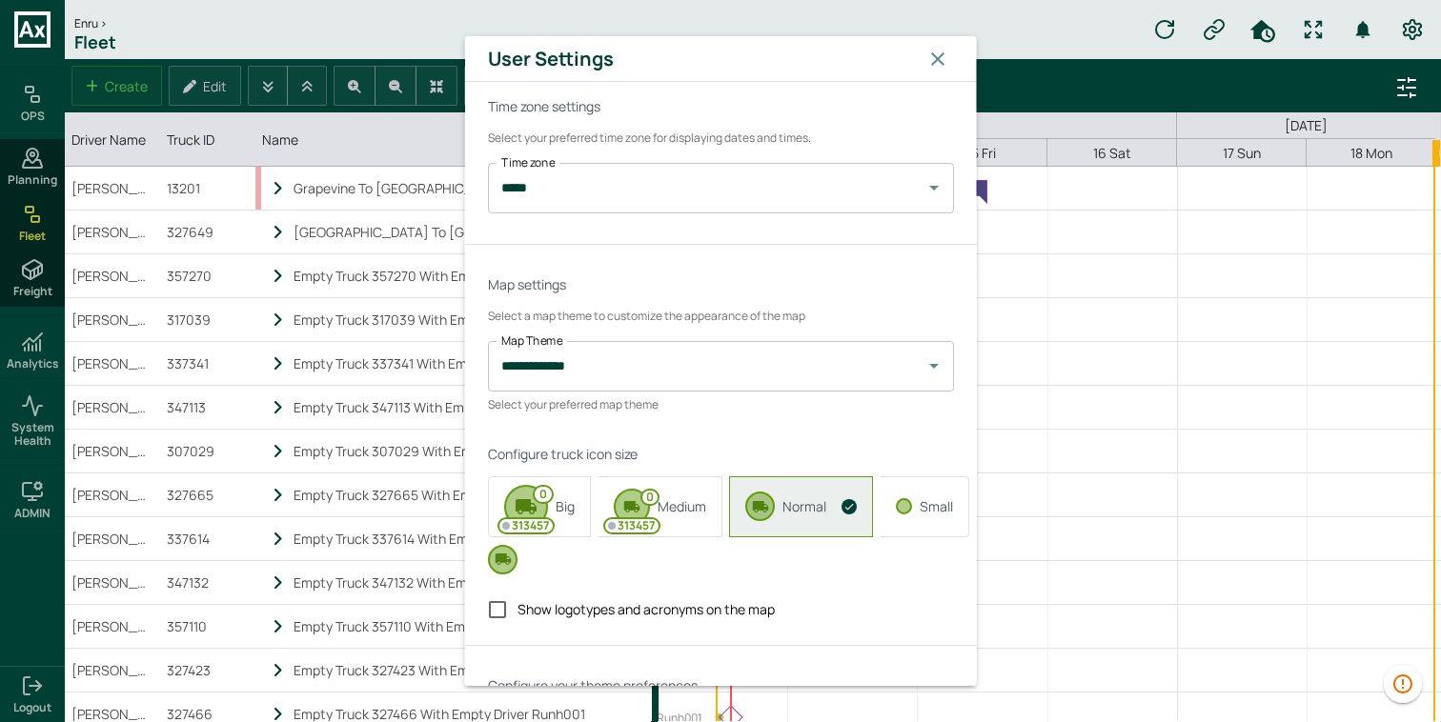
click at [948, 56] on button "button" at bounding box center [937, 58] width 32 height 32
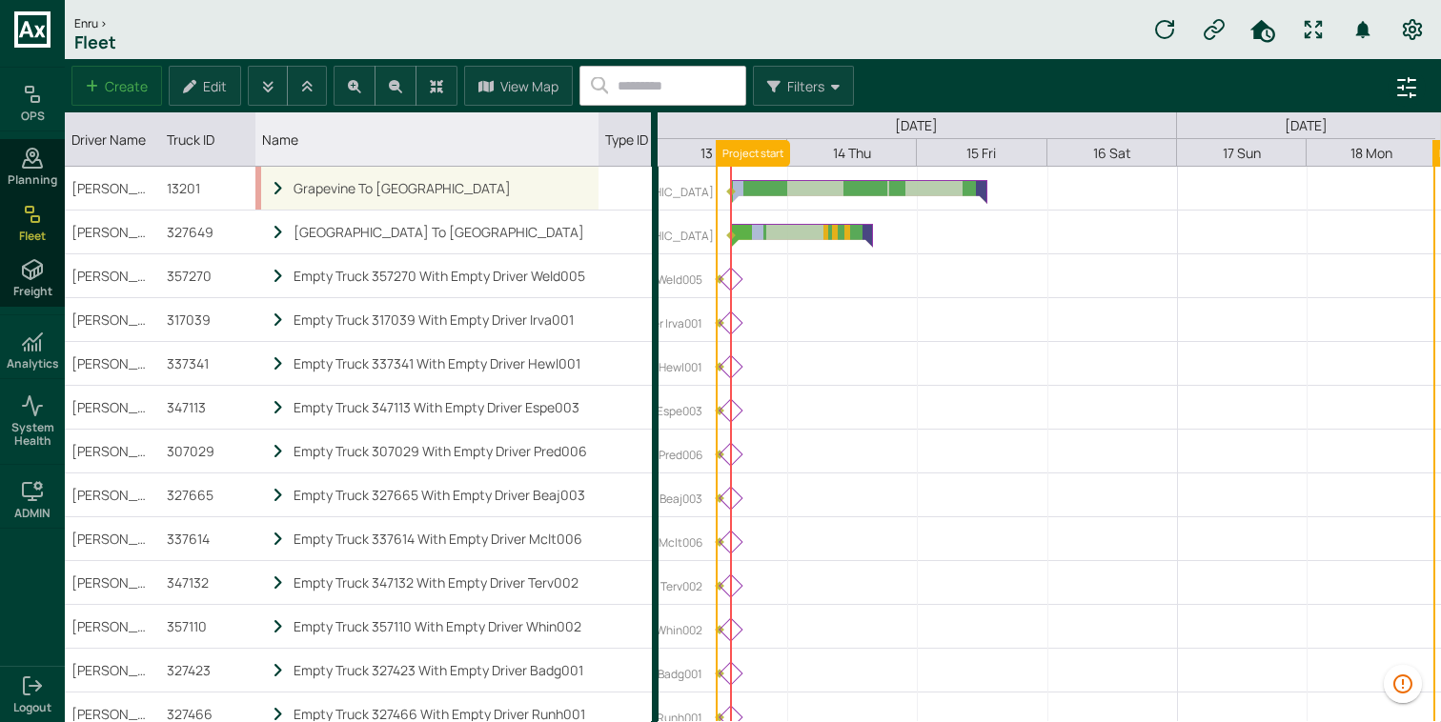
click at [273, 195] on icon "locked subgrid" at bounding box center [278, 189] width 17 height 16
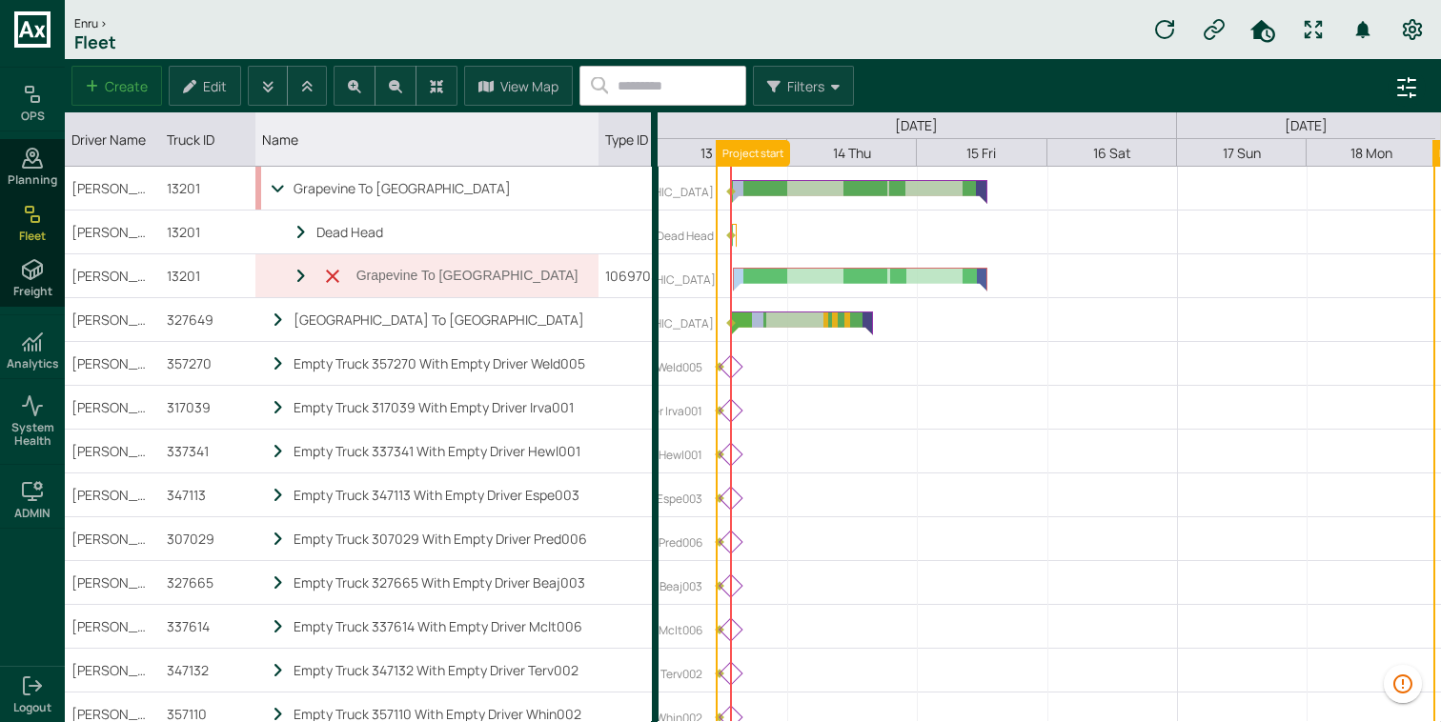
click at [273, 195] on icon "locked subgrid" at bounding box center [278, 189] width 17 height 16
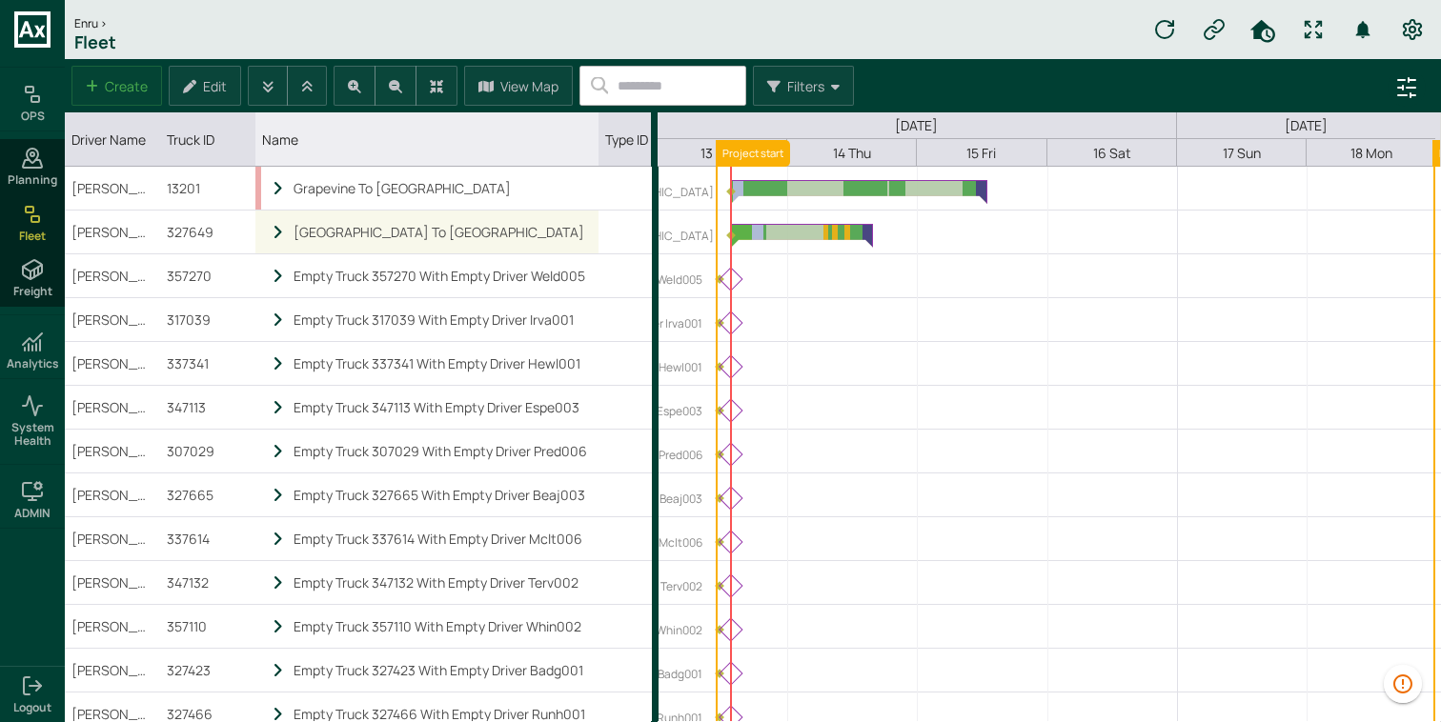
click at [274, 234] on icon "locked subgrid" at bounding box center [278, 233] width 17 height 16
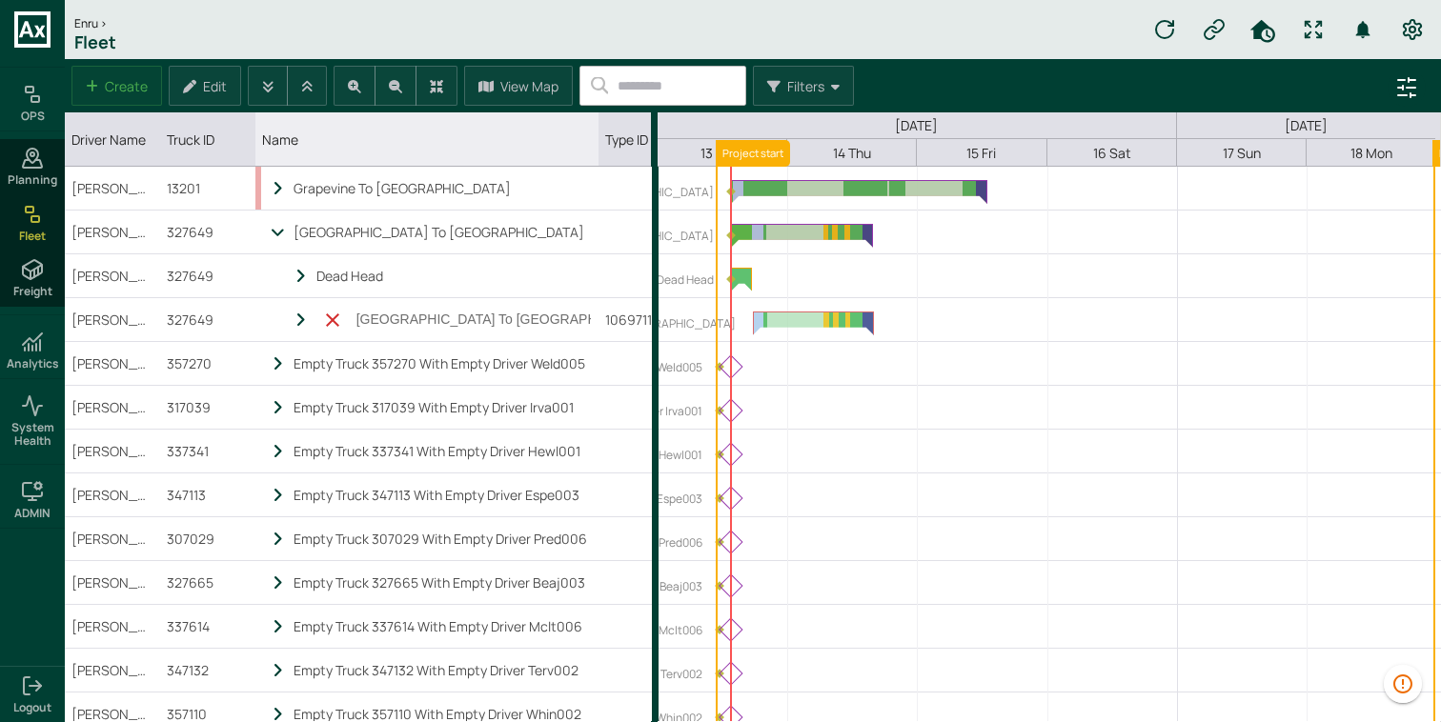
click at [274, 234] on icon "locked subgrid" at bounding box center [278, 233] width 17 height 16
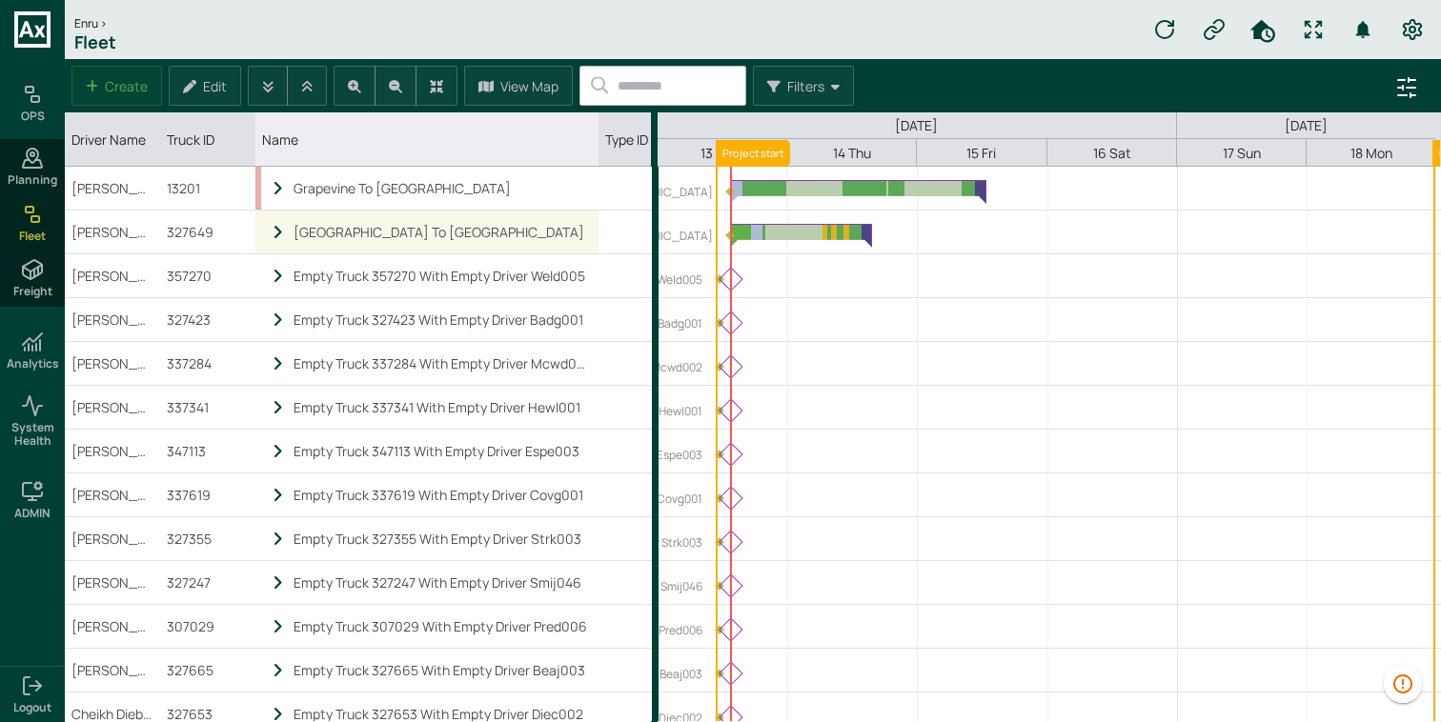
click at [276, 229] on icon "locked subgrid" at bounding box center [278, 233] width 17 height 16
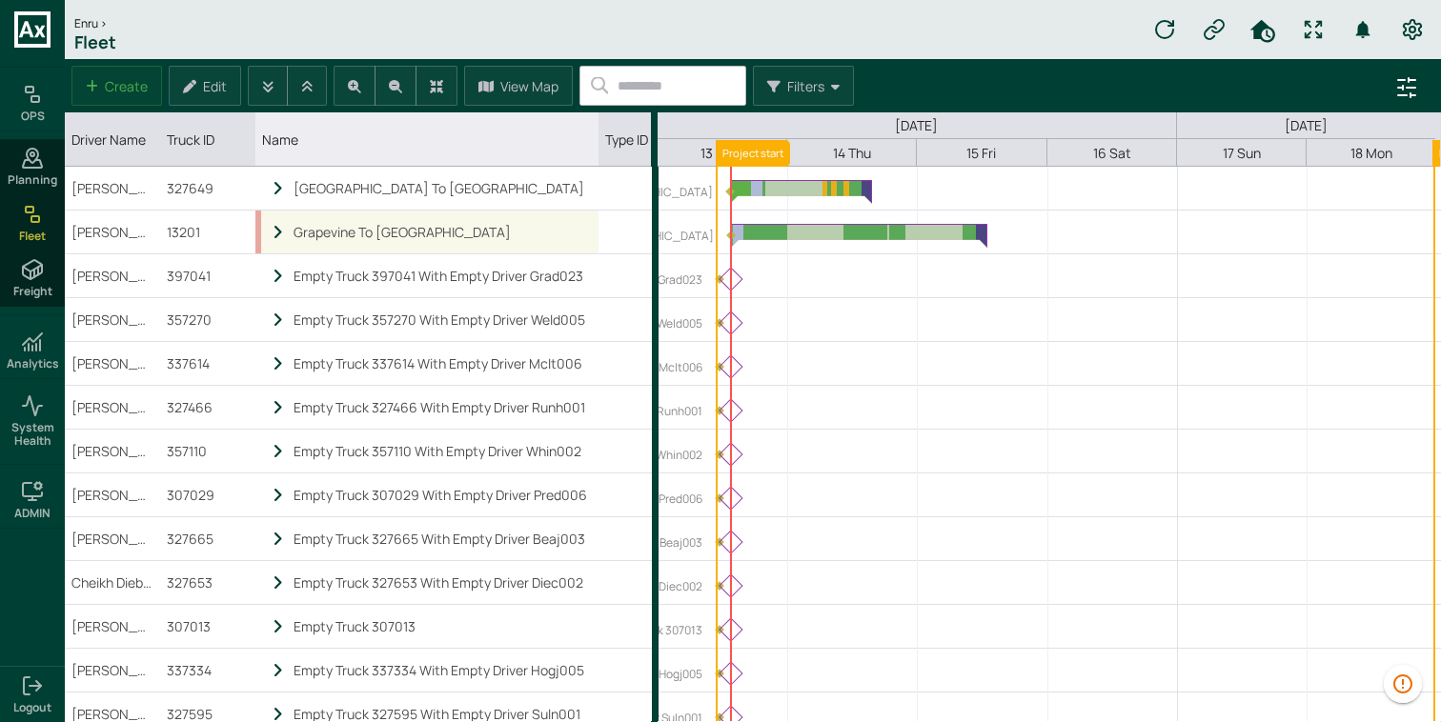
click at [271, 231] on icon "locked subgrid" at bounding box center [278, 233] width 17 height 16
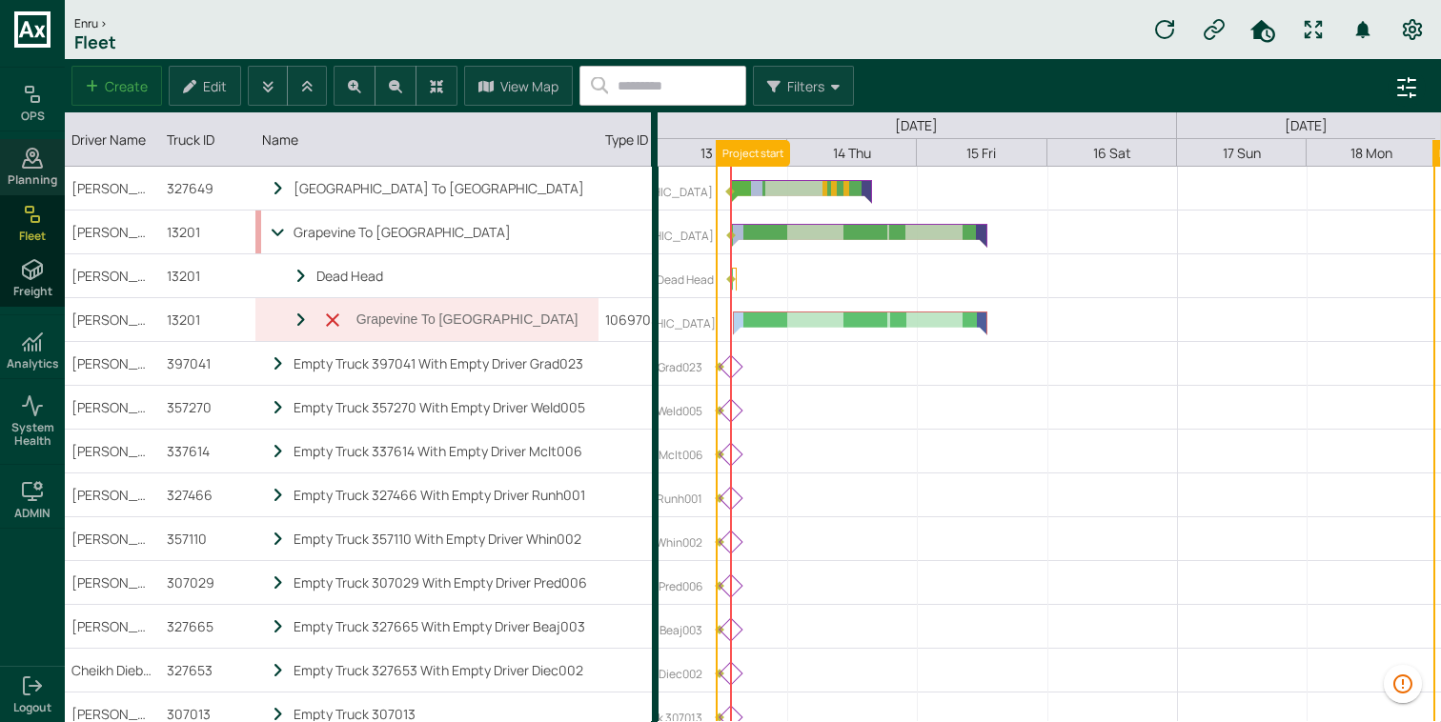
click at [51, 175] on span "Planning" at bounding box center [33, 179] width 50 height 13
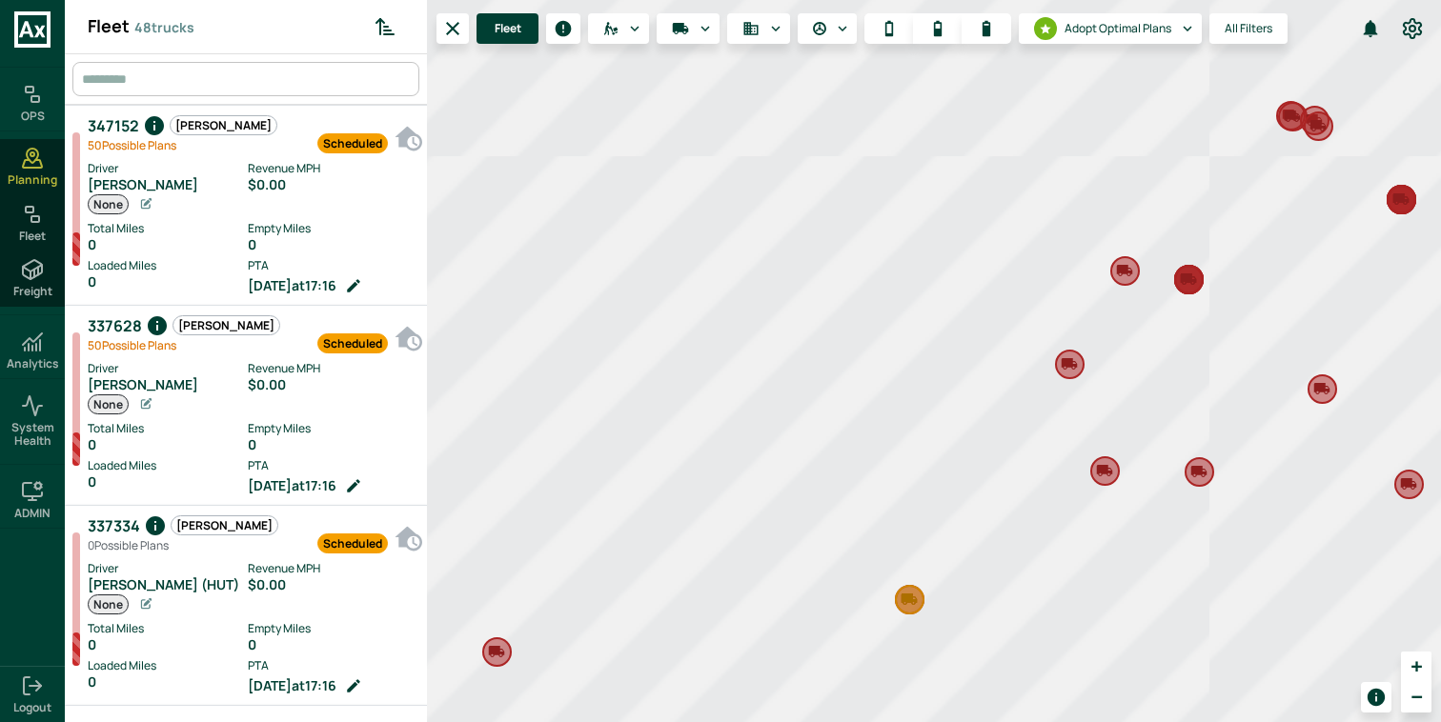
scroll to position [715, 354]
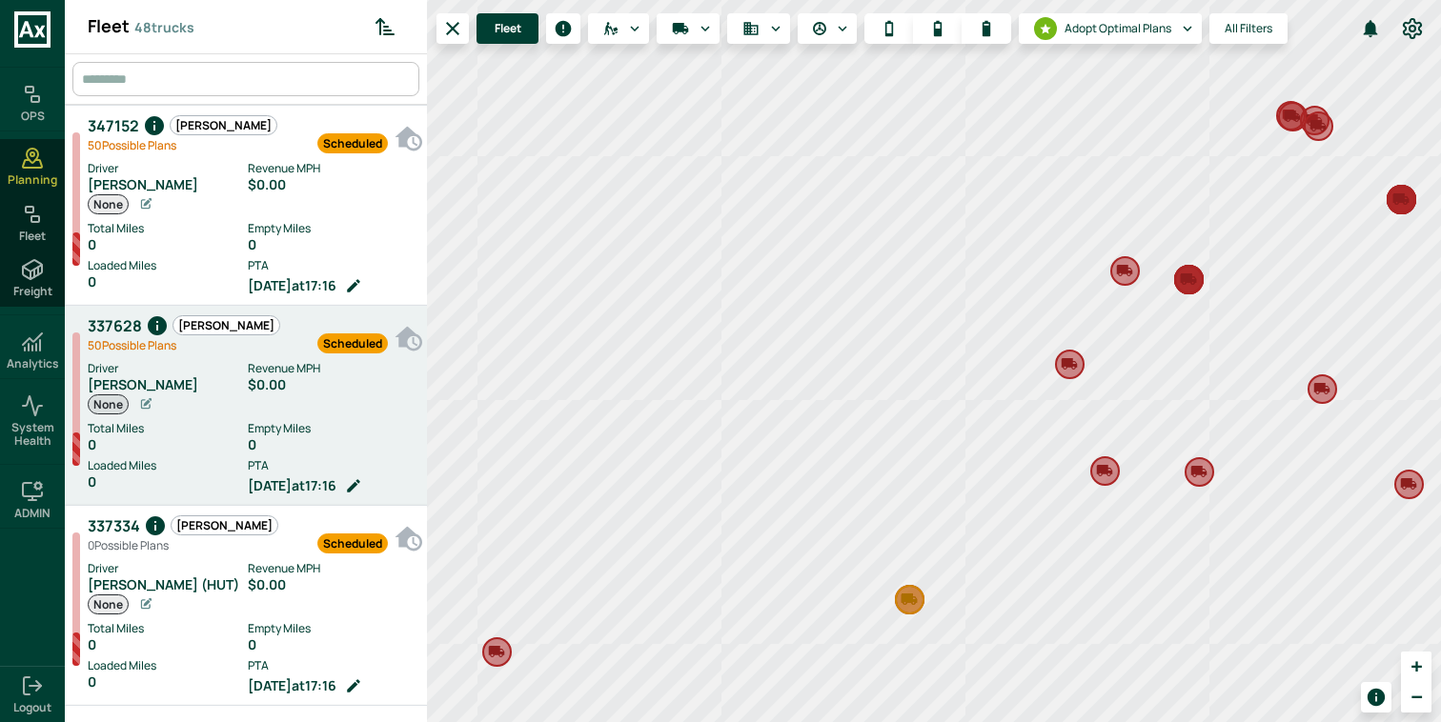
click at [182, 374] on label "Driver" at bounding box center [168, 368] width 160 height 17
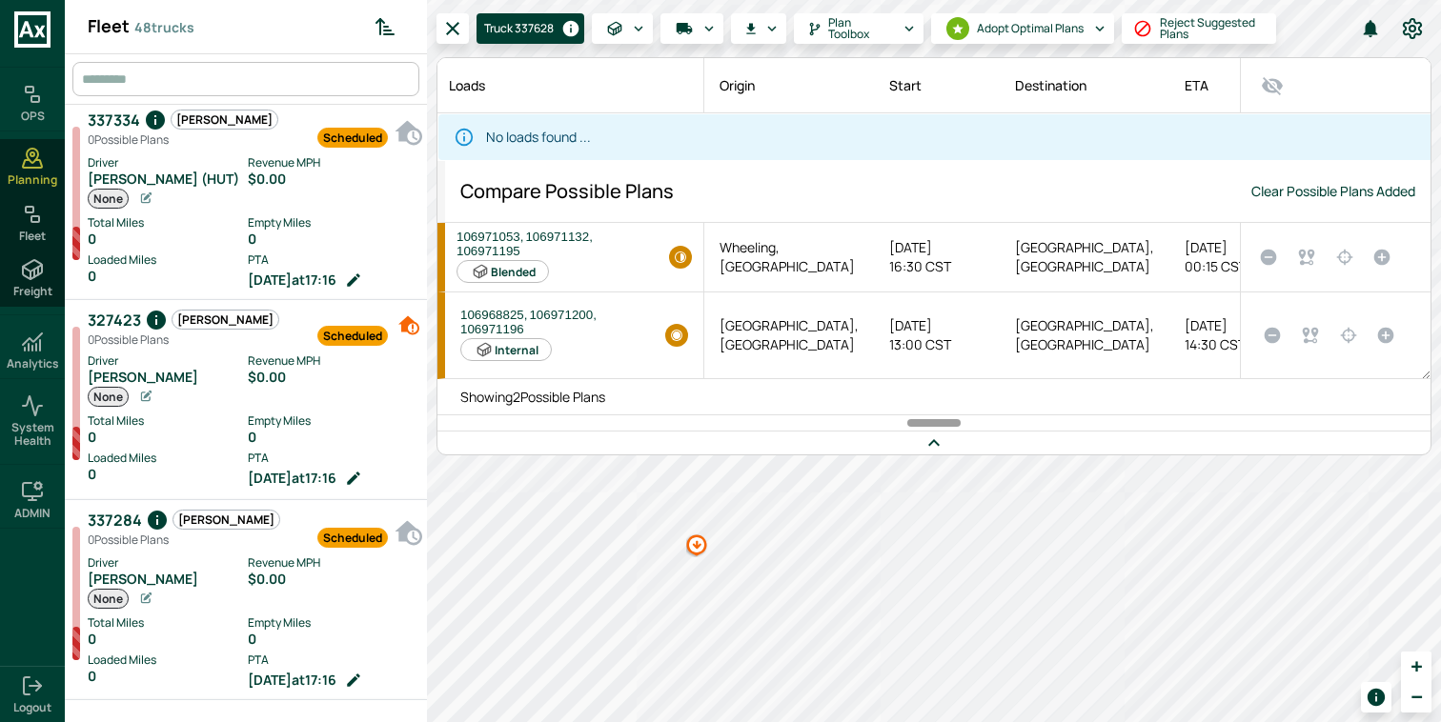
scroll to position [96, 0]
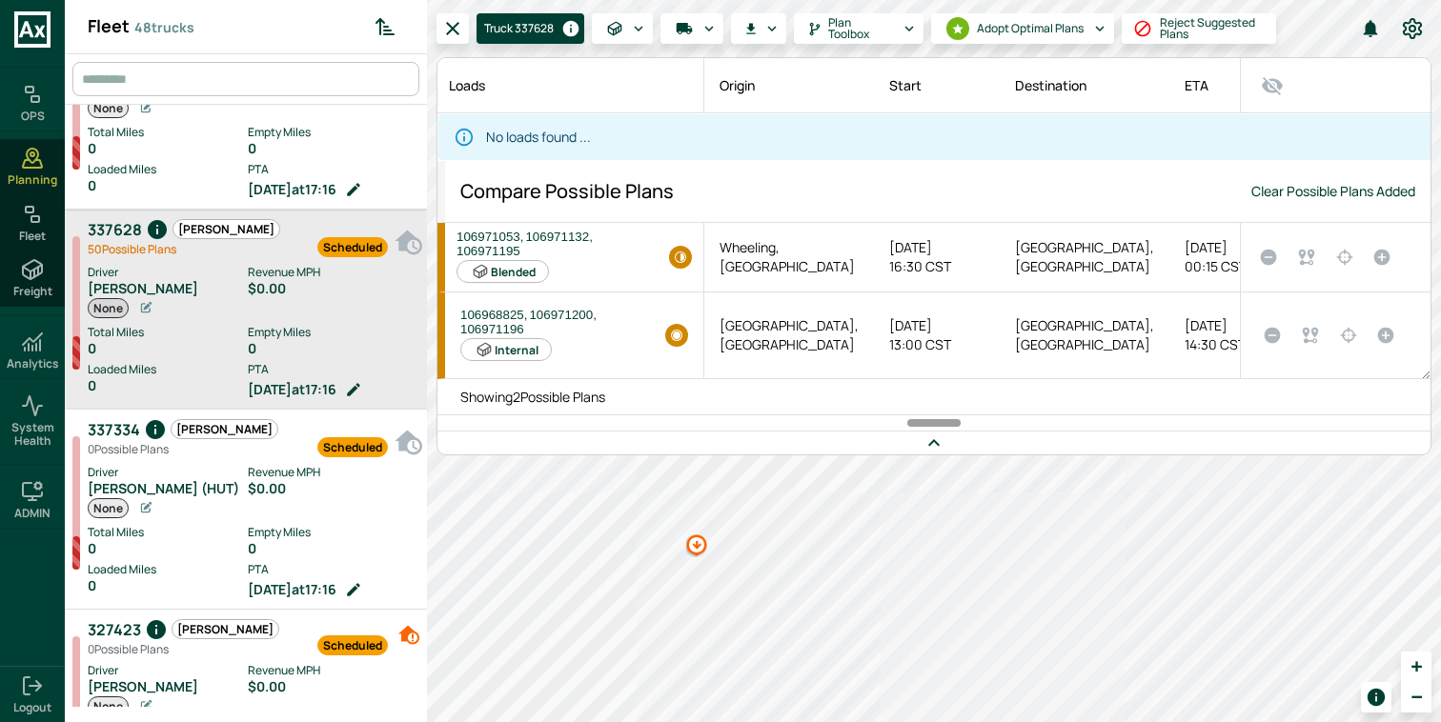
click at [208, 76] on input "text" at bounding box center [248, 79] width 342 height 34
click at [36, 201] on div "Fleet" at bounding box center [32, 222] width 65 height 55
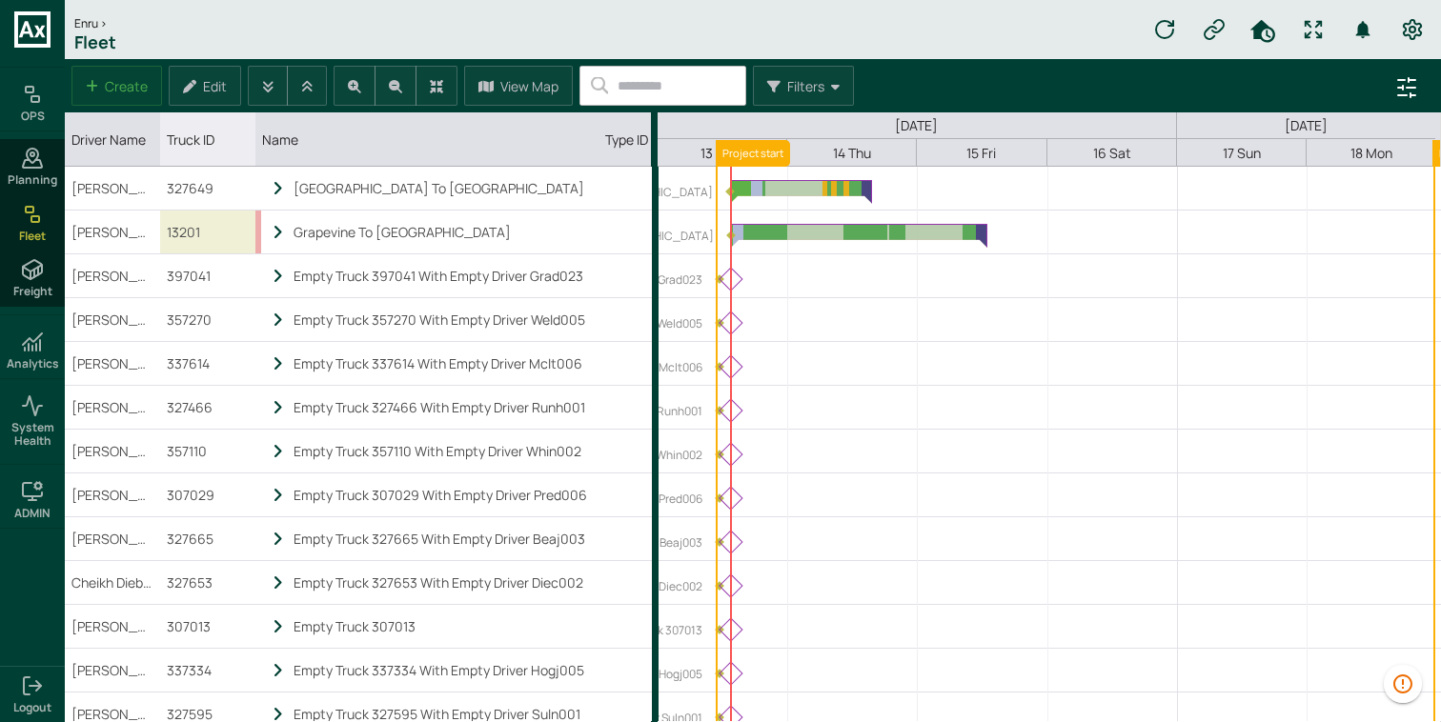
click at [217, 233] on div "13201" at bounding box center [207, 232] width 95 height 43
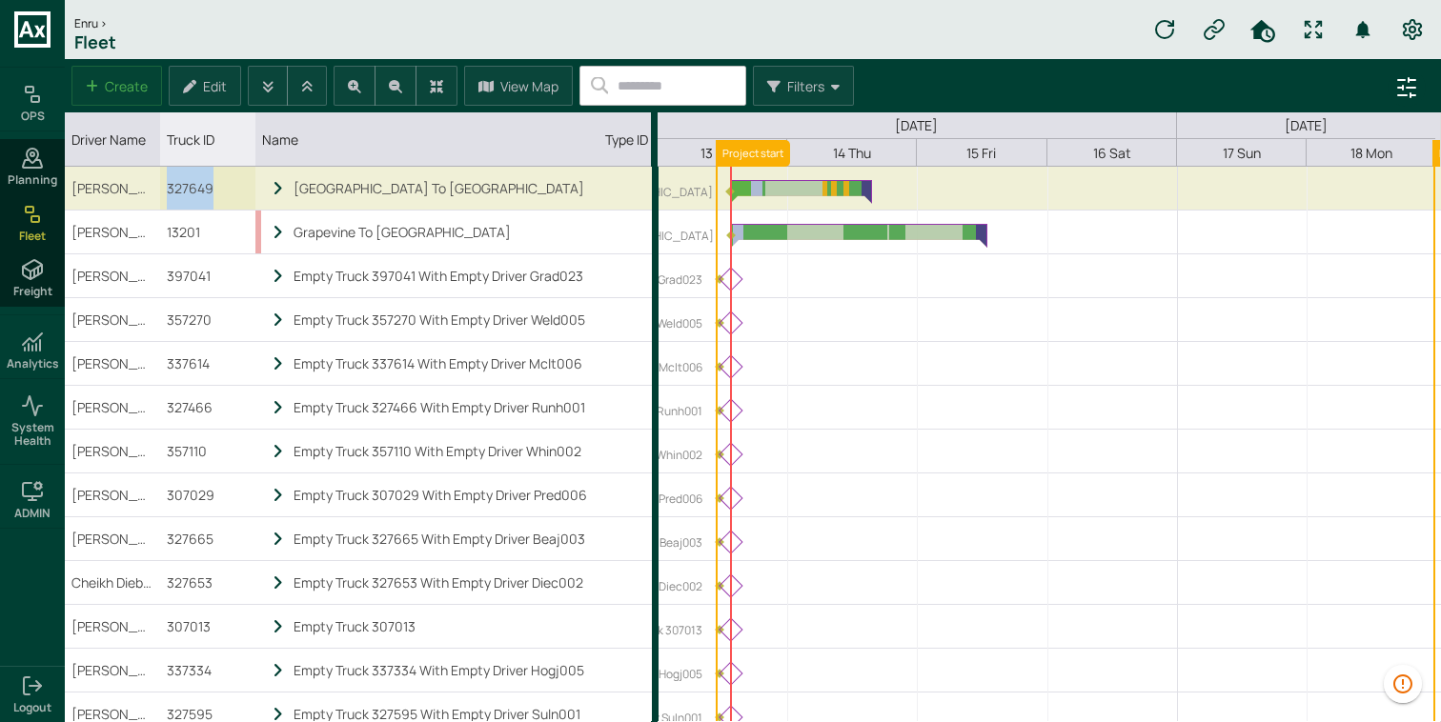
drag, startPoint x: 220, startPoint y: 189, endPoint x: 162, endPoint y: 198, distance: 58.9
click at [162, 198] on div "327649" at bounding box center [207, 188] width 95 height 43
copy div "327649"
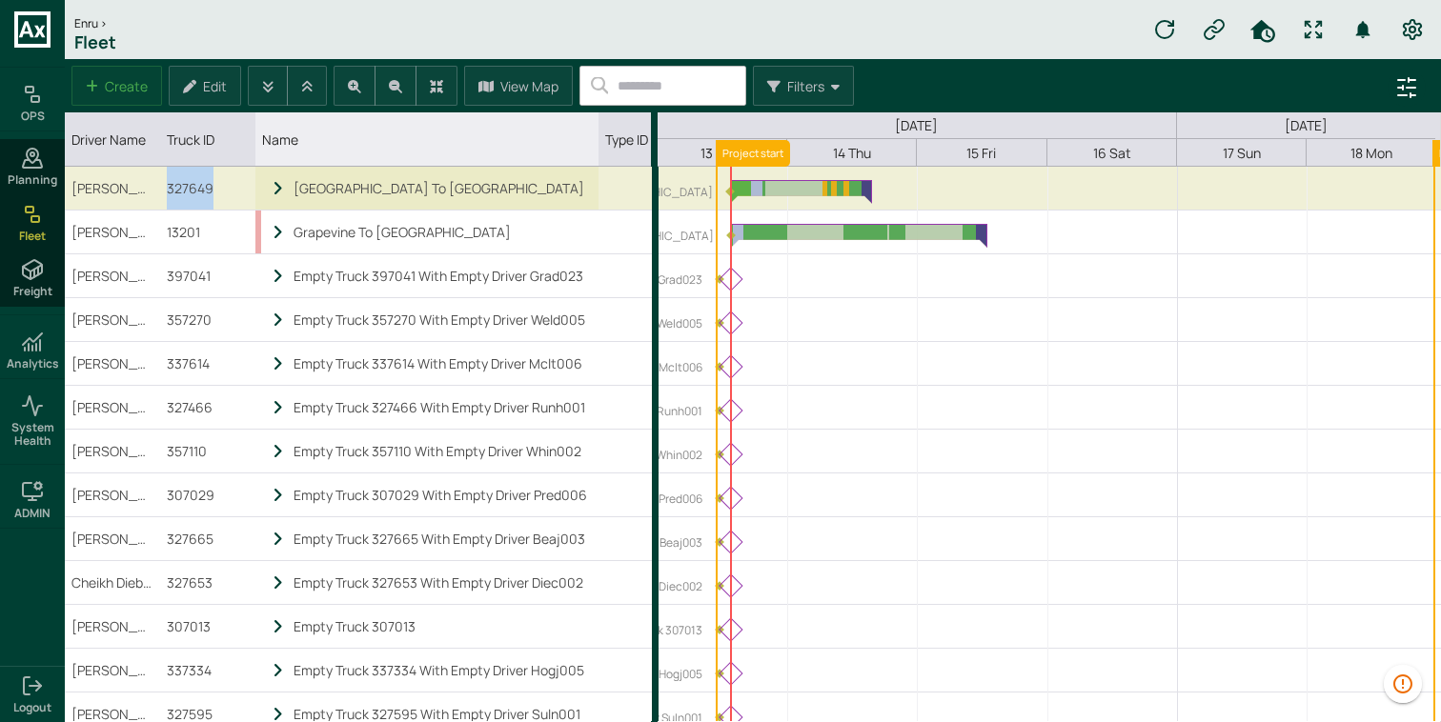
click at [278, 193] on icon at bounding box center [278, 189] width 17 height 16
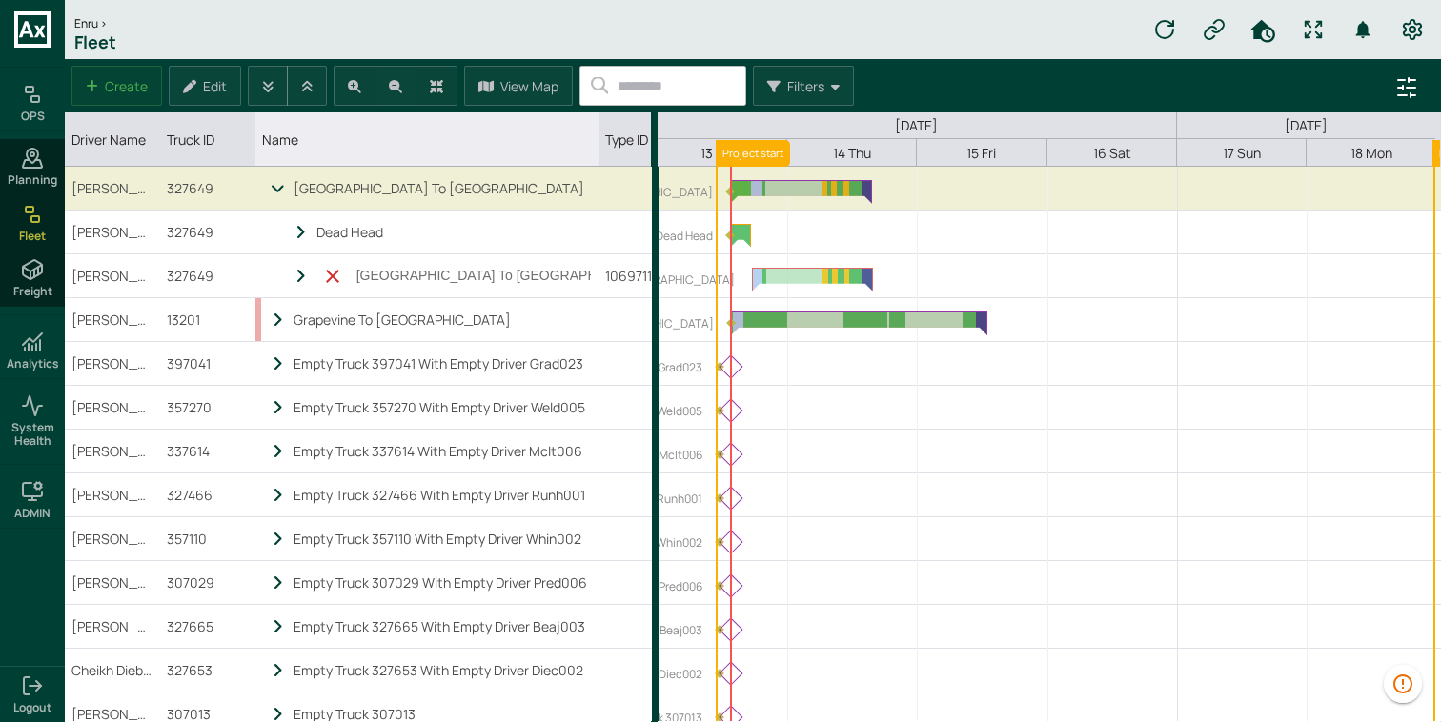
click at [278, 193] on icon at bounding box center [278, 189] width 17 height 16
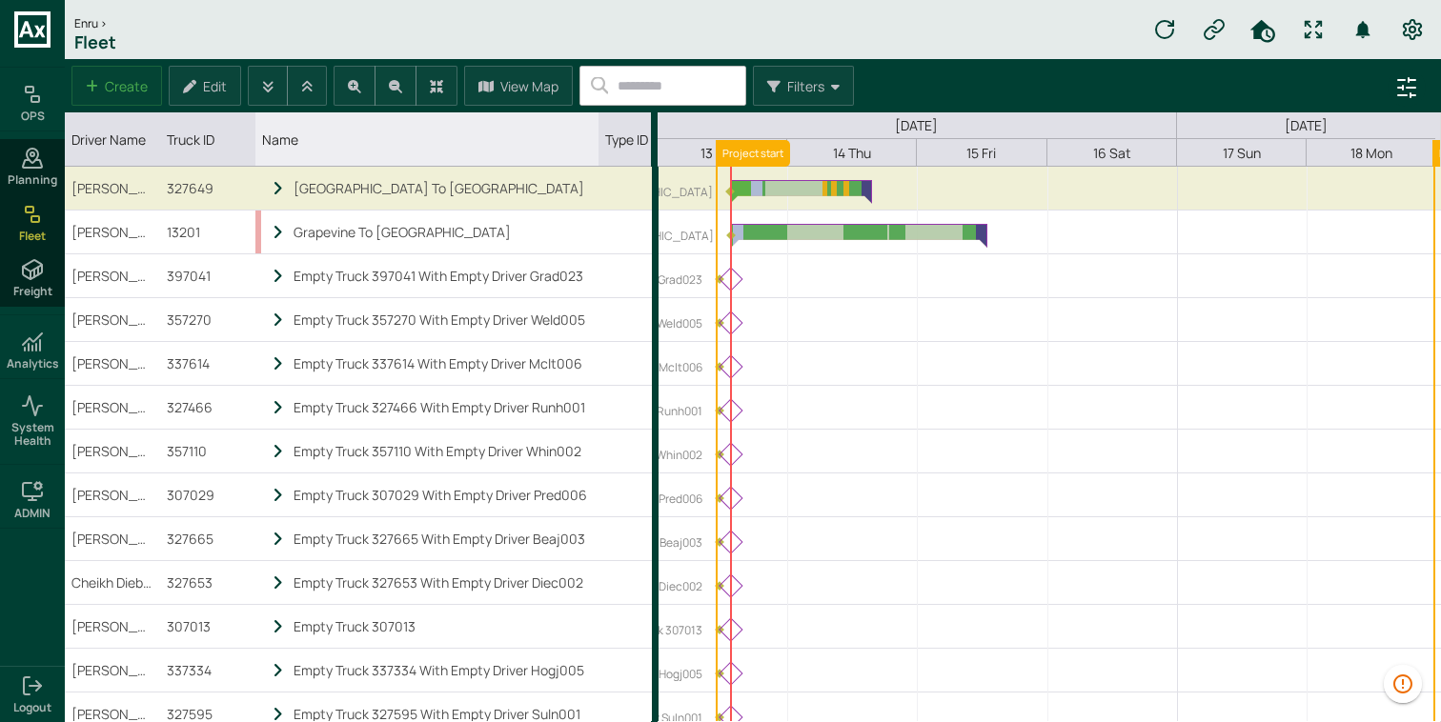
click at [278, 193] on icon at bounding box center [278, 189] width 17 height 16
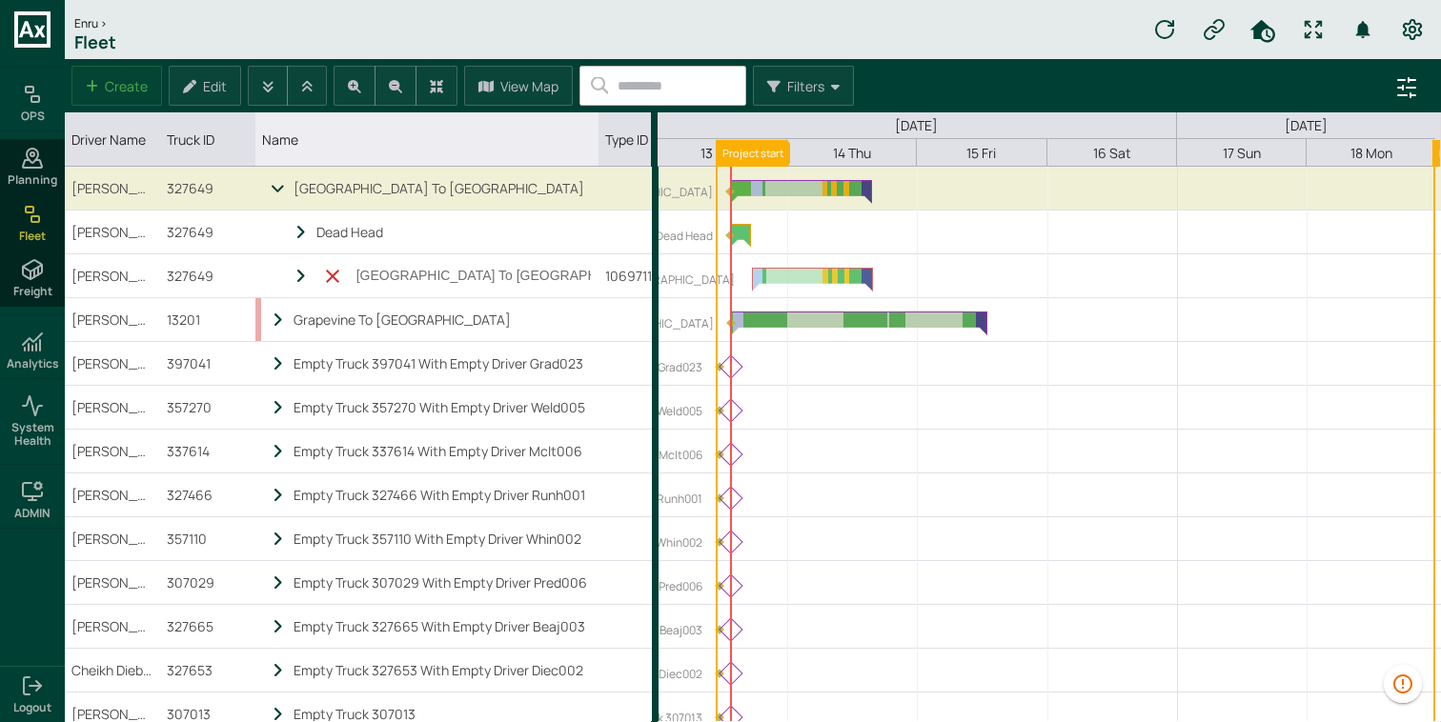
click at [278, 193] on icon at bounding box center [278, 189] width 17 height 16
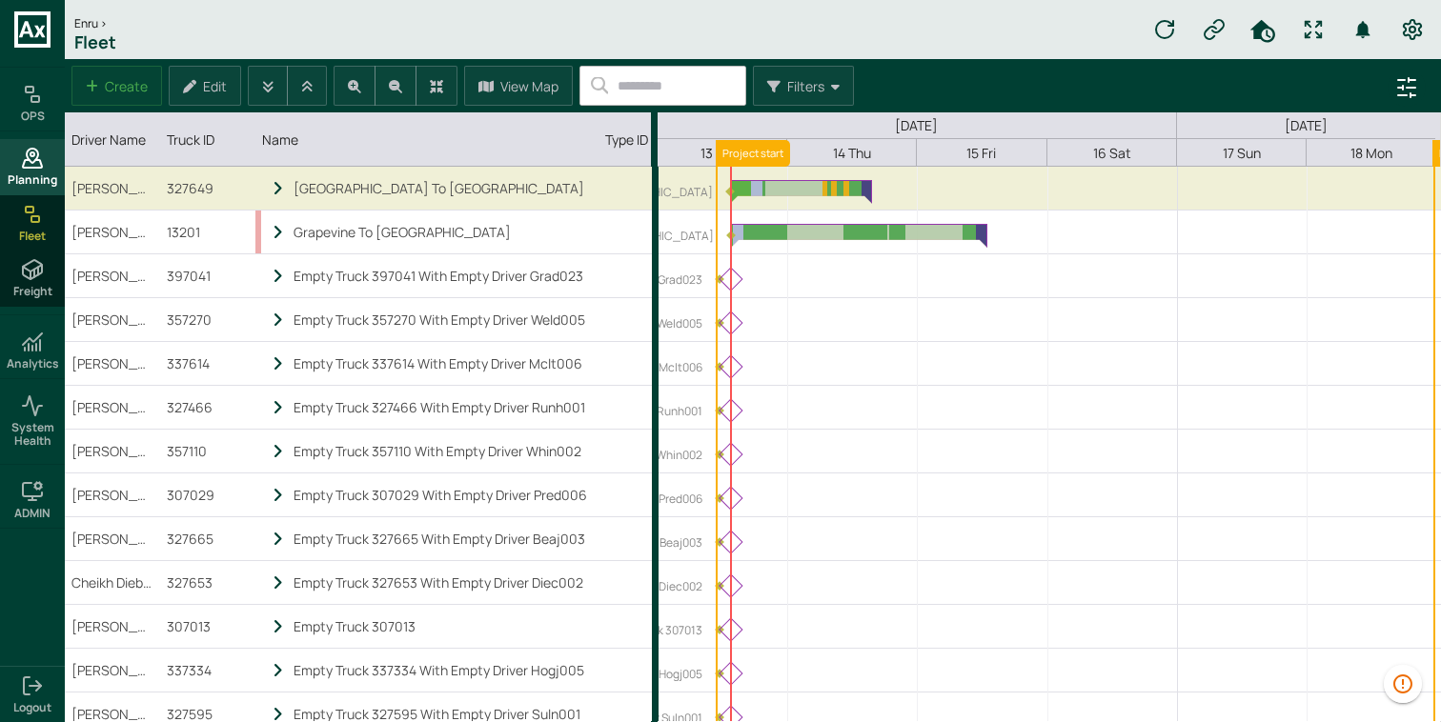
click at [11, 161] on div "Planning" at bounding box center [32, 166] width 65 height 55
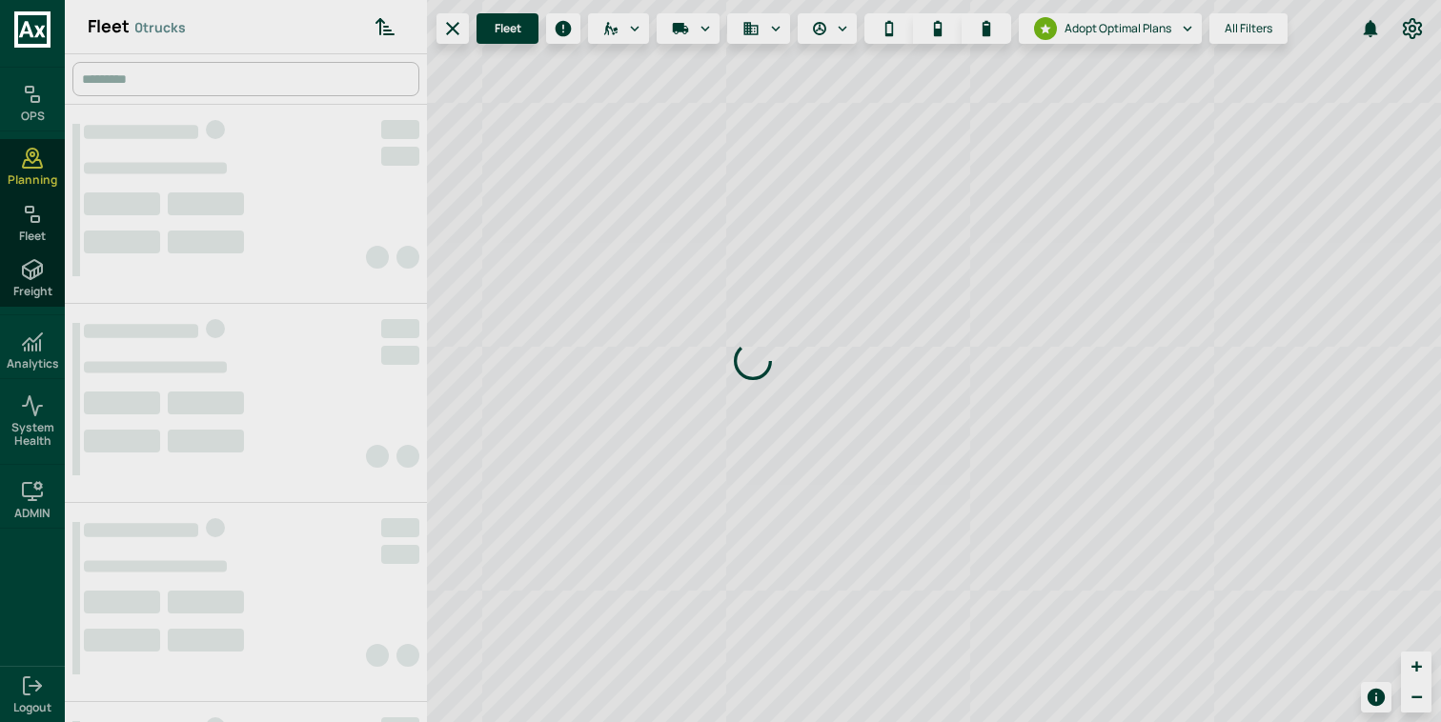
click at [270, 71] on div "Loading indicator" at bounding box center [753, 361] width 1376 height 722
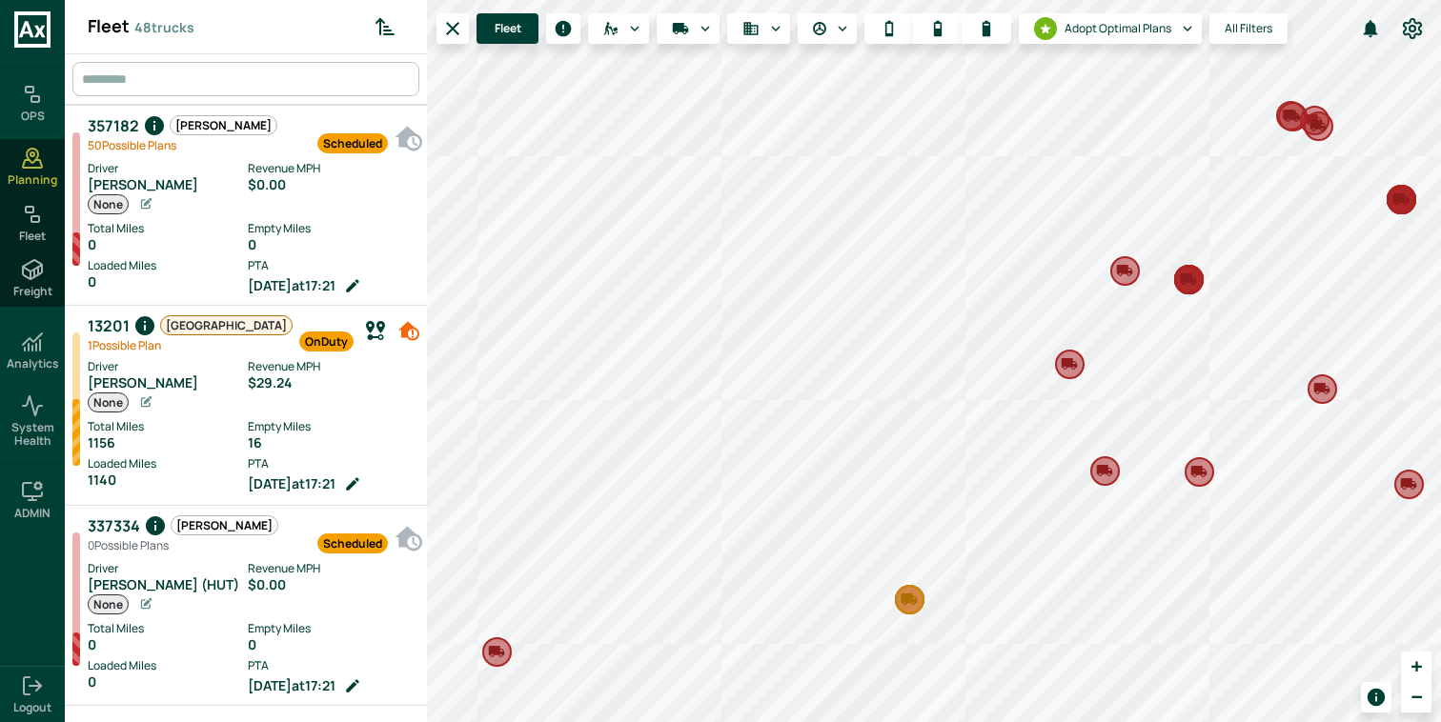
scroll to position [715, 354]
click at [270, 71] on input "text" at bounding box center [248, 79] width 342 height 34
paste input "******"
type input "******"
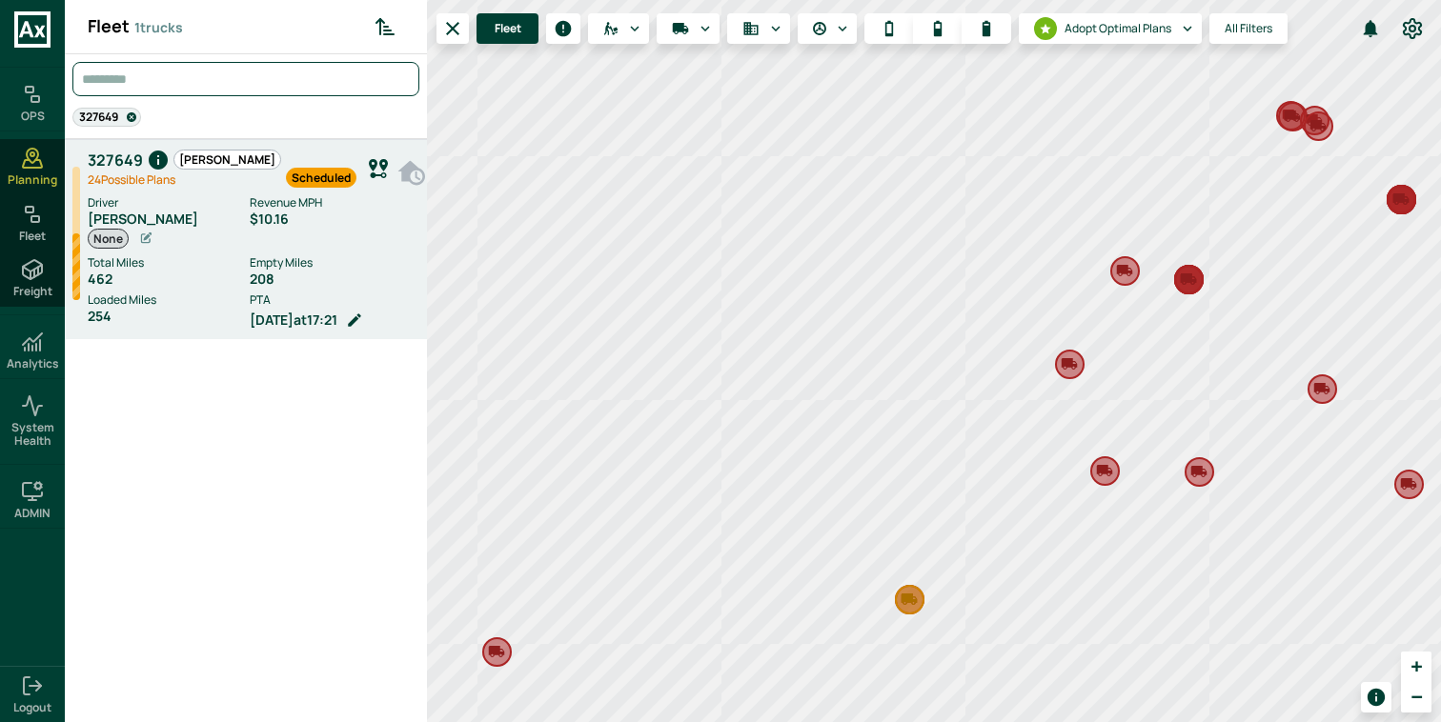
click at [229, 228] on div "Driver Gerod Thompson None" at bounding box center [169, 221] width 162 height 55
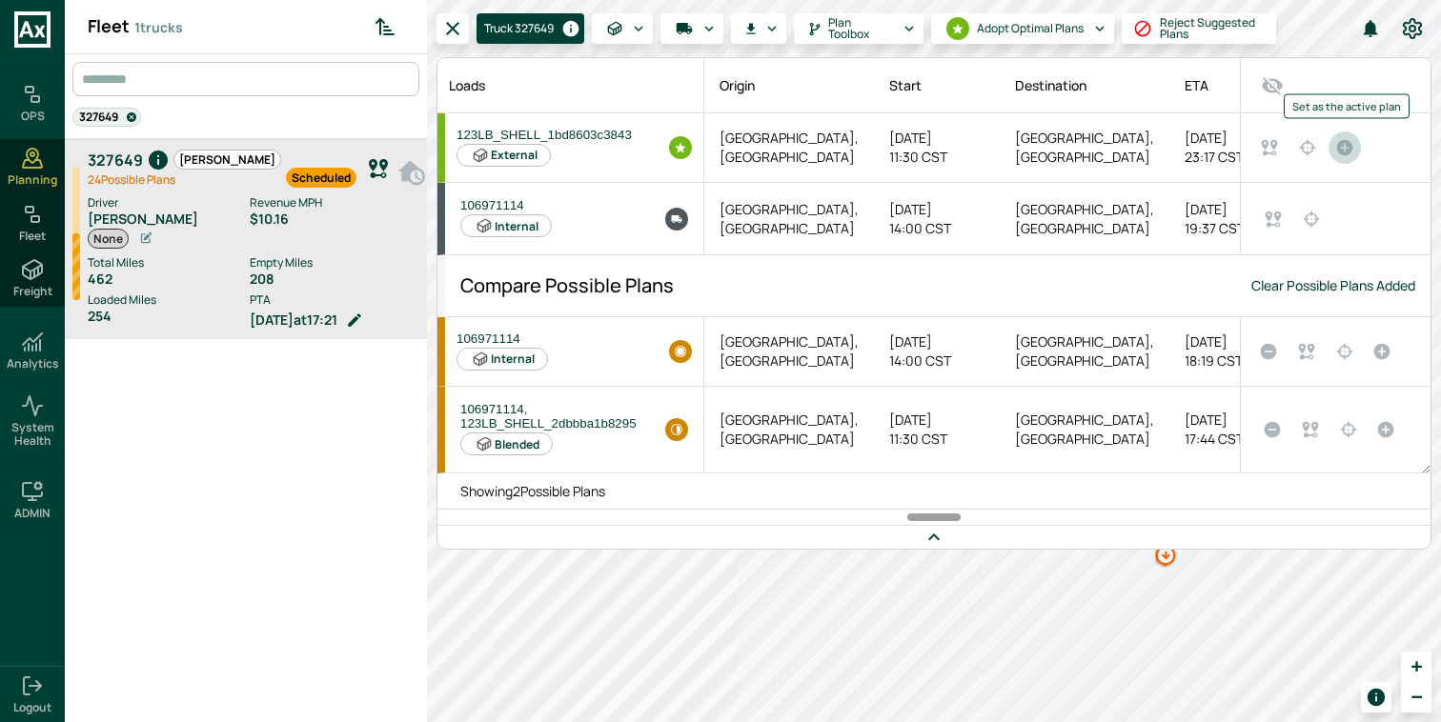
click at [1348, 146] on icon "Set as the active plan" at bounding box center [1345, 148] width 16 height 16
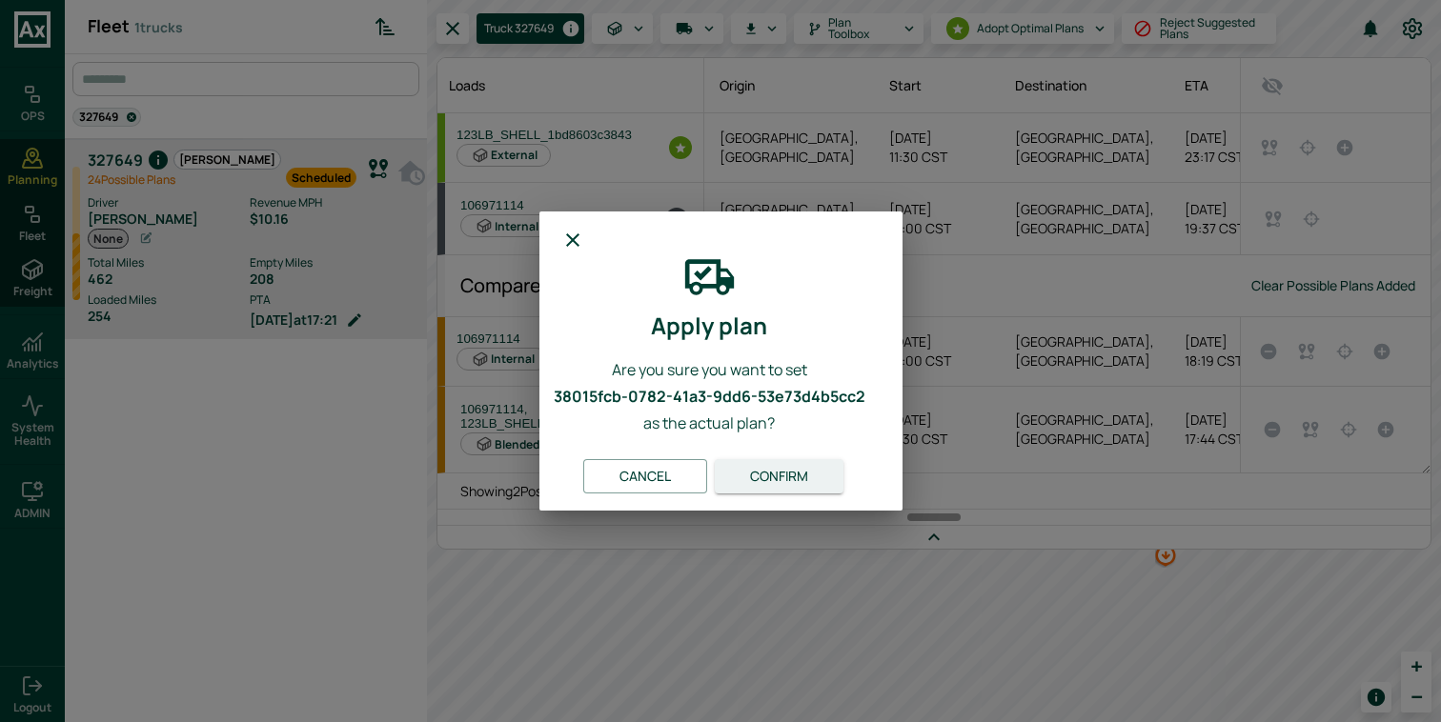
click at [806, 473] on button "Confirm" at bounding box center [779, 476] width 129 height 35
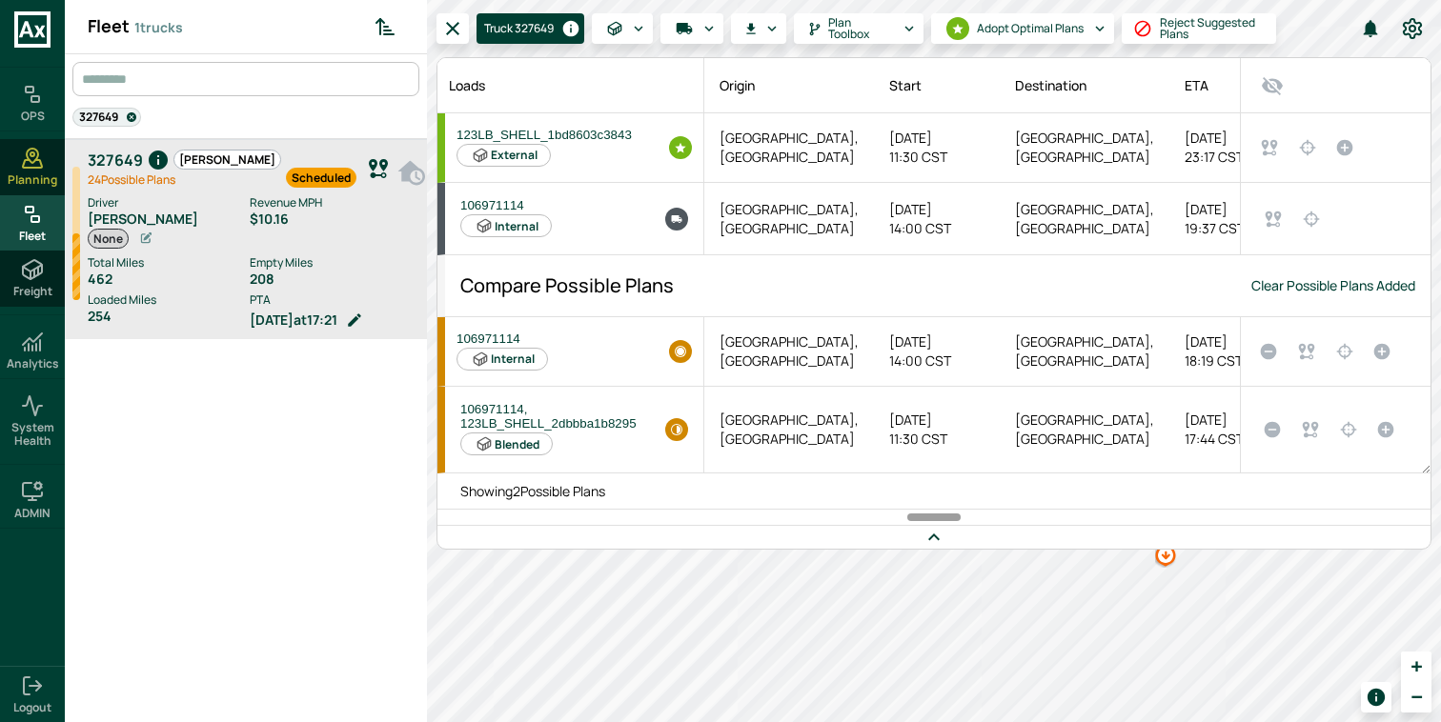
click at [48, 227] on div "Fleet" at bounding box center [32, 222] width 65 height 55
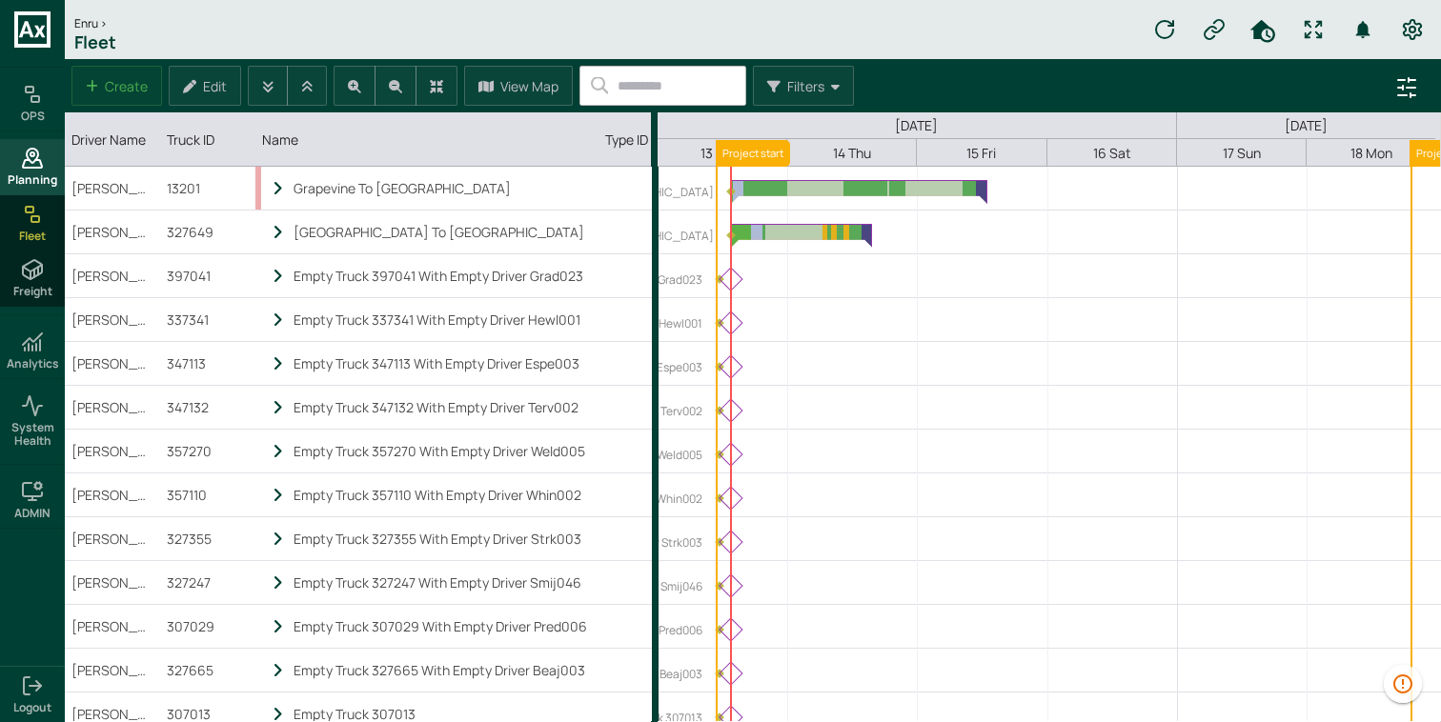
click at [55, 181] on span "Planning" at bounding box center [33, 179] width 50 height 13
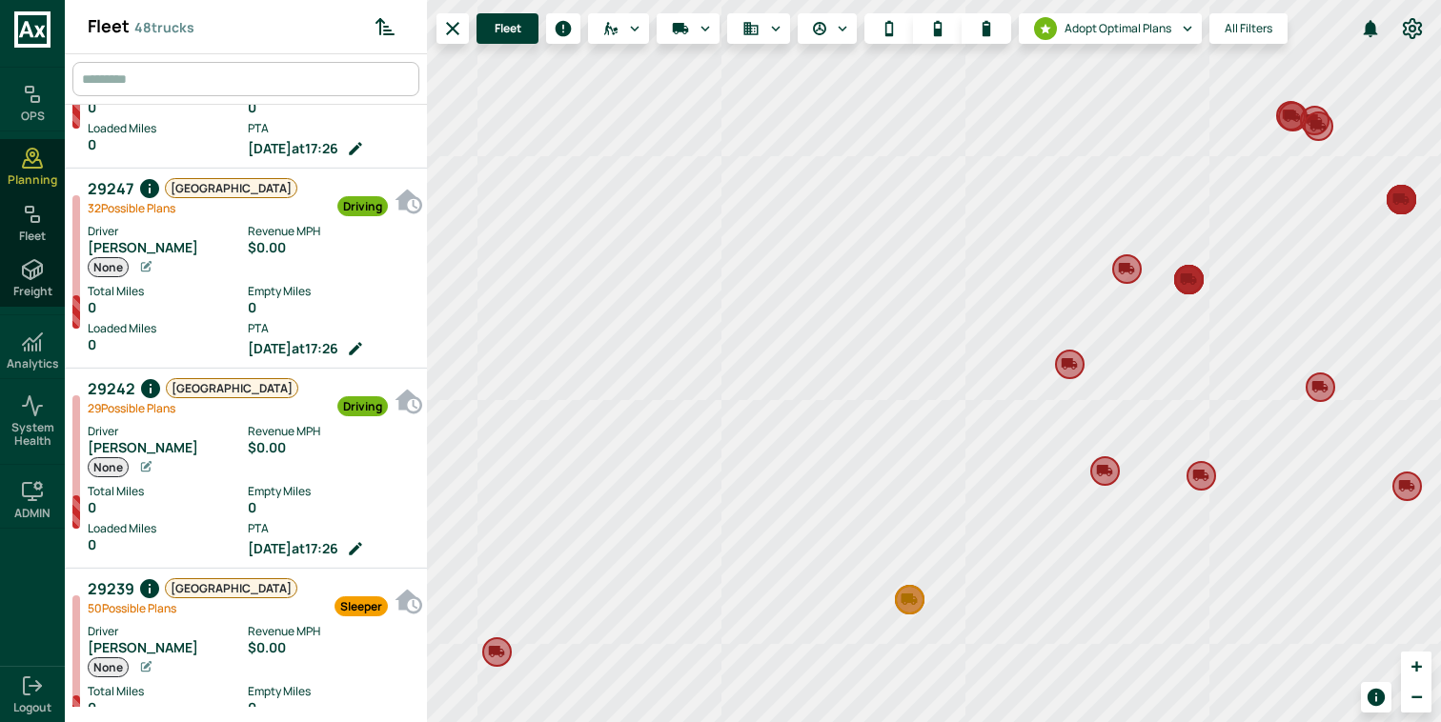
scroll to position [9003, 0]
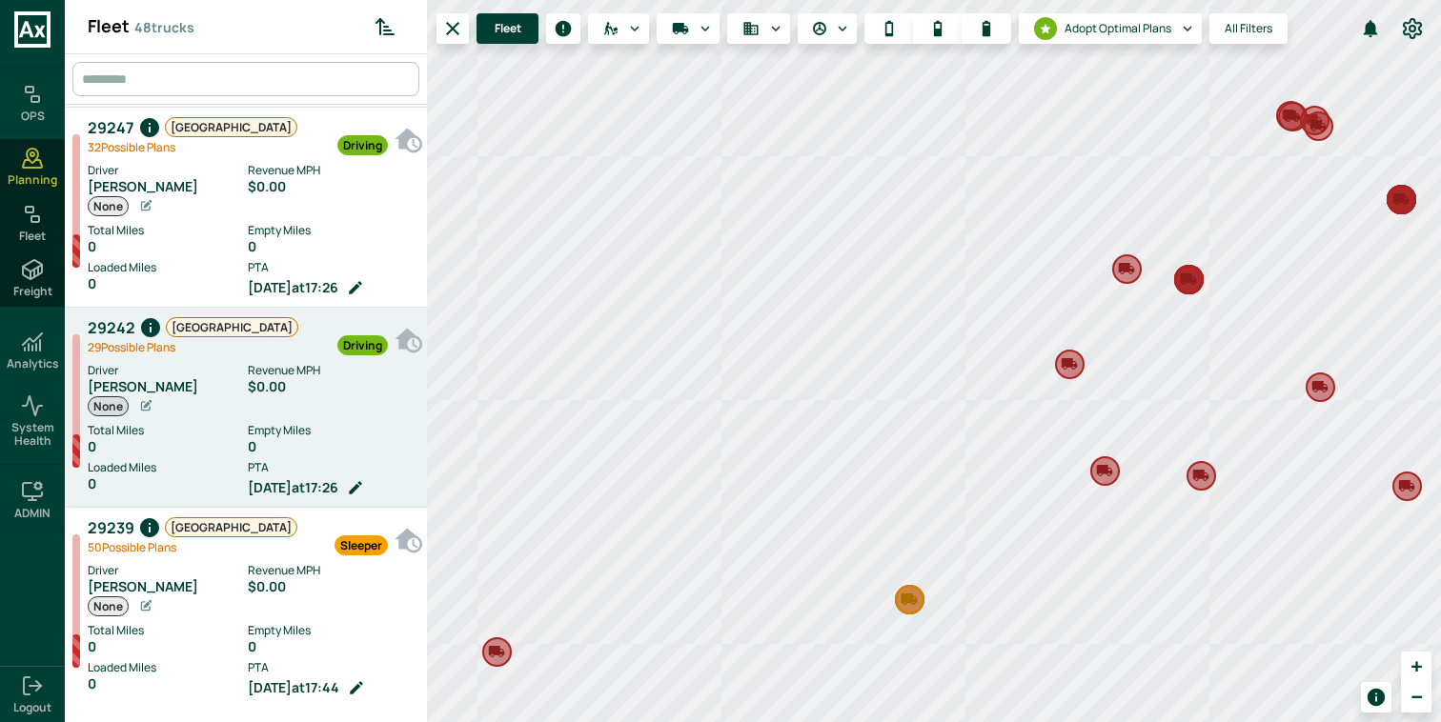
click at [299, 384] on div "$0.00" at bounding box center [333, 386] width 170 height 15
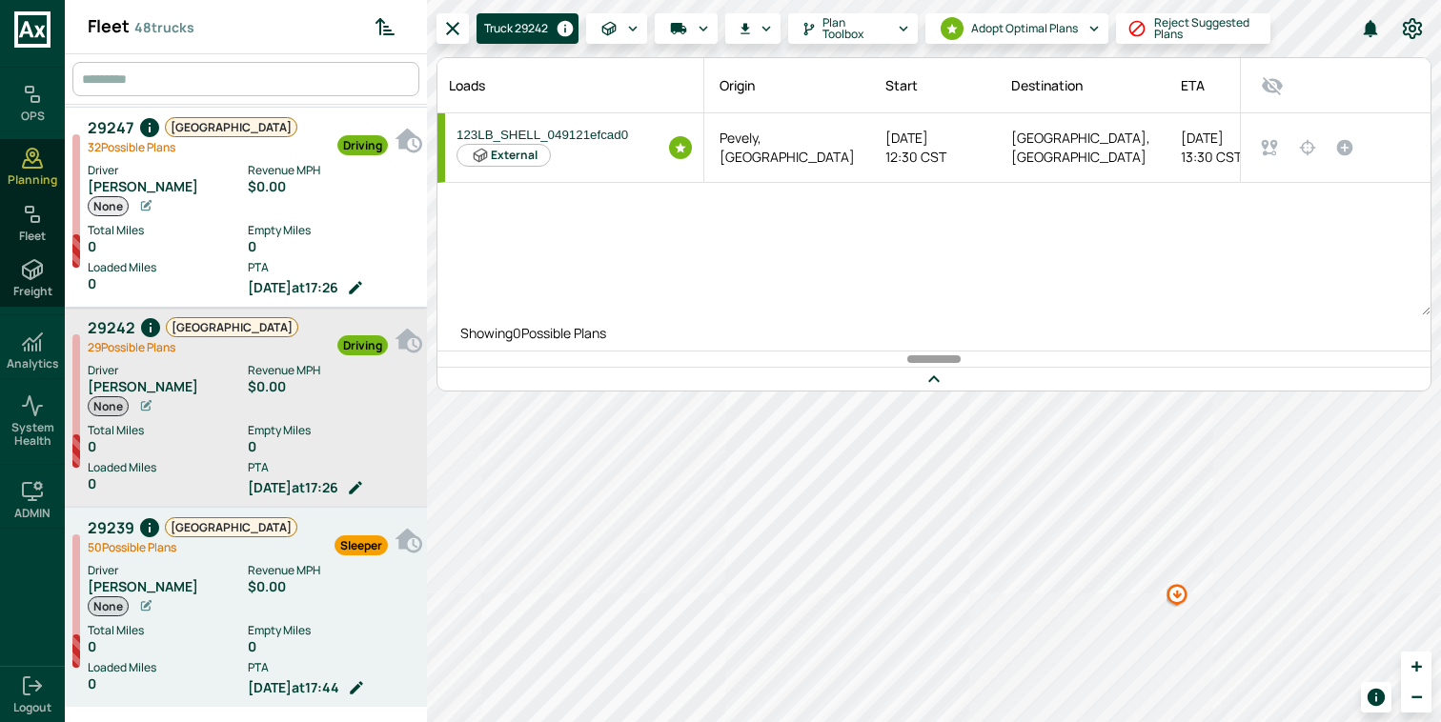
click at [273, 590] on div "$0.00" at bounding box center [333, 586] width 170 height 15
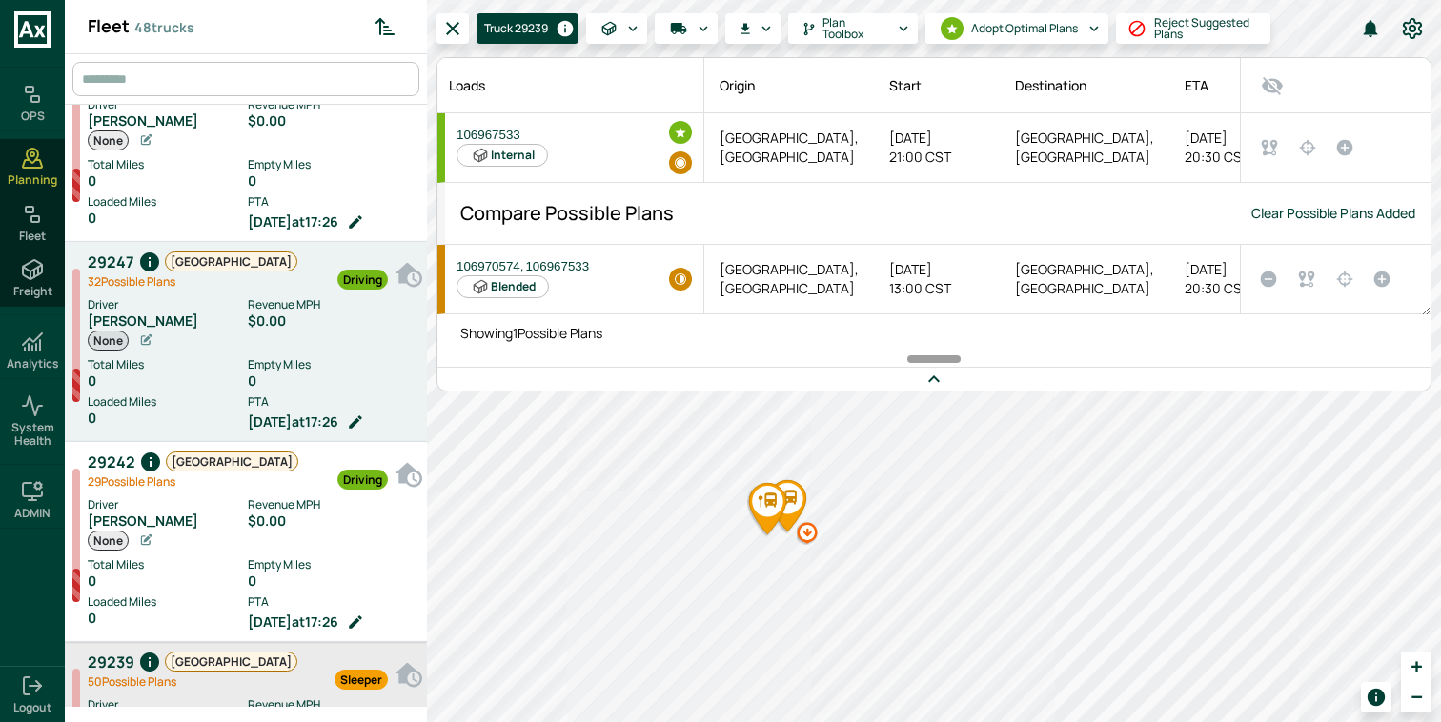
click at [283, 358] on label "Empty Miles" at bounding box center [333, 364] width 170 height 17
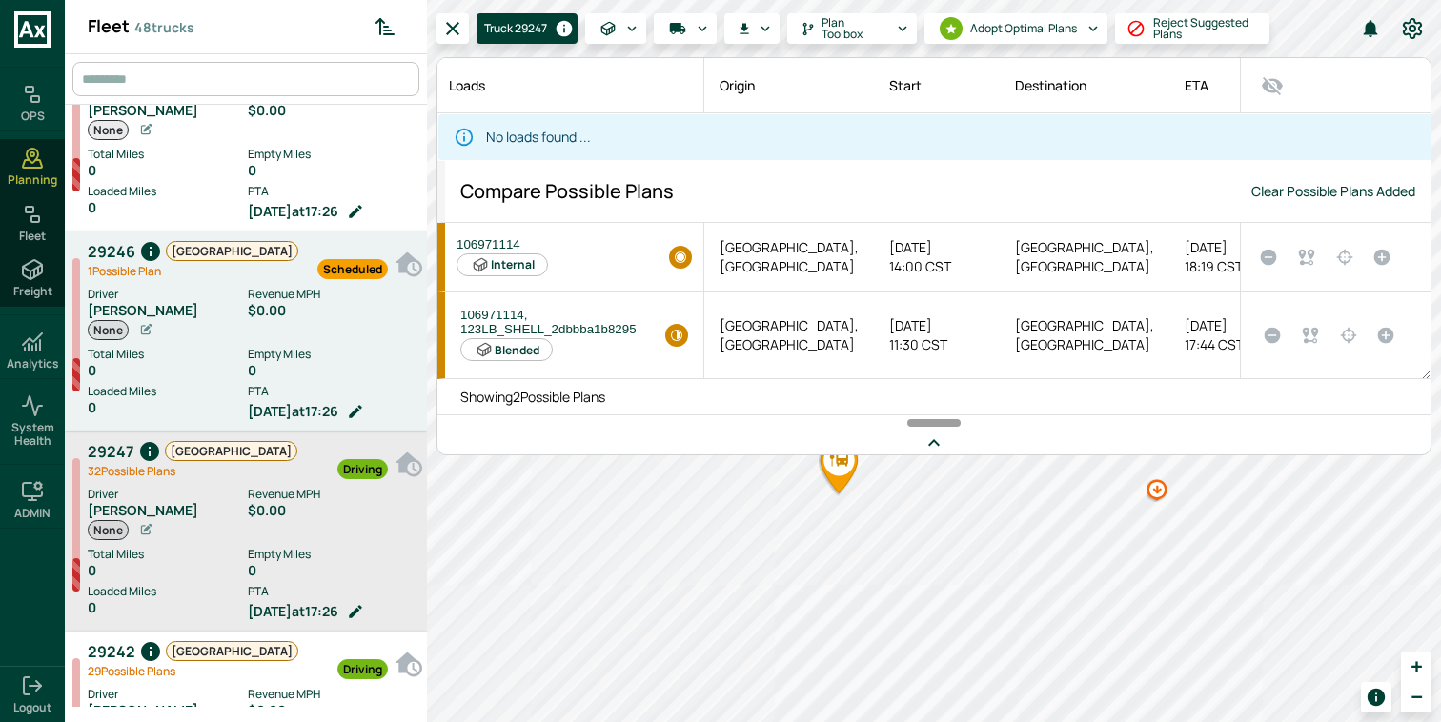
click at [293, 323] on div "Revenue MPH $0.00" at bounding box center [333, 313] width 170 height 55
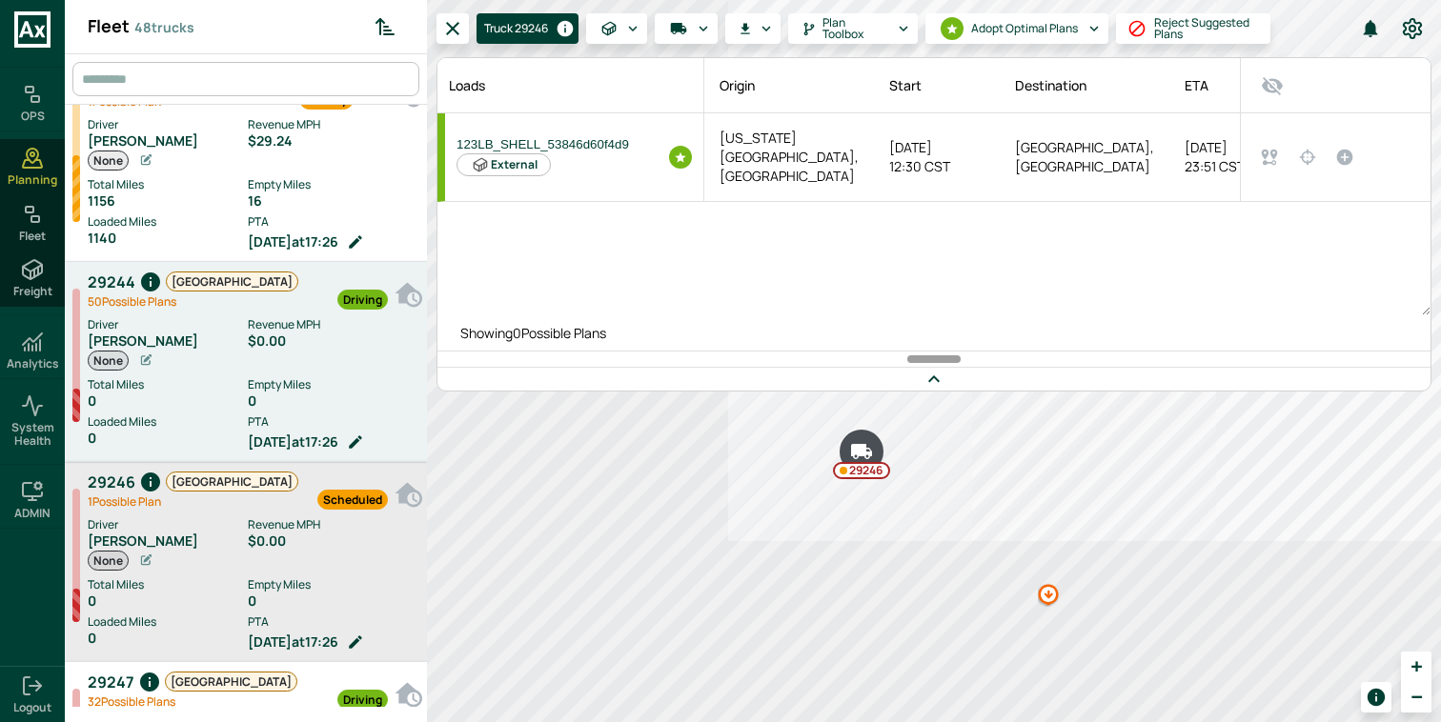
click at [298, 273] on div "Driving" at bounding box center [343, 291] width 90 height 42
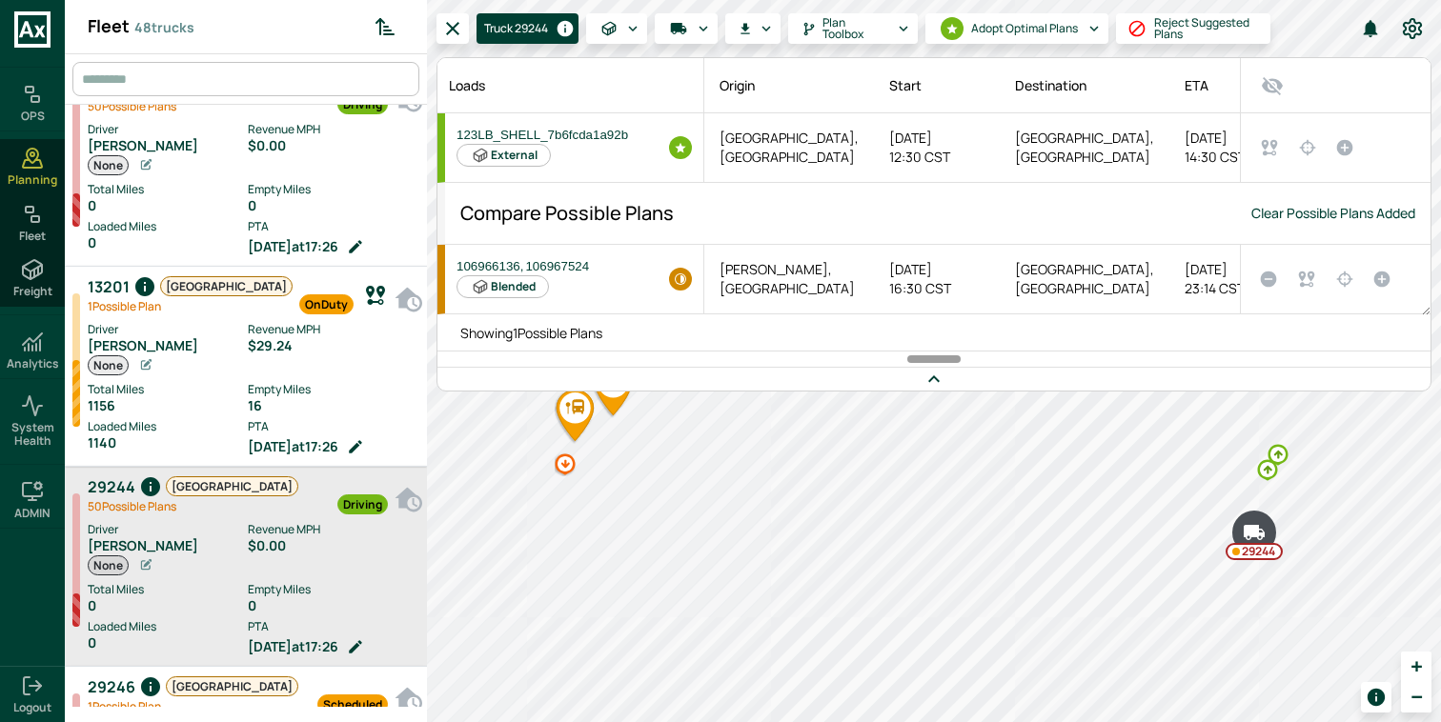
scroll to position [8205, 0]
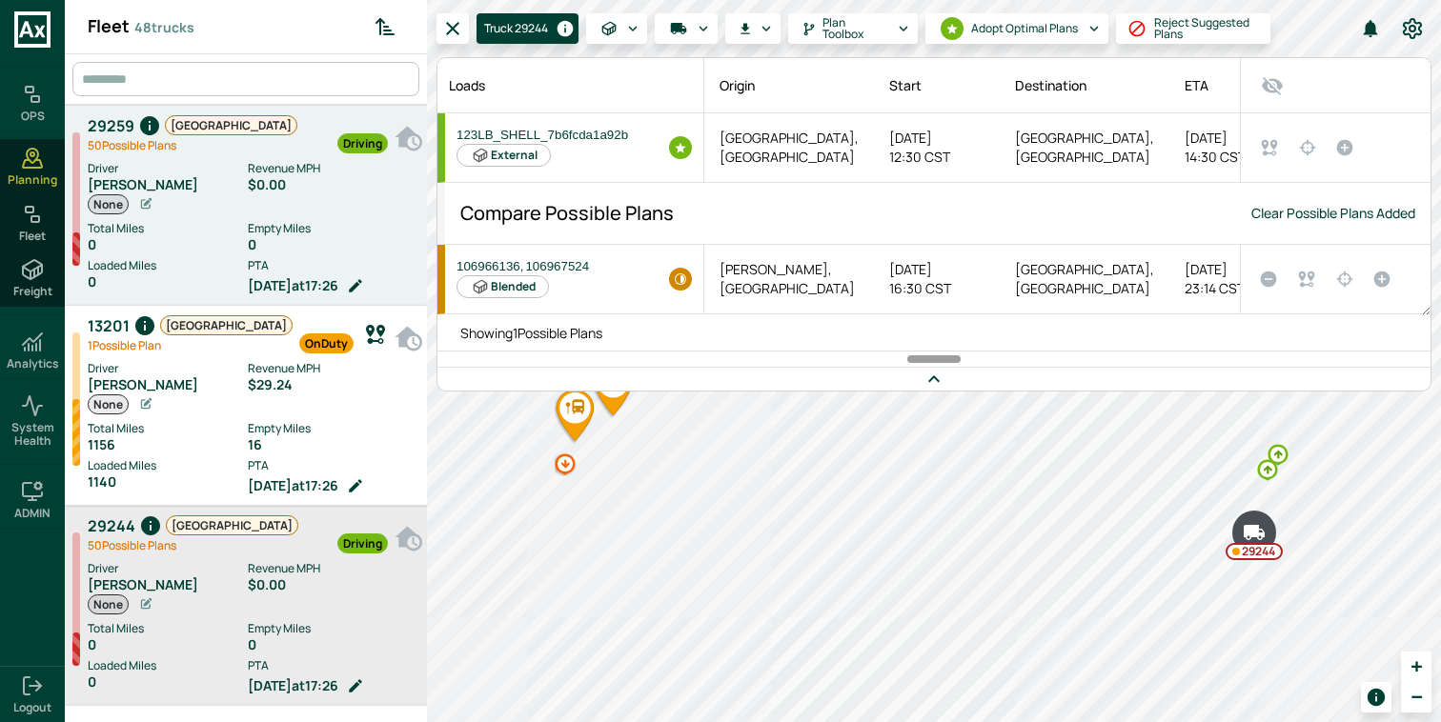
click at [298, 255] on div "Driver [PERSON_NAME] None Revenue MPH $0.00 Total Miles 0 Empty Miles 0 Loaded …" at bounding box center [257, 226] width 339 height 142
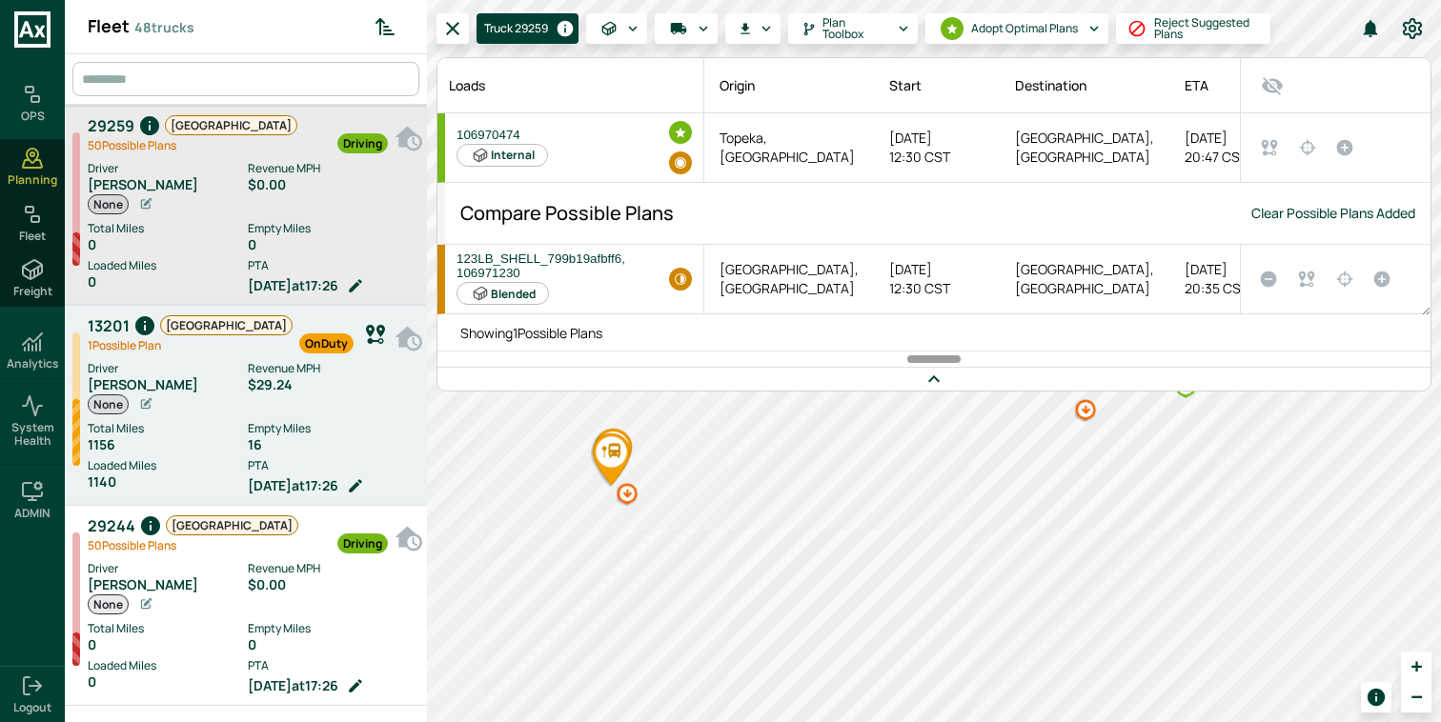
click at [251, 378] on div "$29.24" at bounding box center [333, 384] width 170 height 15
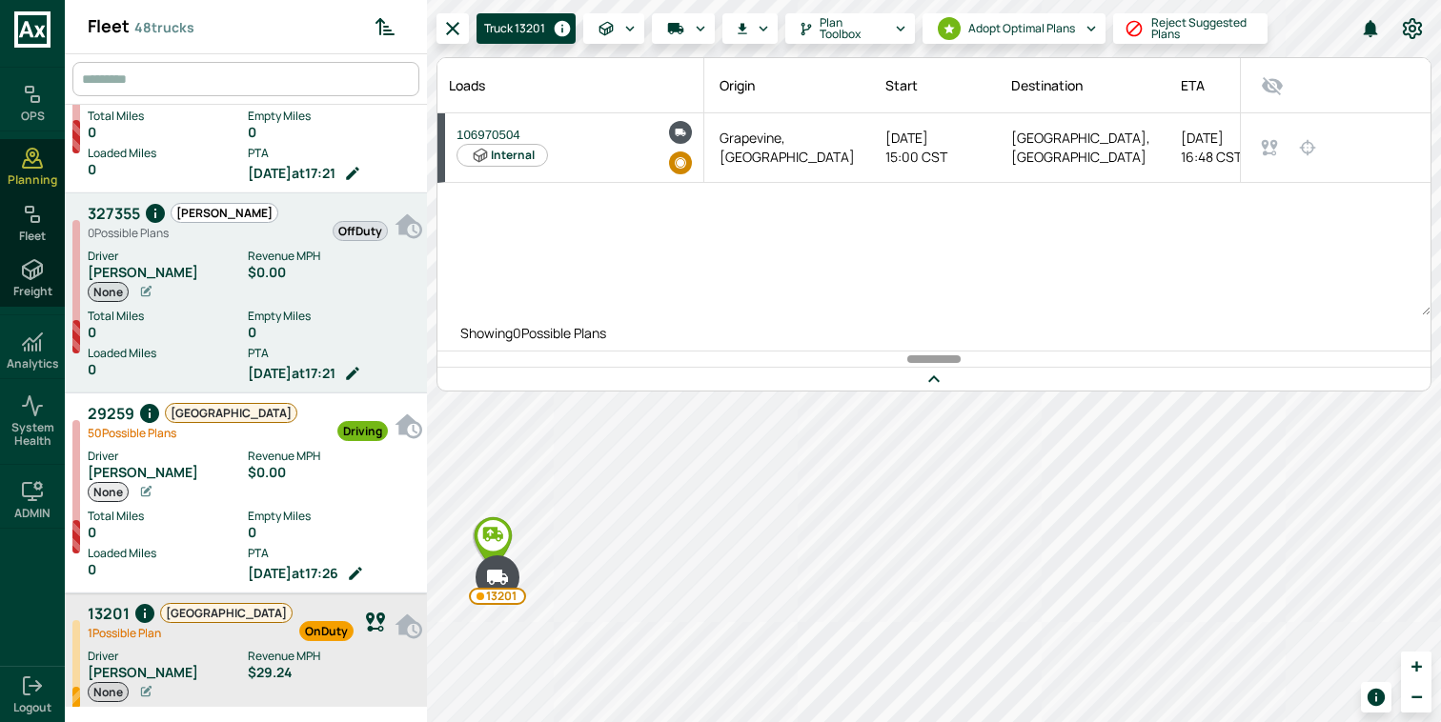
click at [255, 288] on div "Revenue MPH $0.00" at bounding box center [333, 275] width 170 height 55
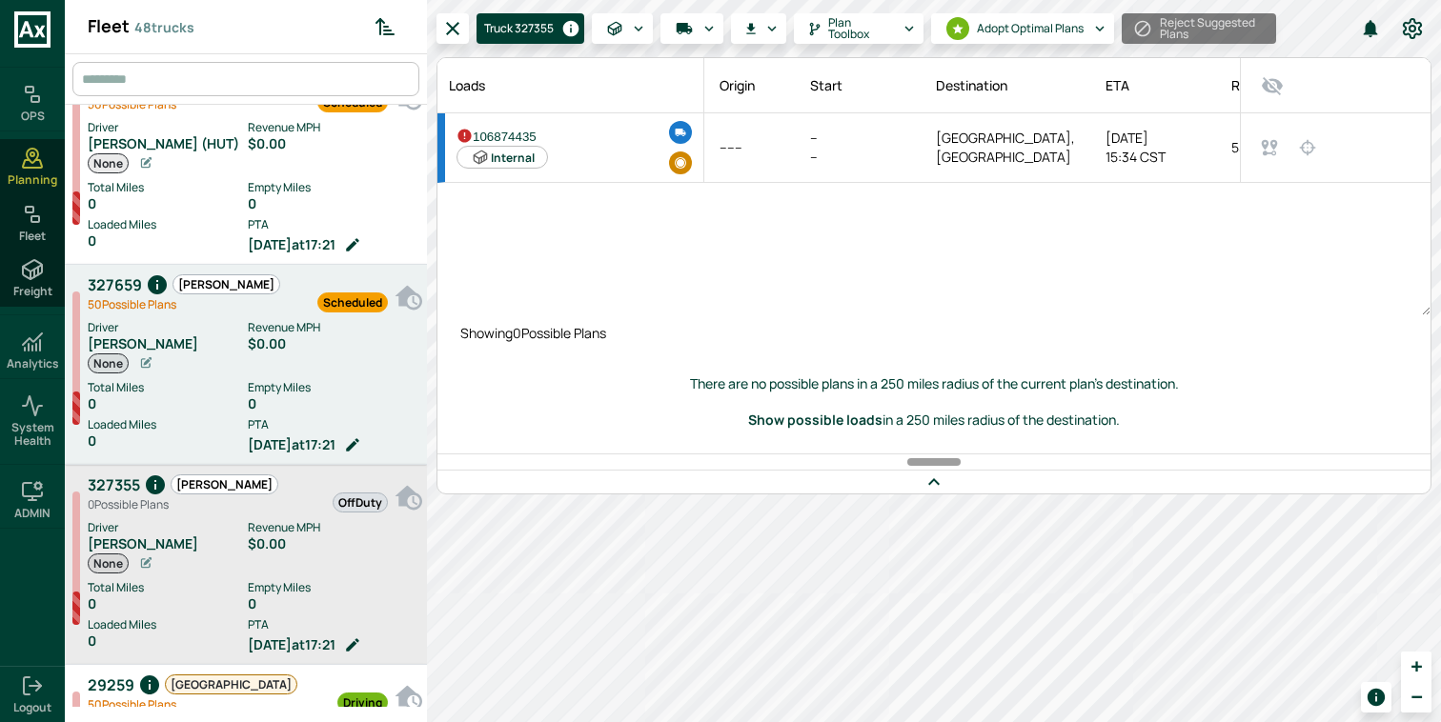
scroll to position [7638, 0]
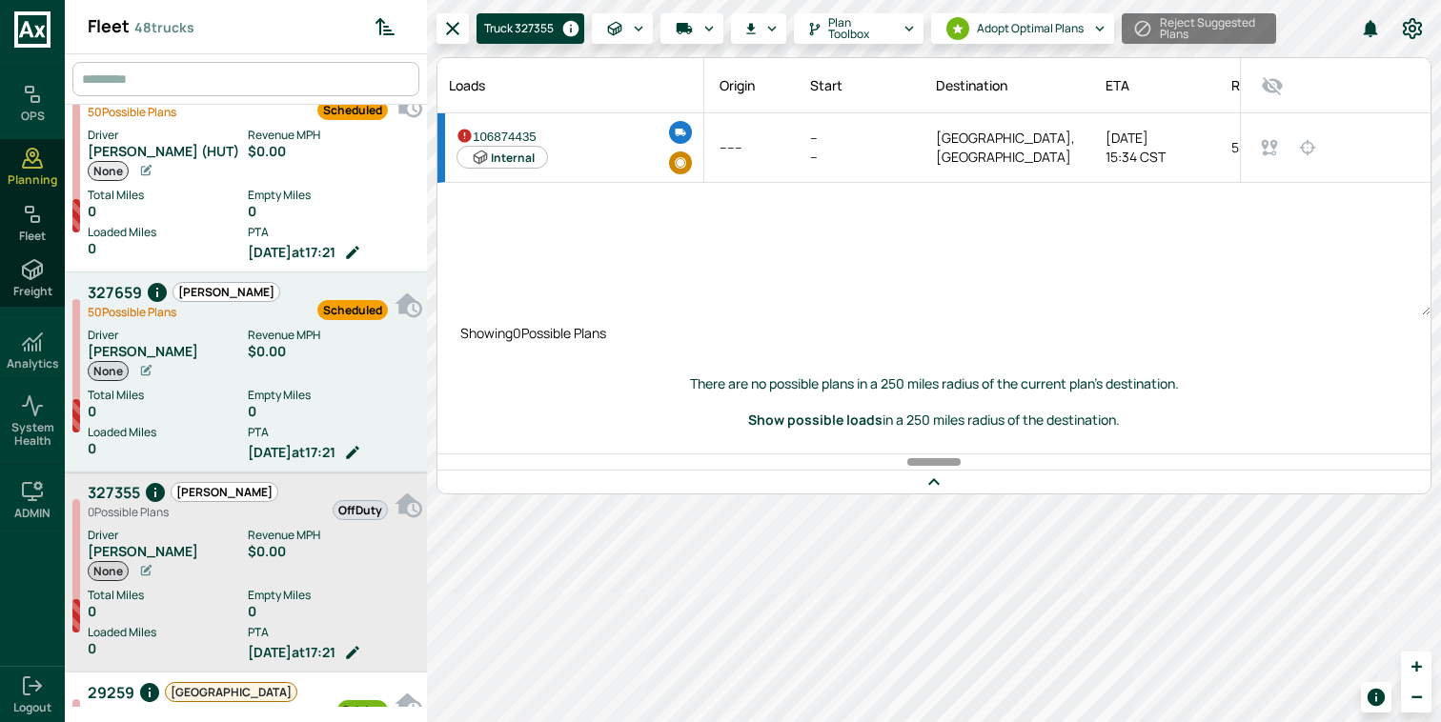
click at [291, 343] on label "Revenue MPH" at bounding box center [333, 335] width 170 height 17
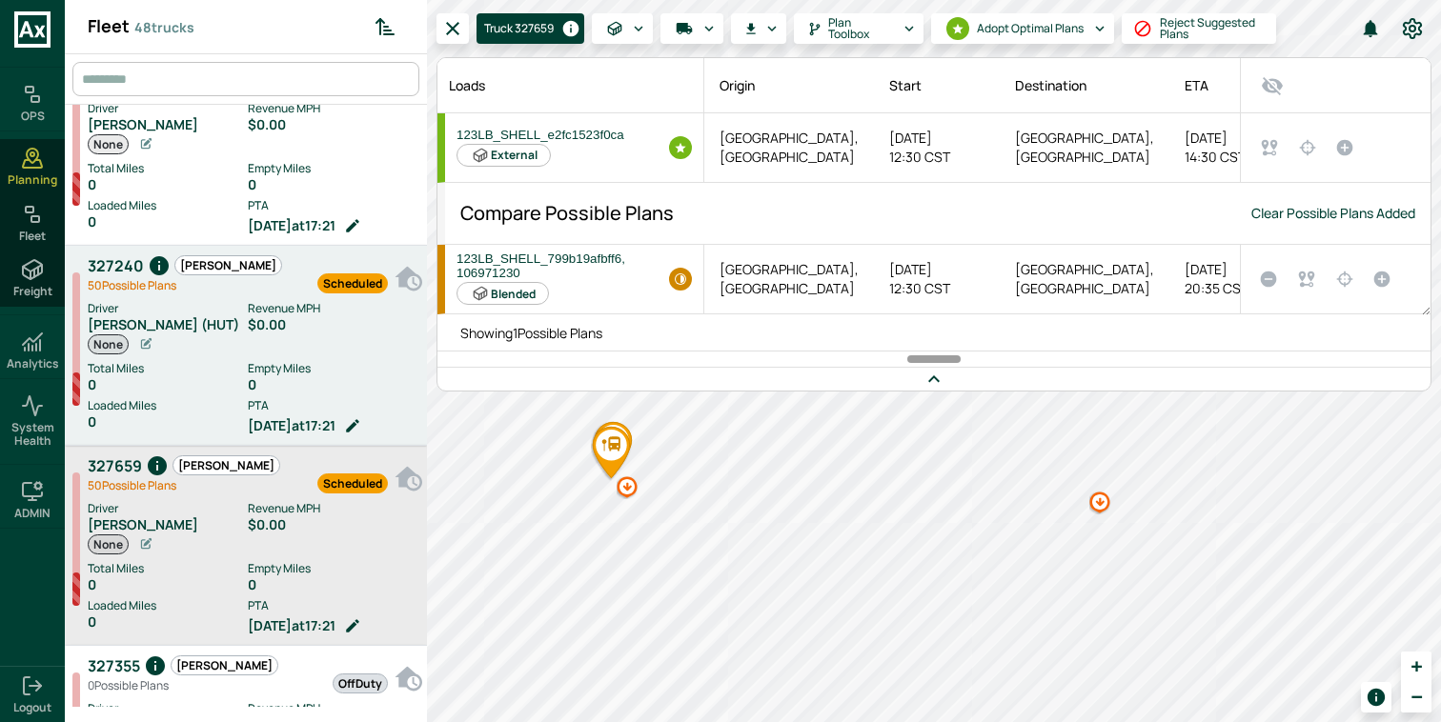
click at [282, 261] on div "Scheduled" at bounding box center [335, 274] width 106 height 42
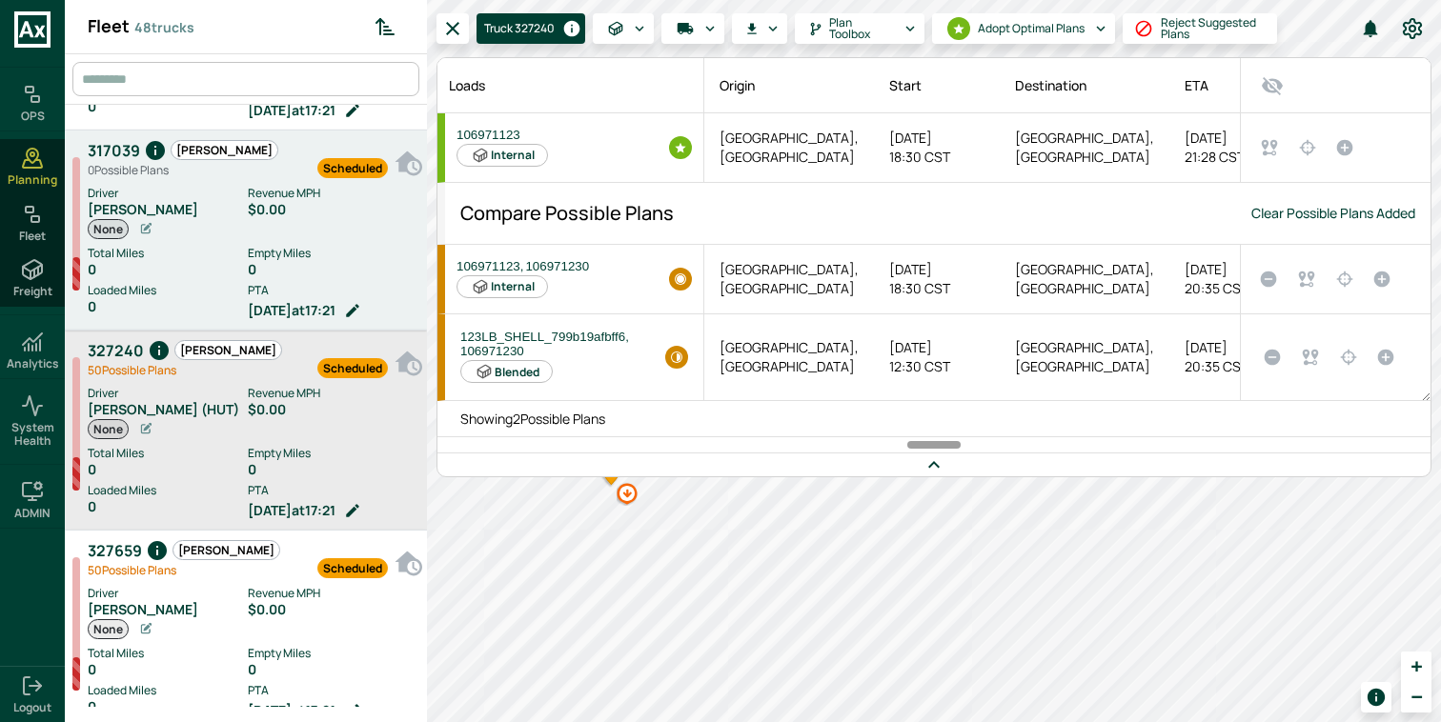
click at [279, 270] on div "0" at bounding box center [333, 269] width 170 height 15
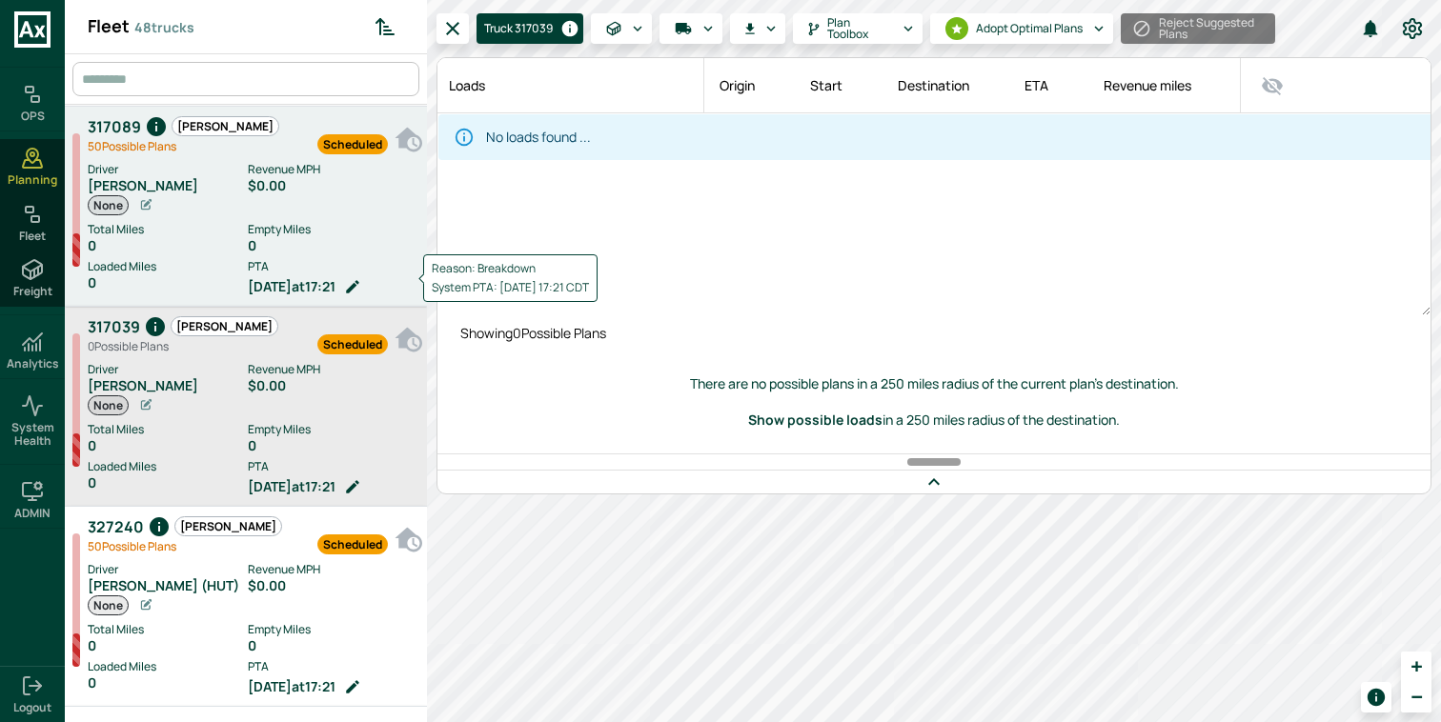
click at [304, 260] on label "PTA" at bounding box center [333, 266] width 170 height 17
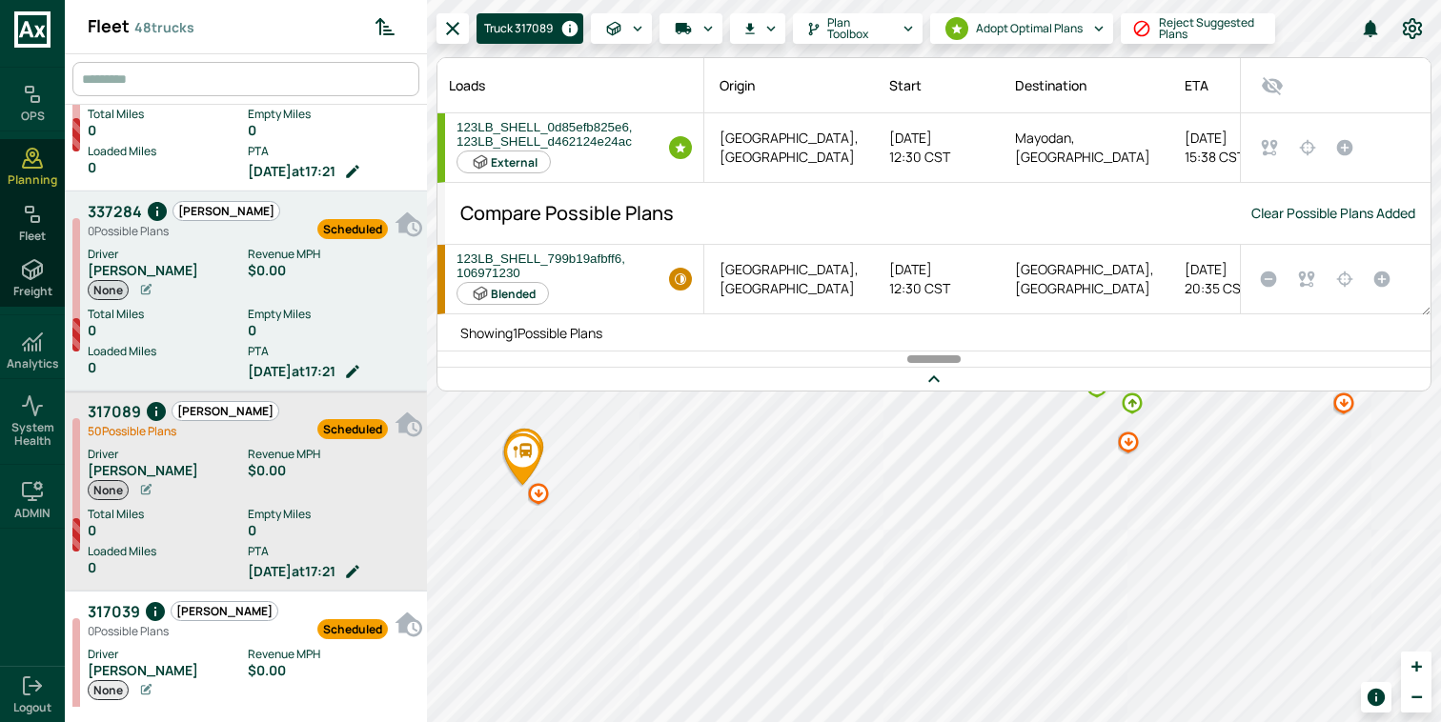
scroll to position [6865, 0]
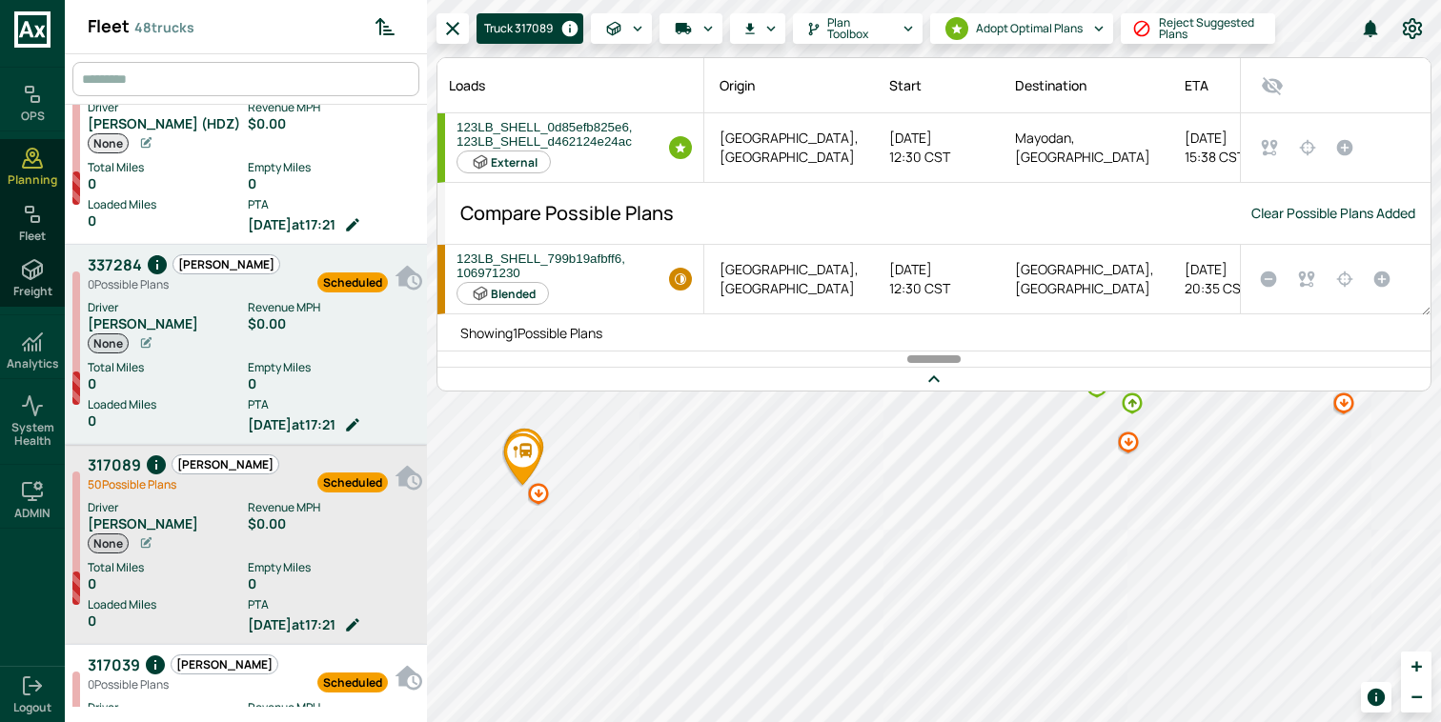
click at [322, 287] on span "Scheduled" at bounding box center [352, 282] width 69 height 18
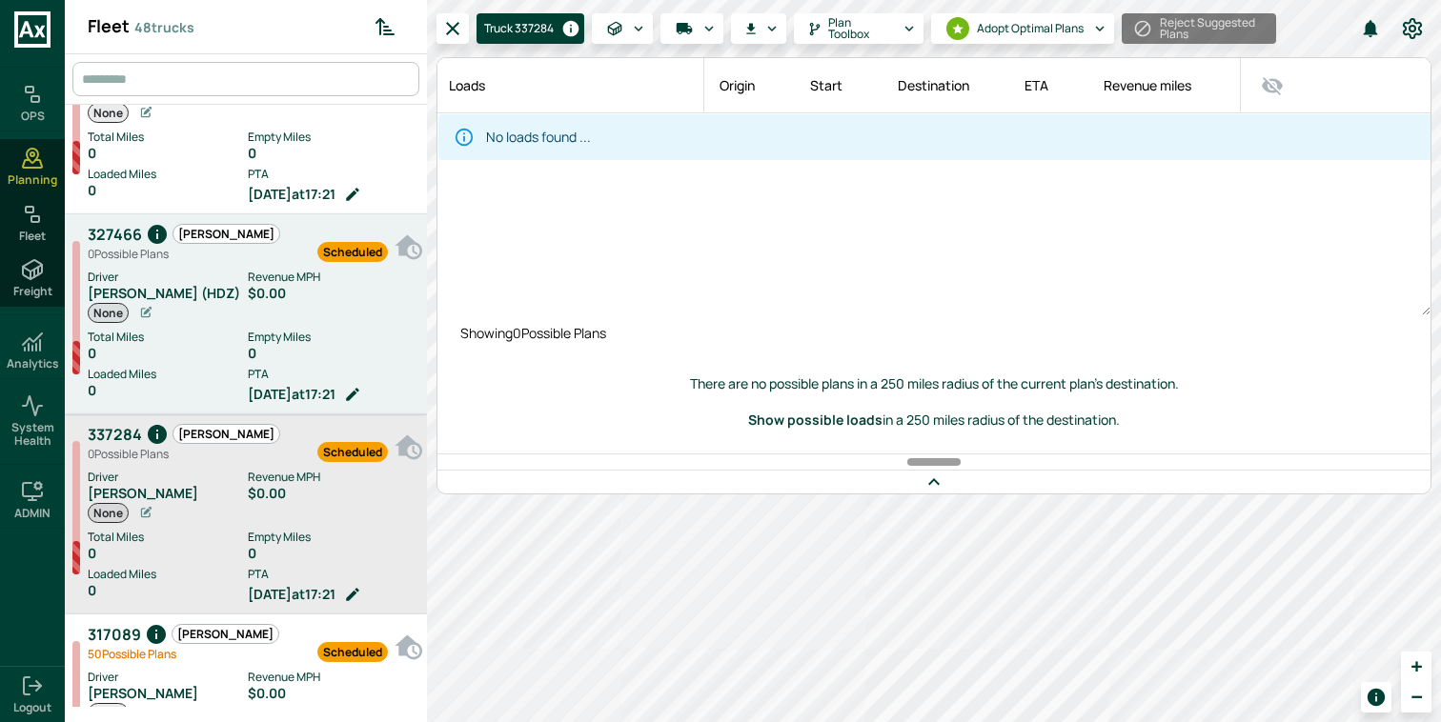
click at [291, 276] on label "Revenue MPH" at bounding box center [333, 277] width 170 height 17
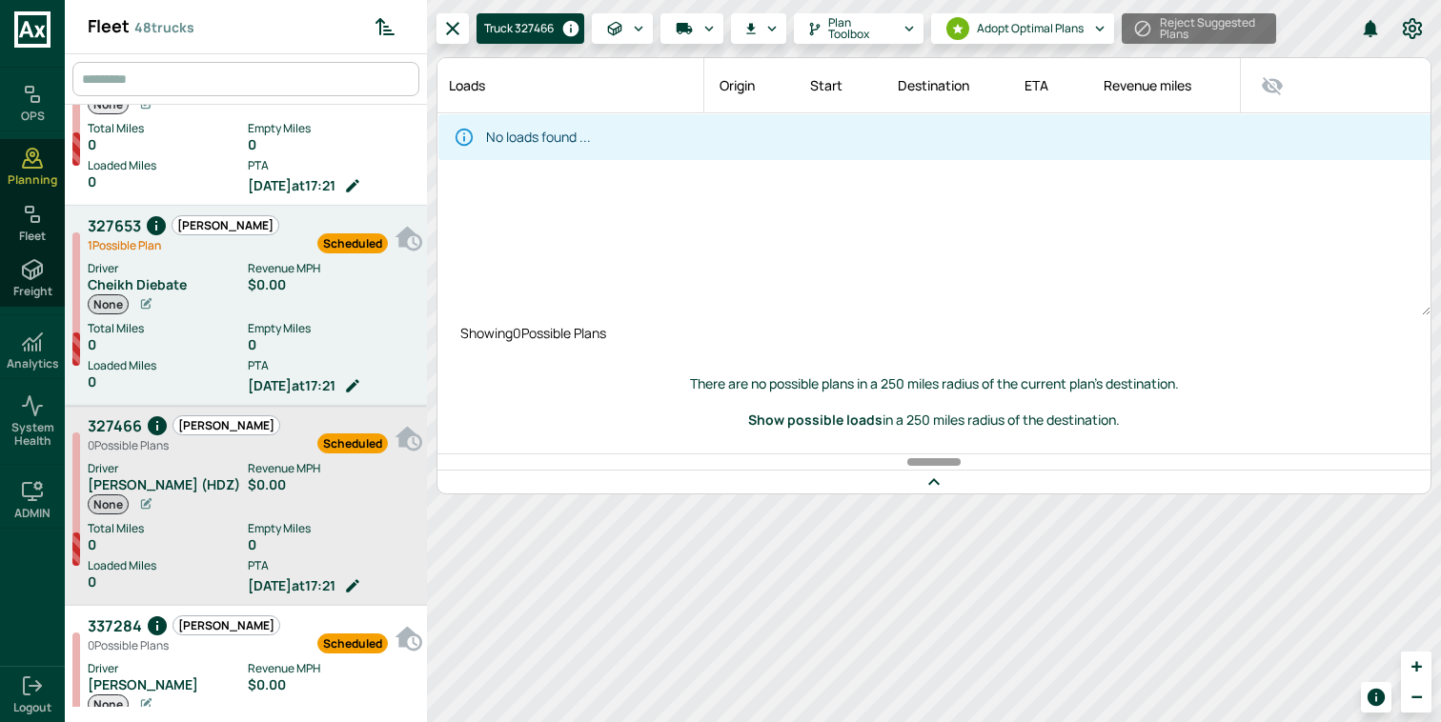
click at [298, 275] on label "Revenue MPH" at bounding box center [333, 268] width 170 height 17
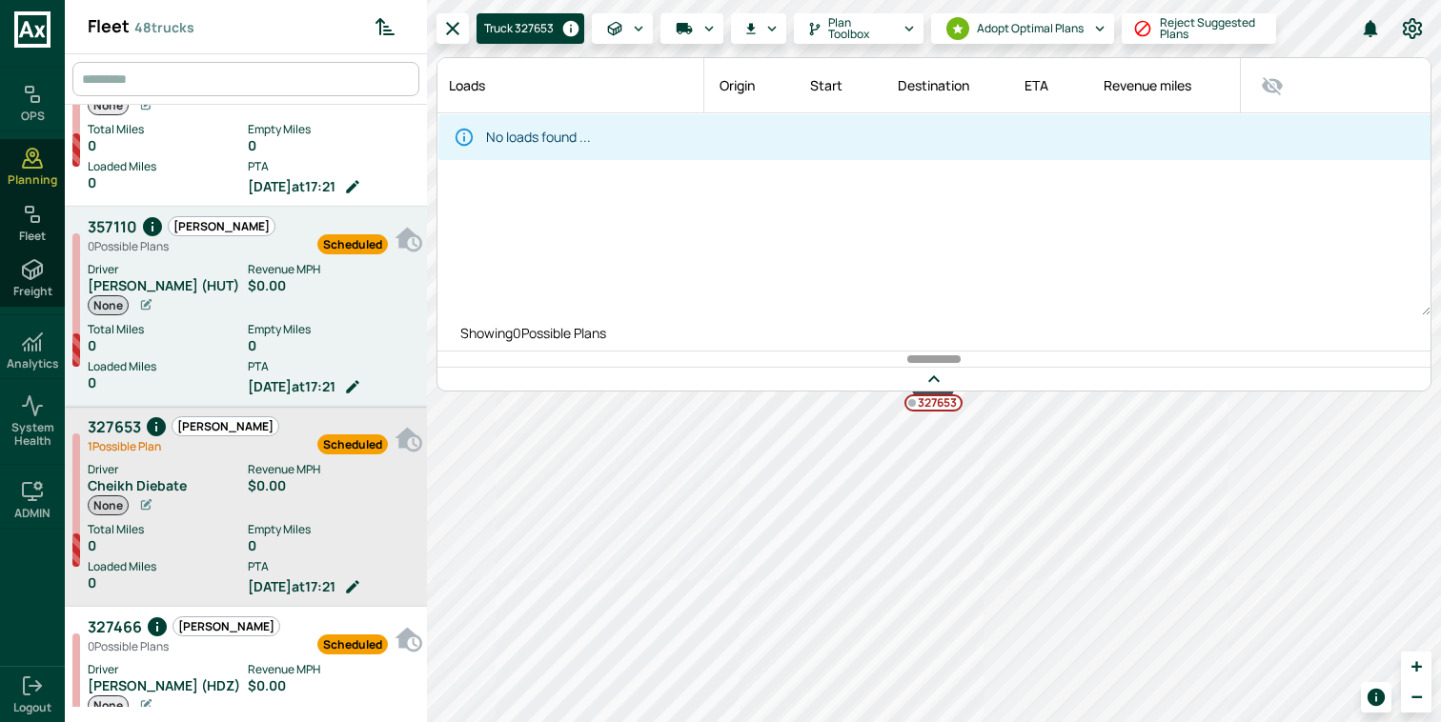
click at [349, 253] on span "Scheduled" at bounding box center [352, 244] width 69 height 18
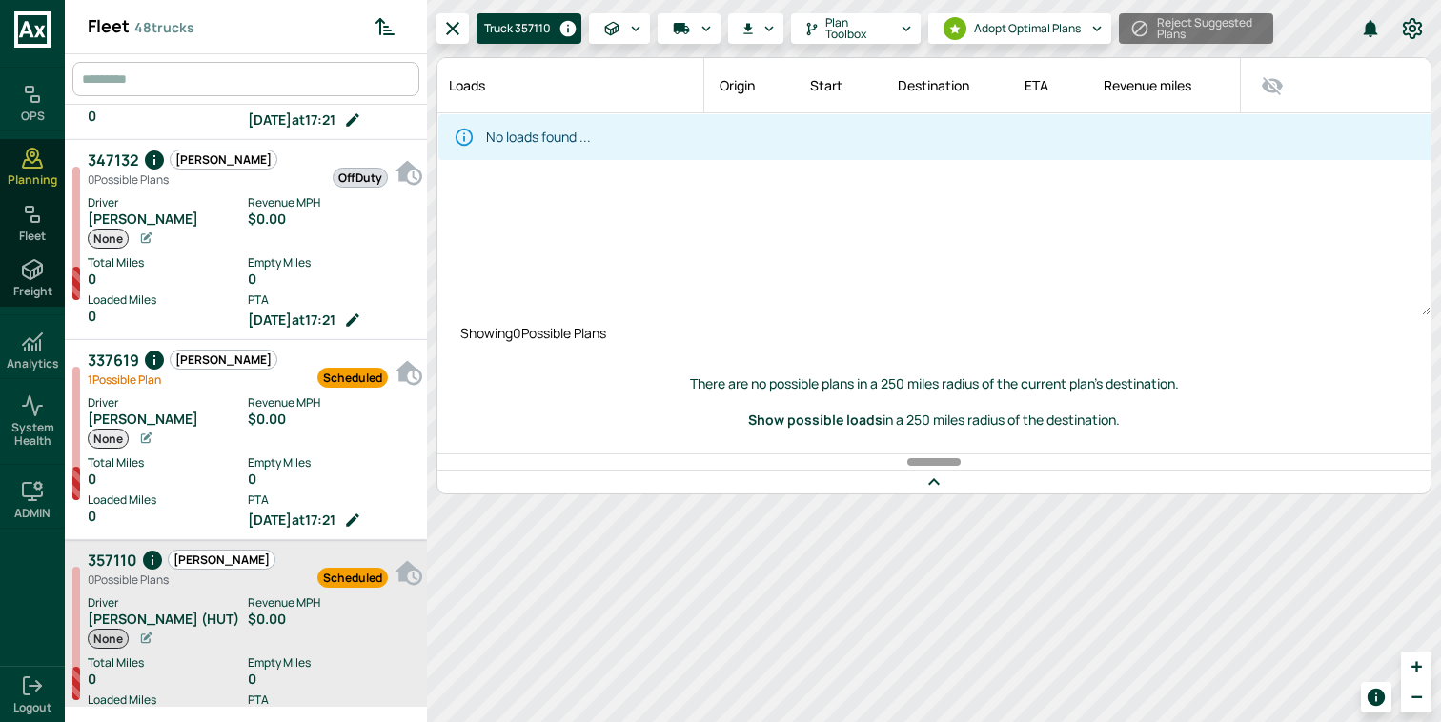
scroll to position [5954, 0]
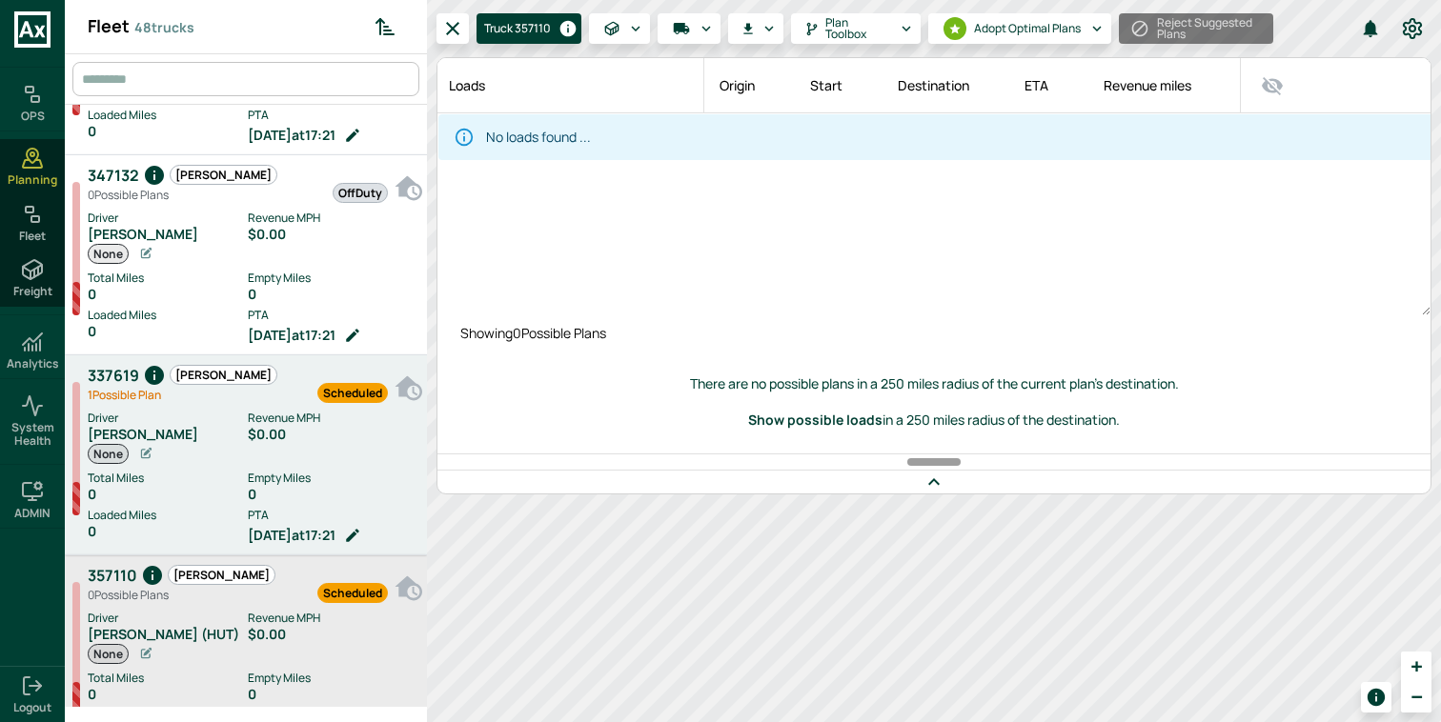
click at [277, 386] on div "Scheduled" at bounding box center [332, 384] width 111 height 42
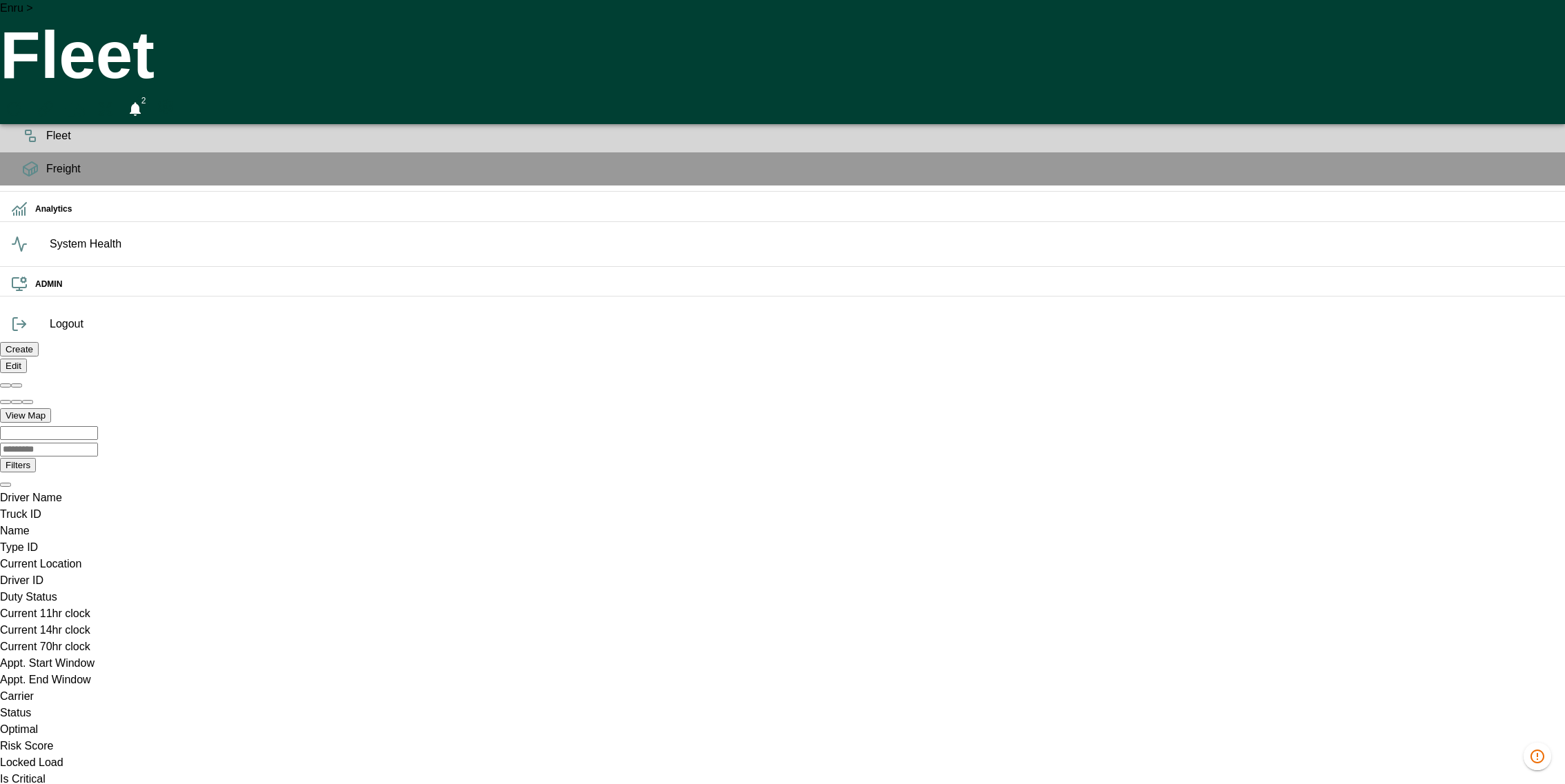
scroll to position [0, 980939]
click at [44, 119] on div "Planning" at bounding box center [782, 103] width 1565 height 33
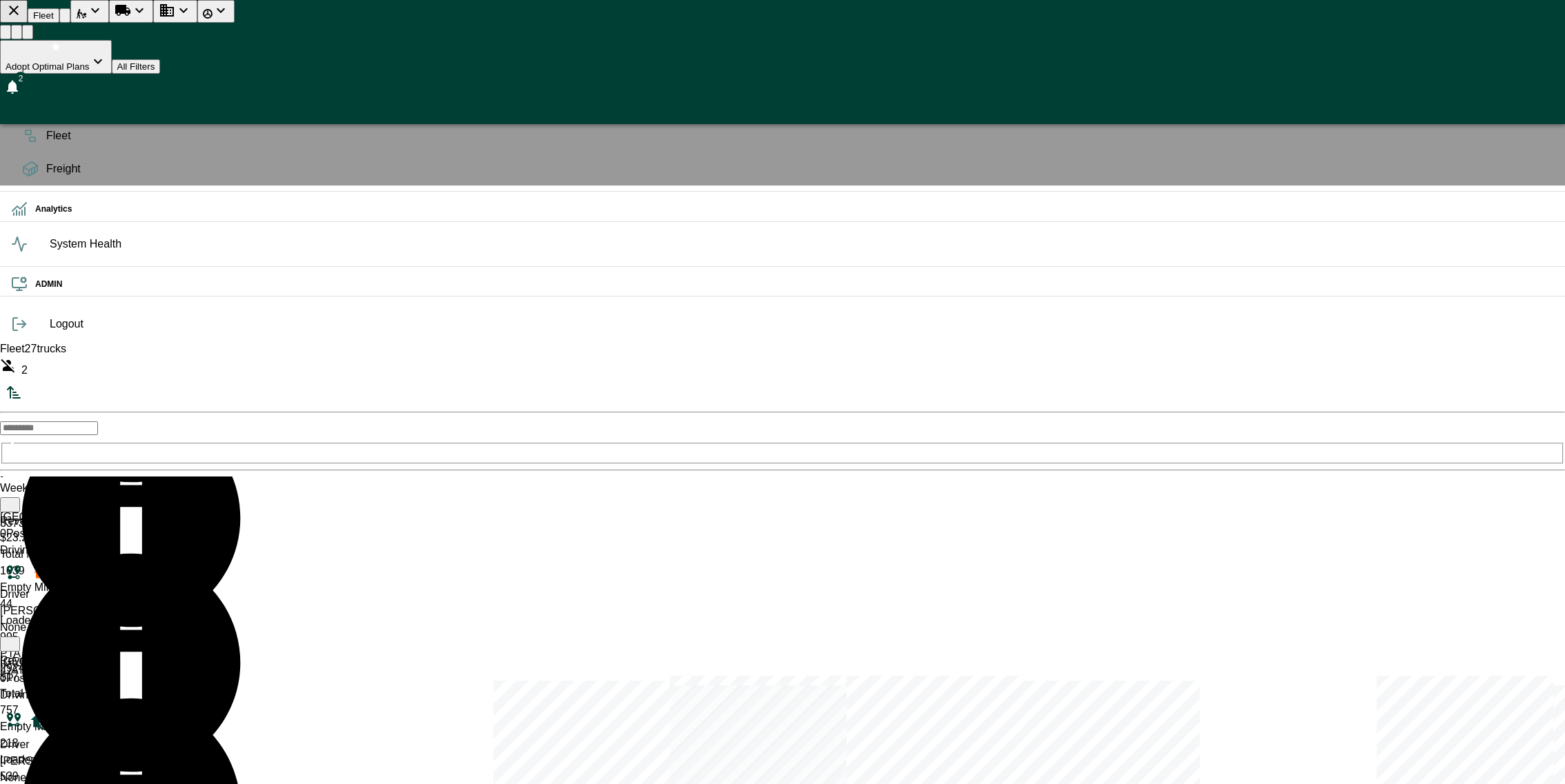
scroll to position [403, 0]
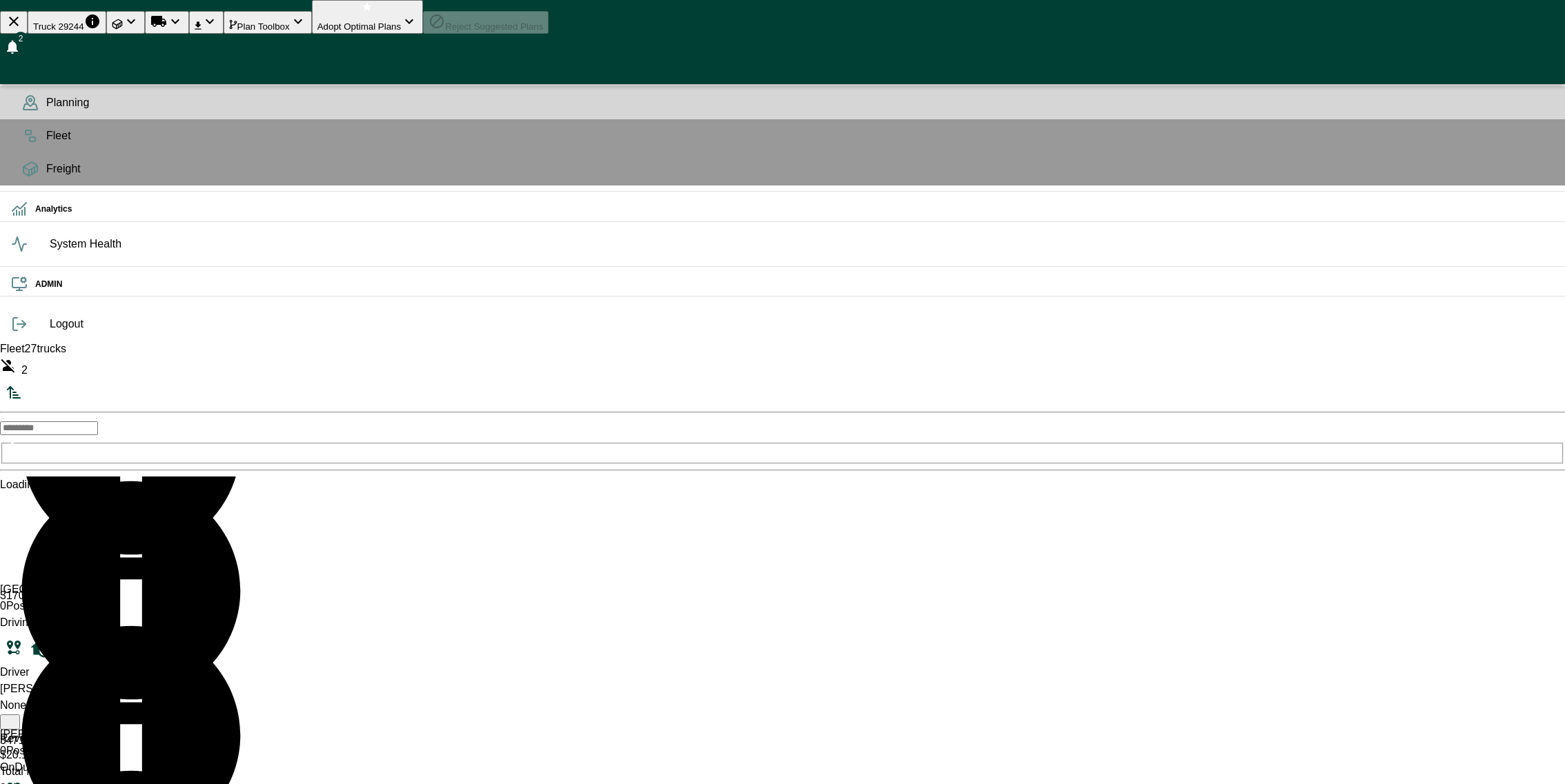
scroll to position [917, 0]
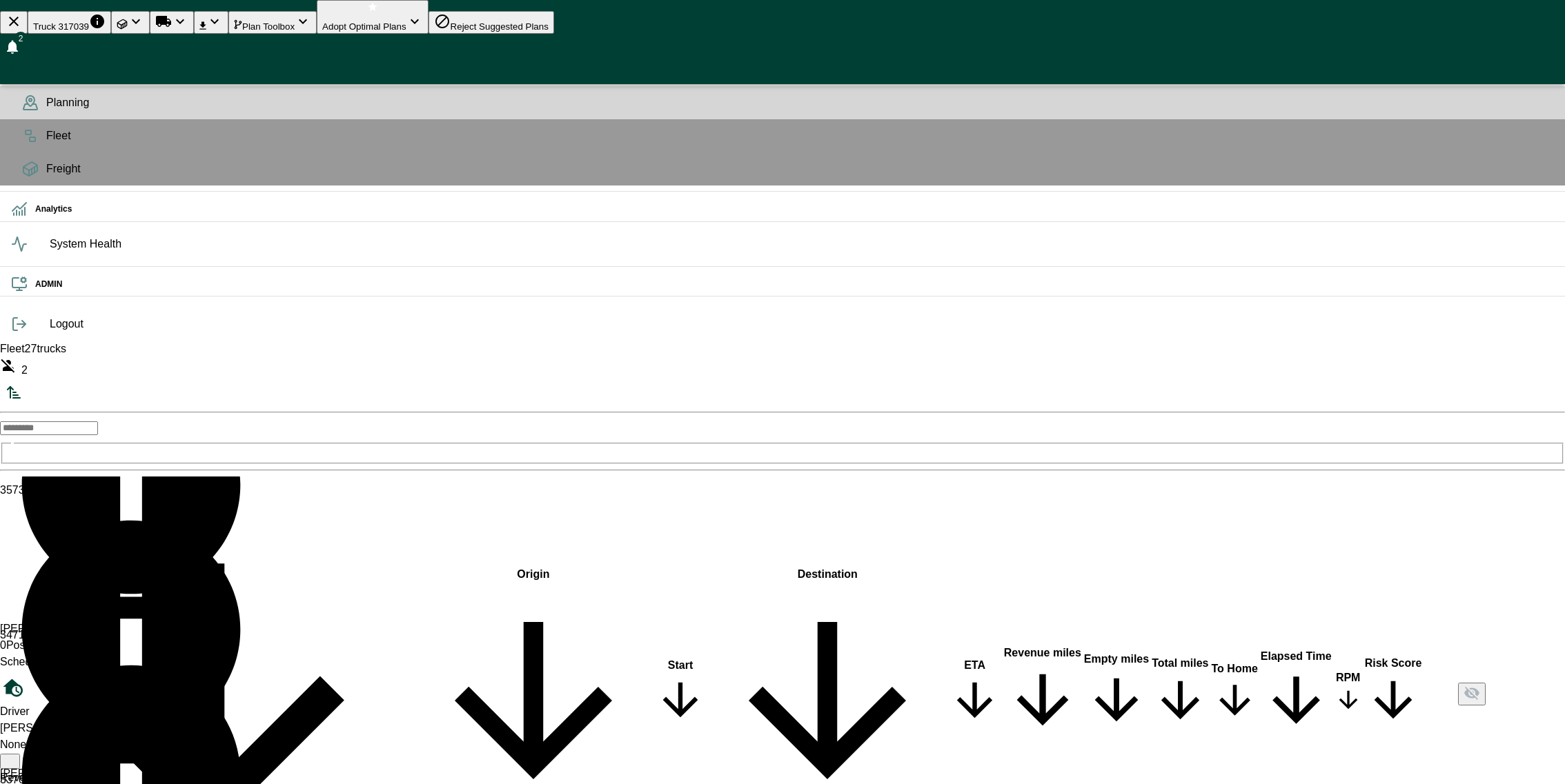
scroll to position [2179, 0]
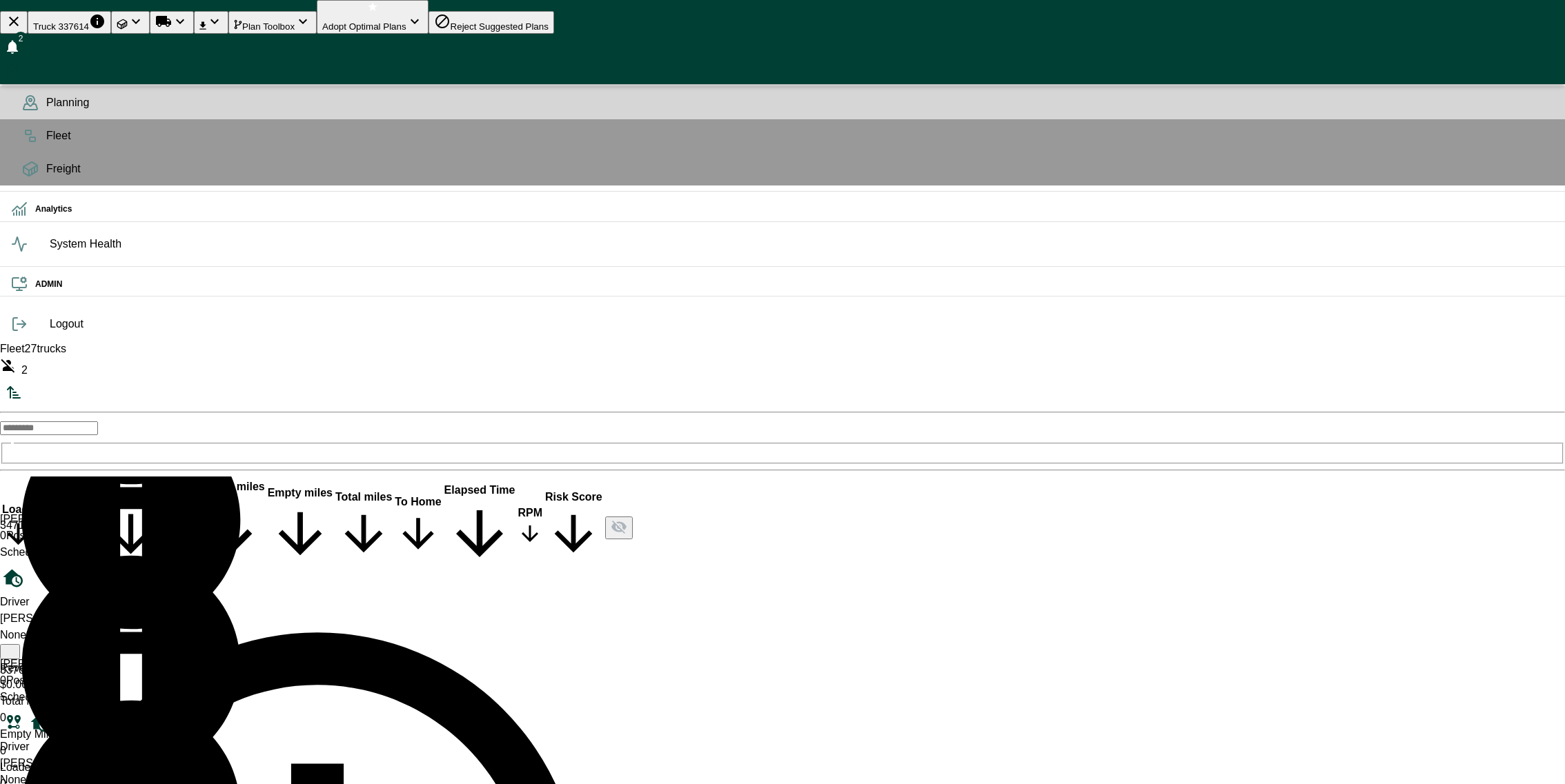
scroll to position [2281, 0]
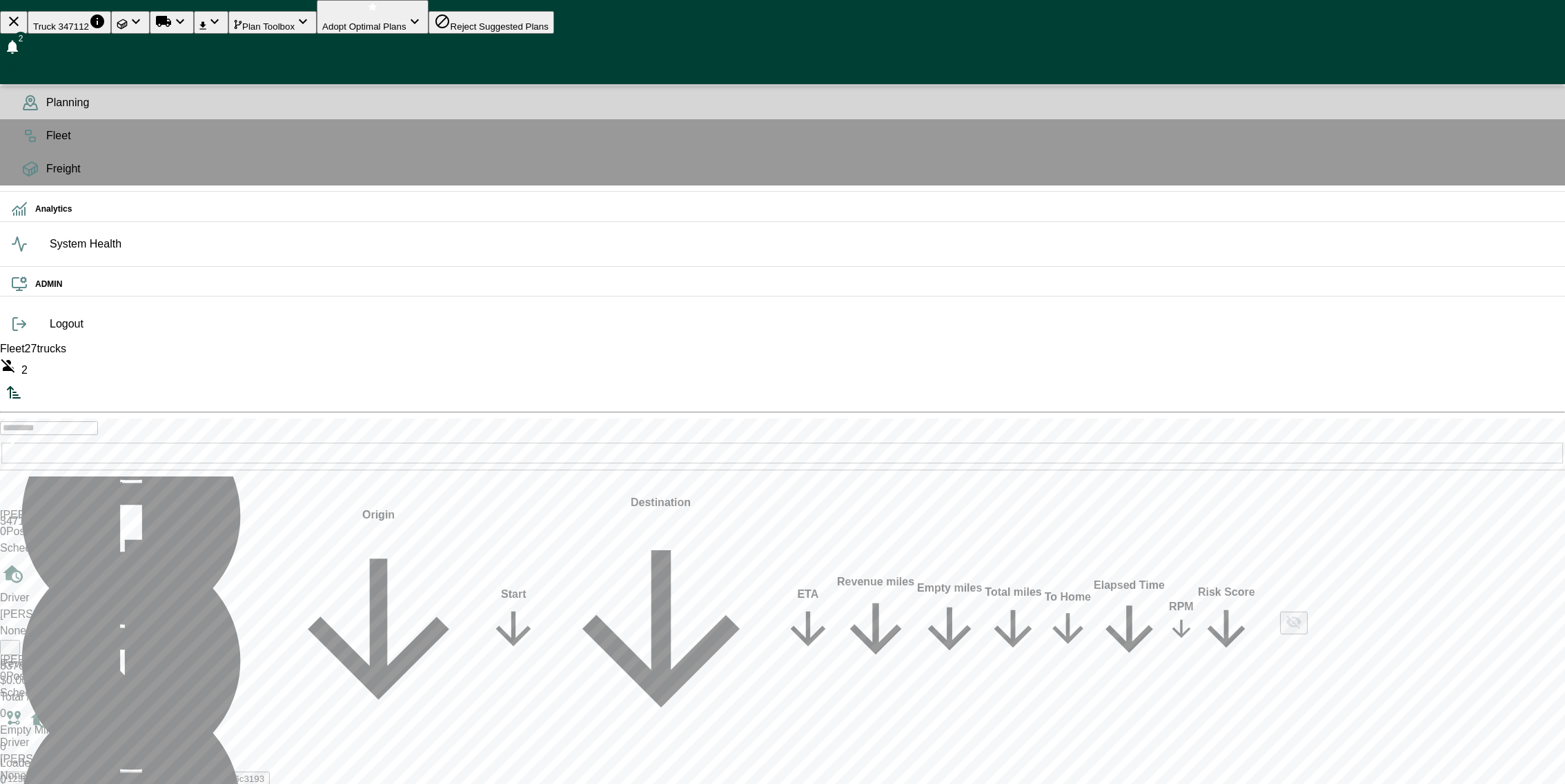
click at [188, 17] on icon "Run Plan Loads" at bounding box center [180, 21] width 17 height 17
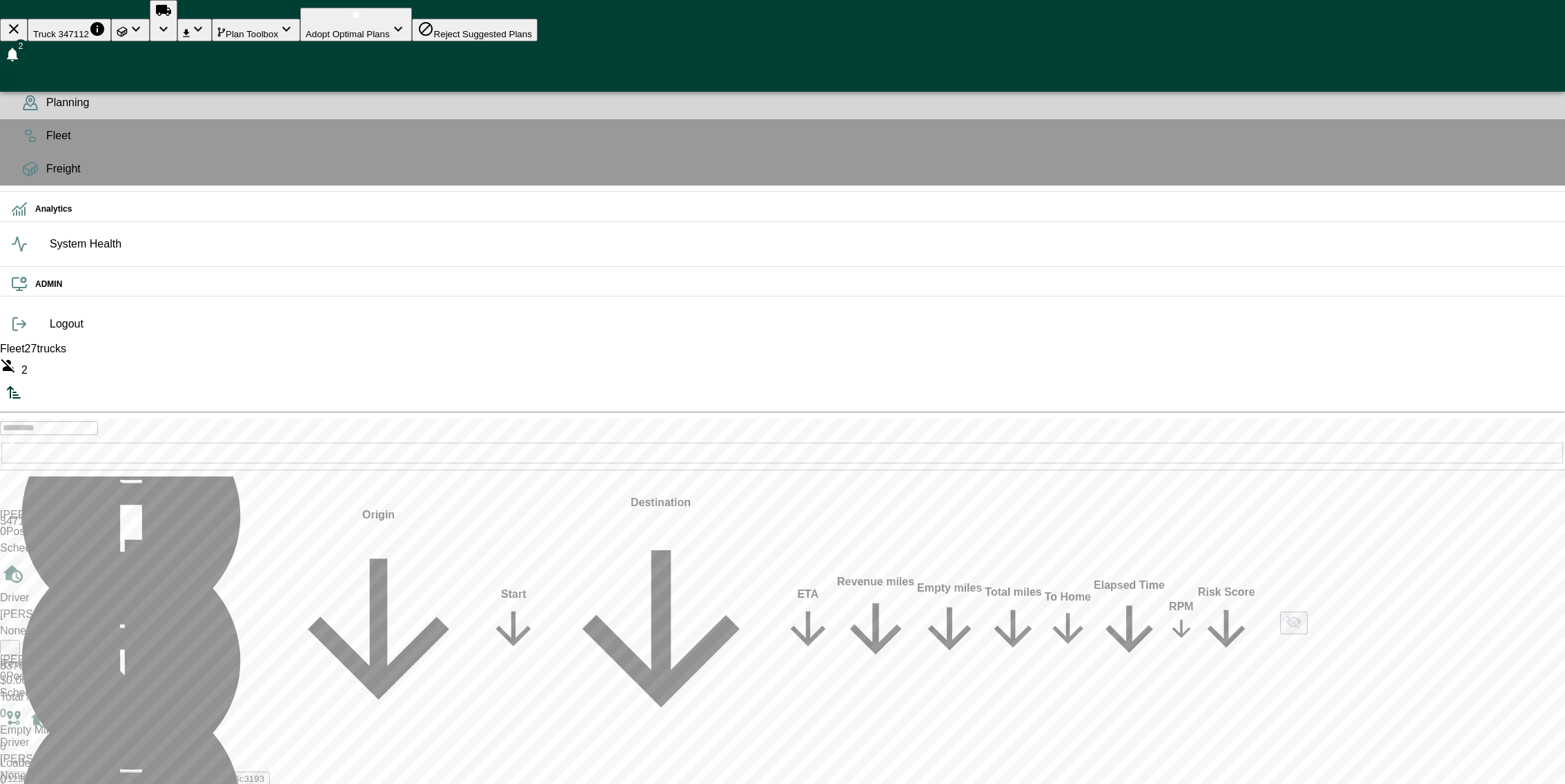
click at [14, 77] on circle "Preferences" at bounding box center [12, 80] width 4 height 4
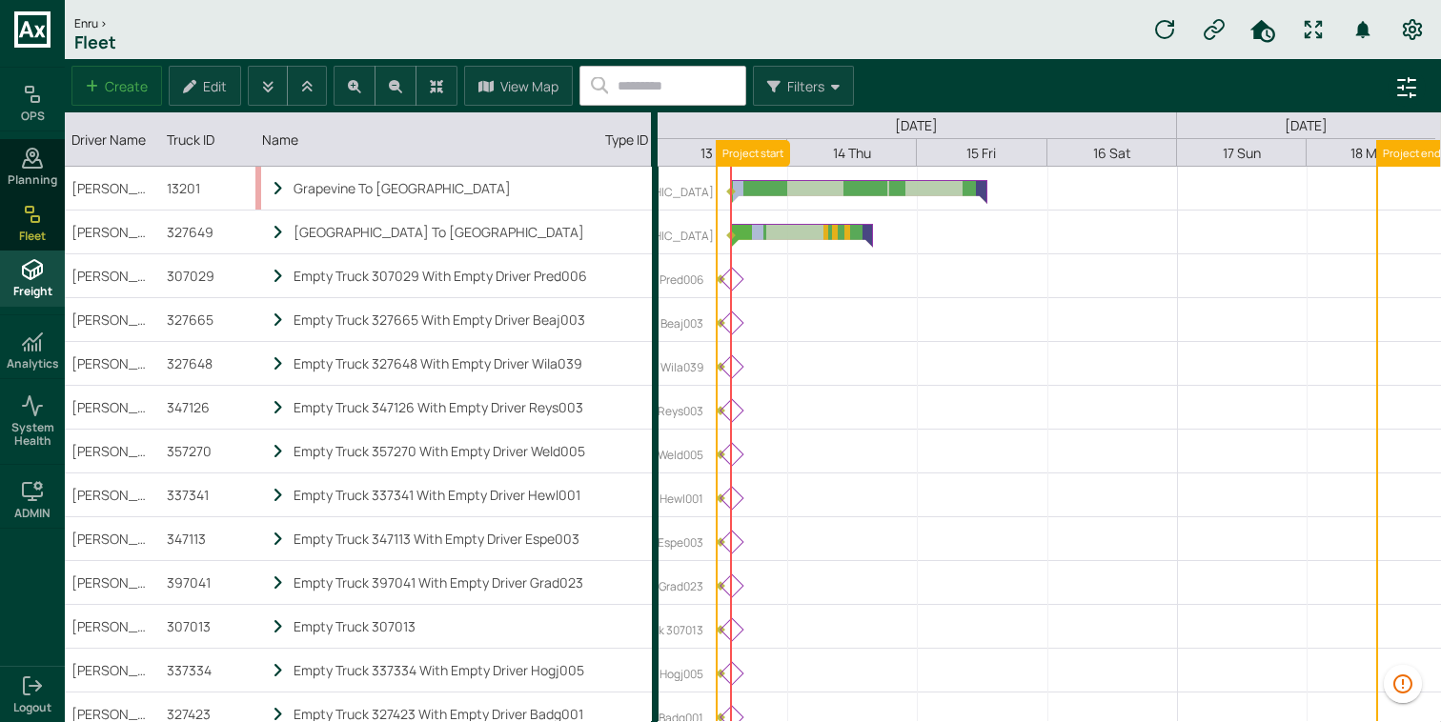
click at [36, 274] on icon at bounding box center [32, 269] width 19 height 19
click at [37, 182] on span "Planning" at bounding box center [33, 179] width 50 height 13
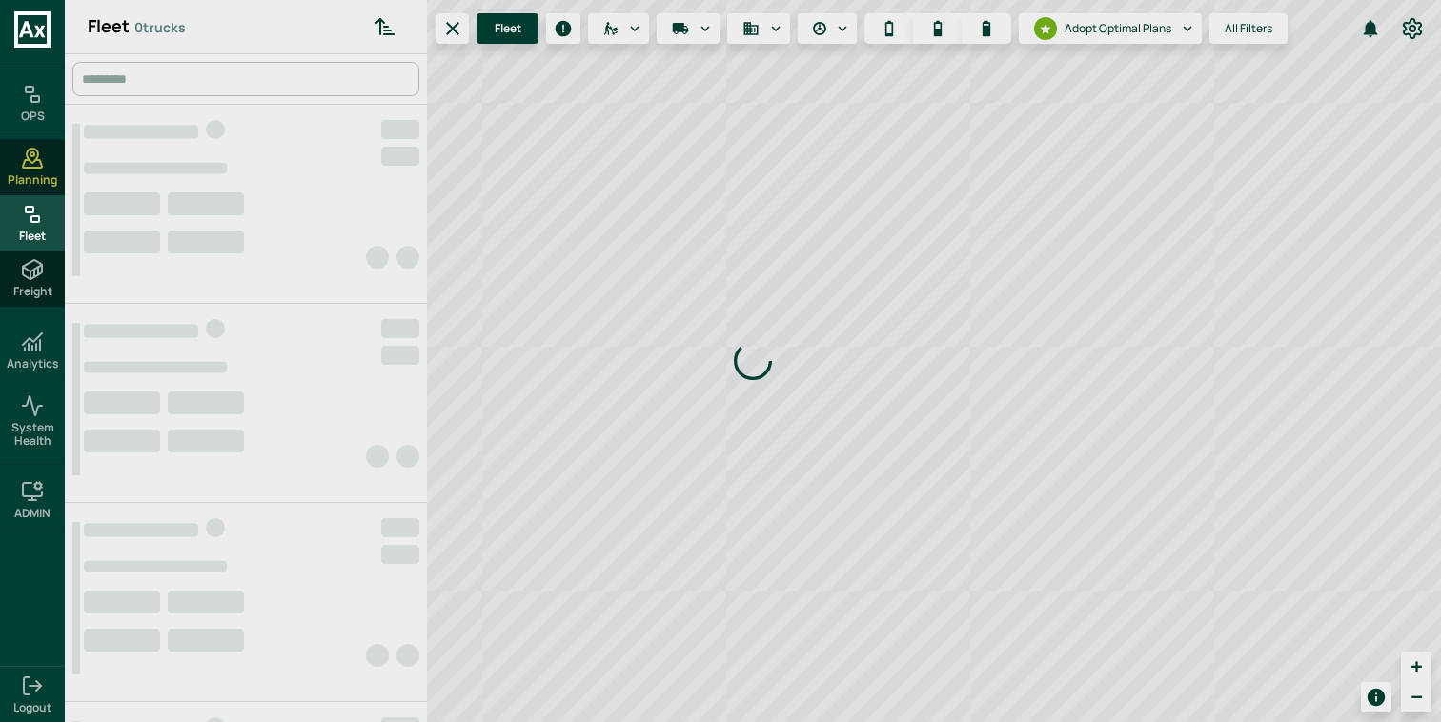
click at [42, 222] on icon at bounding box center [32, 214] width 23 height 23
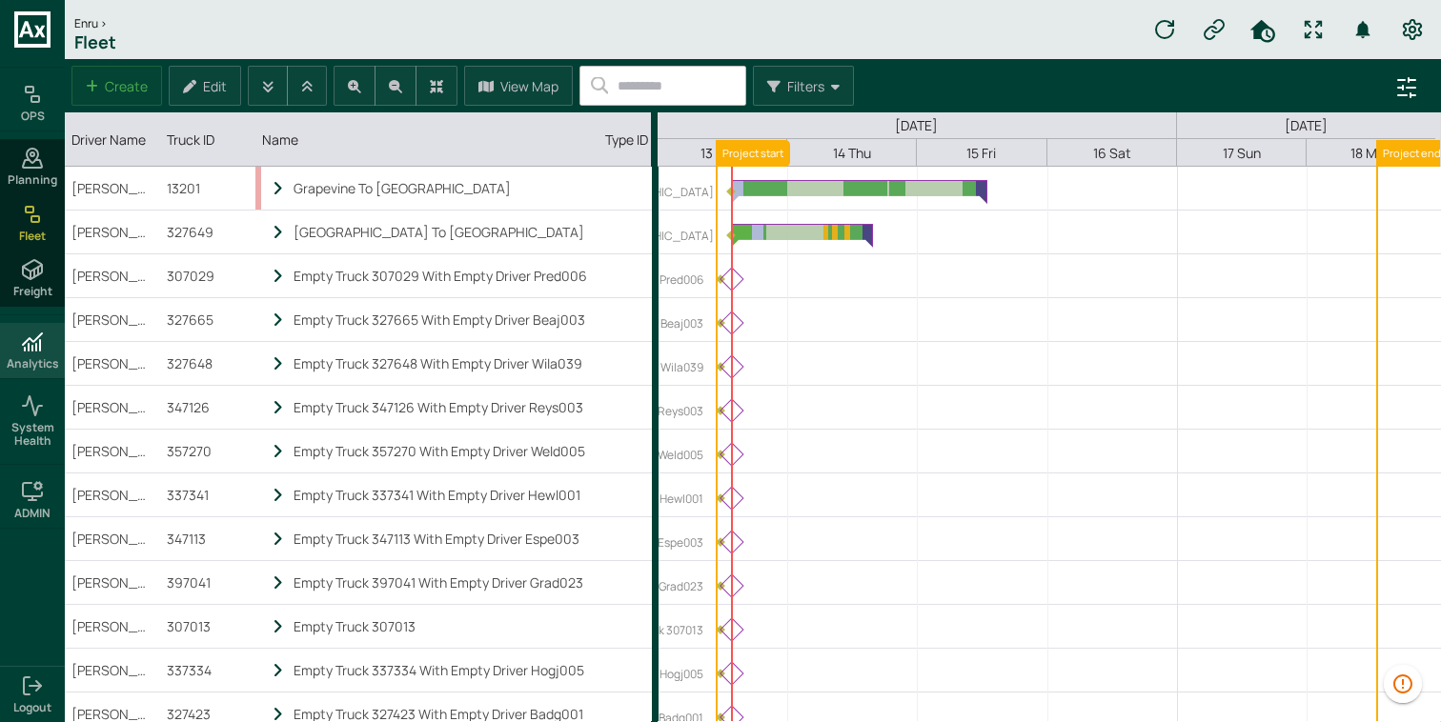
click at [41, 352] on icon at bounding box center [32, 342] width 23 height 23
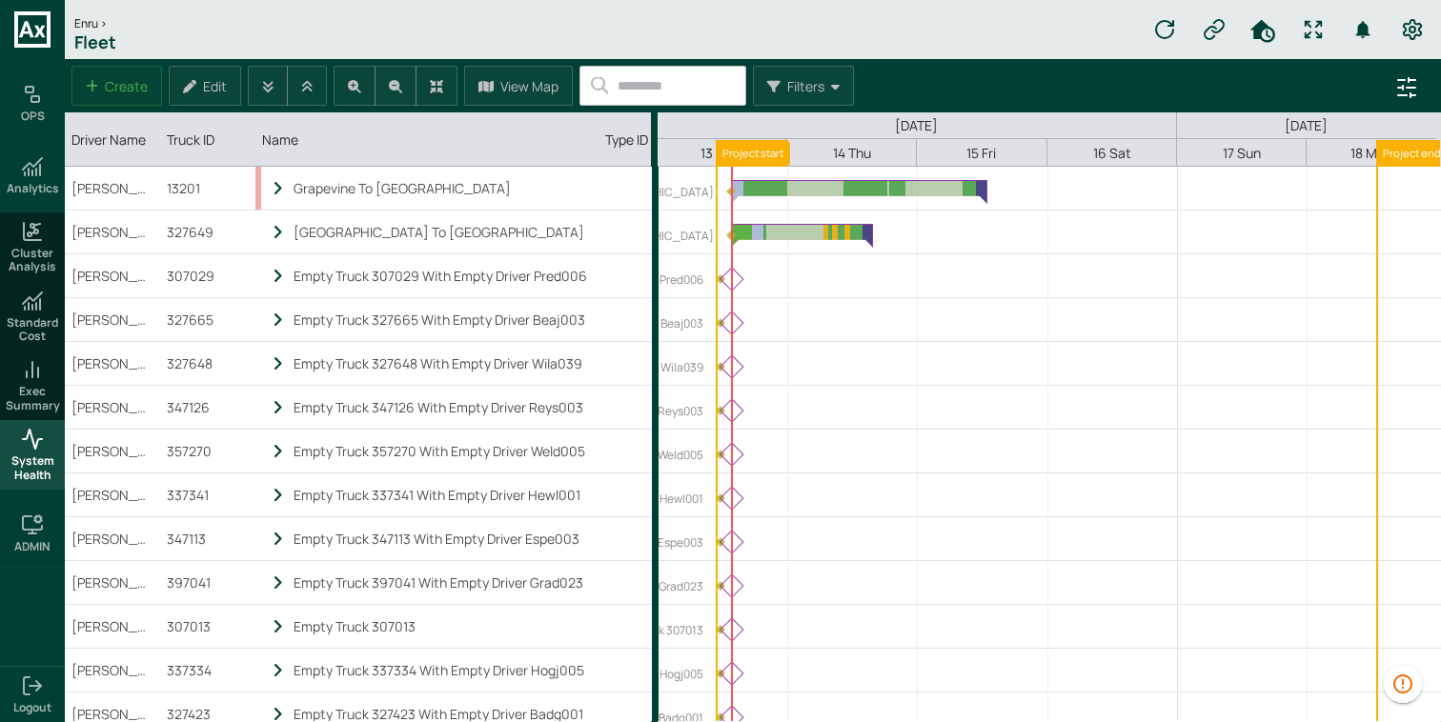
click at [42, 435] on icon at bounding box center [32, 439] width 23 height 23
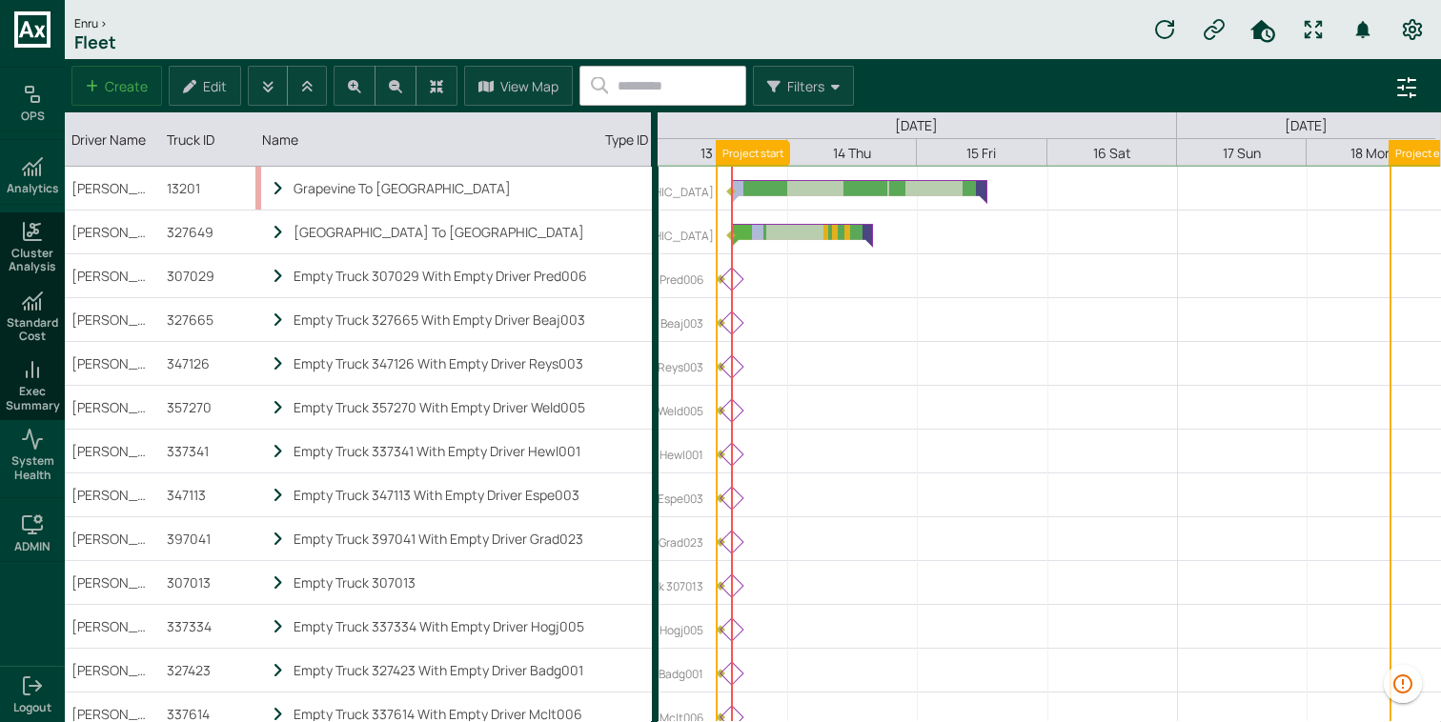
click at [47, 142] on ul "OPS Analytics Cluster Analysis Standard Cost Exec Summary System Health ADMIN" at bounding box center [32, 362] width 65 height 607
click at [37, 110] on h6 "OPS" at bounding box center [33, 116] width 24 height 13
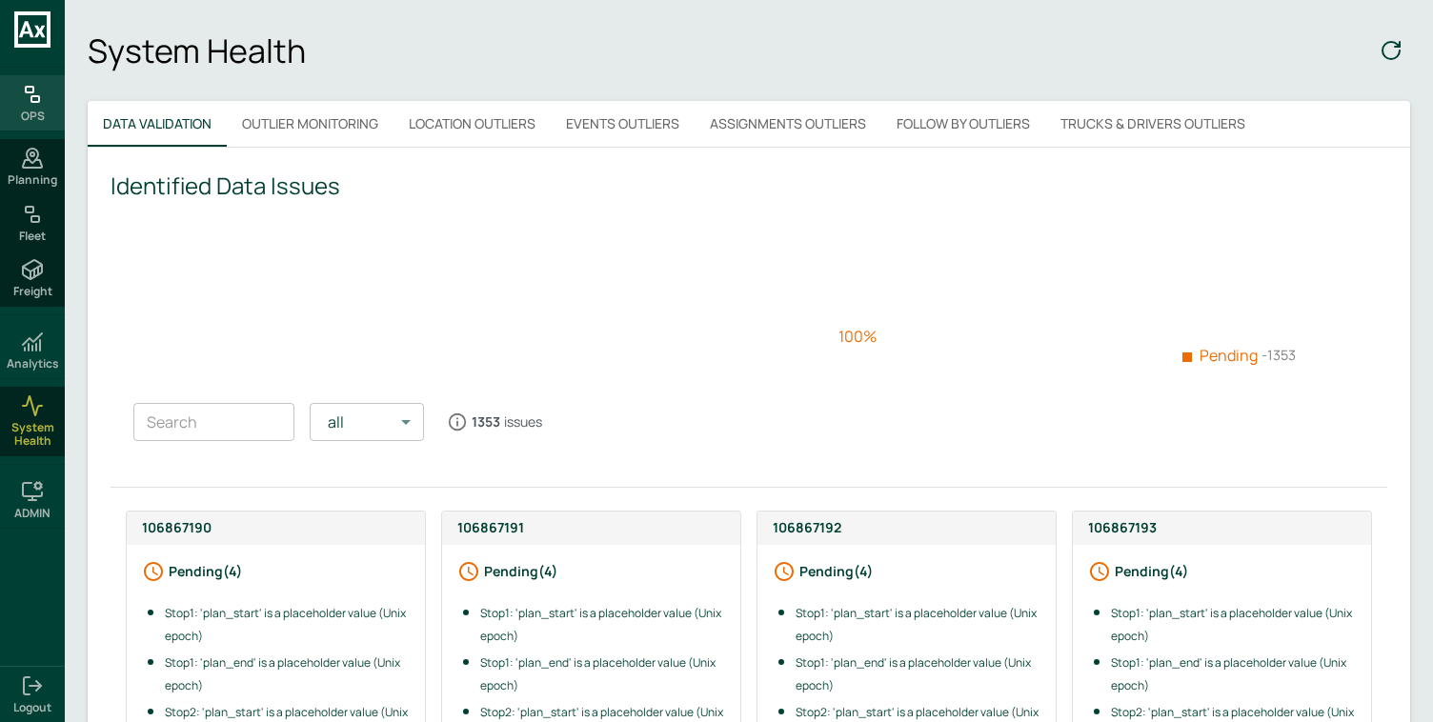
click at [53, 100] on div "OPS" at bounding box center [32, 102] width 65 height 55
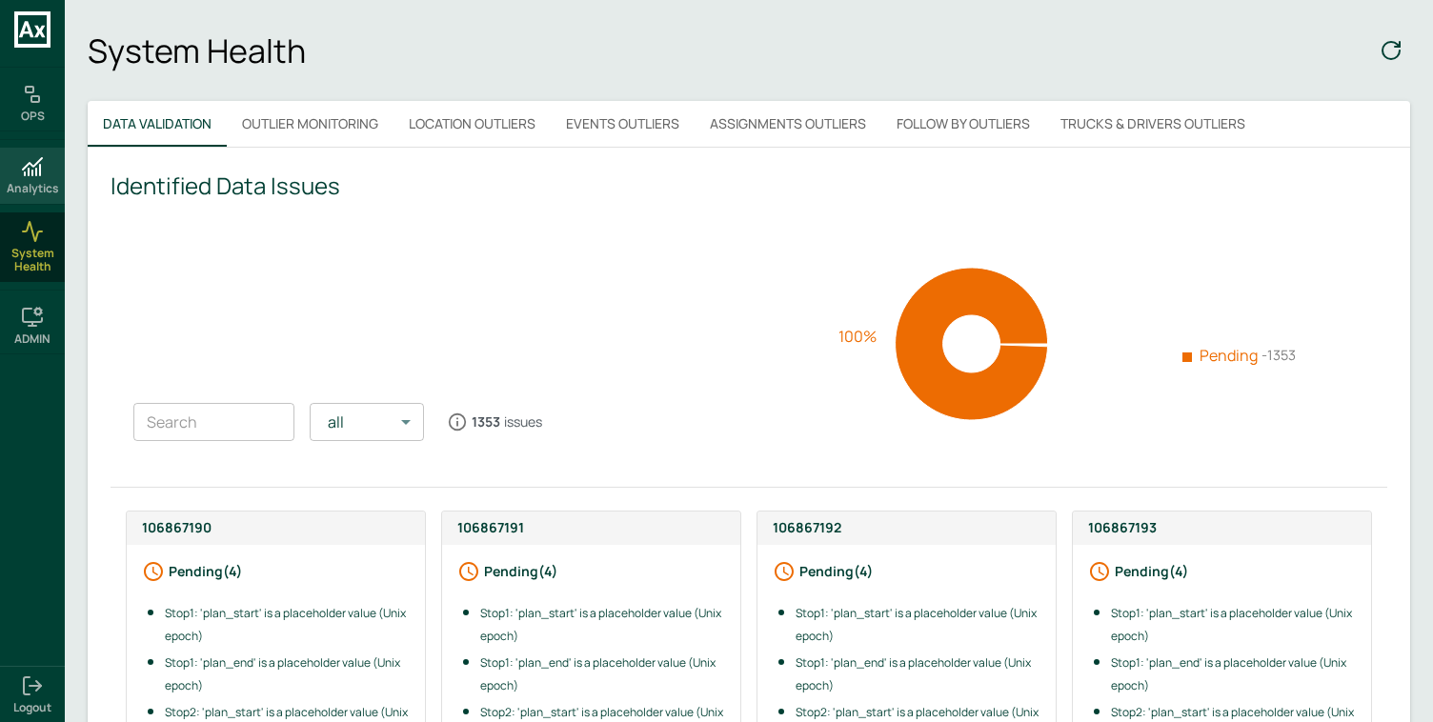
click at [31, 158] on icon at bounding box center [32, 166] width 23 height 23
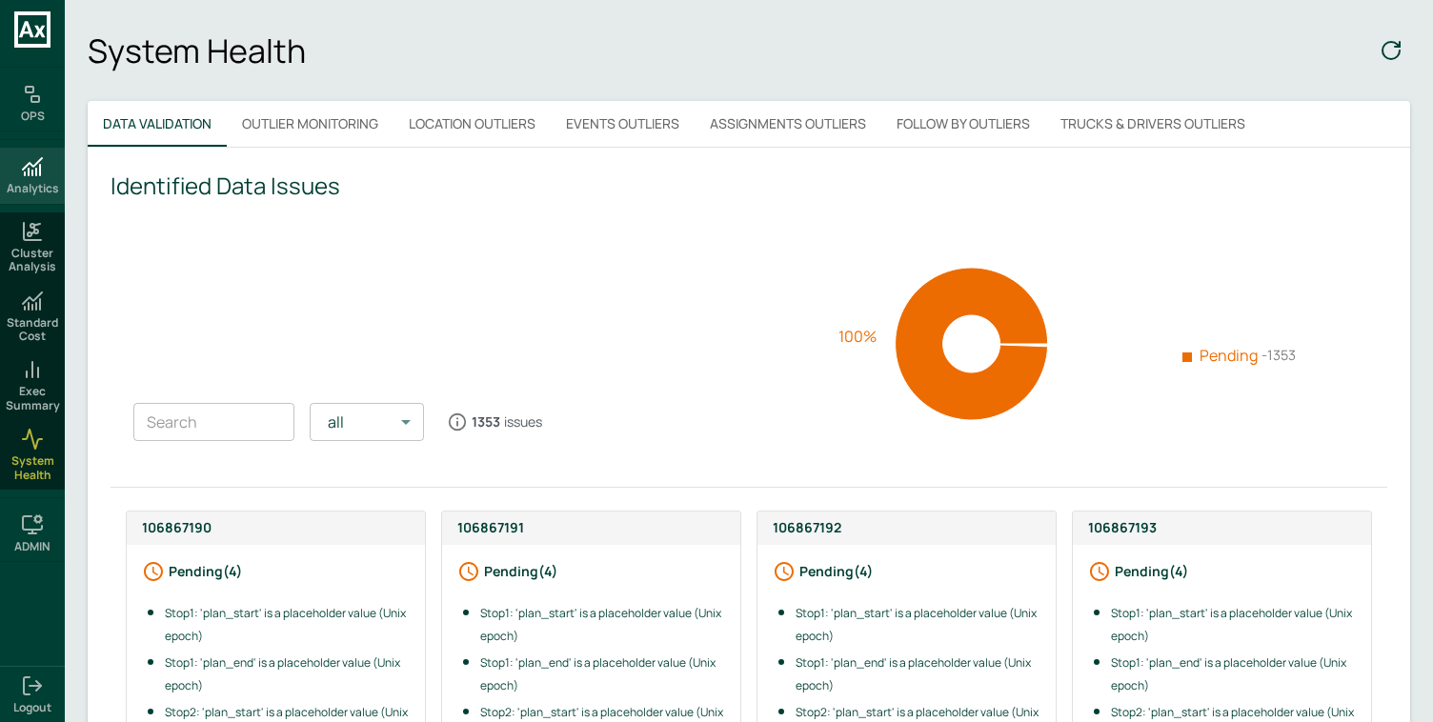
click at [30, 193] on h6 "Analytics" at bounding box center [33, 188] width 52 height 13
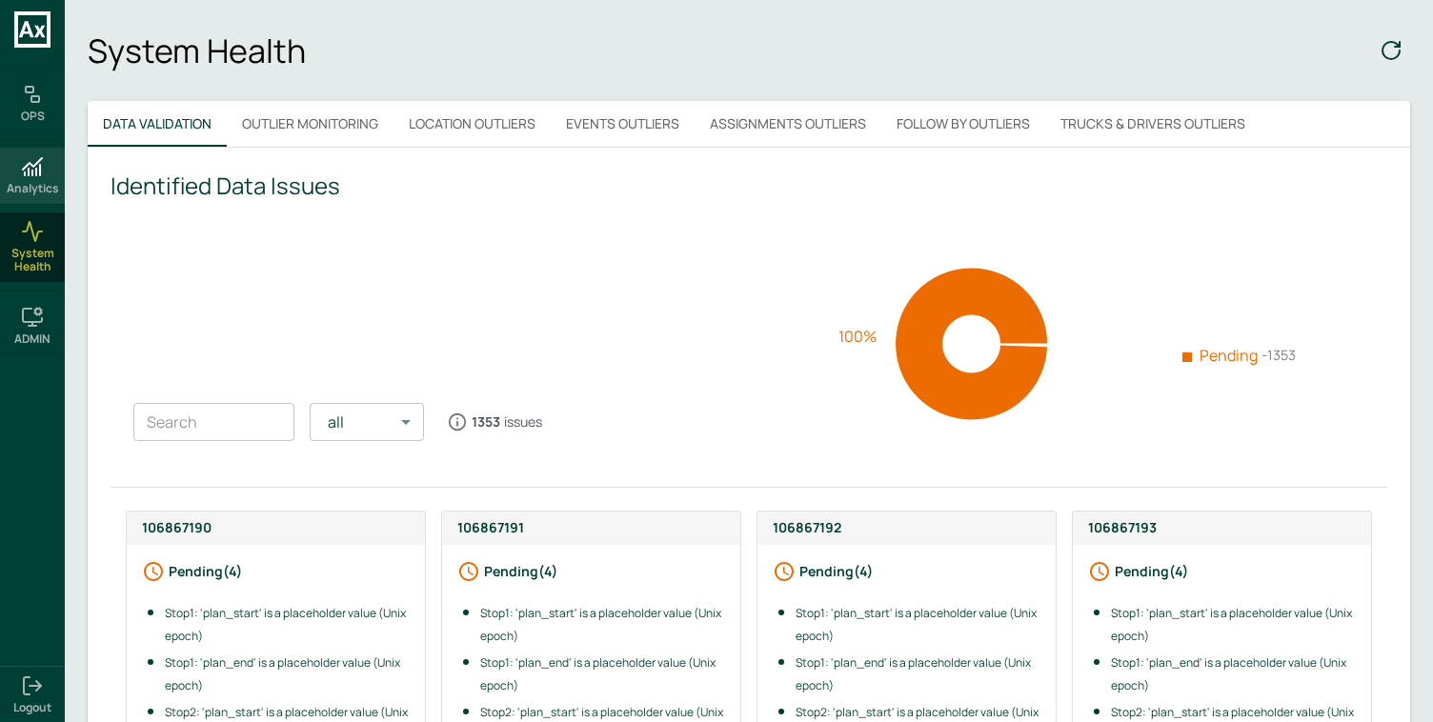
click at [31, 190] on h6 "Analytics" at bounding box center [33, 188] width 52 height 13
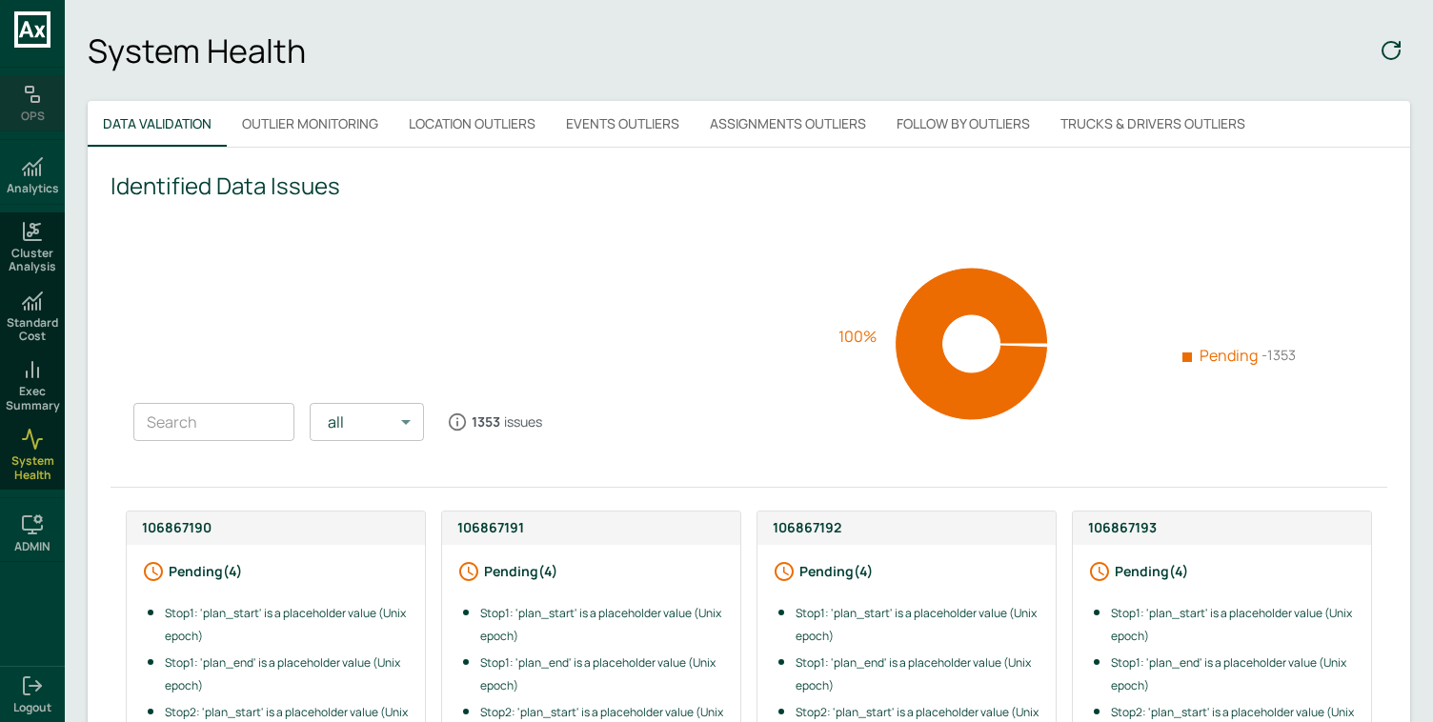
click at [48, 113] on div "OPS" at bounding box center [32, 102] width 65 height 55
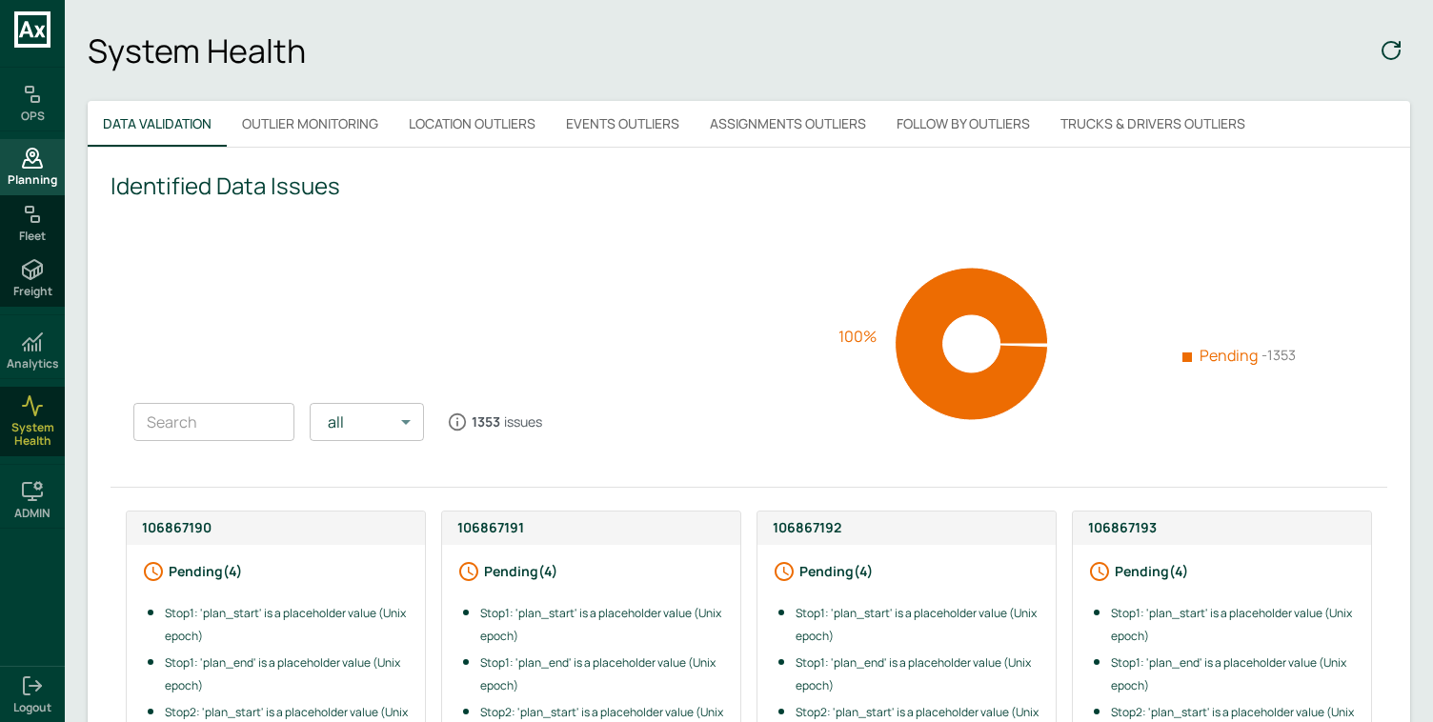
click at [45, 181] on span "Planning" at bounding box center [33, 179] width 50 height 13
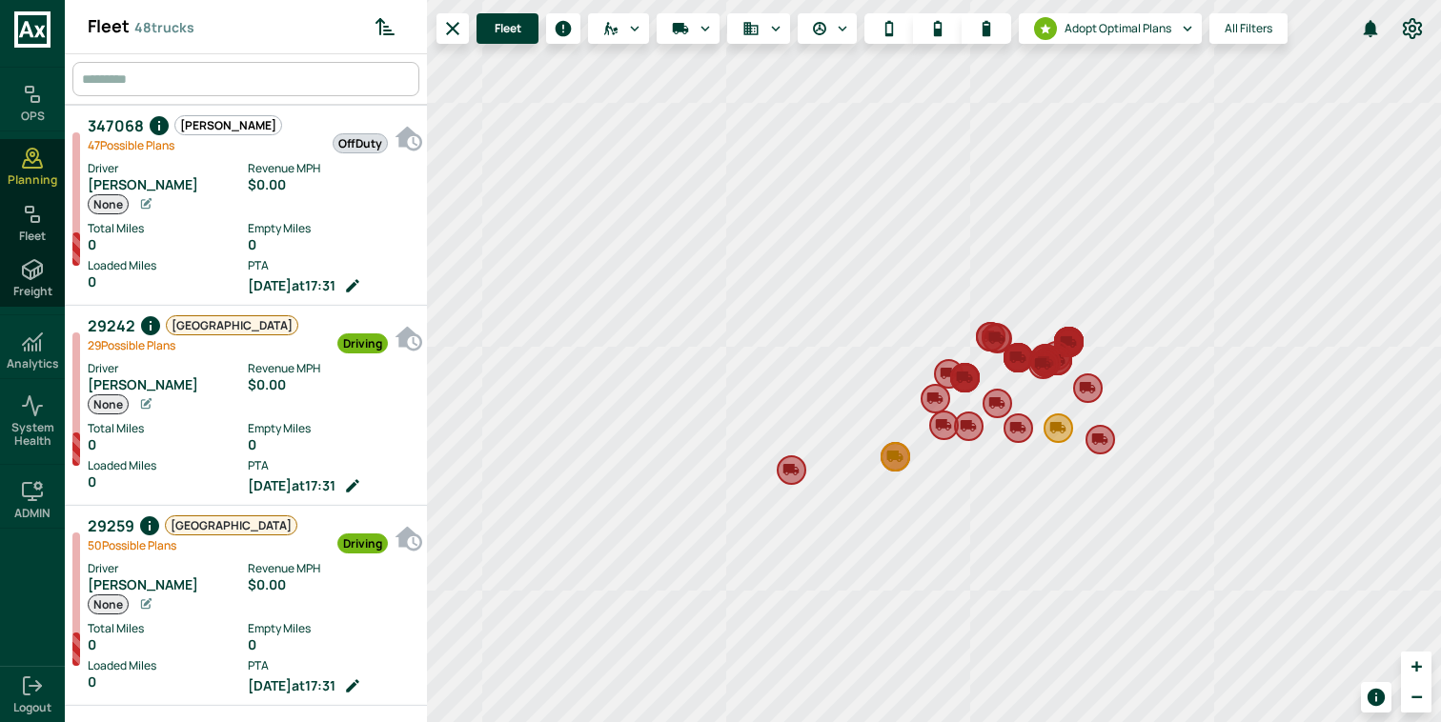
scroll to position [9, 9]
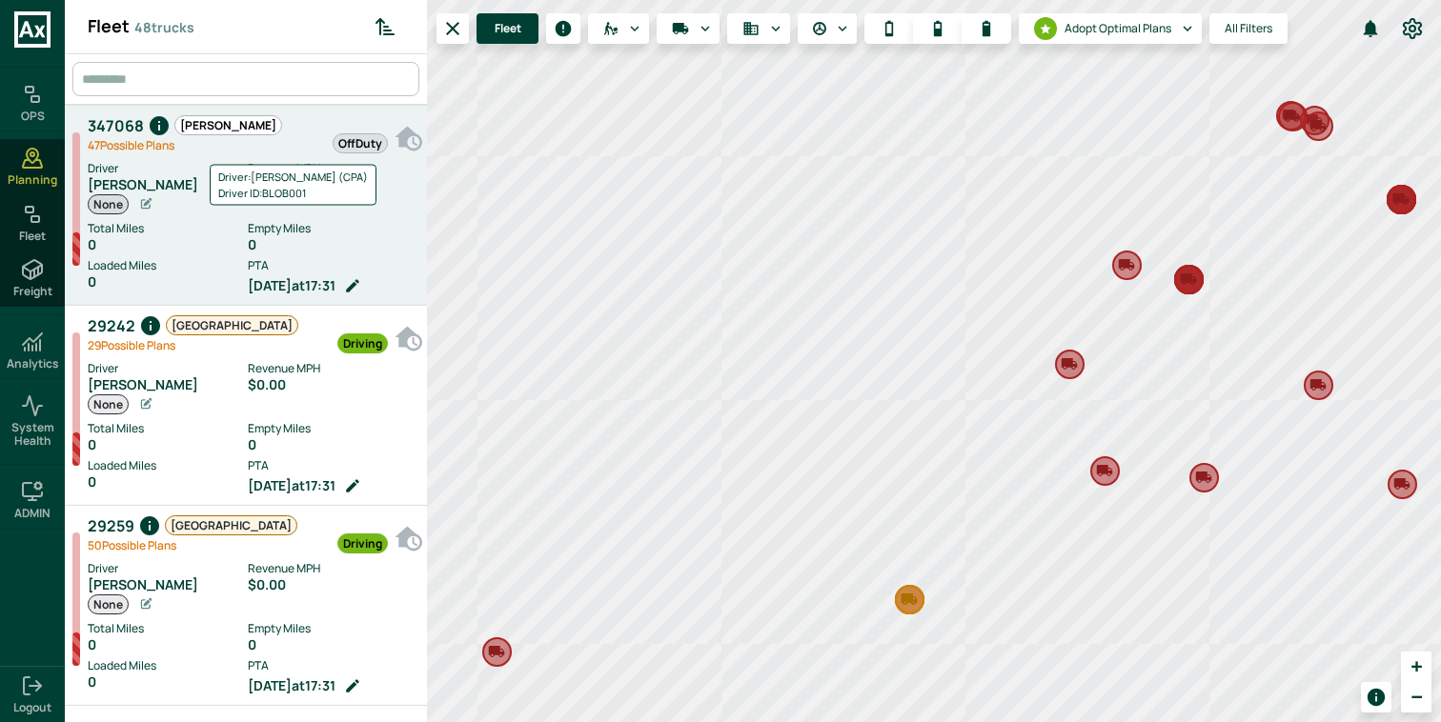
click at [205, 178] on body "OPS Planning Fleet Freight Analytics System Health ADMIN Logout Fleet 48 trucks…" at bounding box center [720, 361] width 1441 height 722
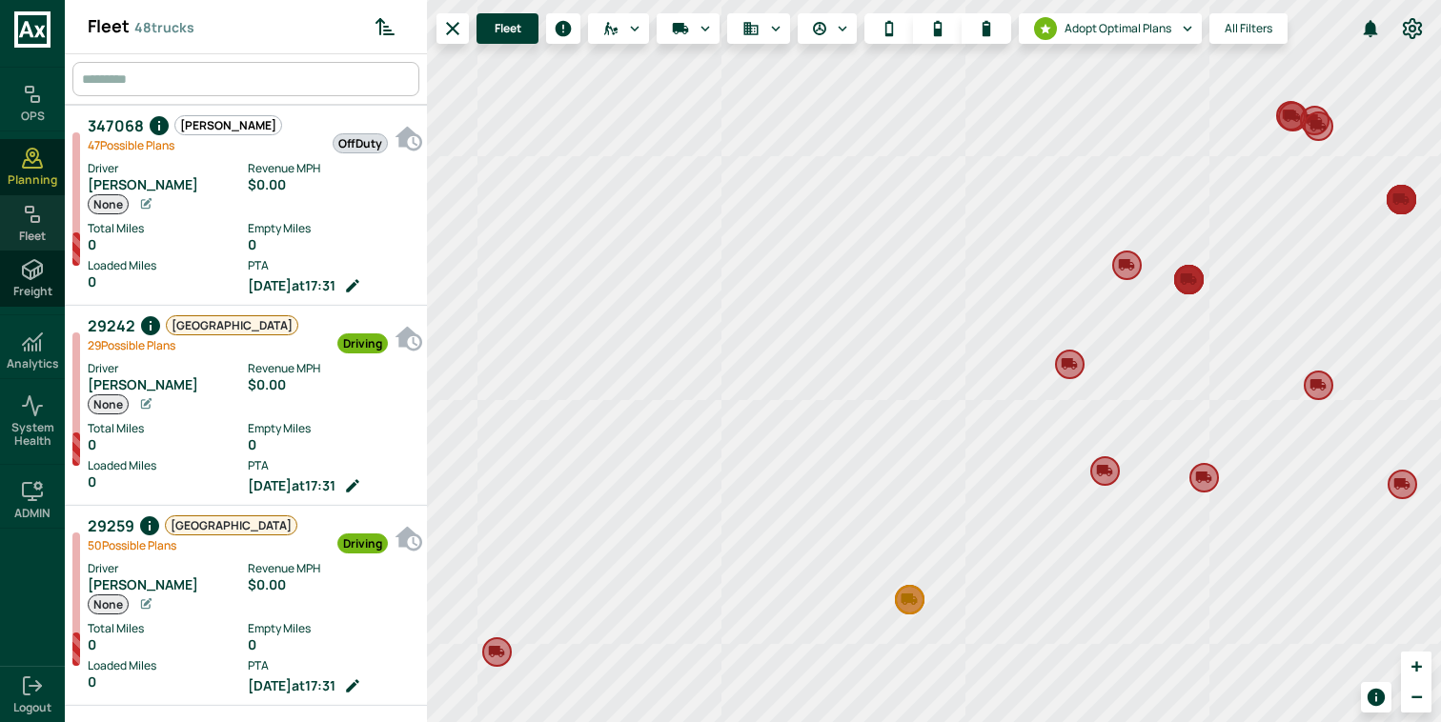
click at [45, 223] on div "Fleet" at bounding box center [32, 222] width 65 height 55
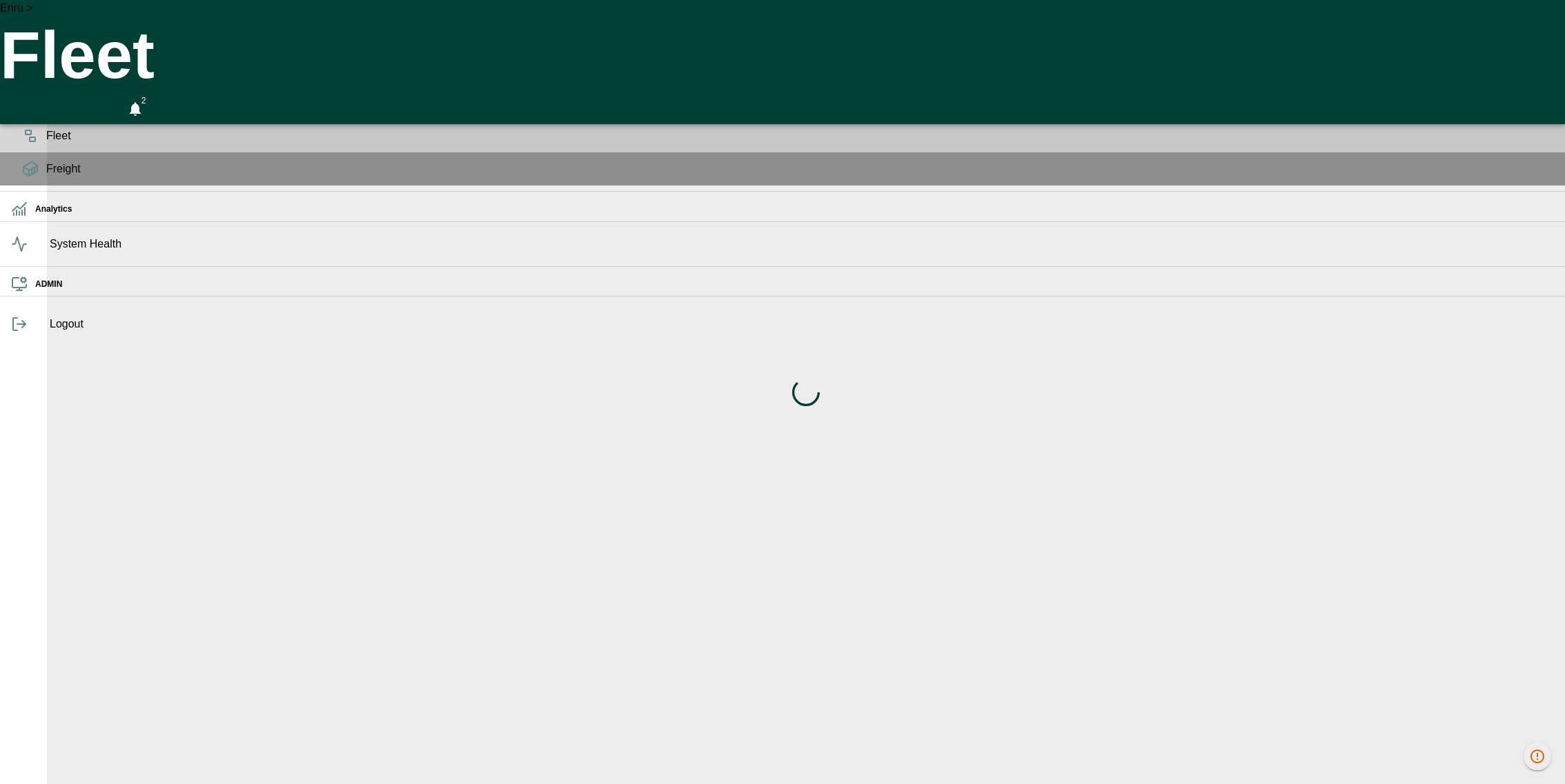
click at [85, 101] on icon "HomeTime Editor" at bounding box center [75, 109] width 20 height 18
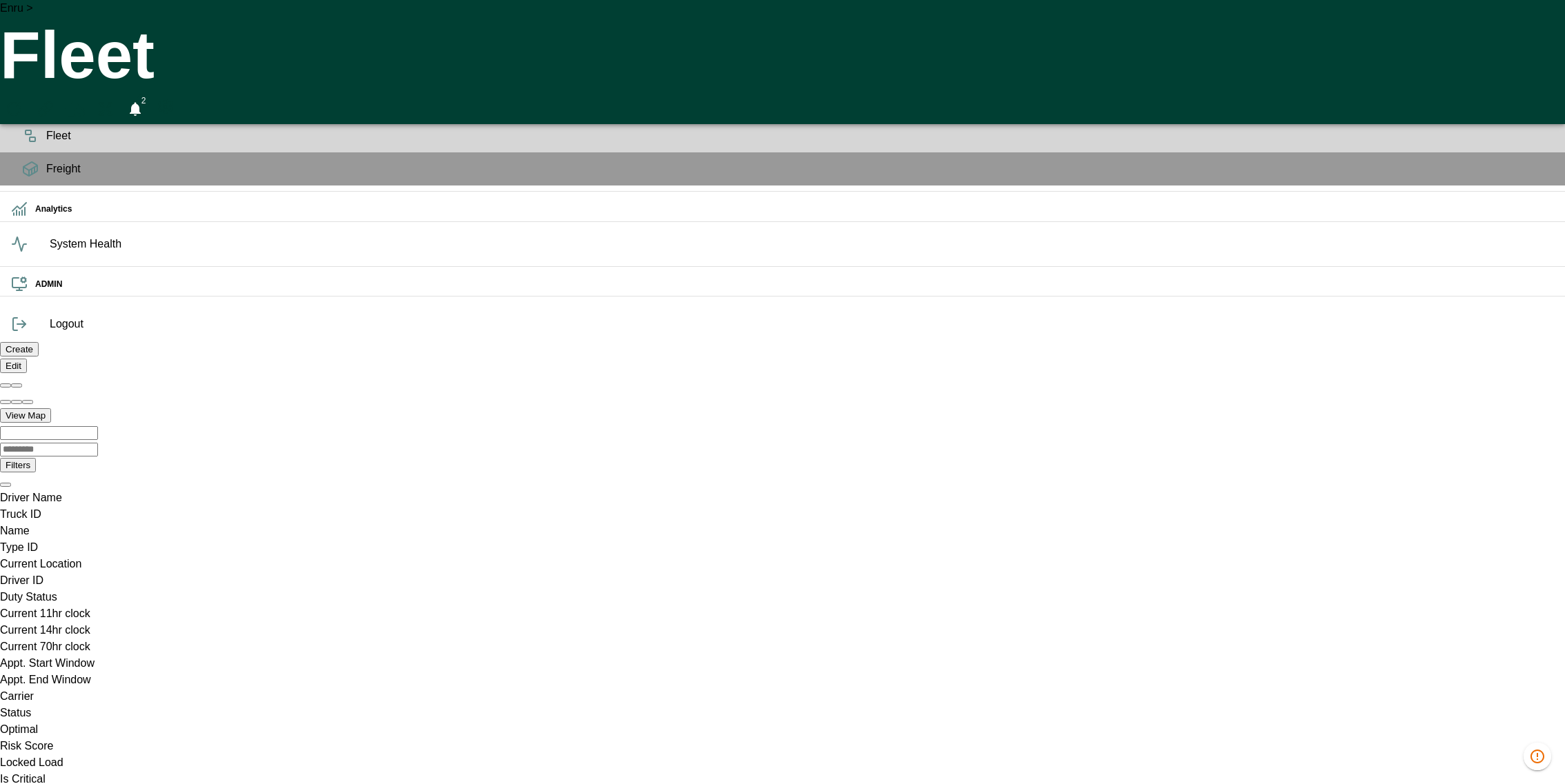
click at [85, 101] on icon "HomeTime Editor" at bounding box center [75, 109] width 20 height 18
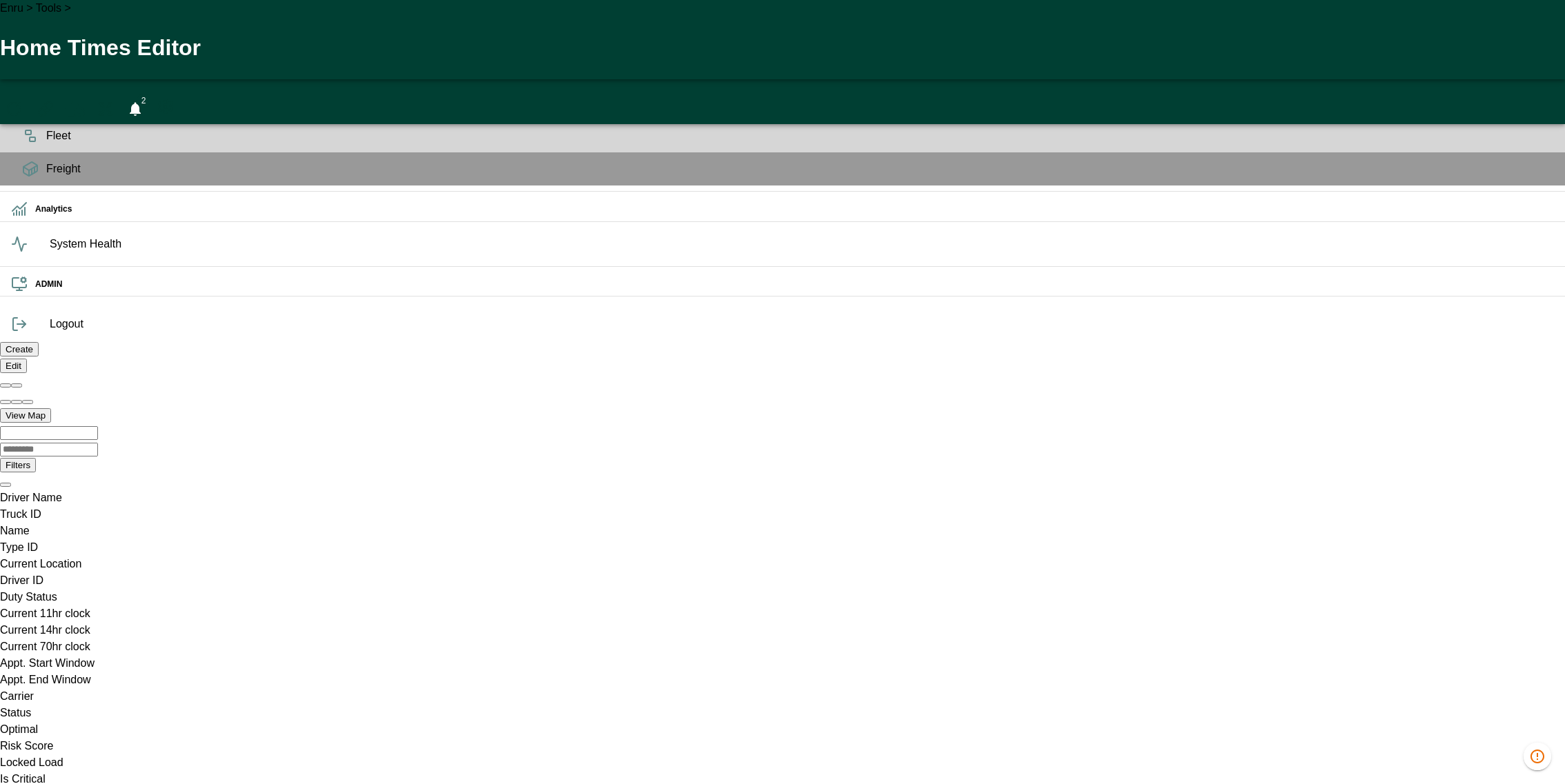
click at [22, 111] on icon at bounding box center [30, 103] width 17 height 17
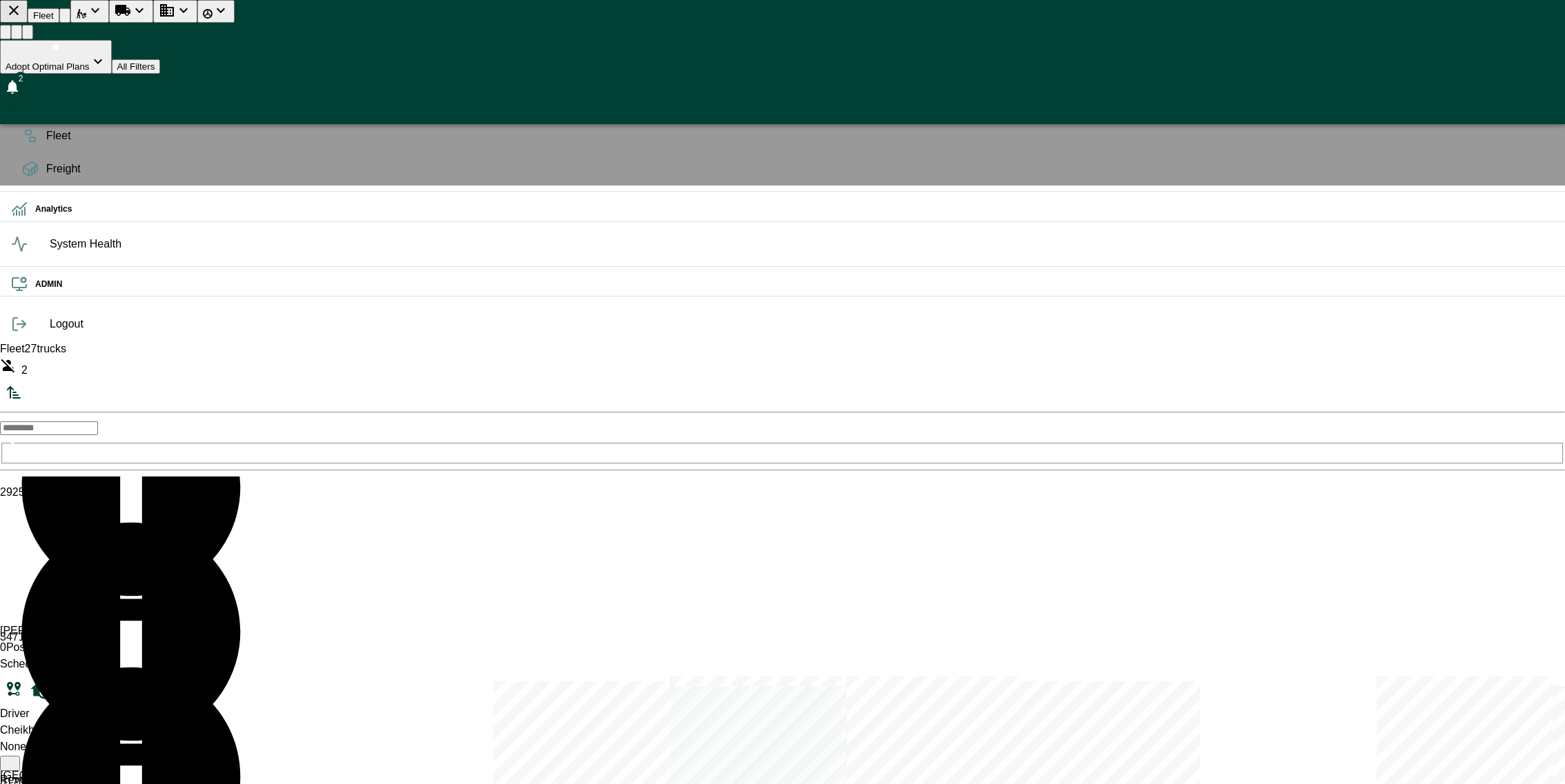
scroll to position [169, 0]
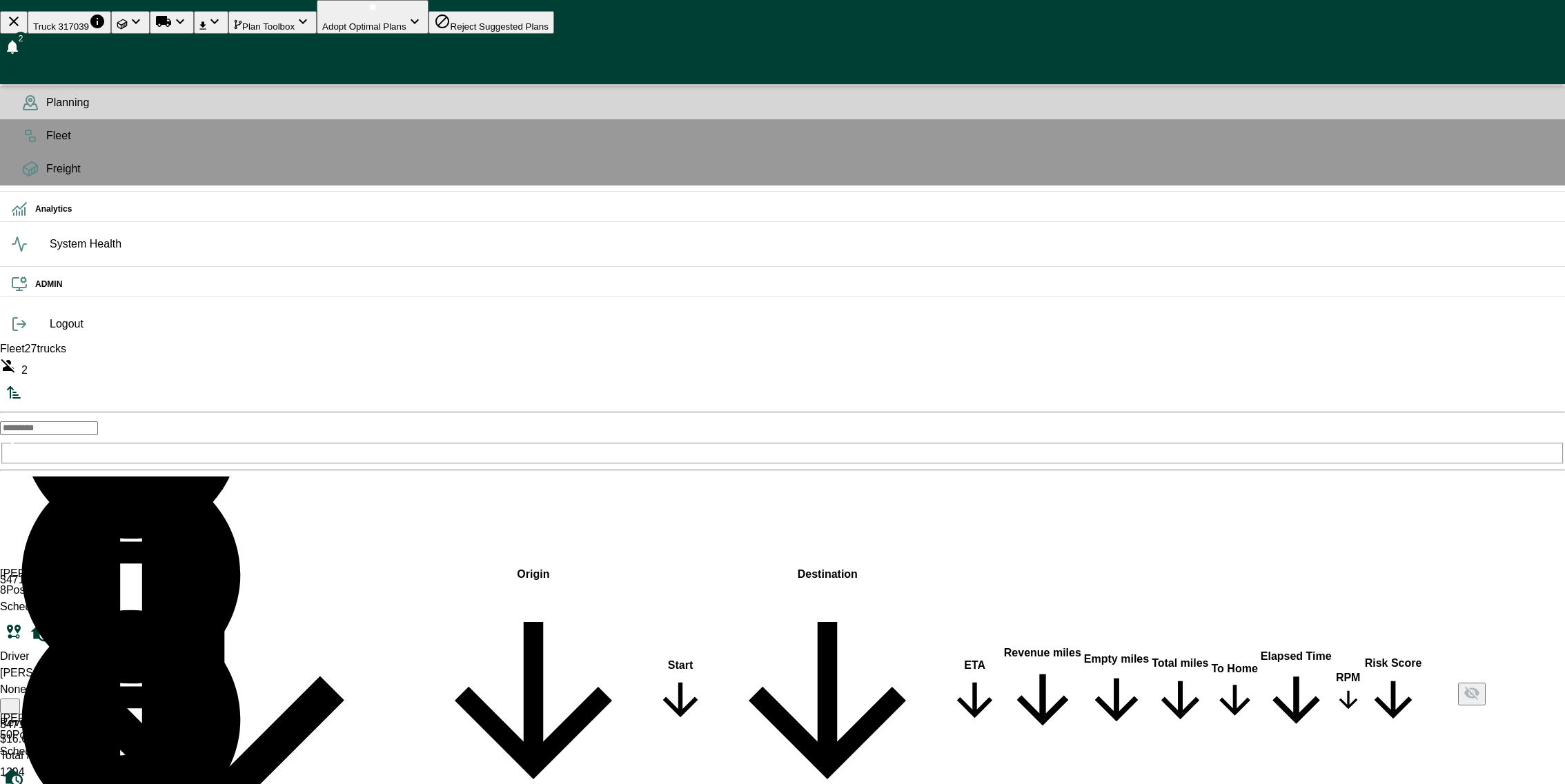
scroll to position [2707, 0]
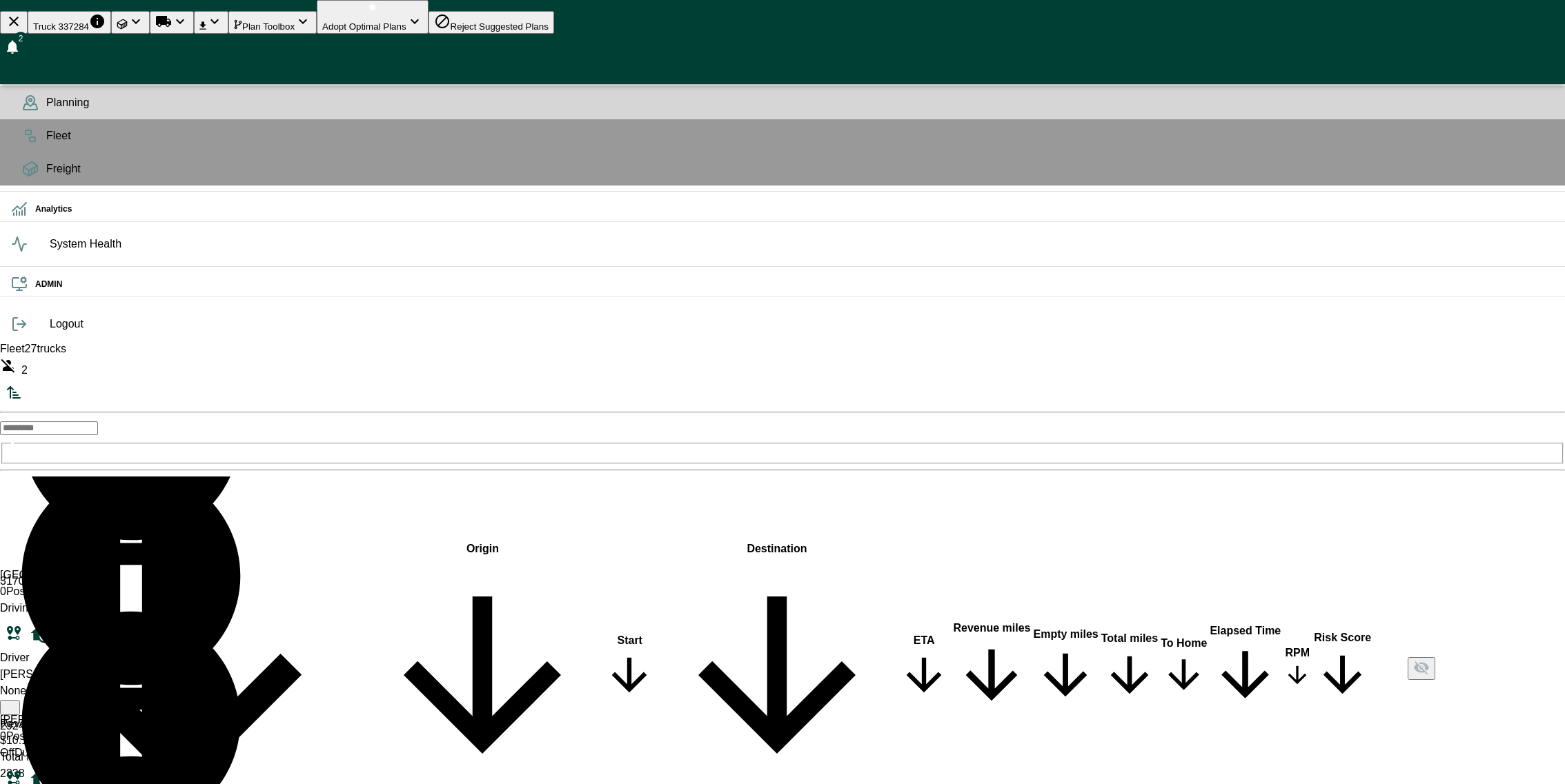
scroll to position [412, 0]
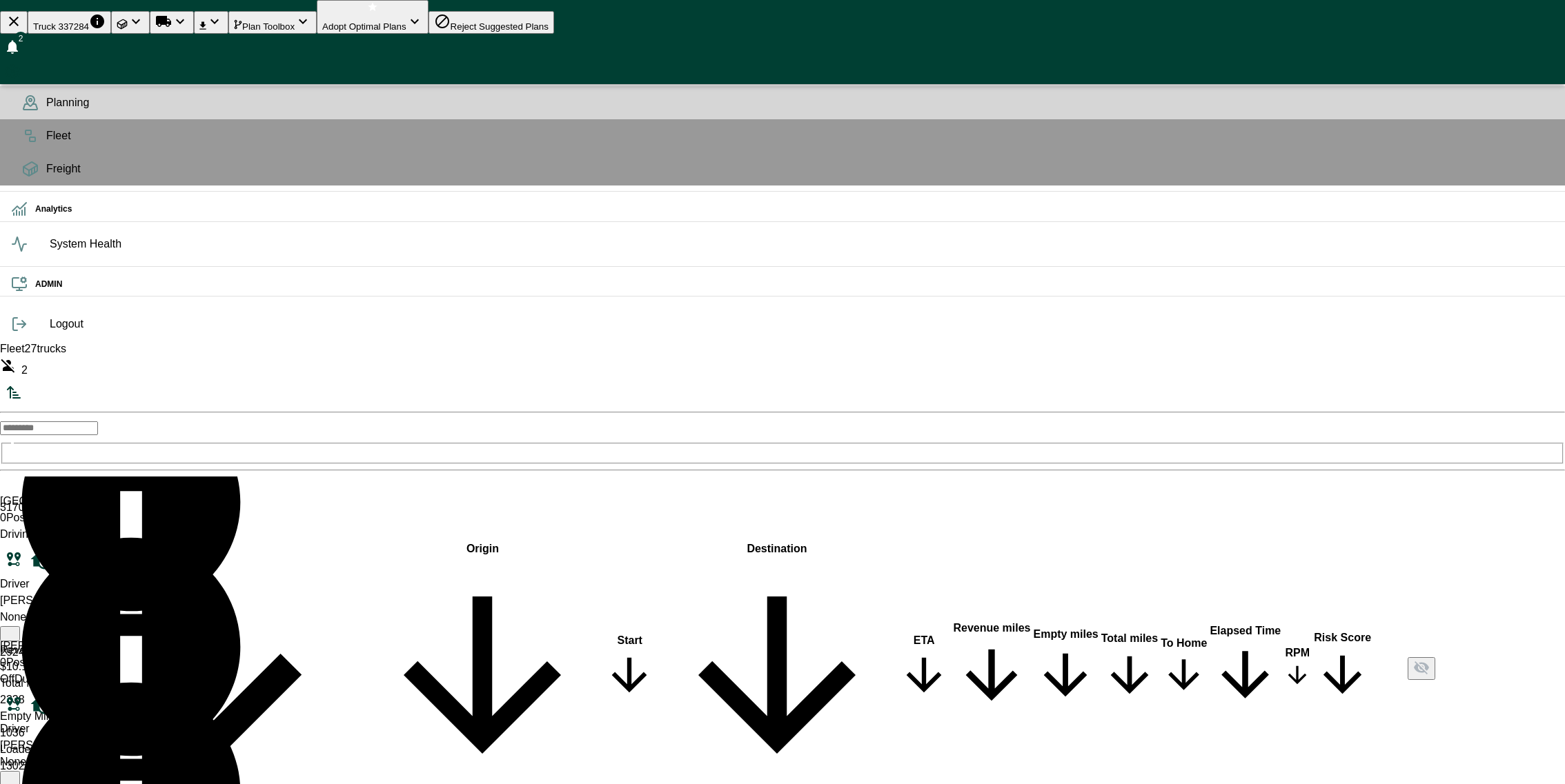
click at [150, 12] on button "Loads" at bounding box center [130, 22] width 38 height 22
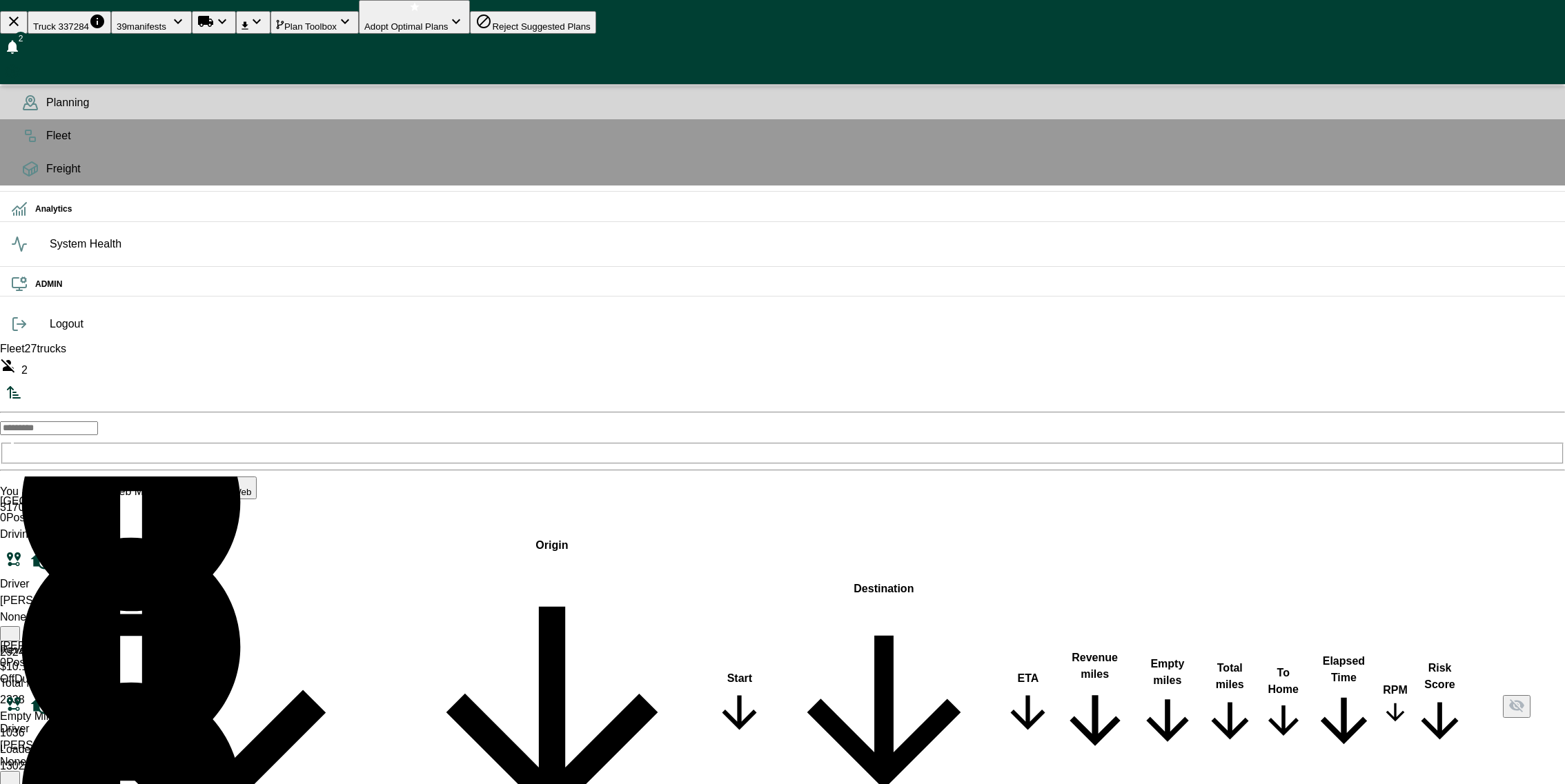
click at [18, 41] on icon "button" at bounding box center [12, 47] width 11 height 14
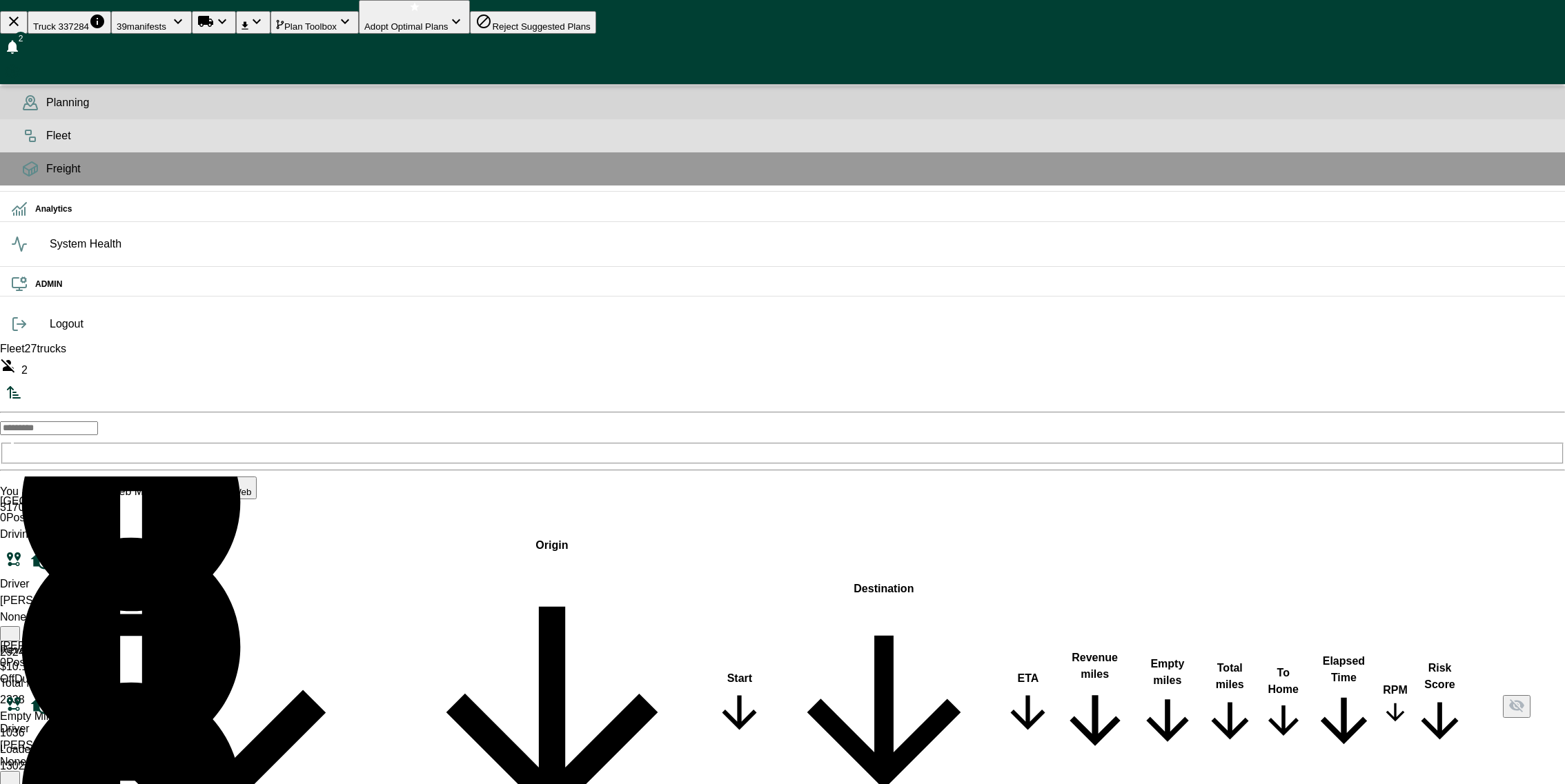
click at [25, 135] on rect at bounding box center [28, 132] width 6 height 4
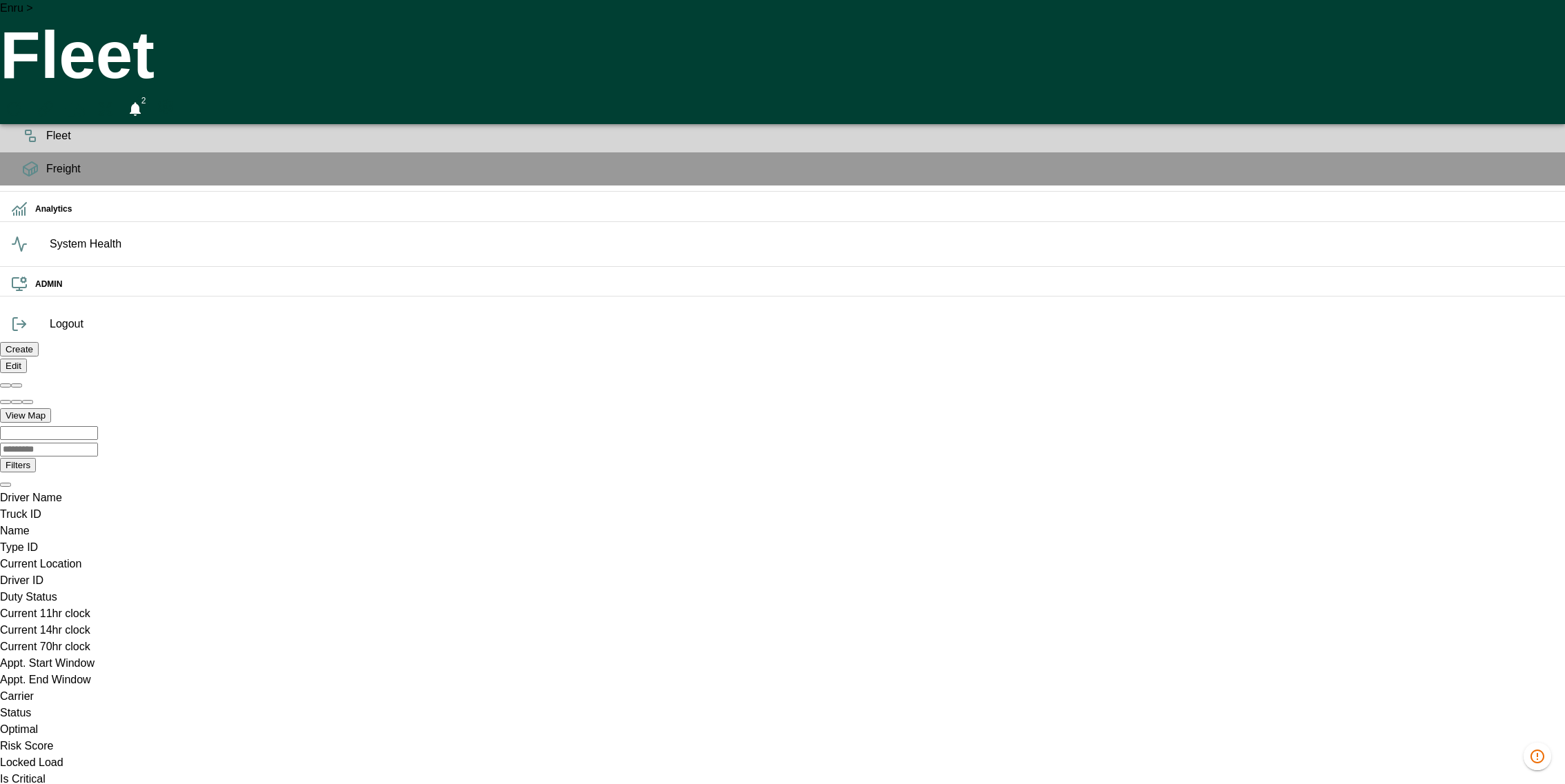
scroll to position [0, 980939]
click at [154, 506] on div "Truck ID" at bounding box center [782, 514] width 1565 height 17
click at [133, 506] on div "Truck ID" at bounding box center [782, 514] width 1565 height 17
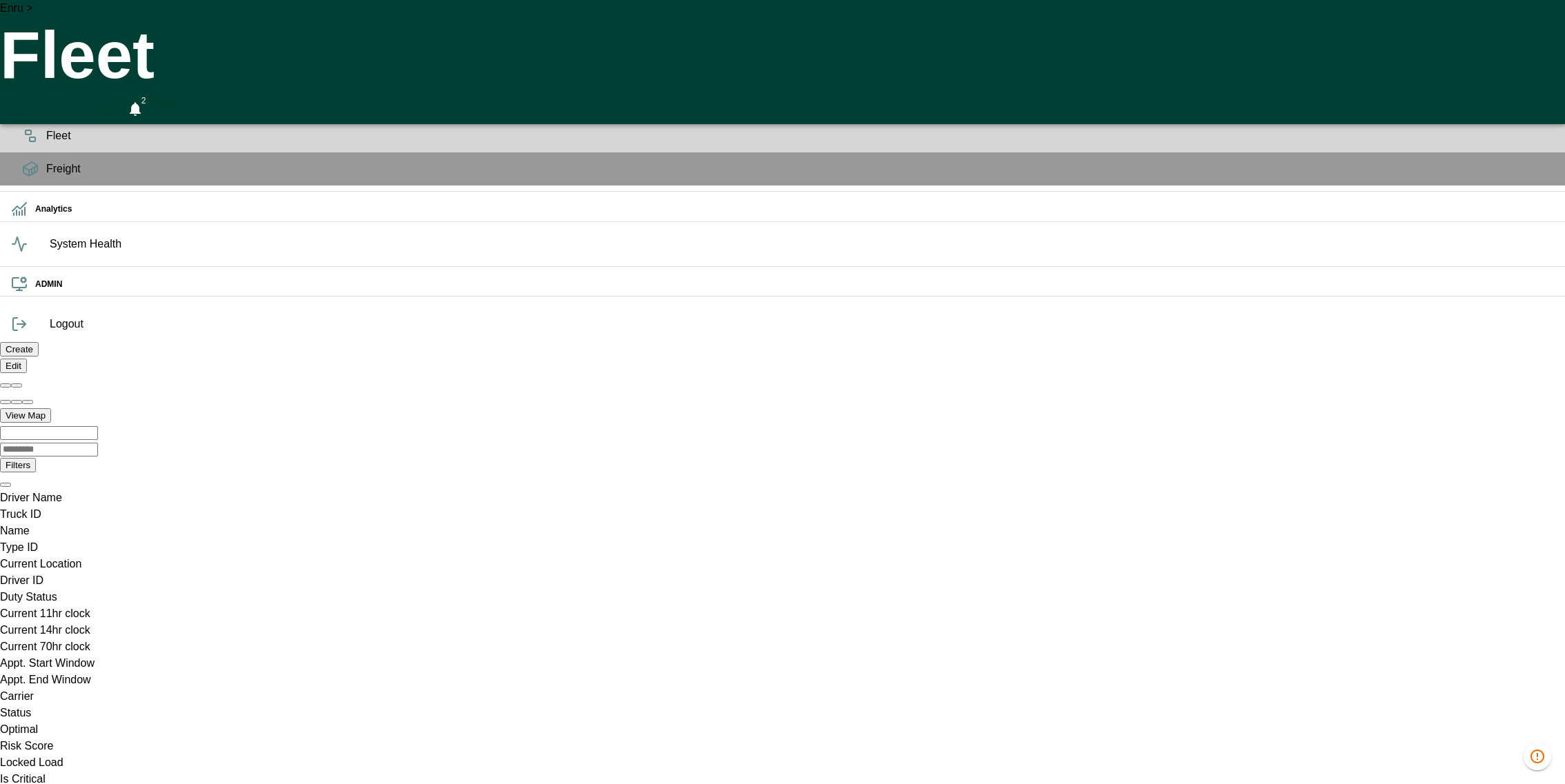
scroll to position [0, 0]
click at [0, 523] on icon "Truck ID column. SPACE for context menu, ENTER to sort" at bounding box center [0, 523] width 0 height 0
type input "****"
click at [526, 20] on div "Enru > Fleet 2" at bounding box center [782, 62] width 1565 height 125
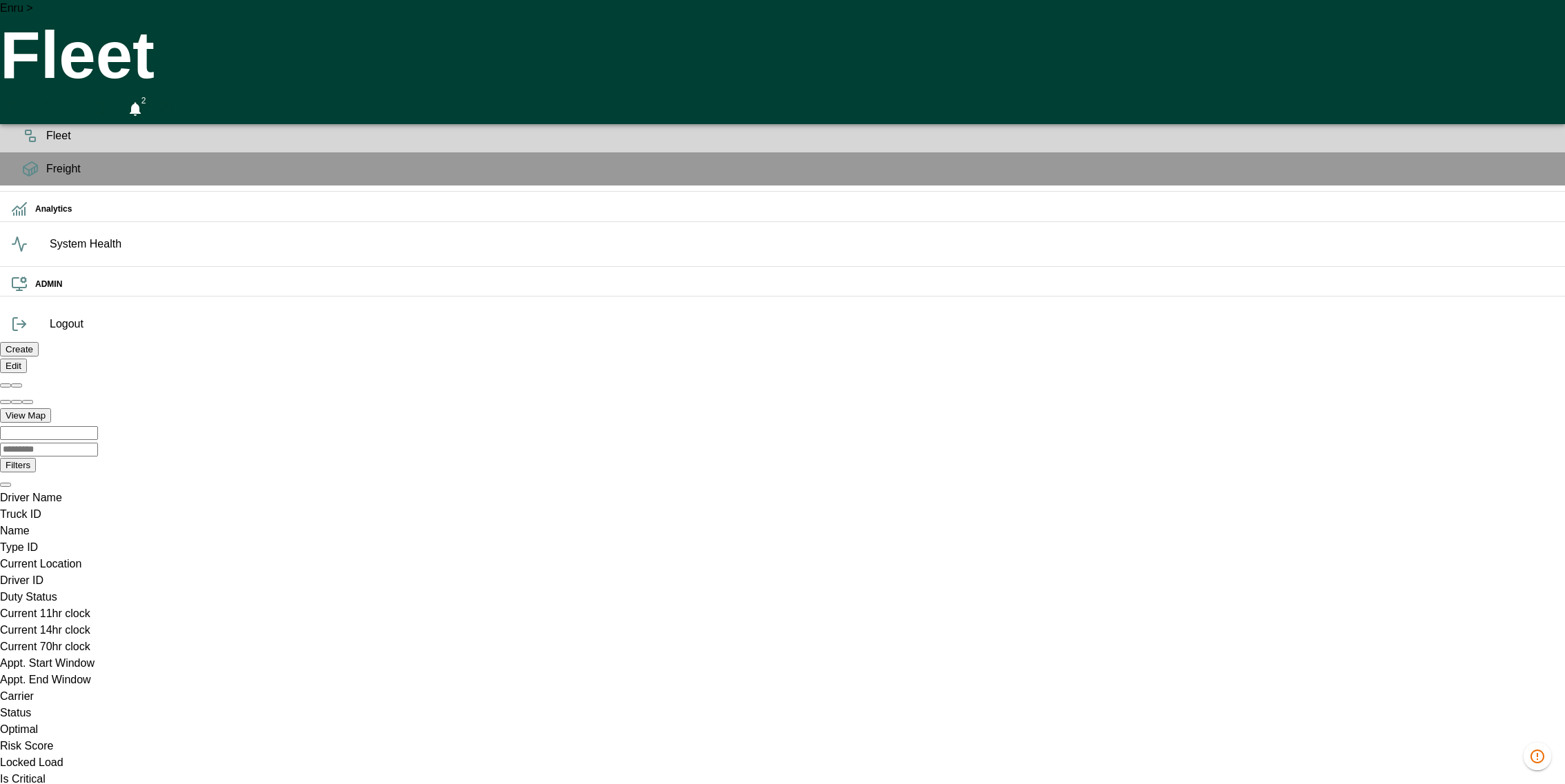
click at [27, 111] on icon at bounding box center [30, 103] width 17 height 17
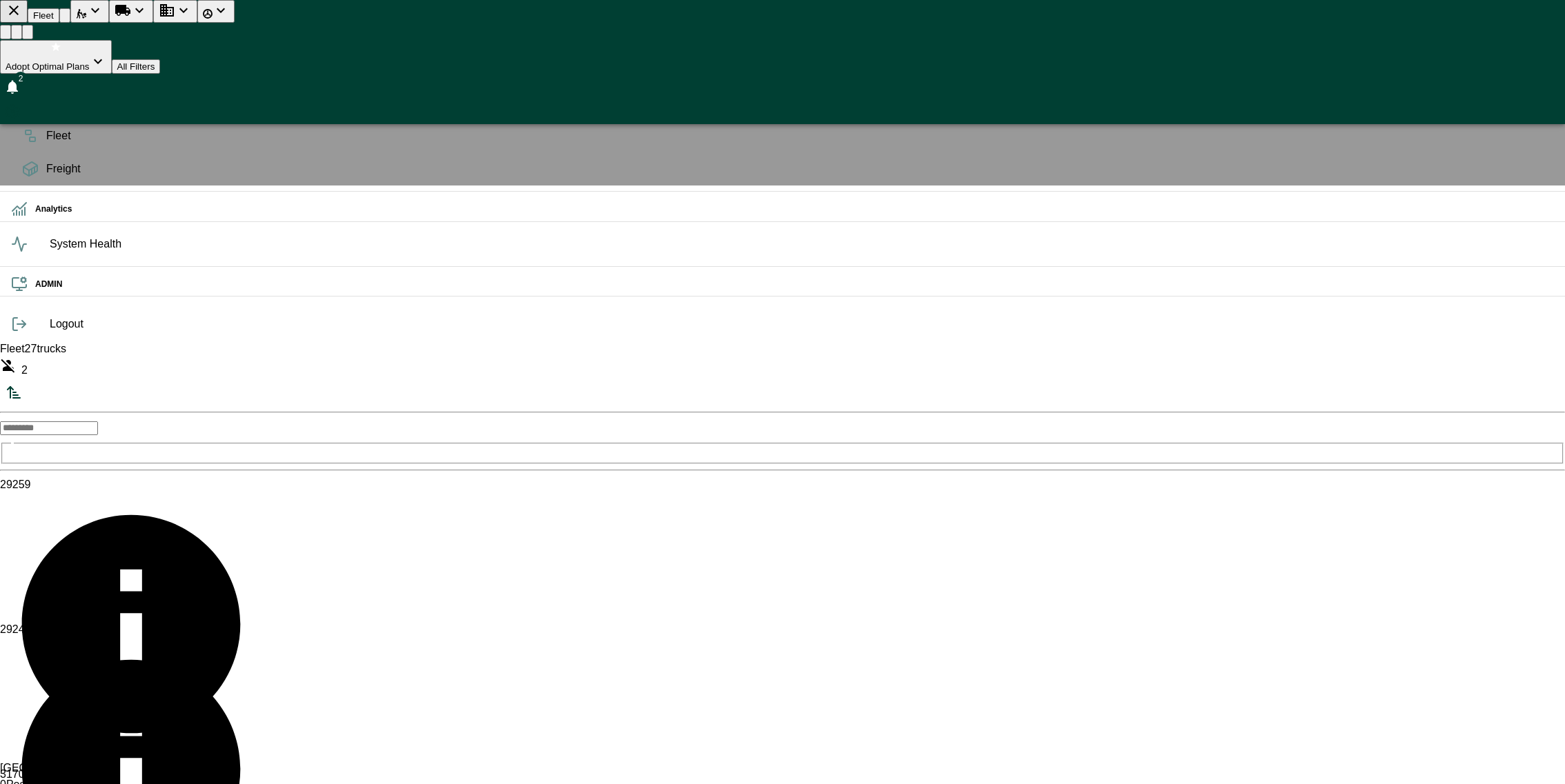
scroll to position [779, 256]
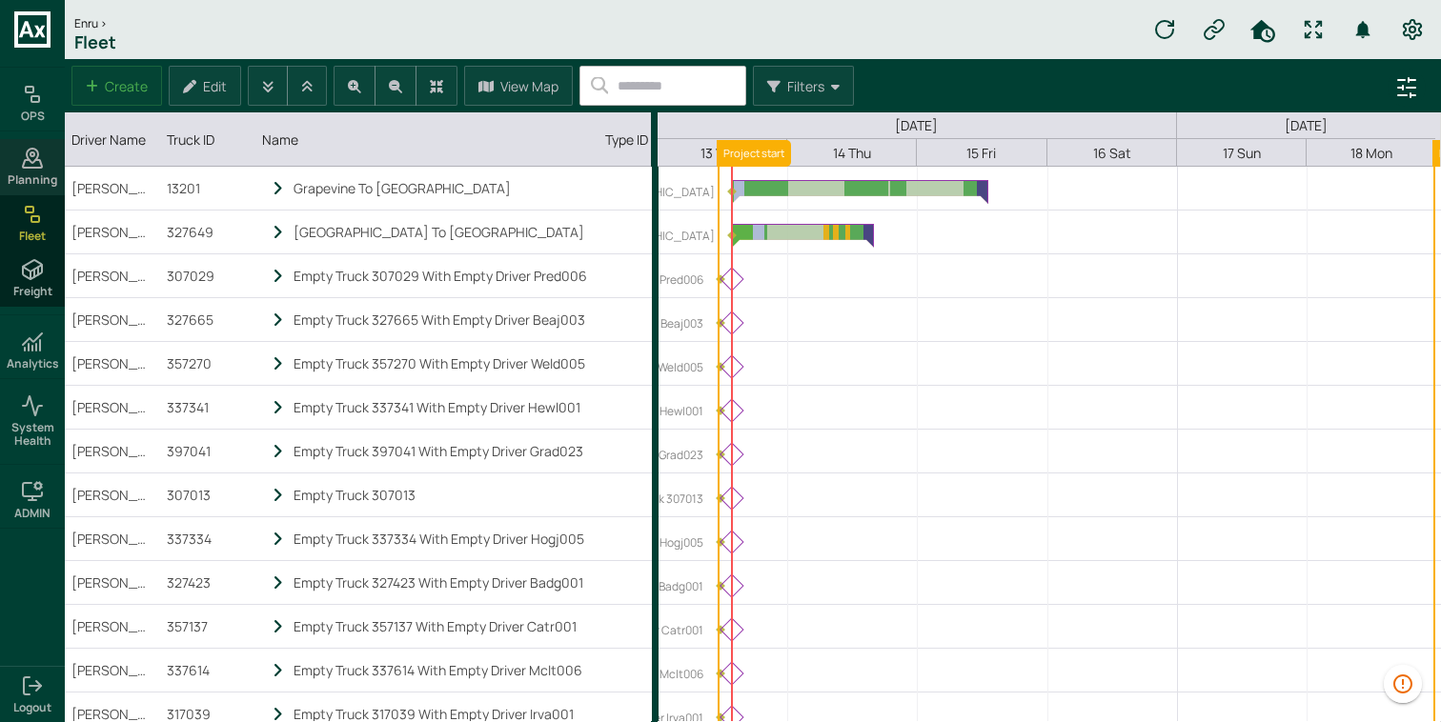
click at [20, 151] on div "Planning" at bounding box center [32, 166] width 65 height 55
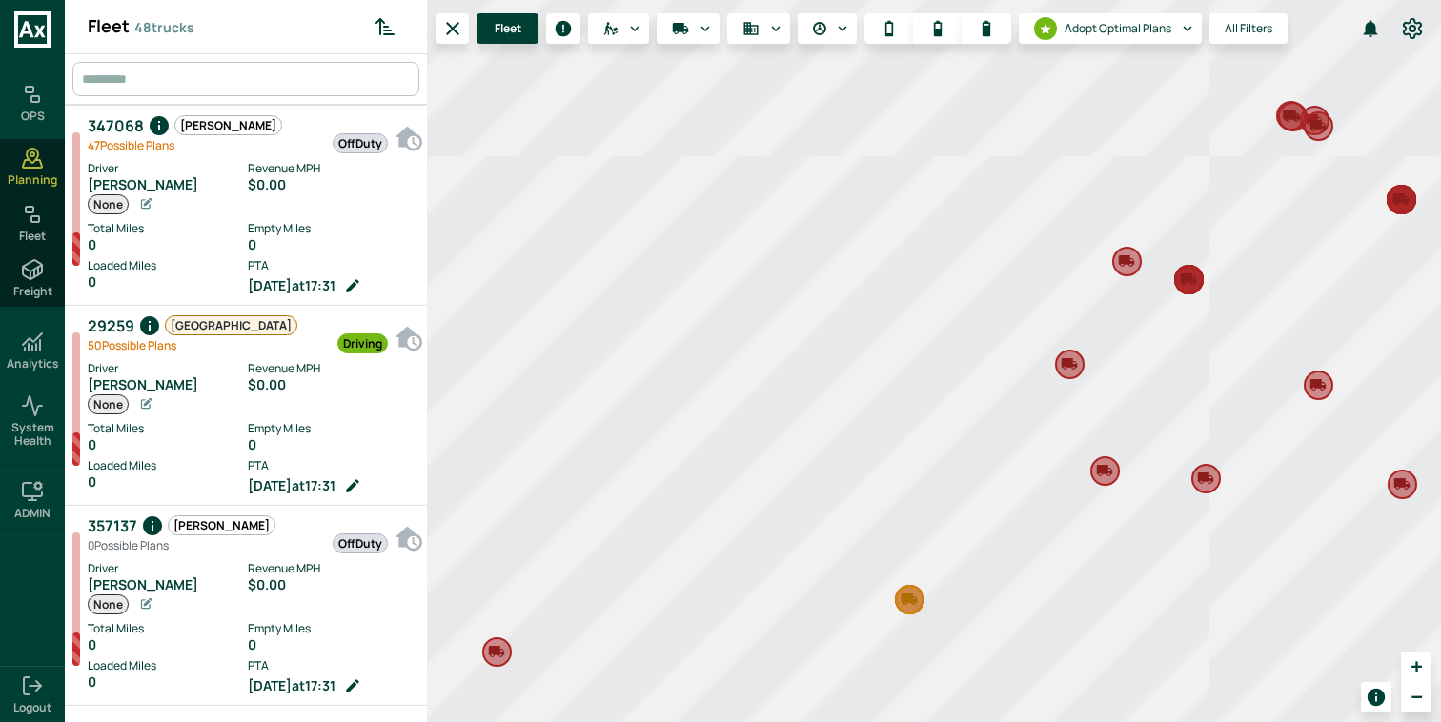
scroll to position [9, 9]
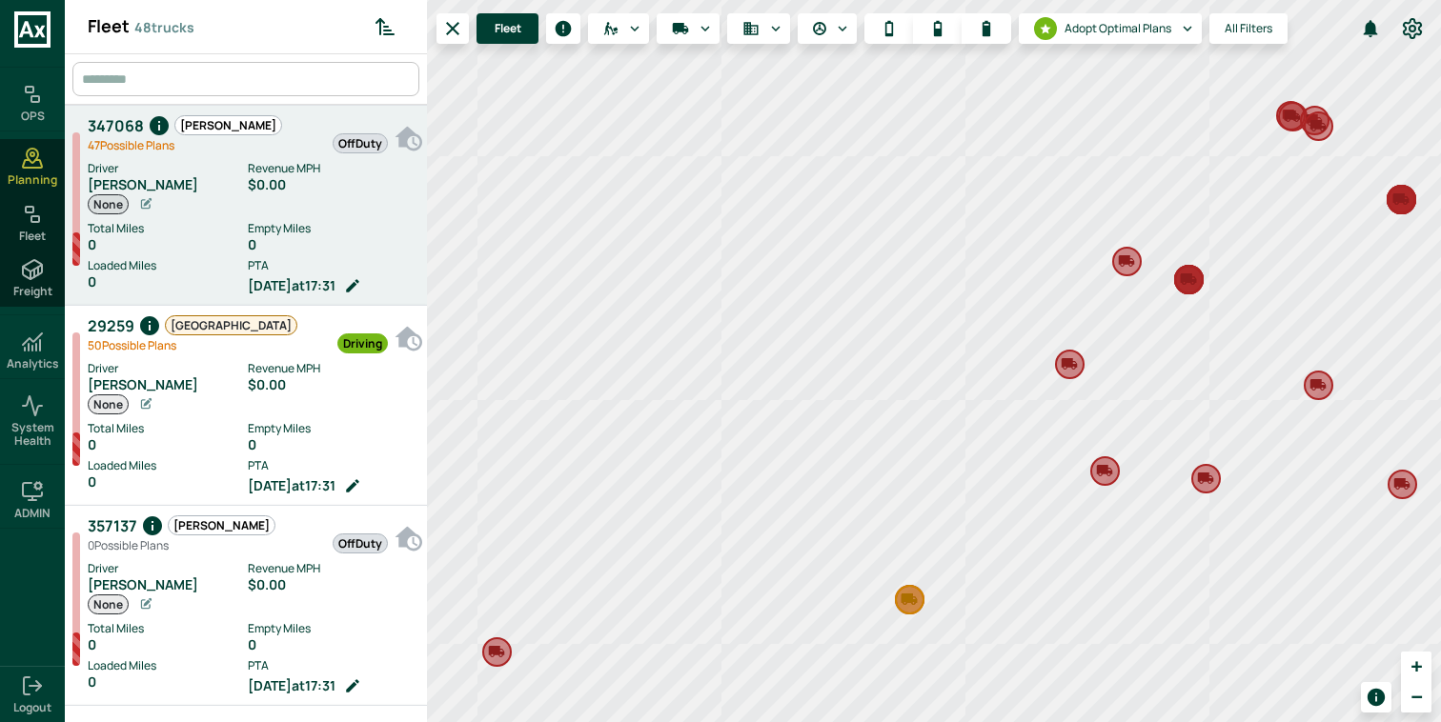
click at [202, 129] on span "[PERSON_NAME]" at bounding box center [228, 125] width 106 height 18
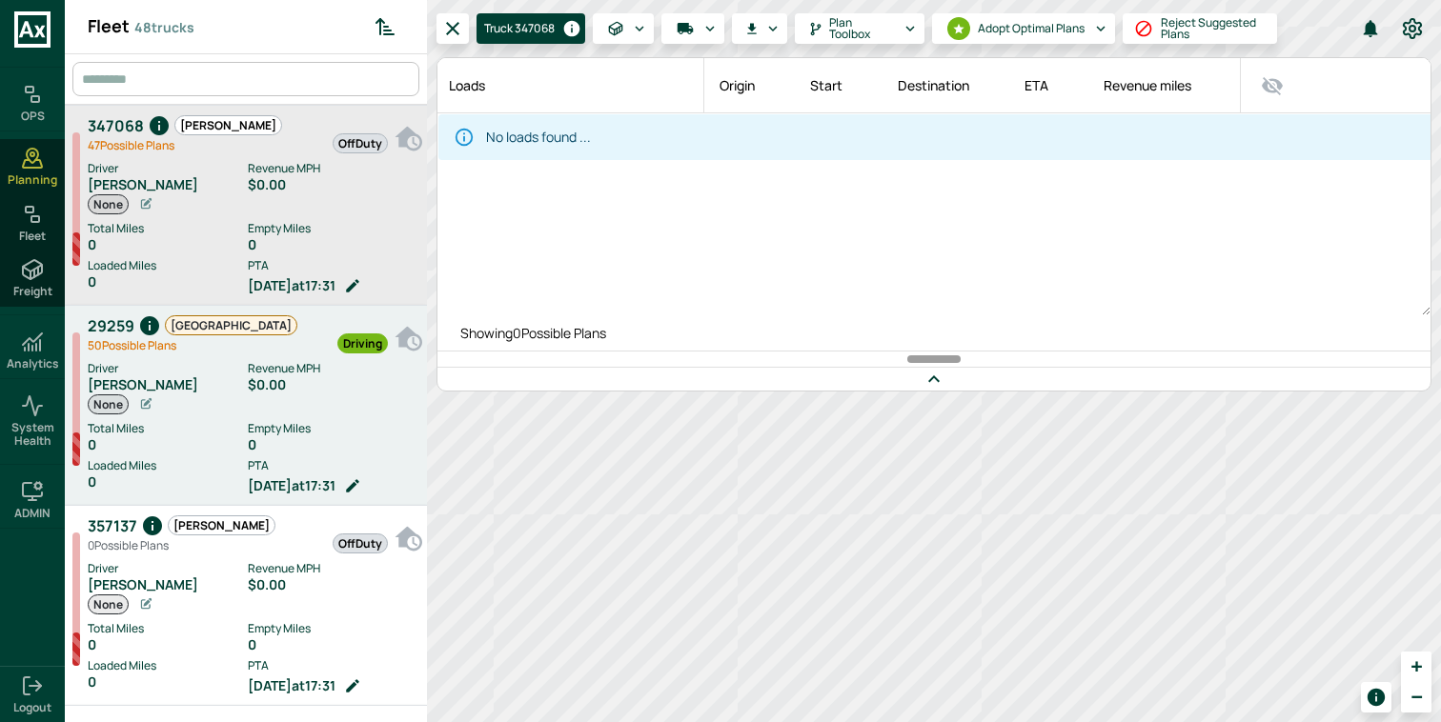
click at [292, 401] on div "Revenue MPH $0.00" at bounding box center [333, 387] width 170 height 55
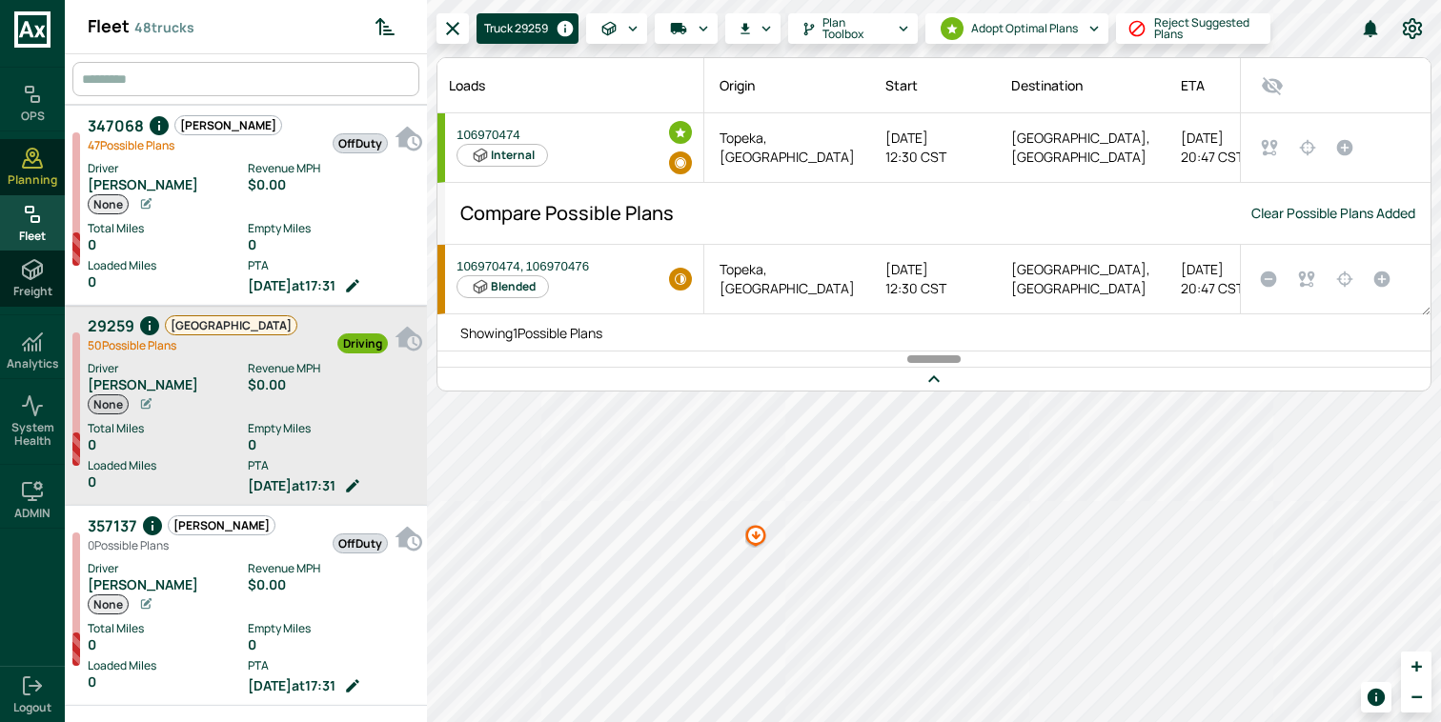
click at [36, 209] on icon at bounding box center [32, 214] width 23 height 23
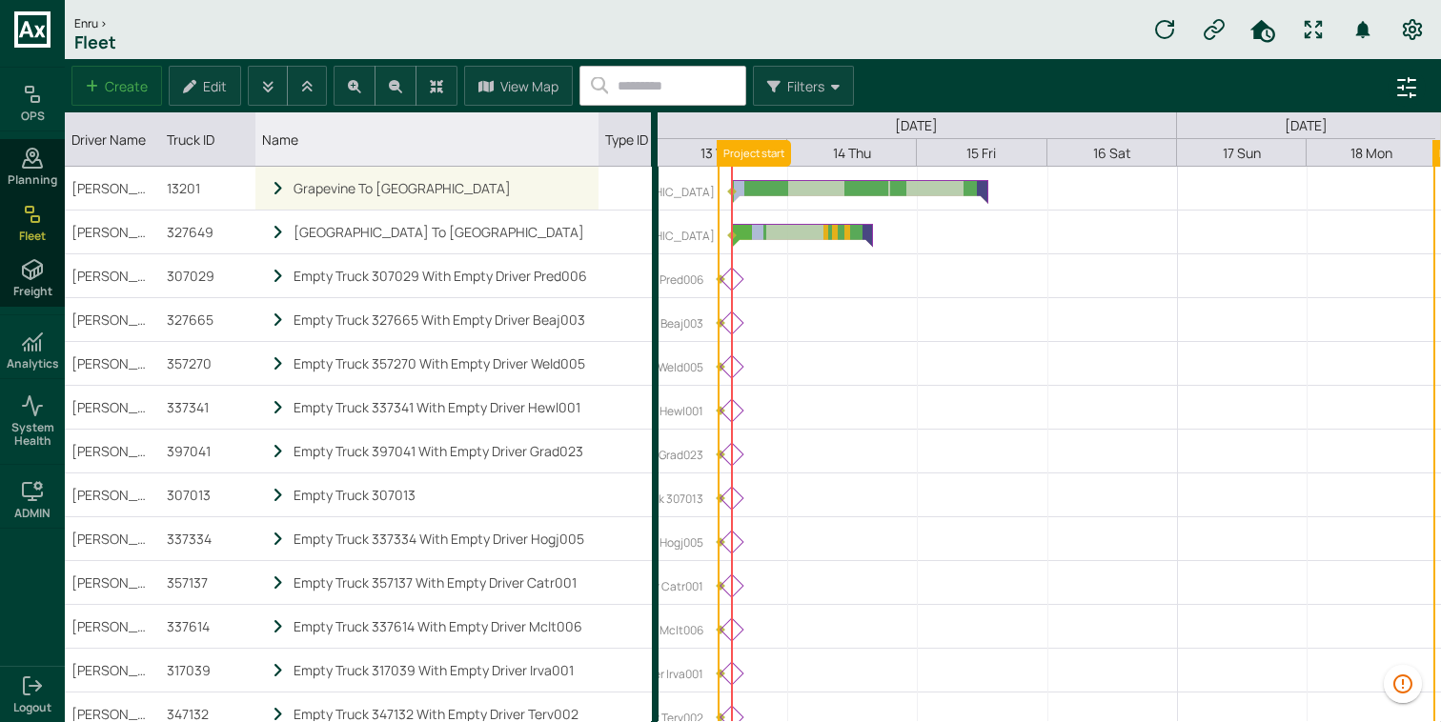
click at [284, 190] on icon "locked subgrid" at bounding box center [278, 189] width 17 height 16
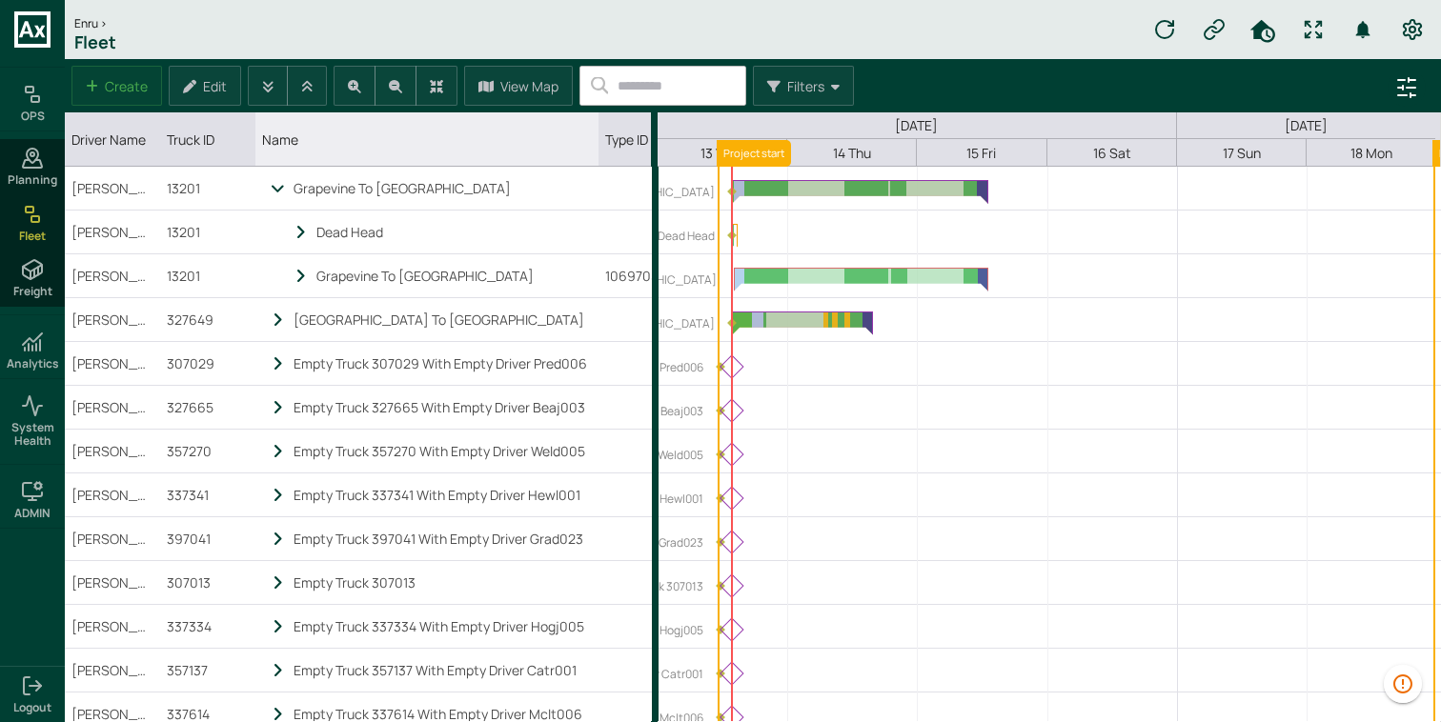
click at [284, 190] on icon "locked subgrid" at bounding box center [278, 189] width 17 height 16
